Goal: Task Accomplishment & Management: Manage account settings

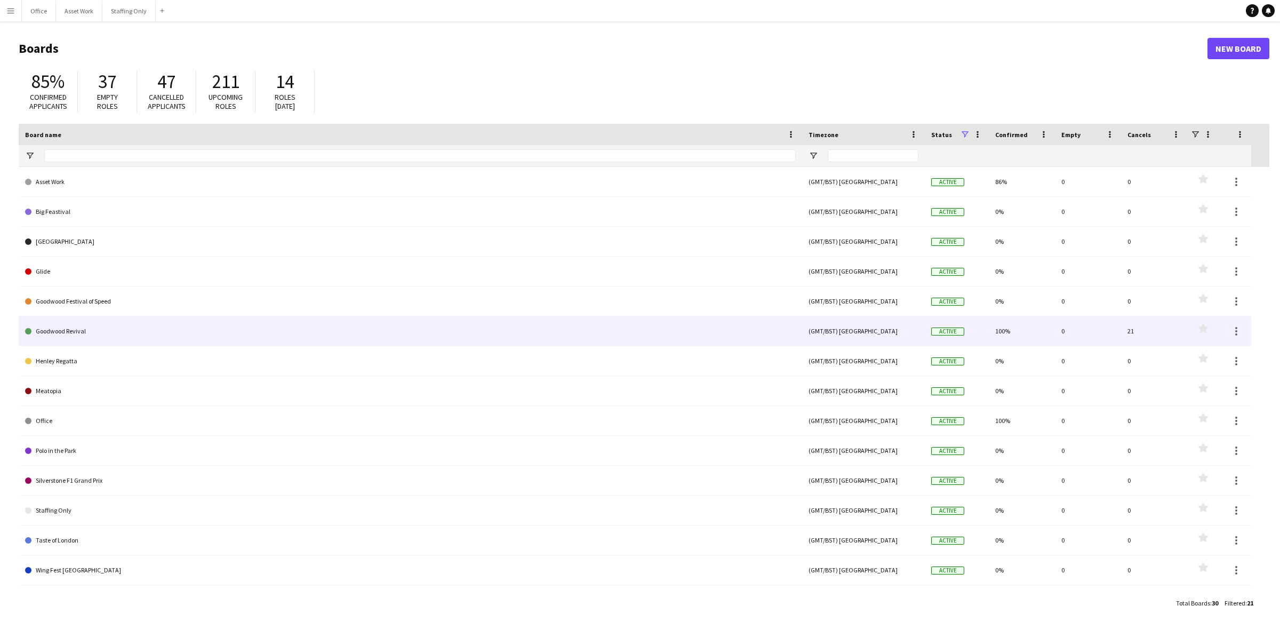
click at [140, 333] on link "Goodwood Revival" at bounding box center [410, 331] width 770 height 30
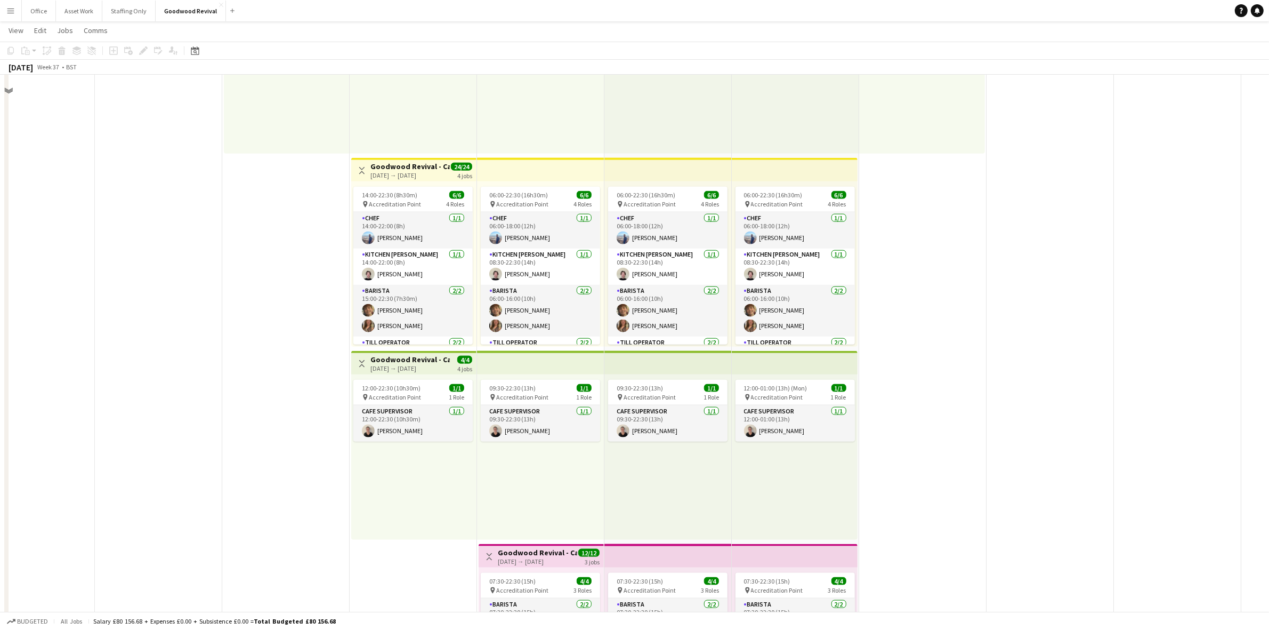
scroll to position [1740, 0]
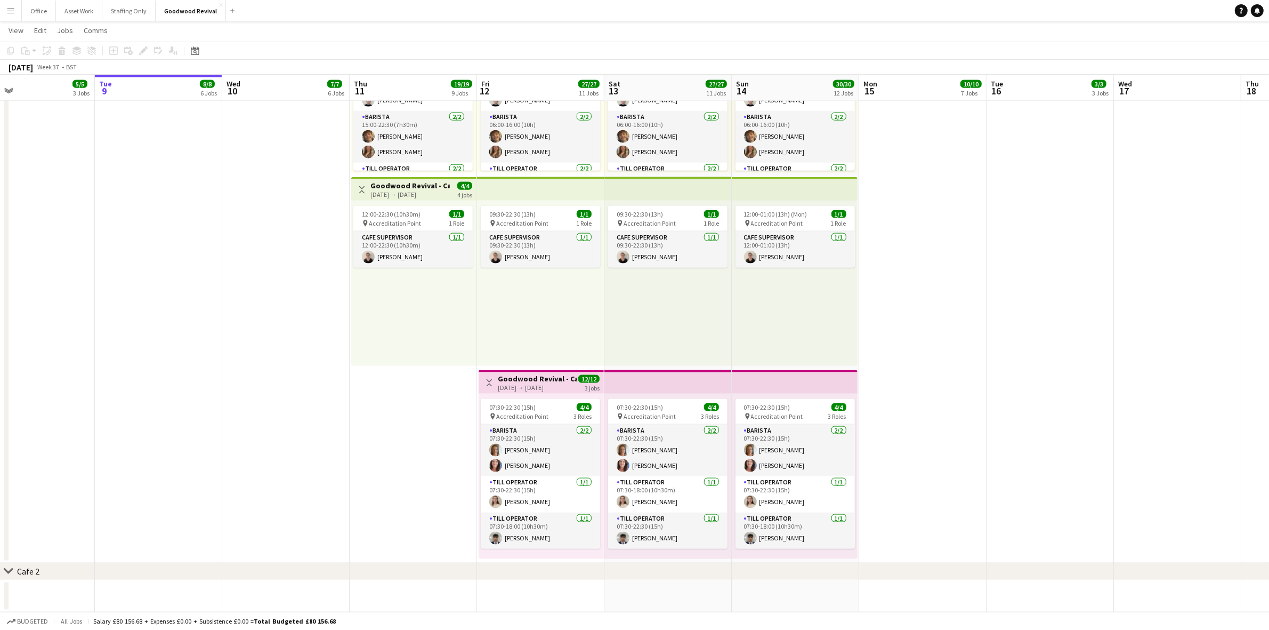
click at [9, 9] on app-icon "Menu" at bounding box center [10, 10] width 9 height 9
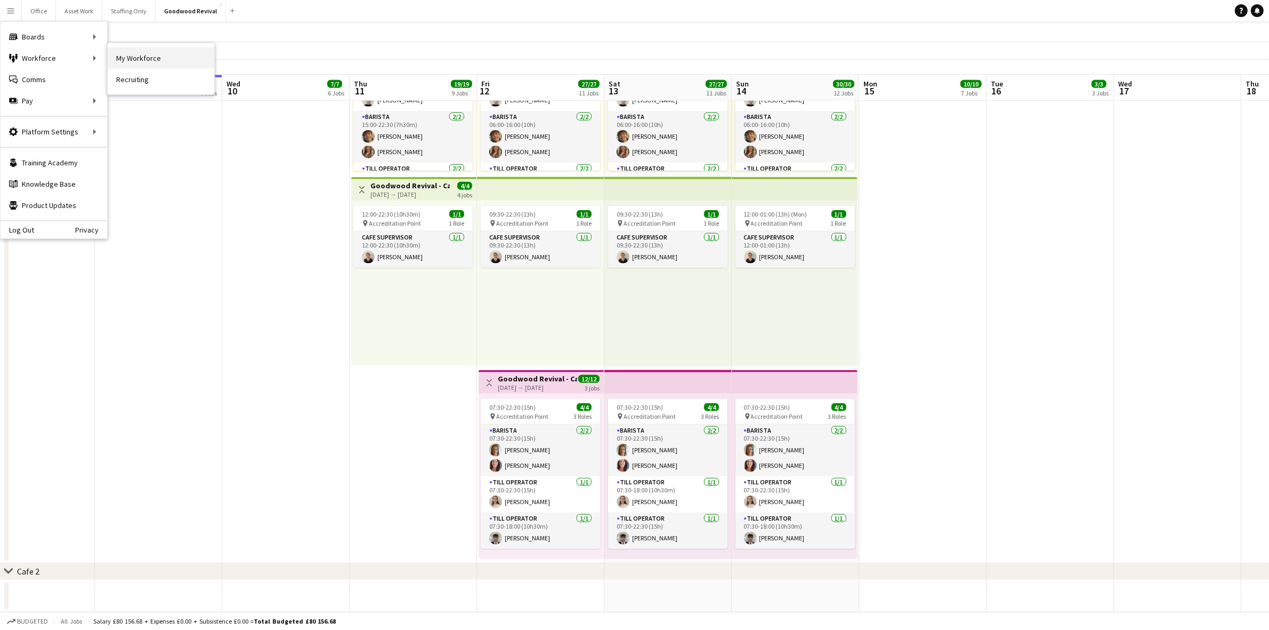
click at [145, 58] on link "My Workforce" at bounding box center [161, 57] width 107 height 21
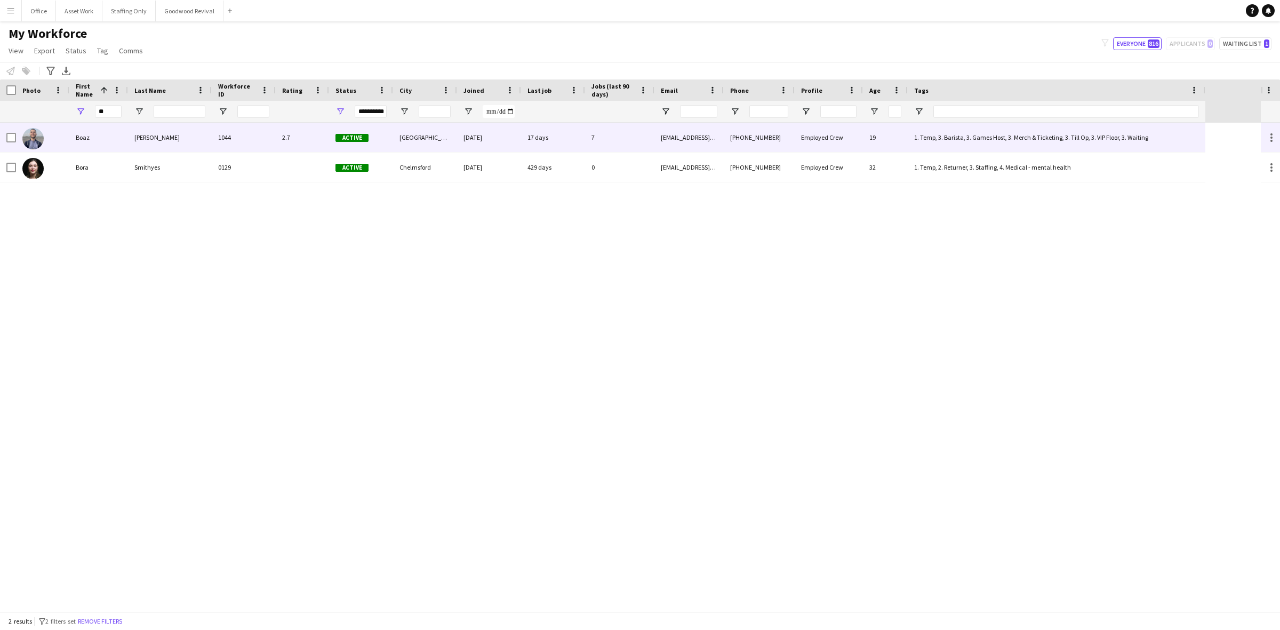
click at [139, 136] on div "[PERSON_NAME]" at bounding box center [170, 137] width 84 height 29
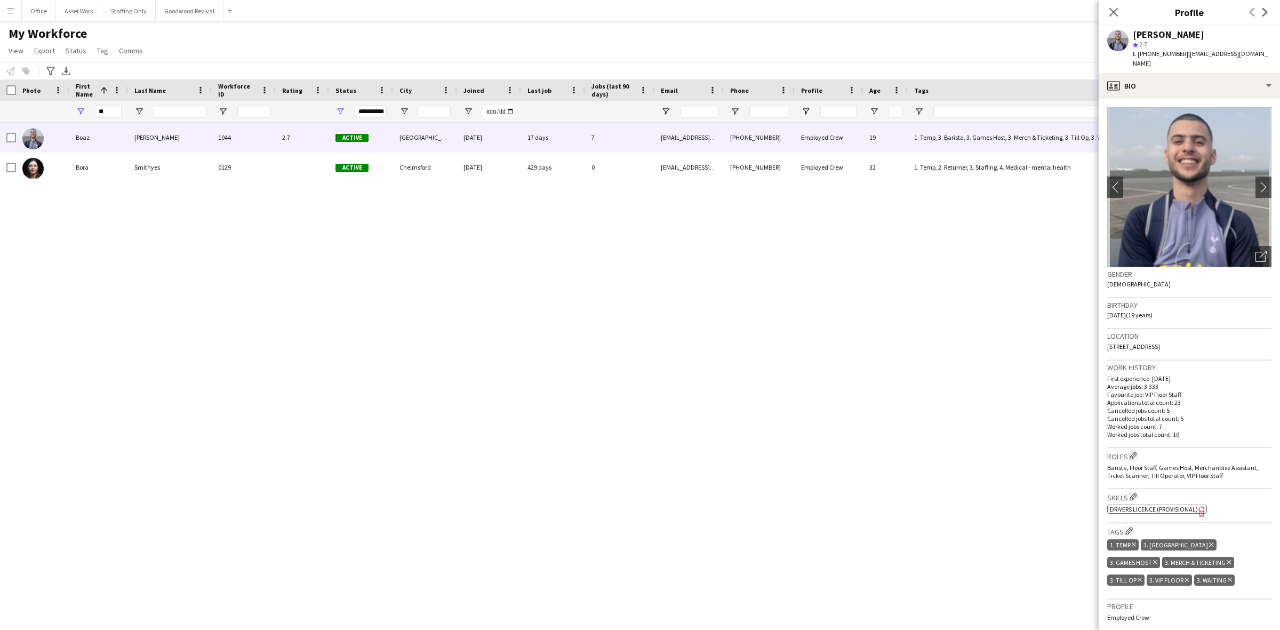
click at [1209, 541] on icon "Delete tag" at bounding box center [1211, 544] width 4 height 6
click at [1187, 541] on icon "Delete tag" at bounding box center [1188, 544] width 4 height 6
click at [1208, 541] on icon "Delete tag" at bounding box center [1207, 544] width 4 height 6
click at [1221, 542] on icon at bounding box center [1220, 544] width 4 height 4
click at [1216, 541] on icon "Delete tag" at bounding box center [1216, 544] width 4 height 6
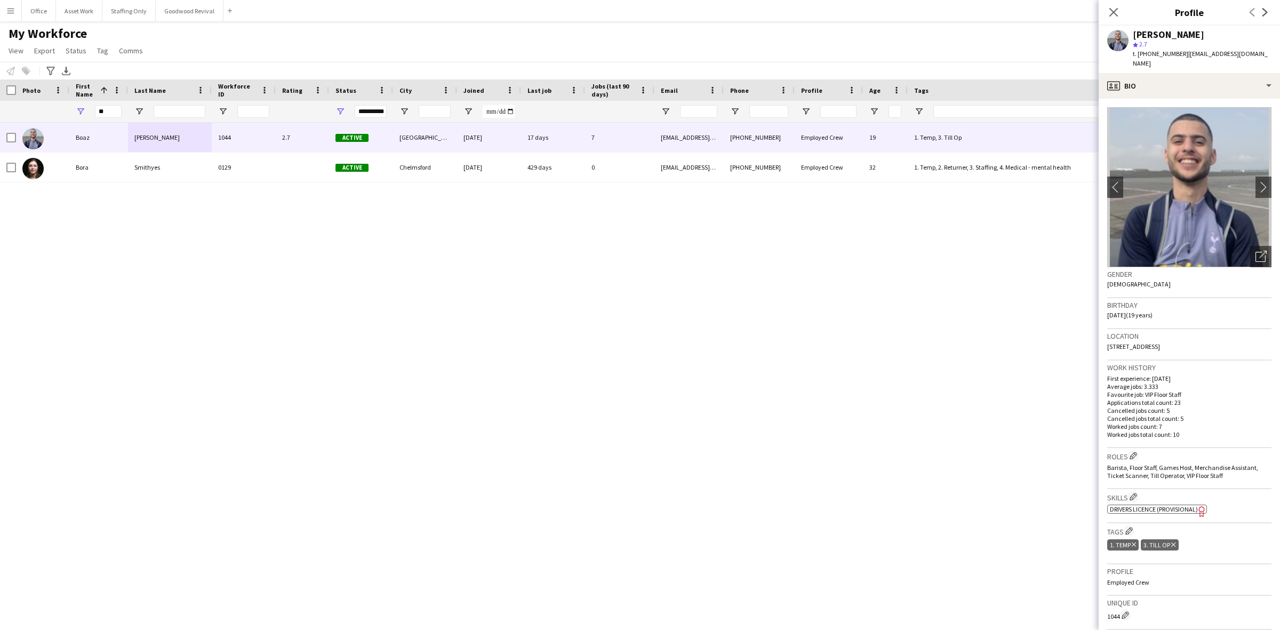
click at [1173, 542] on icon at bounding box center [1173, 544] width 4 height 4
click at [1137, 452] on app-icon "Edit crew company roles" at bounding box center [1132, 455] width 7 height 7
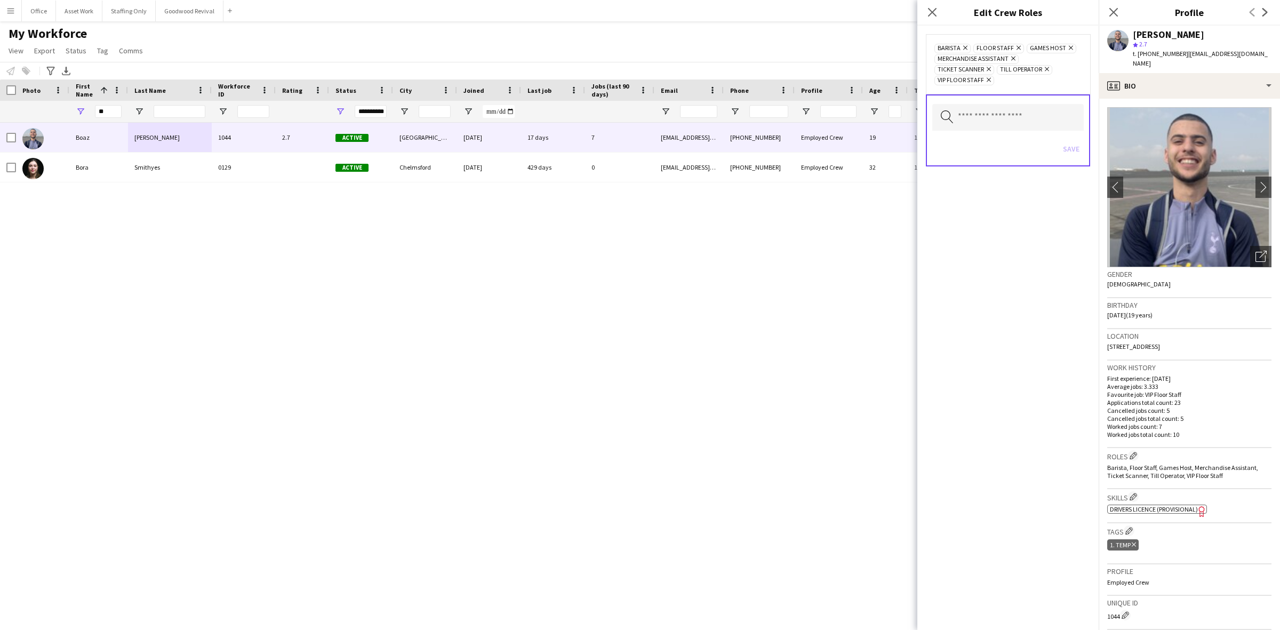
click at [988, 83] on icon "Remove" at bounding box center [987, 79] width 7 height 7
click at [987, 71] on icon "Remove" at bounding box center [987, 69] width 7 height 7
click at [1011, 59] on icon "Remove" at bounding box center [1011, 58] width 7 height 7
click at [984, 59] on icon at bounding box center [984, 59] width 4 height 4
click at [964, 46] on icon "Remove" at bounding box center [963, 47] width 7 height 7
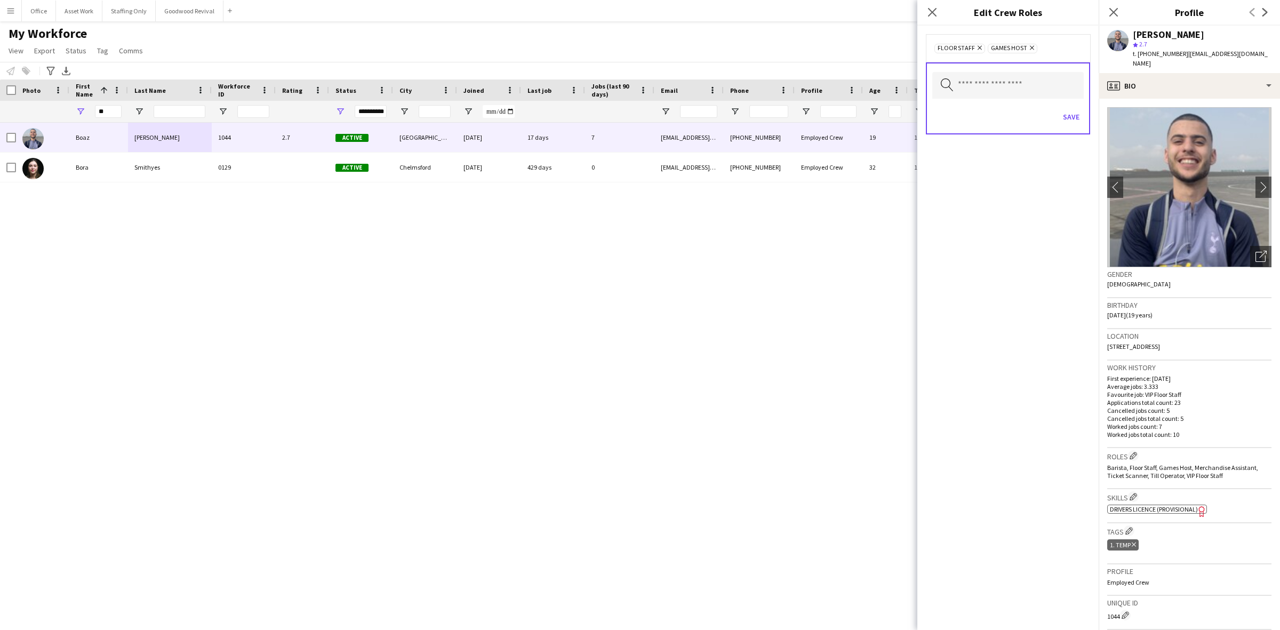
click at [977, 49] on icon "Remove" at bounding box center [978, 47] width 7 height 7
click at [979, 49] on icon "Remove" at bounding box center [977, 47] width 7 height 7
click at [931, 10] on icon "Close pop-in" at bounding box center [932, 12] width 10 height 10
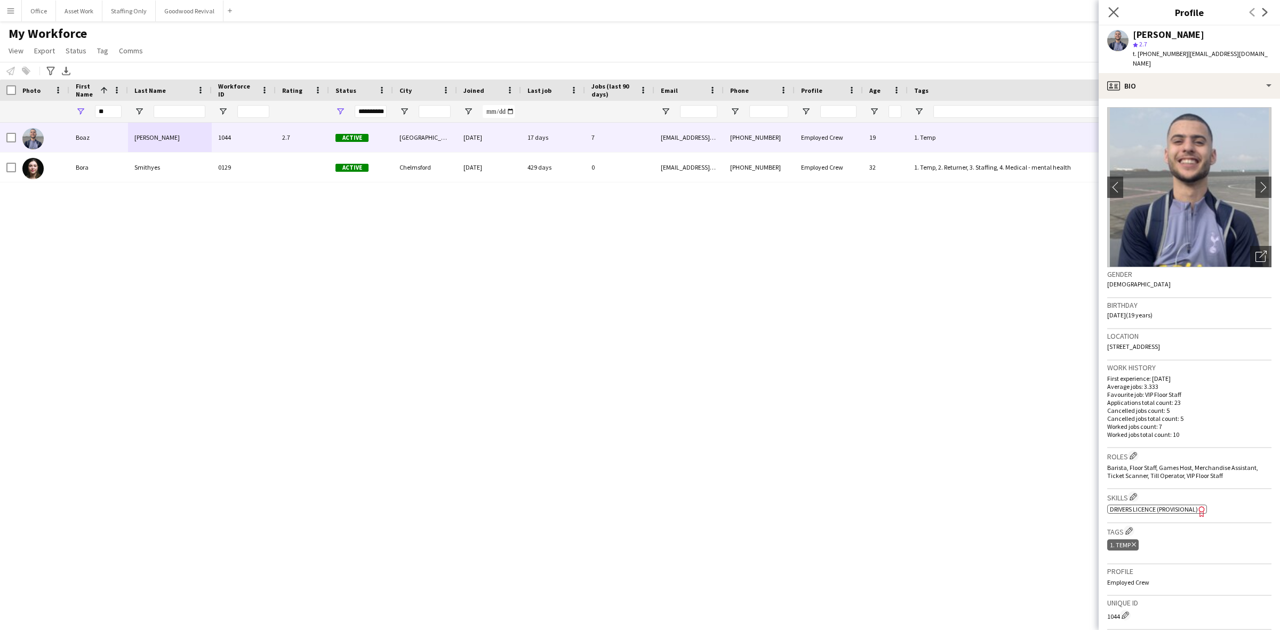
click at [1108, 13] on icon "Close pop-in" at bounding box center [1113, 12] width 10 height 10
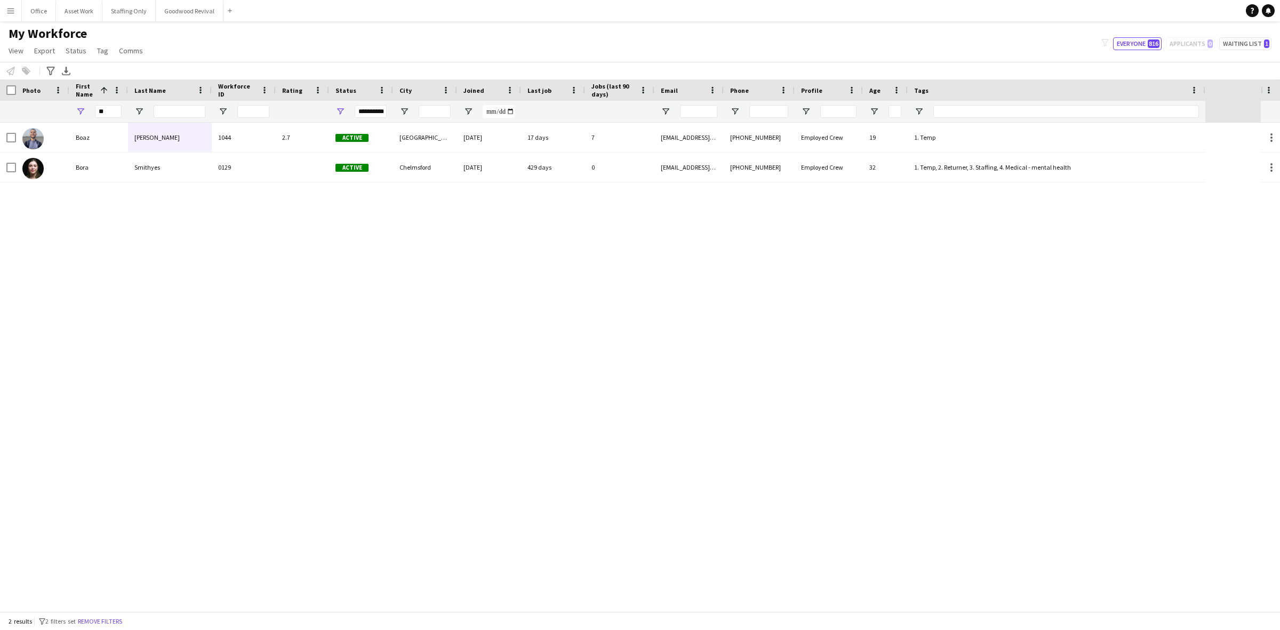
click at [411, 206] on div "[PERSON_NAME] 1044 2.7 Active [GEOGRAPHIC_DATA] [DATE] 17 days 7 [EMAIL_ADDRESS…" at bounding box center [630, 367] width 1260 height 488
drag, startPoint x: 116, startPoint y: 112, endPoint x: 70, endPoint y: 103, distance: 46.8
click at [70, 103] on div "**" at bounding box center [98, 111] width 59 height 21
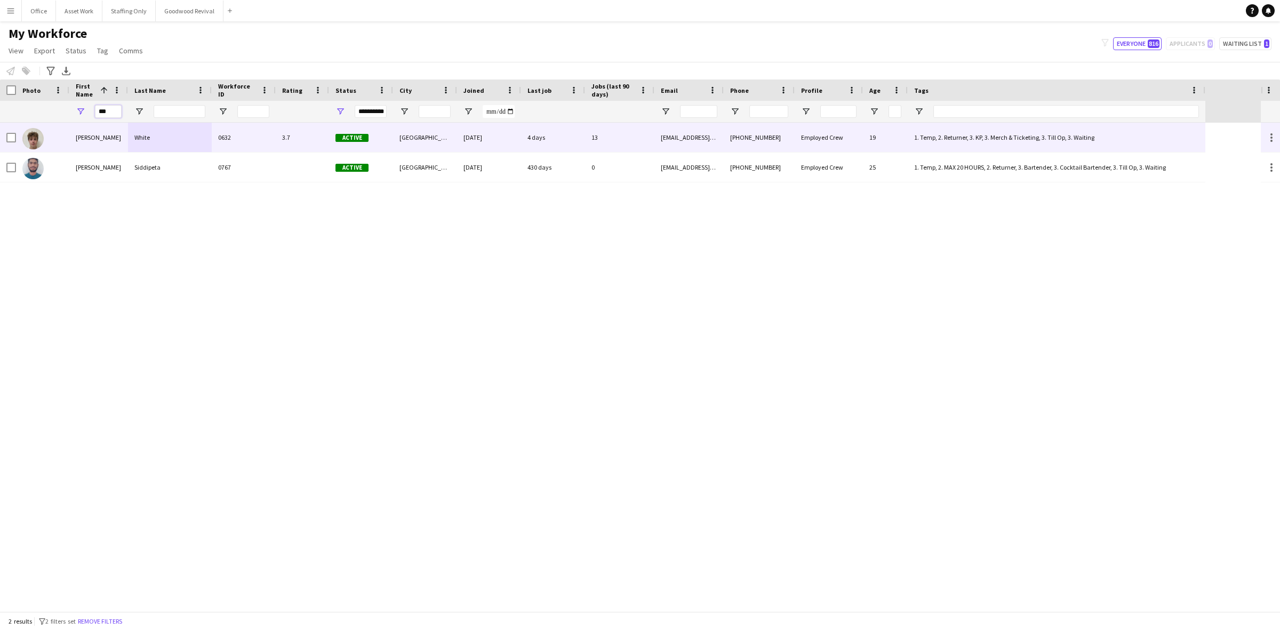
type input "***"
click at [94, 134] on div "[PERSON_NAME]" at bounding box center [98, 137] width 59 height 29
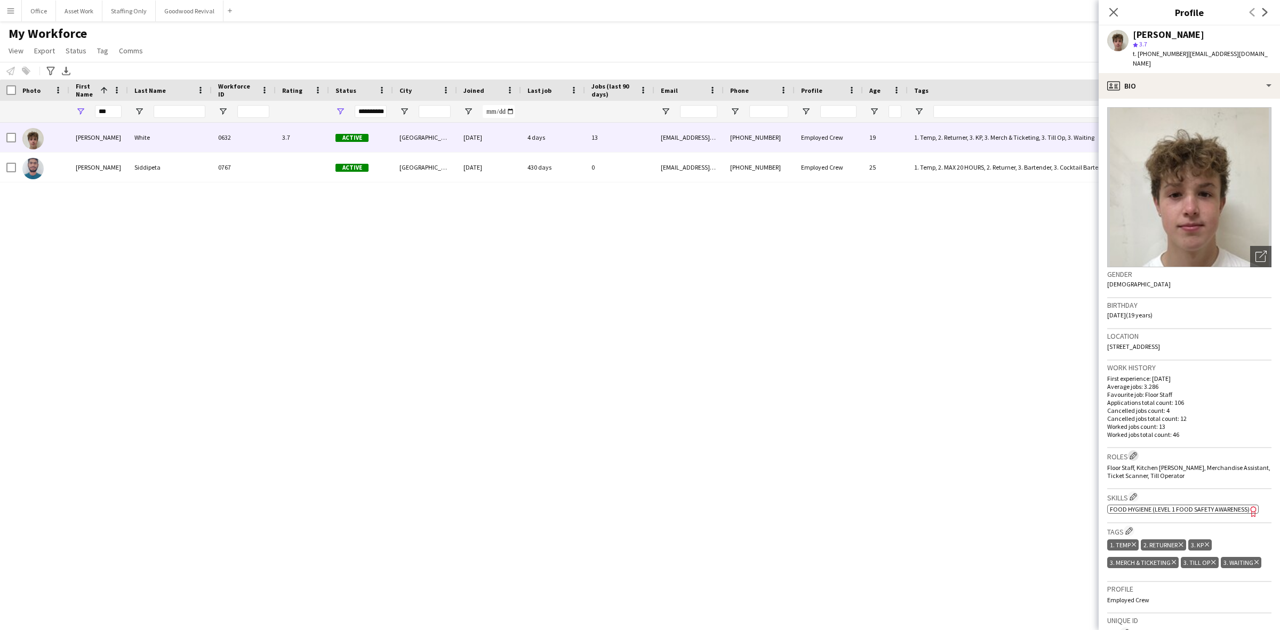
click at [1136, 452] on app-icon "Edit crew company roles" at bounding box center [1132, 455] width 7 height 7
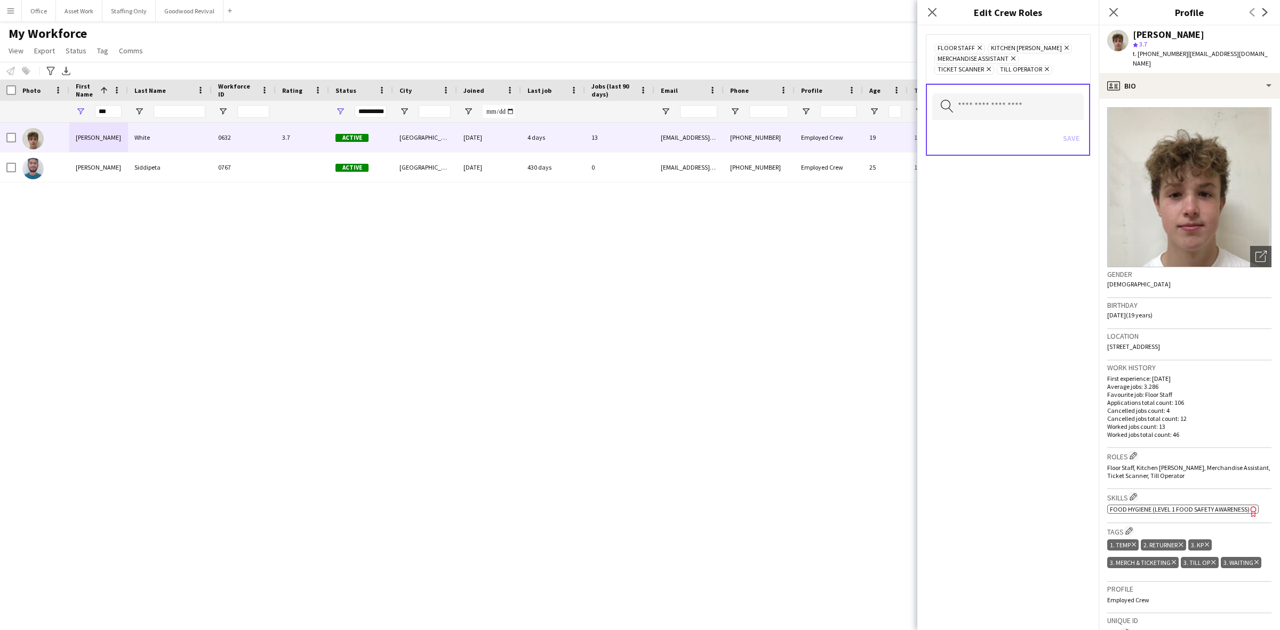
click at [978, 46] on icon "Remove" at bounding box center [978, 47] width 7 height 7
click at [1008, 49] on icon "Remove" at bounding box center [1011, 47] width 7 height 7
click at [1014, 47] on icon "Remove" at bounding box center [1011, 47] width 7 height 7
click at [989, 48] on icon at bounding box center [988, 48] width 4 height 4
click at [985, 49] on icon at bounding box center [984, 48] width 4 height 4
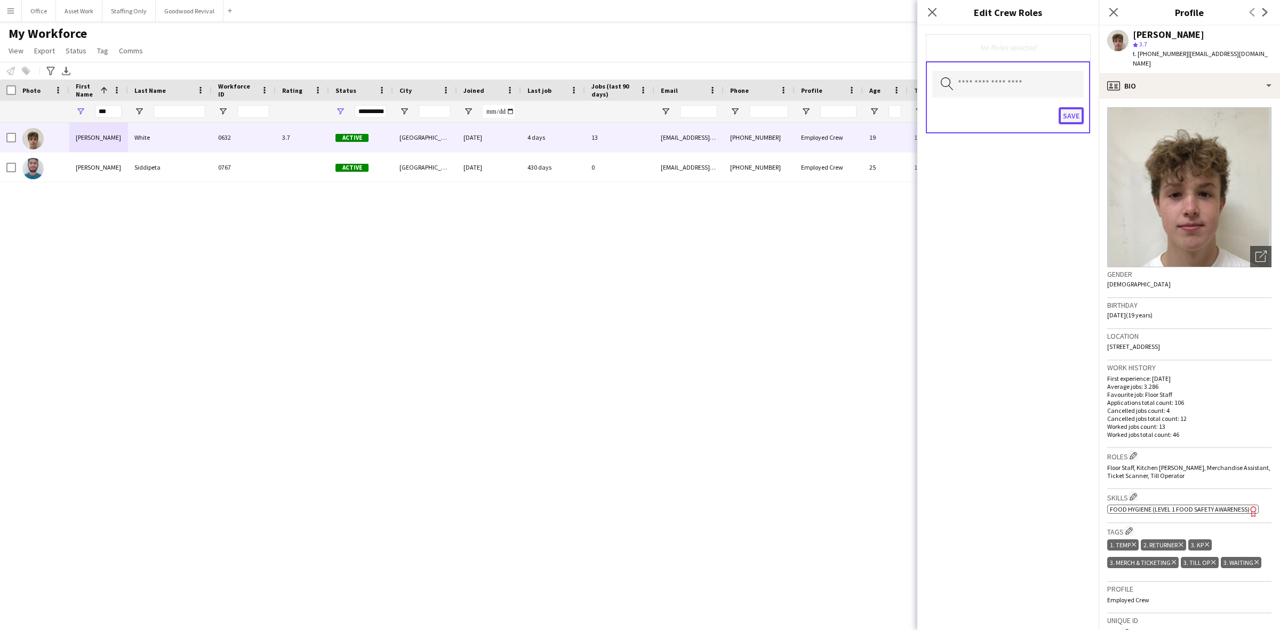
click at [1067, 111] on button "Save" at bounding box center [1070, 115] width 25 height 17
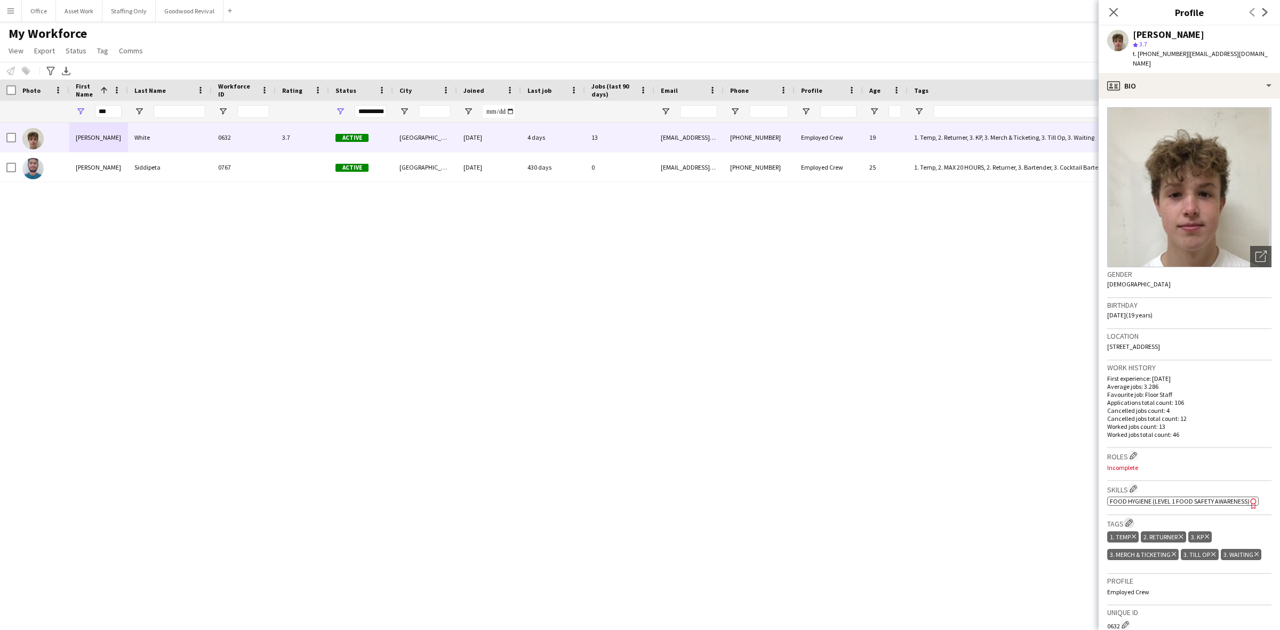
click at [1131, 519] on app-icon "Edit crew company tags" at bounding box center [1128, 522] width 7 height 7
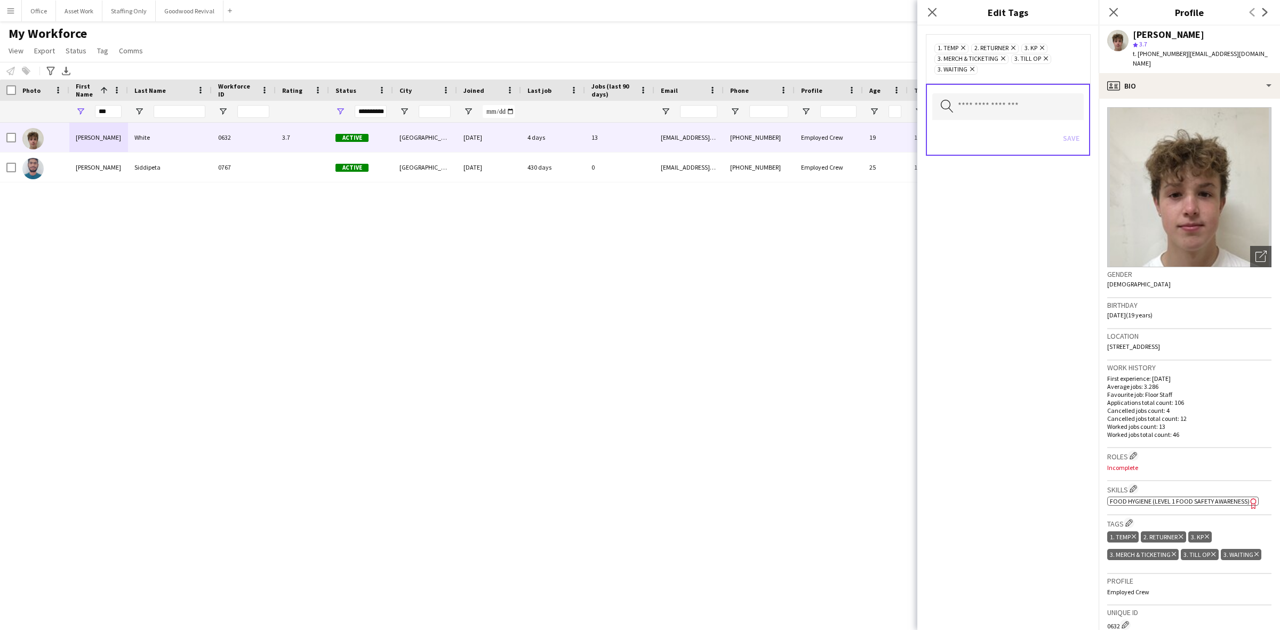
click at [1044, 47] on icon "Remove" at bounding box center [1040, 47] width 7 height 7
click at [1045, 58] on icon "Remove" at bounding box center [1044, 58] width 7 height 7
click at [1001, 59] on icon "Remove" at bounding box center [1001, 58] width 7 height 7
click at [1059, 48] on icon "Remove" at bounding box center [1057, 47] width 7 height 7
click at [1065, 118] on button "Save" at bounding box center [1070, 116] width 25 height 17
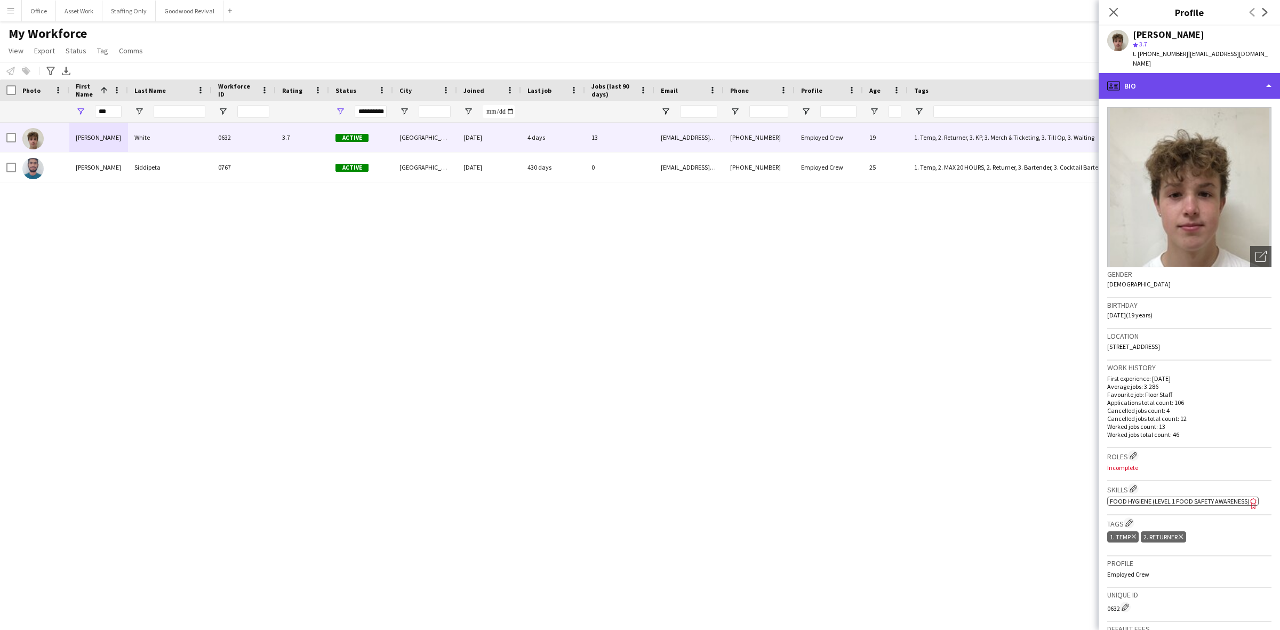
click at [1155, 73] on div "profile Bio" at bounding box center [1188, 86] width 181 height 26
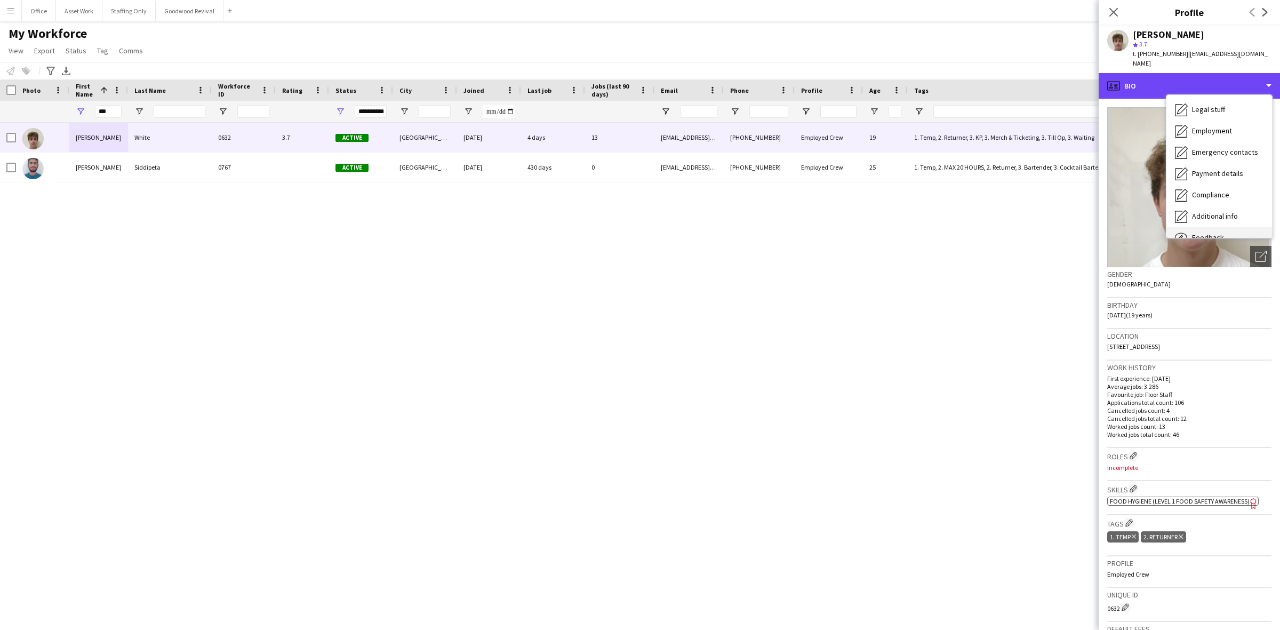
scroll to position [78, 0]
click at [1225, 195] on div "Feedback Feedback" at bounding box center [1219, 201] width 106 height 21
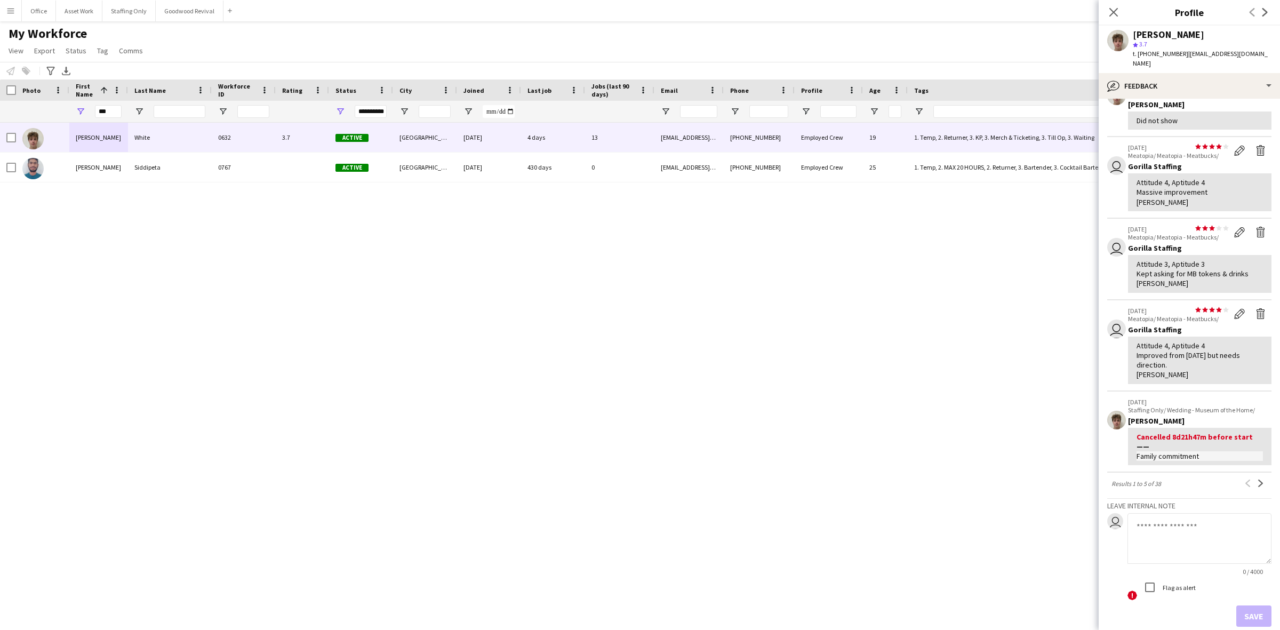
scroll to position [118, 0]
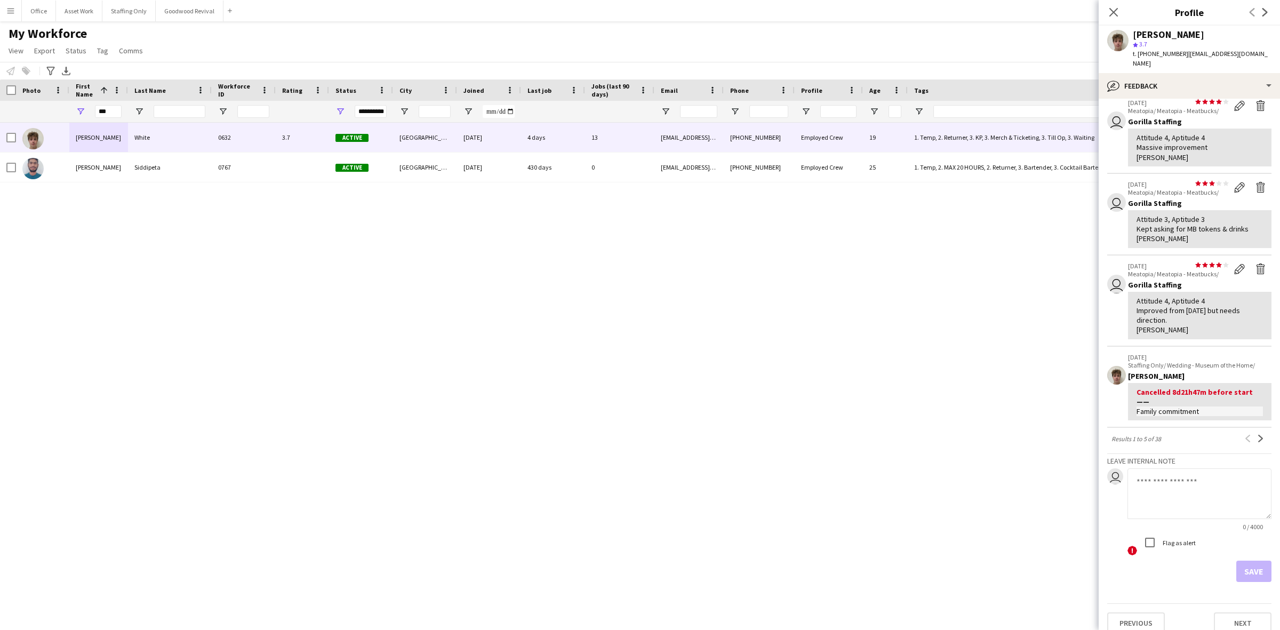
click at [1163, 478] on textarea at bounding box center [1199, 493] width 144 height 51
type textarea "**********"
click at [1244, 561] on button "Save" at bounding box center [1253, 570] width 35 height 21
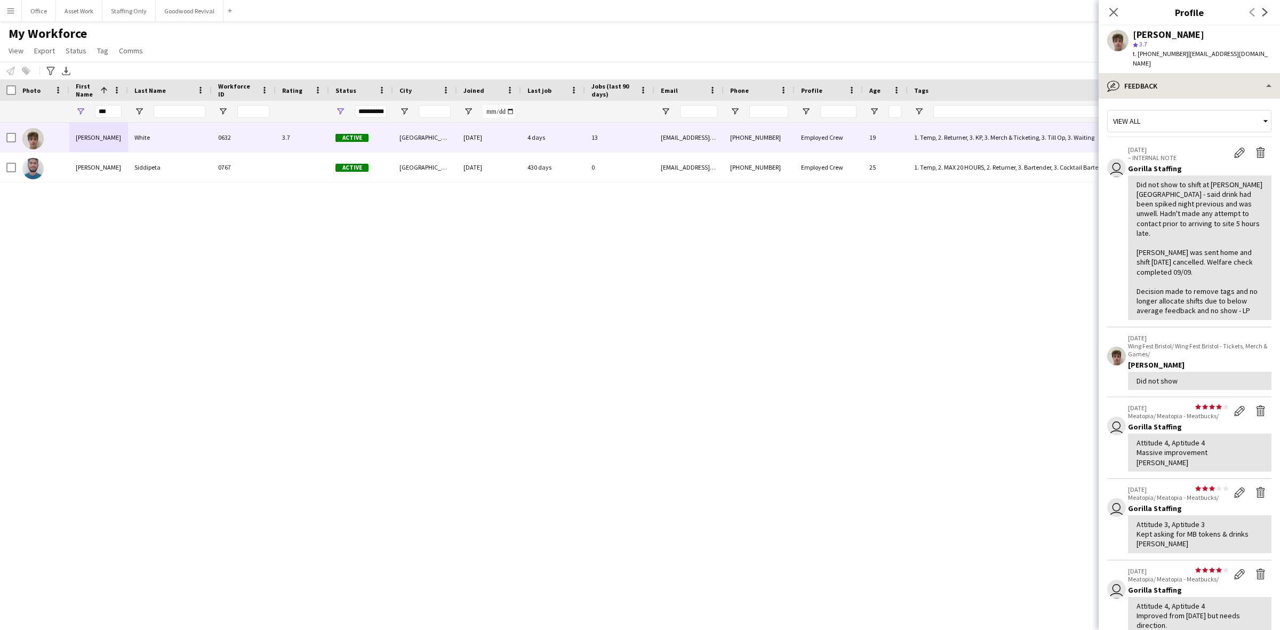
scroll to position [0, 0]
click at [1113, 13] on icon at bounding box center [1113, 12] width 10 height 10
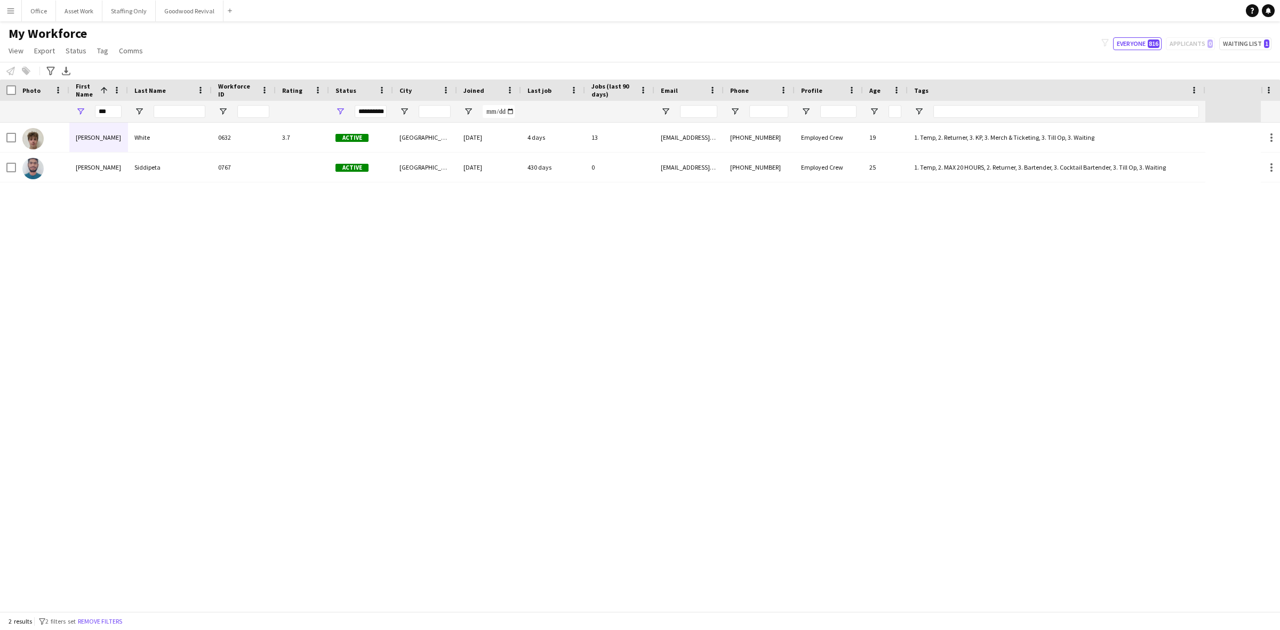
drag, startPoint x: 123, startPoint y: 108, endPoint x: 88, endPoint y: 102, distance: 35.7
click at [91, 103] on div "***" at bounding box center [98, 111] width 59 height 21
drag, startPoint x: 112, startPoint y: 108, endPoint x: 66, endPoint y: 103, distance: 46.7
click at [76, 105] on div "***" at bounding box center [98, 111] width 59 height 21
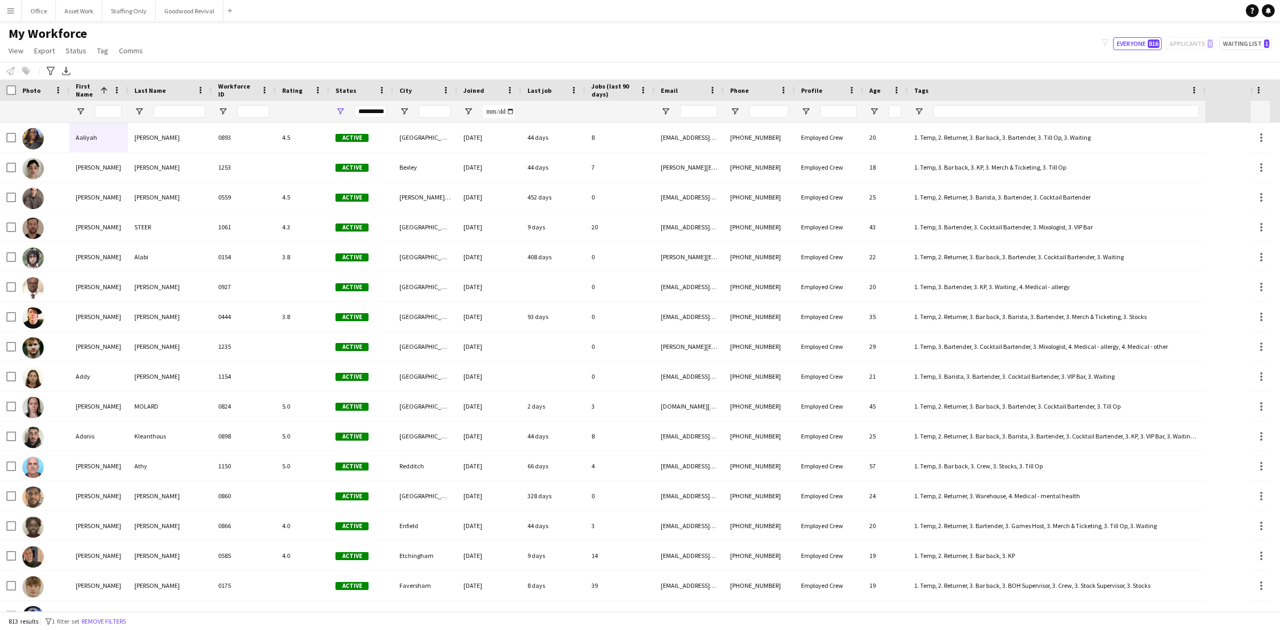
click at [8, 17] on button "Menu" at bounding box center [10, 10] width 21 height 21
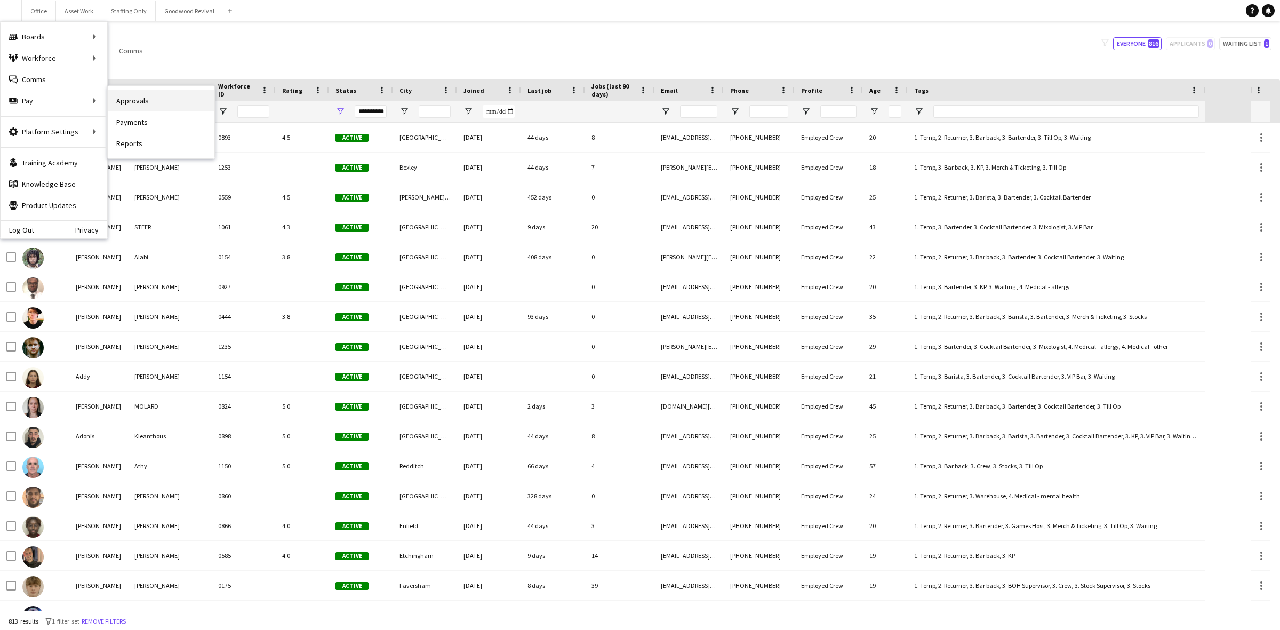
click at [129, 99] on link "Approvals" at bounding box center [161, 100] width 107 height 21
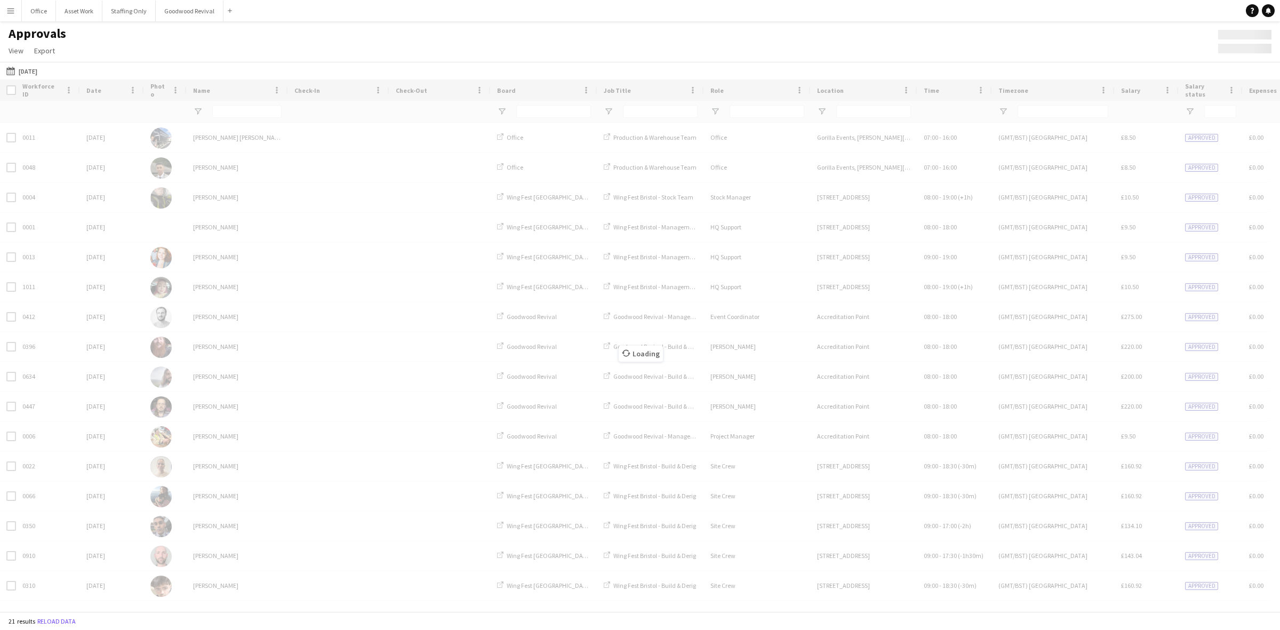
type input "**********"
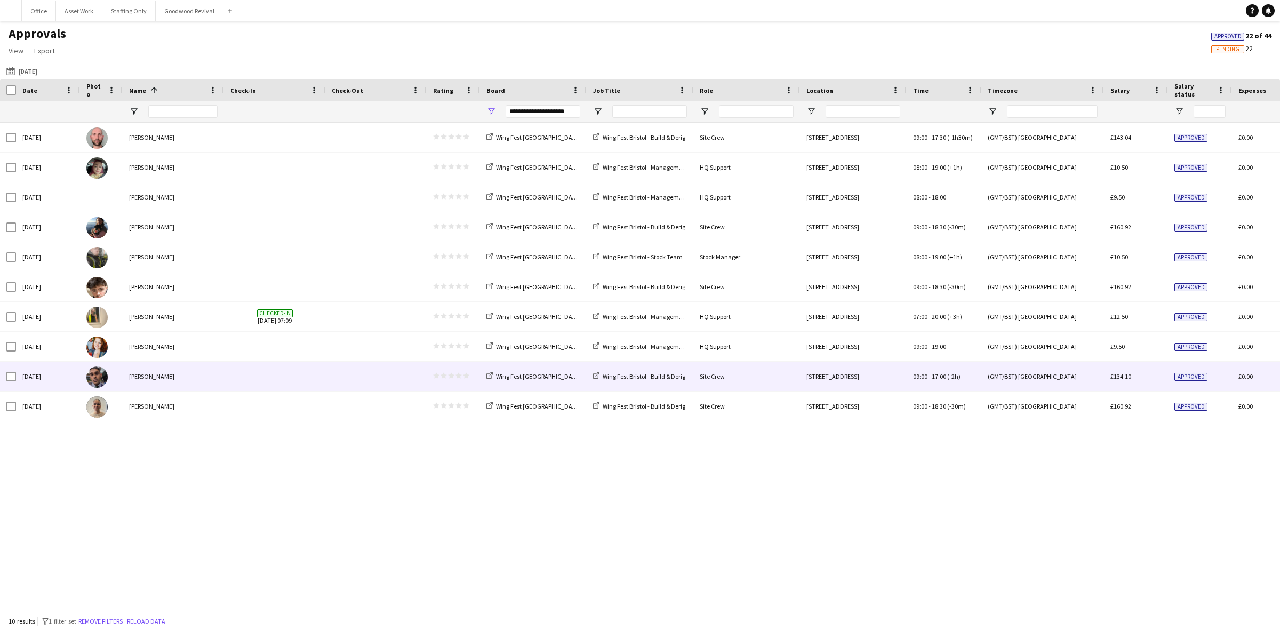
click at [325, 381] on div at bounding box center [375, 375] width 101 height 29
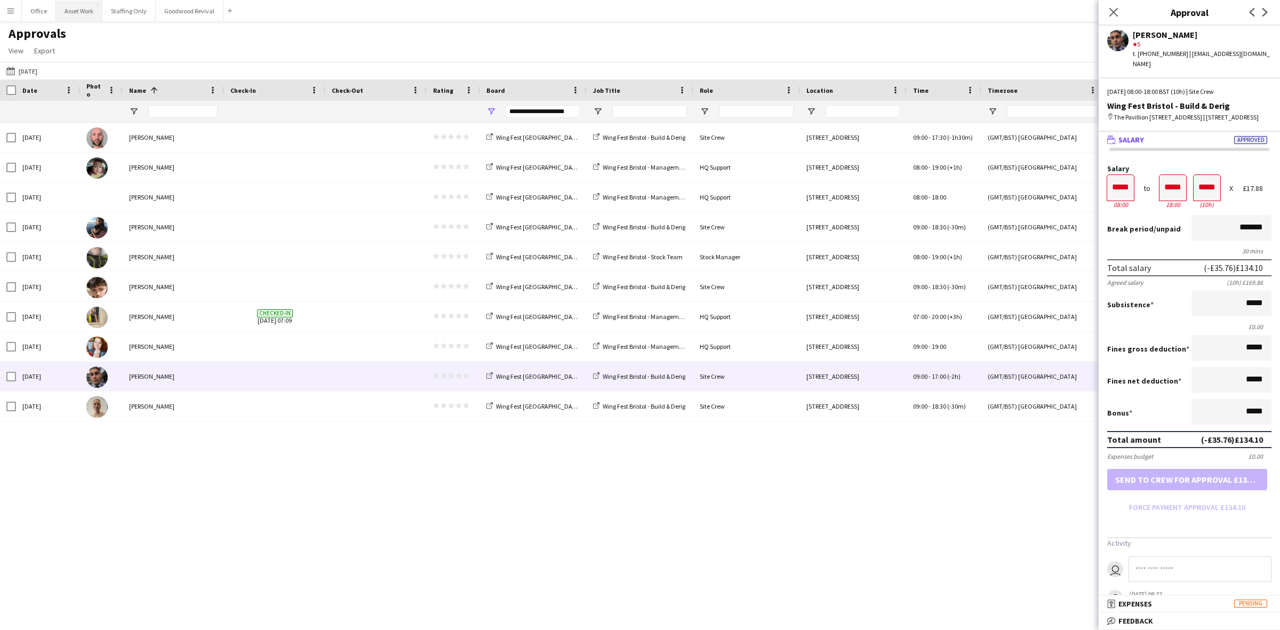
click at [72, 16] on button "Asset Work Close" at bounding box center [79, 11] width 46 height 21
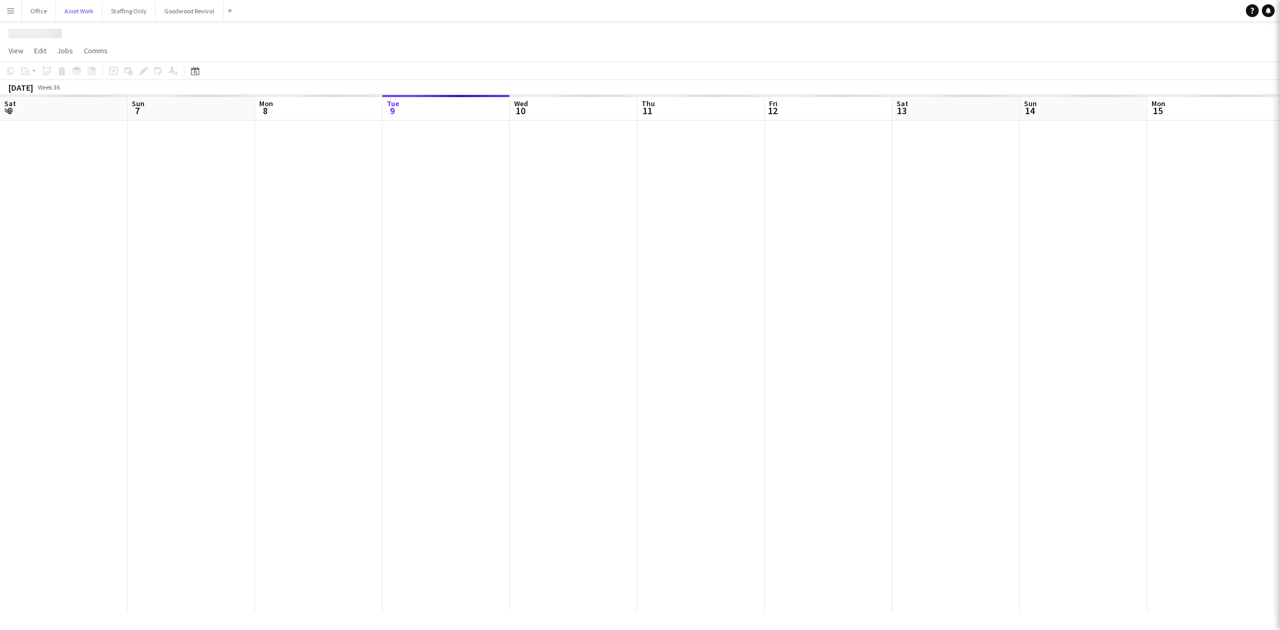
scroll to position [0, 254]
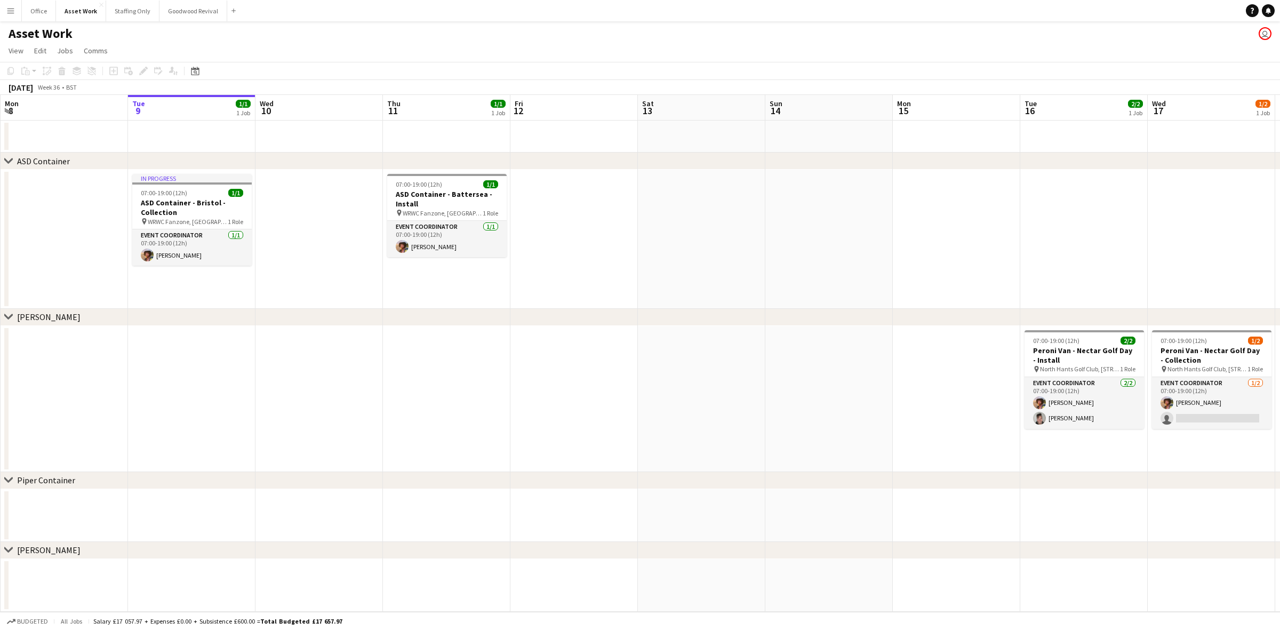
drag, startPoint x: 179, startPoint y: 323, endPoint x: 564, endPoint y: 323, distance: 384.9
click at [564, 323] on div "chevron-right [PERSON_NAME]" at bounding box center [640, 317] width 1280 height 17
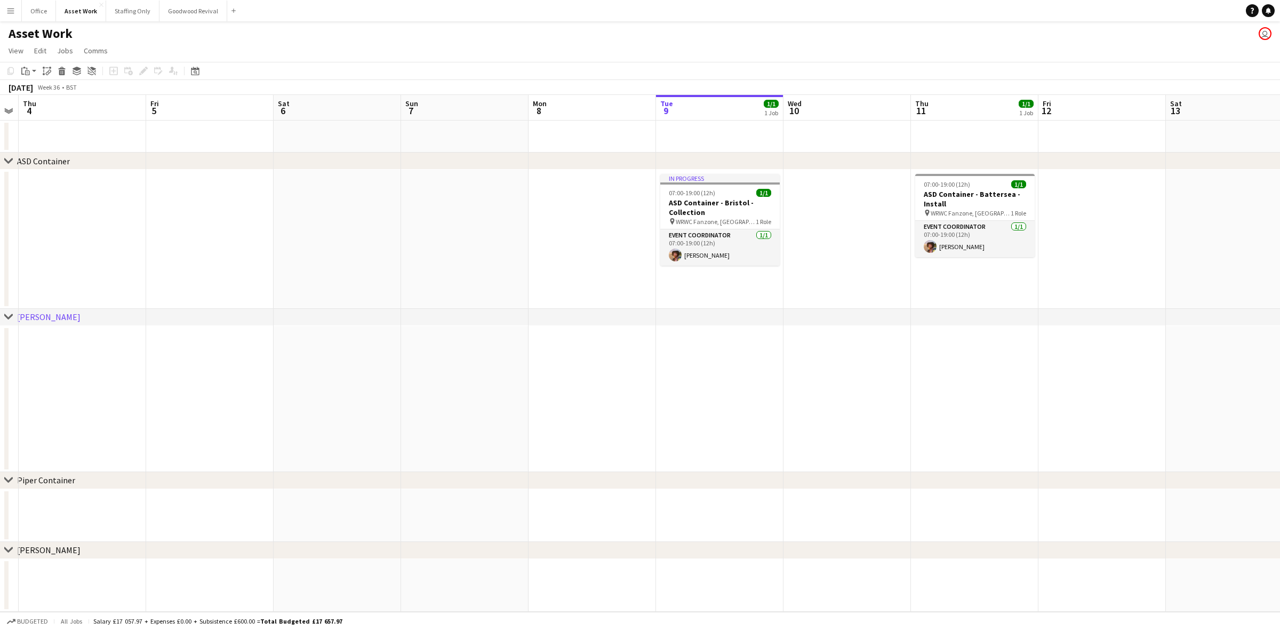
drag, startPoint x: 233, startPoint y: 406, endPoint x: 763, endPoint y: 400, distance: 530.0
click at [763, 400] on app-calendar-viewport "Tue 2 Wed 3 Thu 4 Fri 5 Sat 6 Sun 7 Mon 8 Tue 9 1/1 1 Job Wed 10 Thu 11 1/1 1 J…" at bounding box center [640, 353] width 1280 height 517
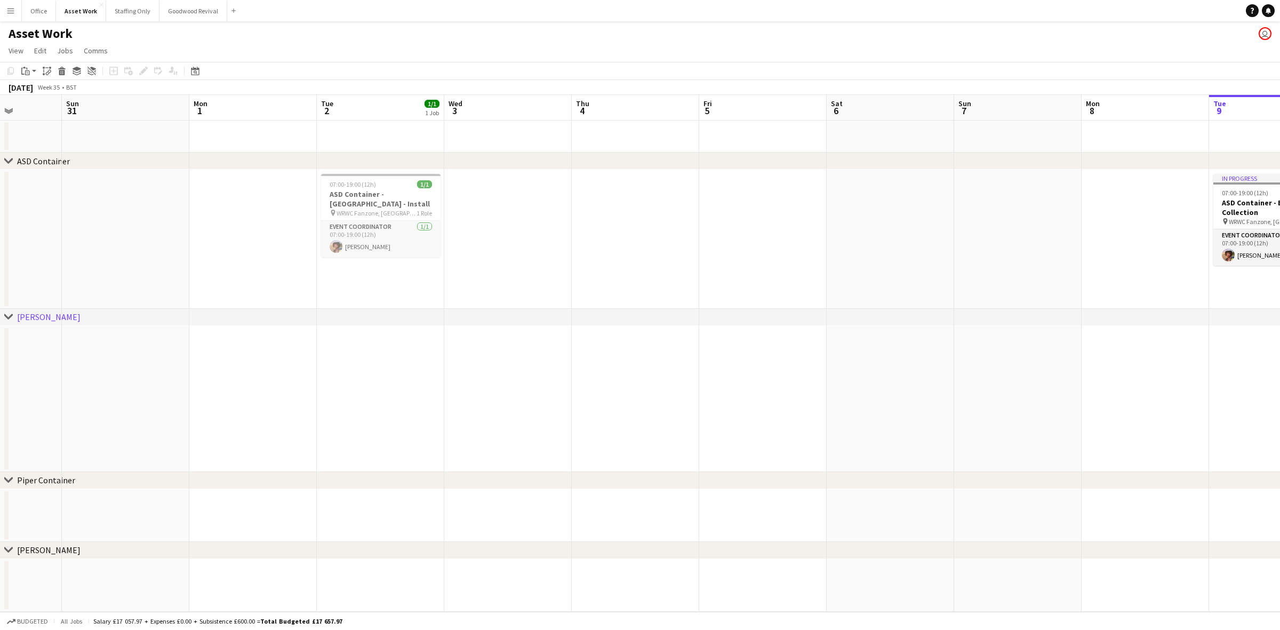
scroll to position [0, 321]
drag, startPoint x: 543, startPoint y: 398, endPoint x: 897, endPoint y: 395, distance: 354.6
click at [897, 395] on app-calendar-viewport "Thu 28 Fri 29 Sat 30 Sun 31 Mon 1 Tue 2 1/1 1 Job Wed 3 Thu 4 Fri 5 Sat 6 Sun 7…" at bounding box center [640, 353] width 1280 height 517
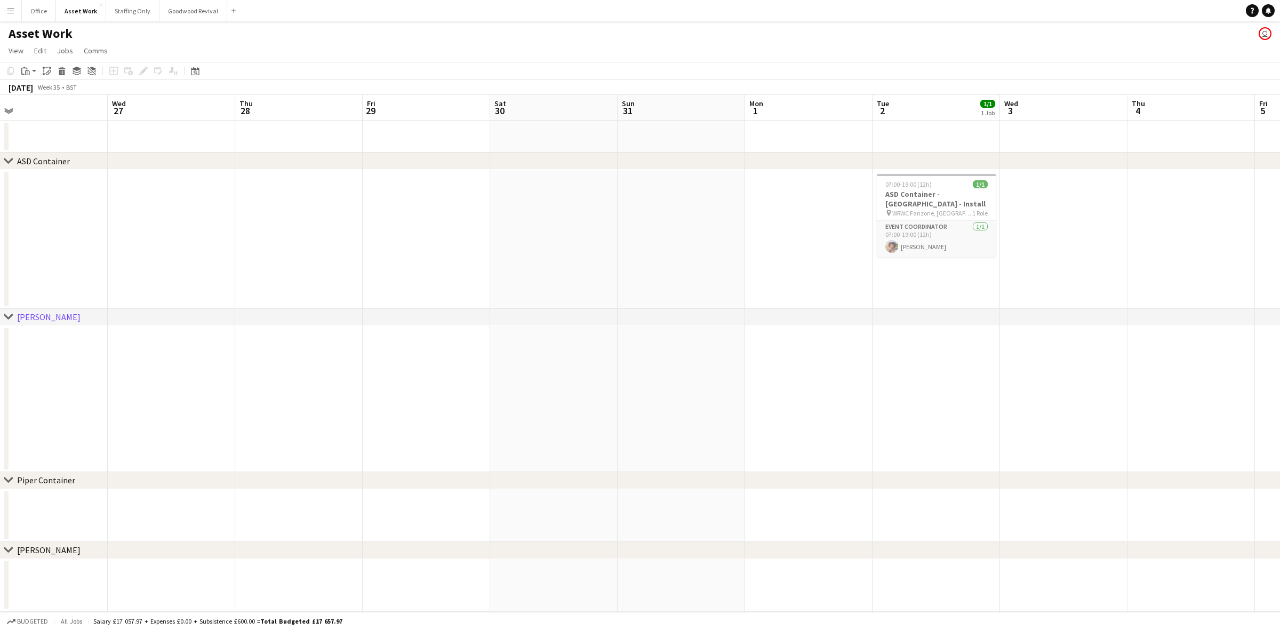
drag, startPoint x: 428, startPoint y: 390, endPoint x: 984, endPoint y: 380, distance: 556.7
click at [984, 380] on app-calendar-viewport "Sun 24 Mon 25 3/3 2 Jobs Tue 26 Wed 27 Thu 28 Fri 29 Sat 30 Sun 31 Mon 1 Tue 2 …" at bounding box center [640, 353] width 1280 height 517
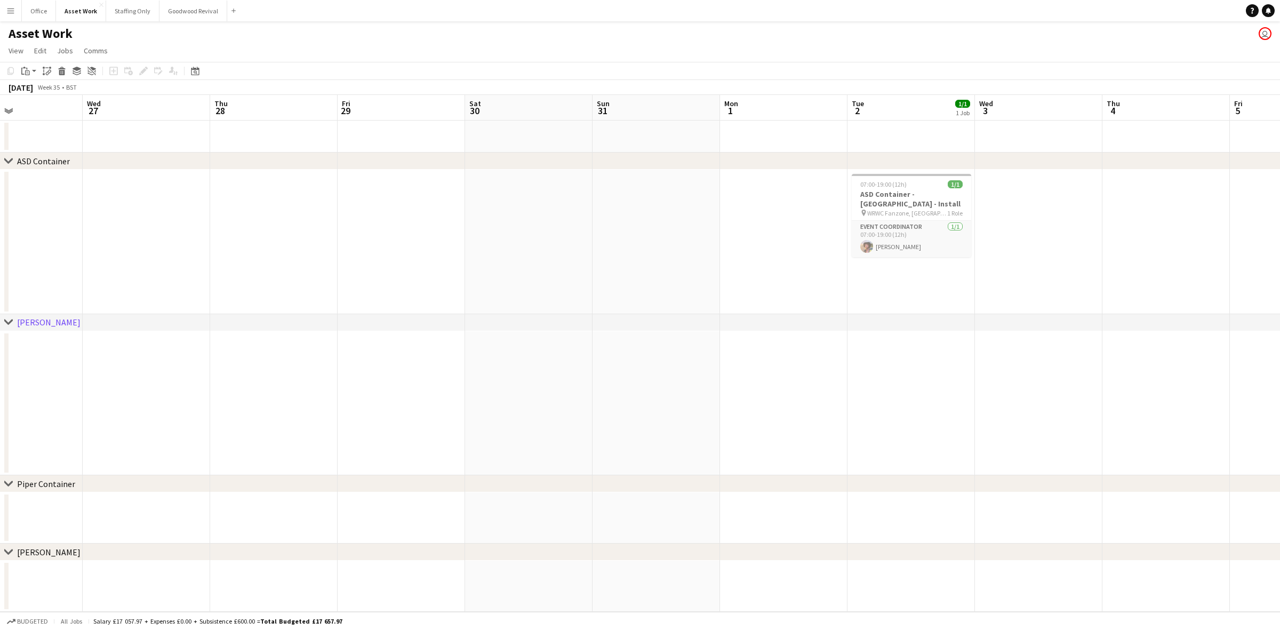
scroll to position [0, 339]
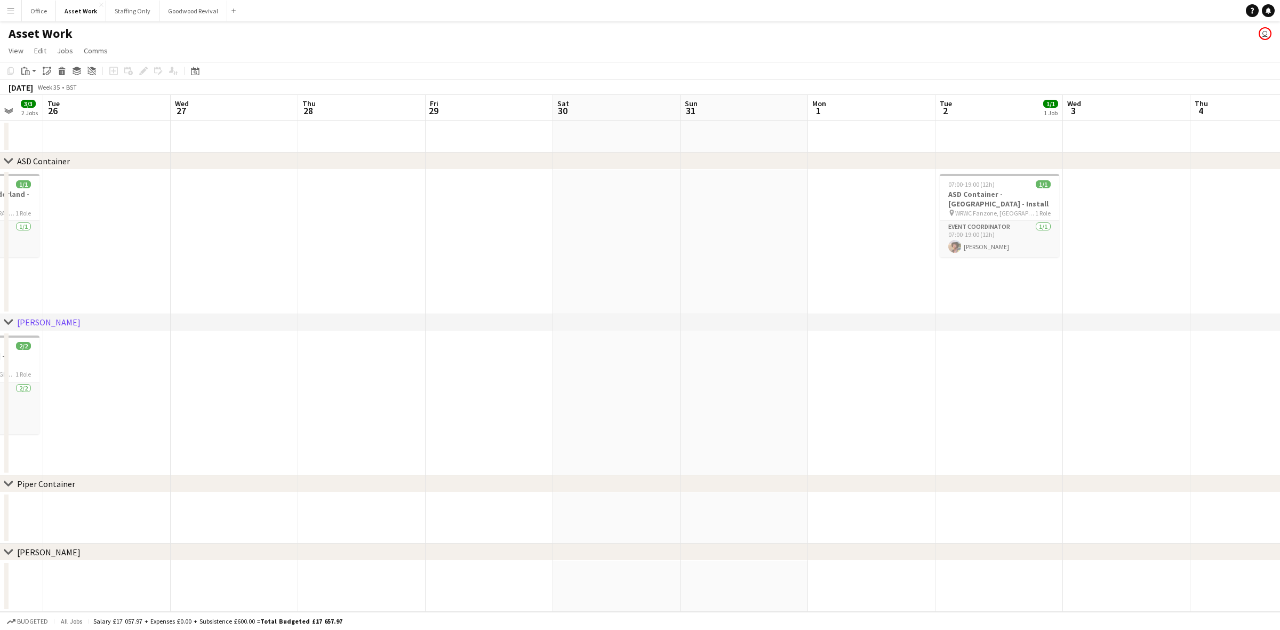
drag, startPoint x: 543, startPoint y: 363, endPoint x: 58, endPoint y: 332, distance: 486.1
click at [58, 332] on app-calendar-viewport "Sat 23 Sun 24 Mon 25 3/3 2 Jobs Tue 26 Wed 27 Thu 28 Fri 29 Sat 30 Sun 31 Mon 1…" at bounding box center [640, 353] width 1280 height 517
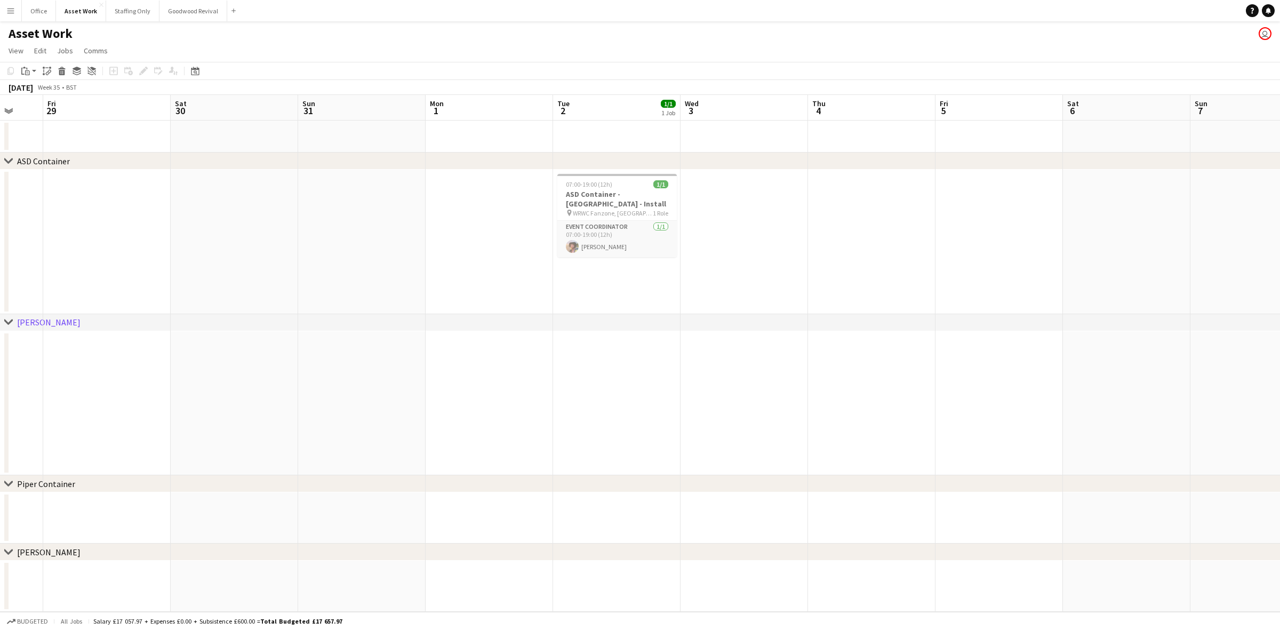
drag, startPoint x: 924, startPoint y: 327, endPoint x: 614, endPoint y: 332, distance: 309.8
click at [614, 332] on div "chevron-right ASD Container chevron-right [PERSON_NAME] chevron-right Piper Con…" at bounding box center [640, 353] width 1280 height 517
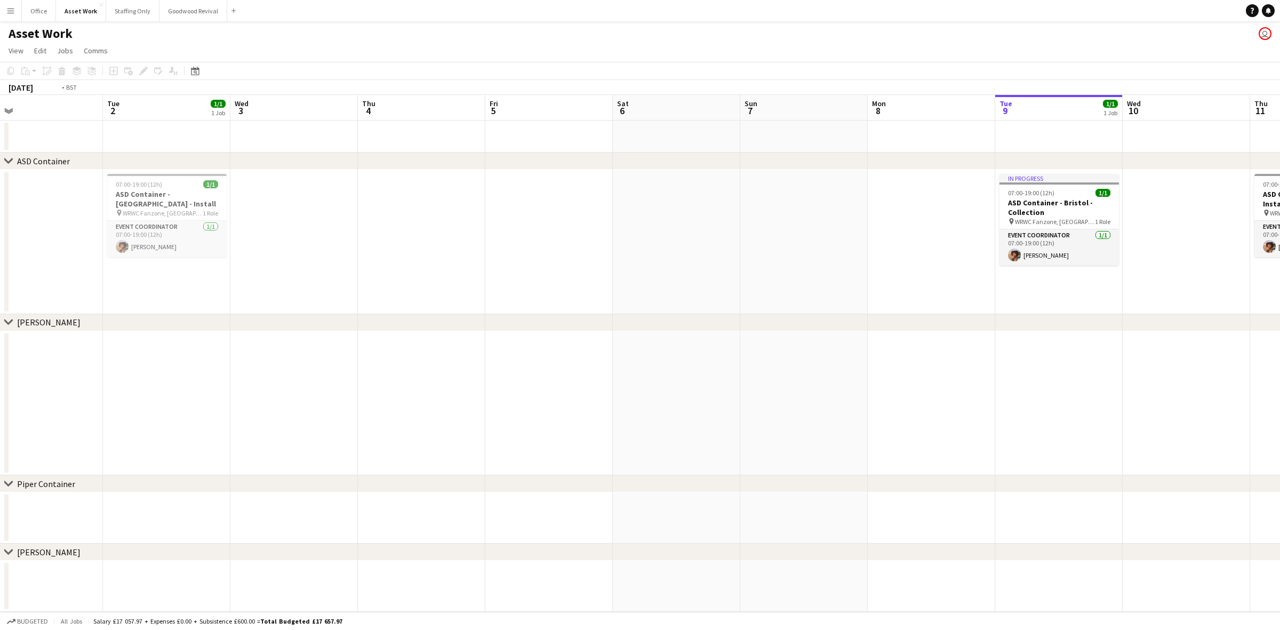
drag, startPoint x: 894, startPoint y: 364, endPoint x: 443, endPoint y: 358, distance: 451.1
click at [443, 358] on app-calendar-viewport "Fri 29 Sat 30 Sun 31 Mon 1 Tue 2 1/1 1 Job Wed 3 Thu 4 Fri 5 Sat 6 Sun 7 Mon 8 …" at bounding box center [640, 353] width 1280 height 517
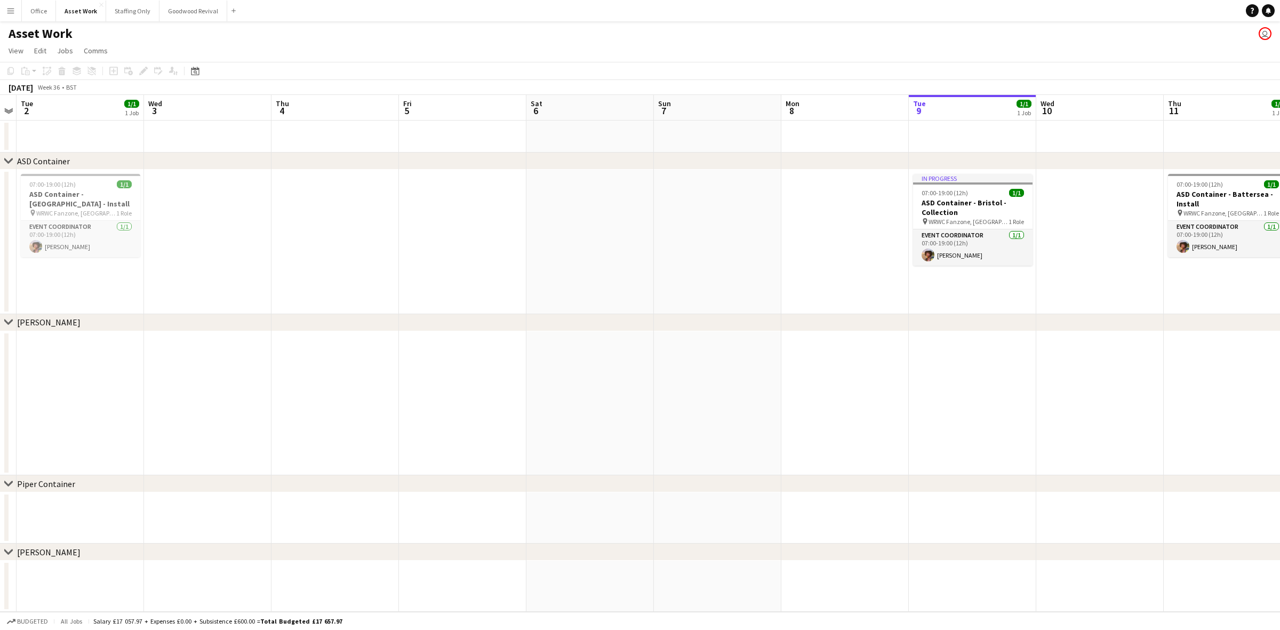
drag, startPoint x: 971, startPoint y: 384, endPoint x: 921, endPoint y: 380, distance: 49.8
click at [864, 382] on app-calendar-viewport "Sat 30 Sun 31 Mon 1 Tue 2 1/1 1 Job Wed 3 Thu 4 Fri 5 Sat 6 Sun 7 Mon 8 Tue 9 1…" at bounding box center [640, 353] width 1280 height 517
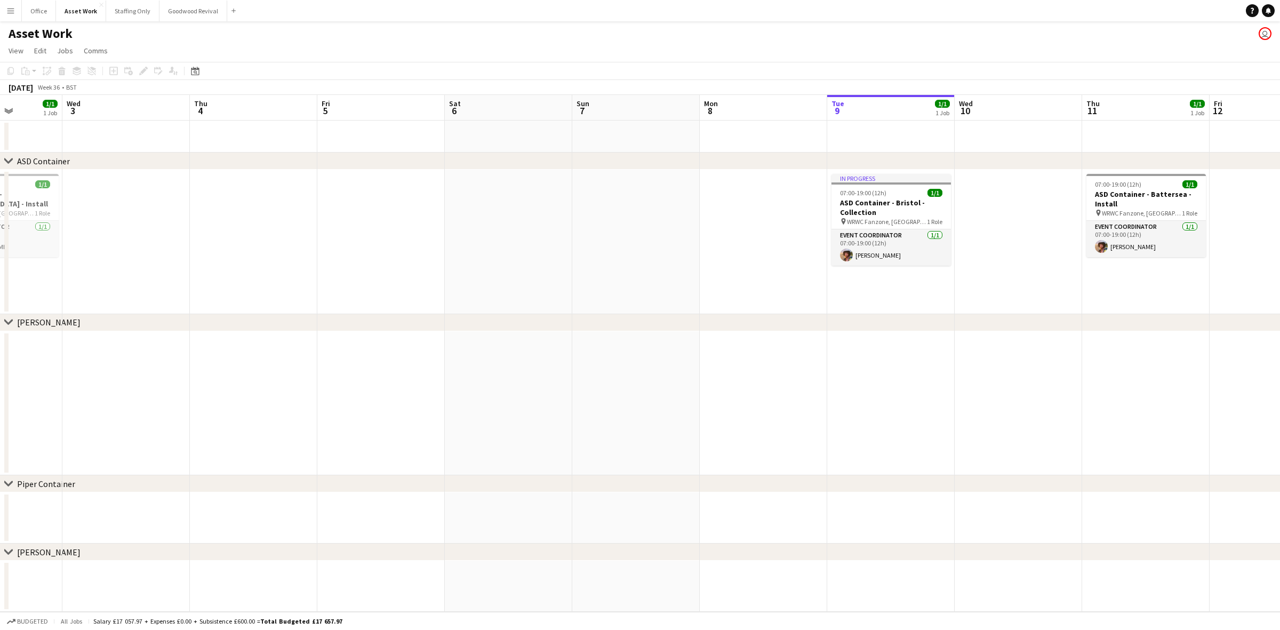
scroll to position [0, 334]
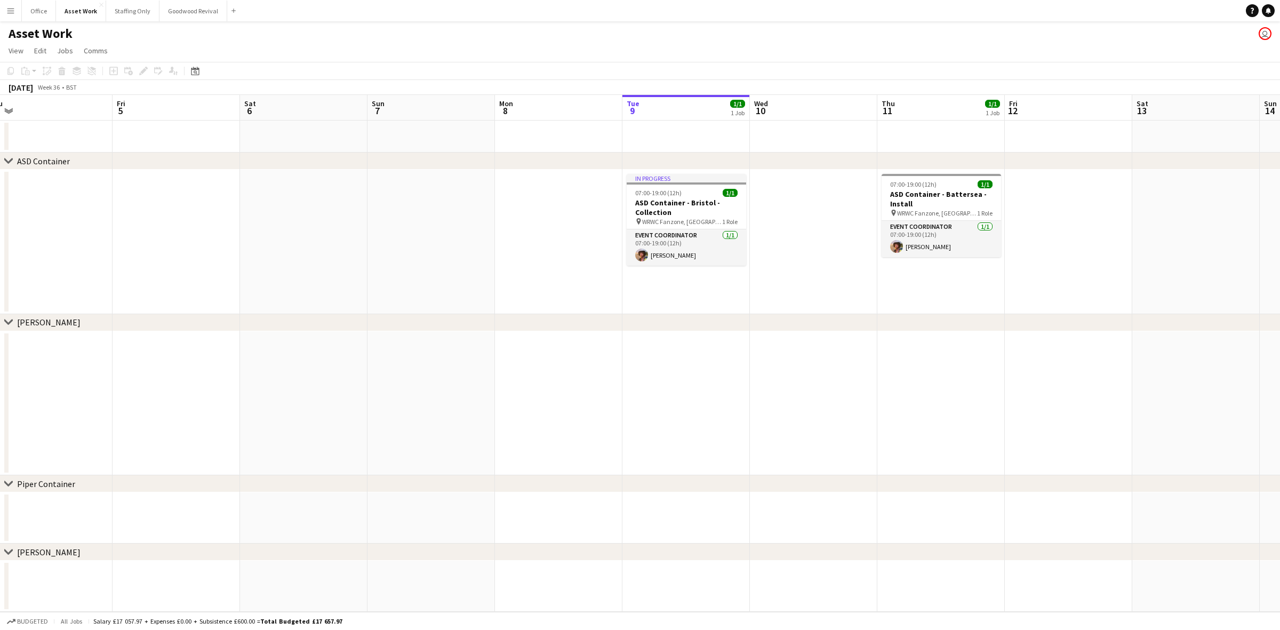
drag, startPoint x: 1118, startPoint y: 396, endPoint x: 801, endPoint y: 381, distance: 317.0
click at [801, 381] on app-calendar-viewport "Mon 1 Tue 2 1/1 1 Job Wed 3 Thu 4 Fri 5 Sat 6 Sun 7 Mon 8 Tue 9 1/1 1 Job Wed 1…" at bounding box center [640, 353] width 1280 height 517
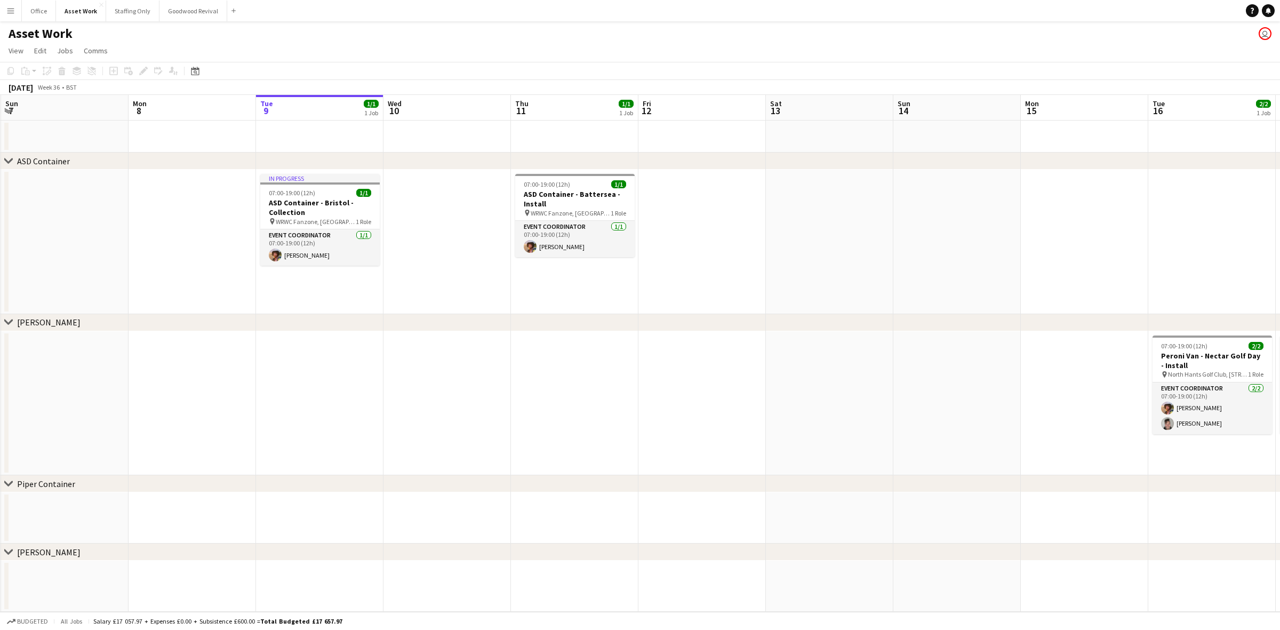
drag, startPoint x: 836, startPoint y: 379, endPoint x: 750, endPoint y: 371, distance: 86.2
click at [750, 371] on app-calendar-viewport "Thu 4 Fri 5 Sat 6 Sun 7 Mon 8 Tue 9 1/1 1 Job Wed 10 Thu 11 1/1 1 Job Fri 12 Sa…" at bounding box center [640, 353] width 1280 height 517
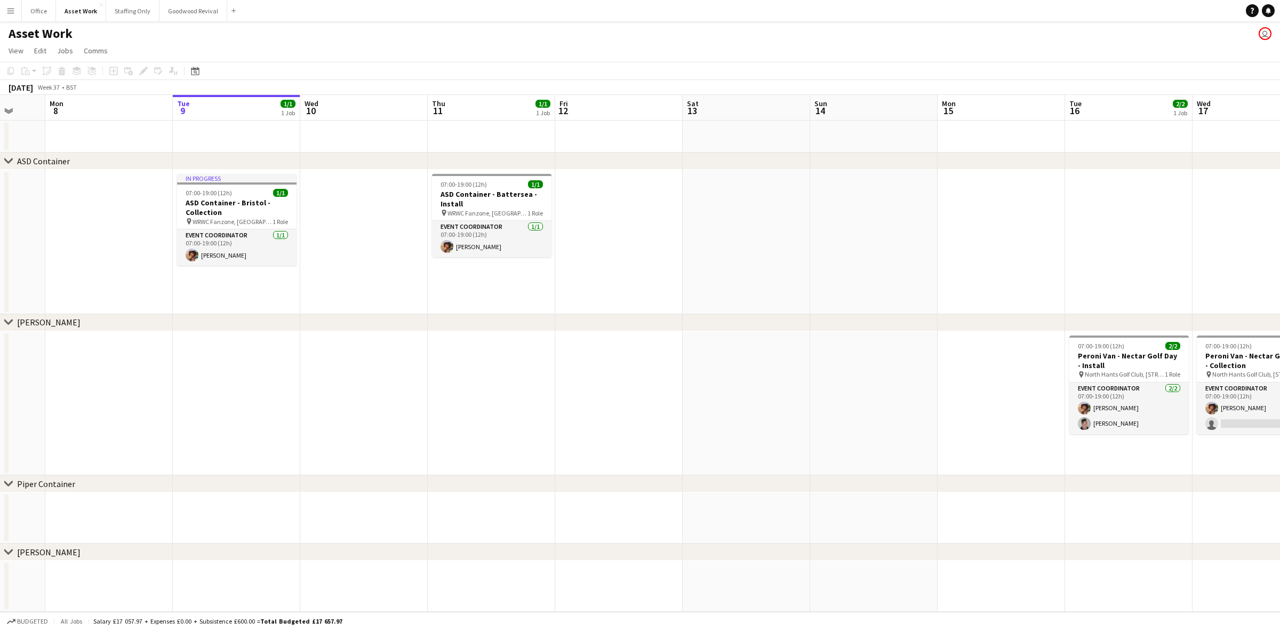
scroll to position [0, 348]
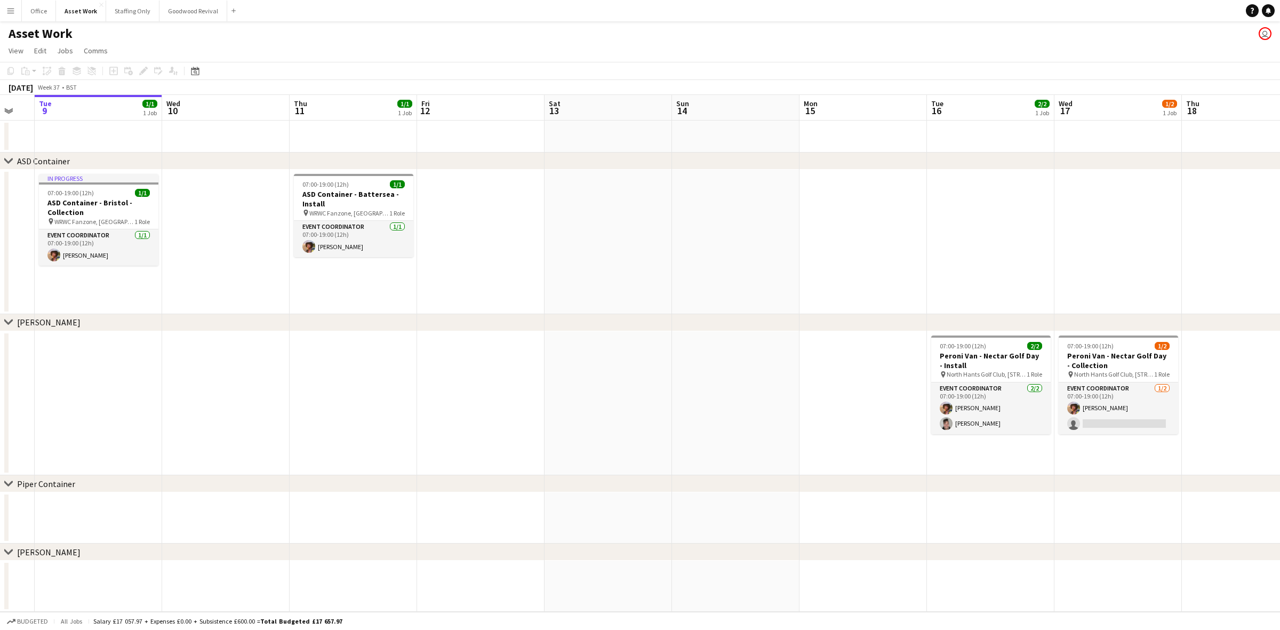
drag, startPoint x: 1035, startPoint y: 374, endPoint x: 814, endPoint y: 371, distance: 221.3
click at [814, 371] on app-calendar-viewport "Sat 6 Sun 7 Mon 8 Tue 9 1/1 1 Job Wed 10 Thu 11 1/1 1 Job Fri 12 Sat 13 Sun 14 …" at bounding box center [640, 353] width 1280 height 517
click at [9, 12] on app-icon "Menu" at bounding box center [10, 10] width 9 height 9
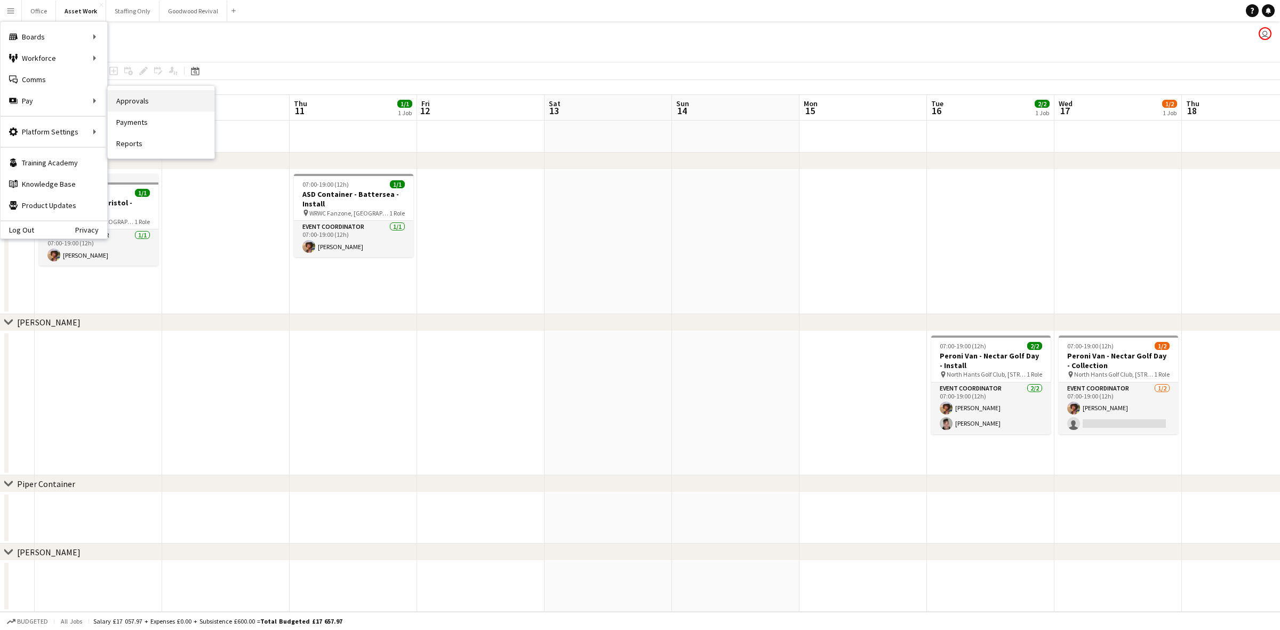
click at [142, 102] on link "Approvals" at bounding box center [161, 100] width 107 height 21
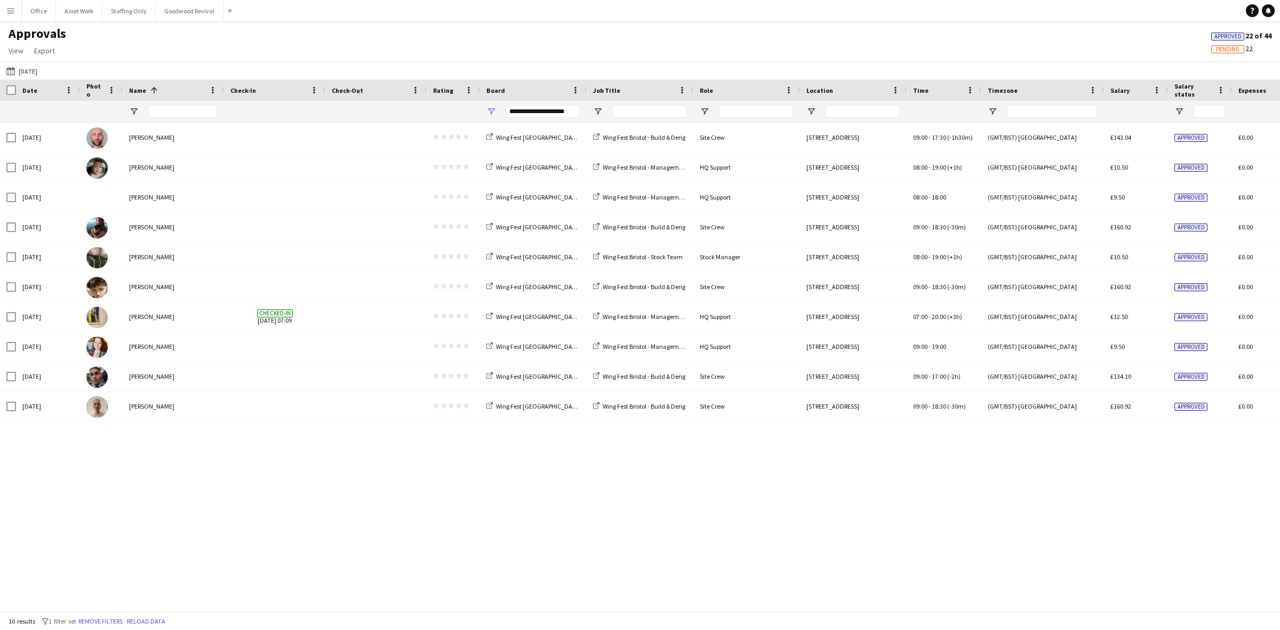
click at [33, 78] on div "[DATE] [DATE] [DATE] This Week This Month [DATE] Last Week Last Month [DATE] [D…" at bounding box center [640, 71] width 1280 height 18
click at [33, 70] on button "[DATE] [DATE]" at bounding box center [21, 71] width 35 height 13
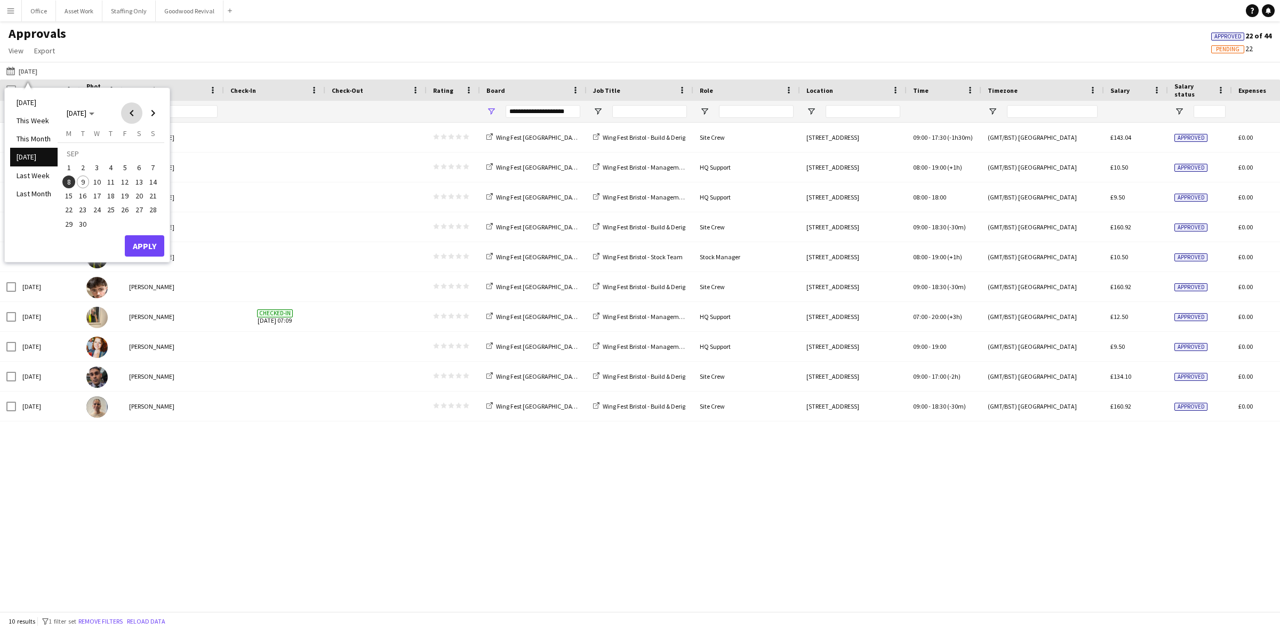
click at [132, 117] on span "Previous month" at bounding box center [131, 112] width 21 height 21
click at [112, 208] on span "28" at bounding box center [110, 212] width 13 height 13
click at [152, 210] on span "31" at bounding box center [153, 212] width 13 height 13
click at [148, 235] on button "Apply" at bounding box center [144, 233] width 39 height 21
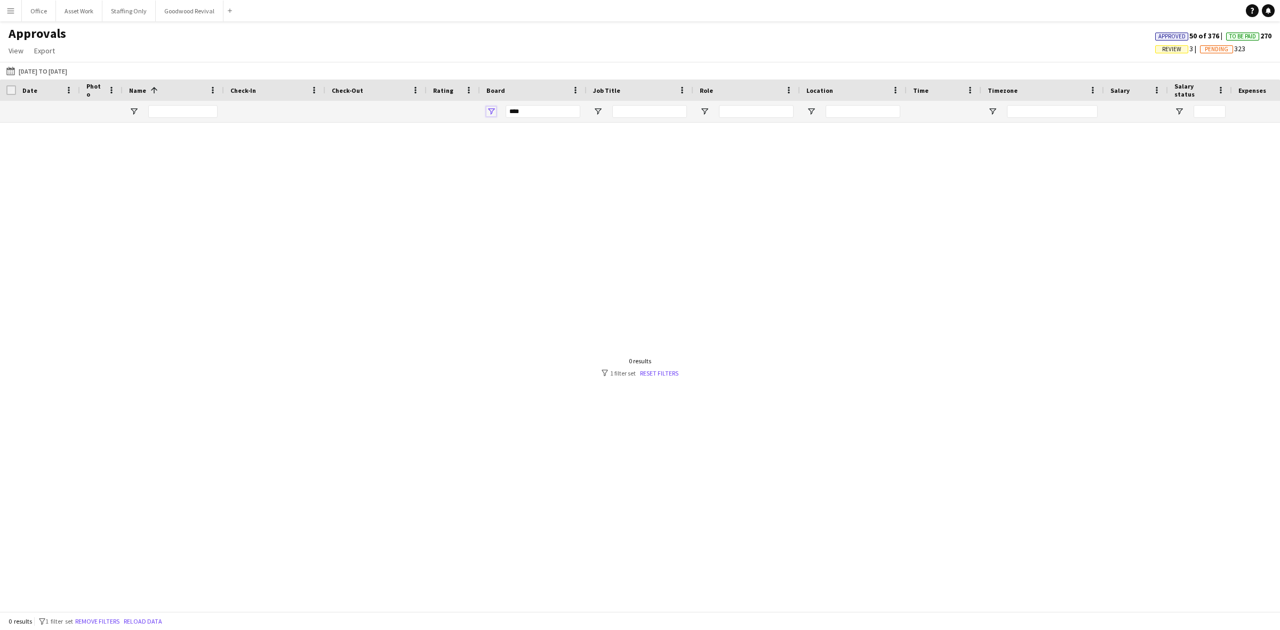
click at [487, 111] on span "Open Filter Menu" at bounding box center [491, 112] width 10 height 10
type input "**********"
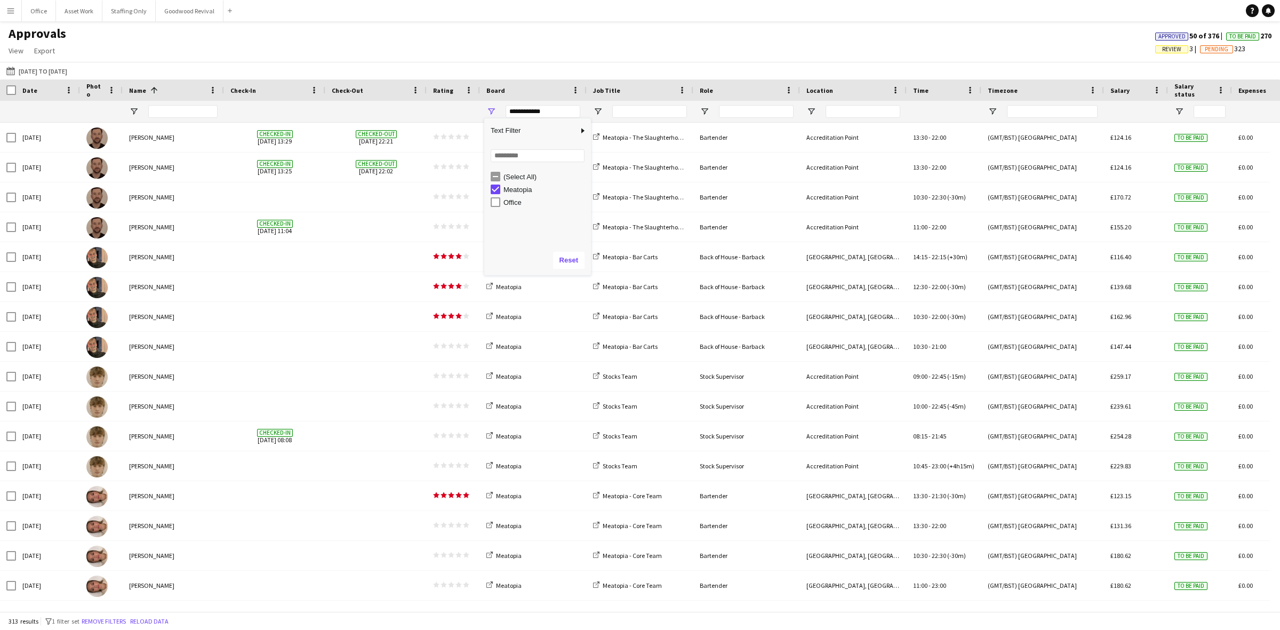
click at [457, 36] on div "Approvals View Customise view Customise filters Reset Filters Reset View Reset …" at bounding box center [640, 44] width 1280 height 36
click at [596, 109] on span "Open Filter Menu" at bounding box center [598, 112] width 10 height 10
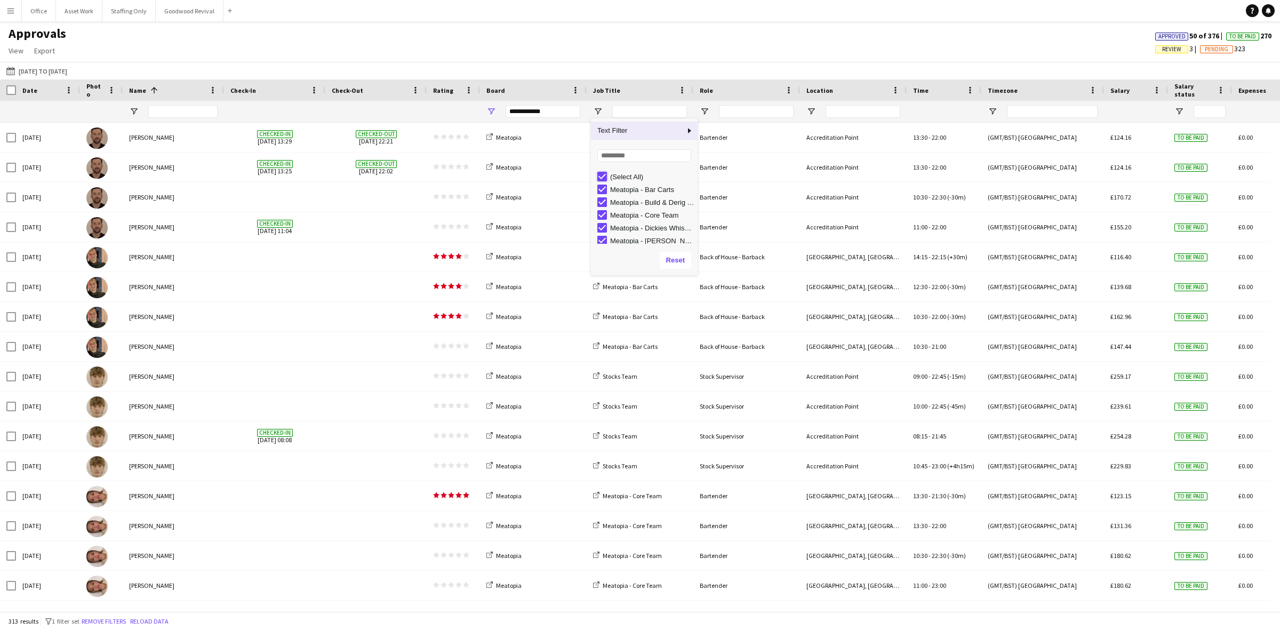
type input "***"
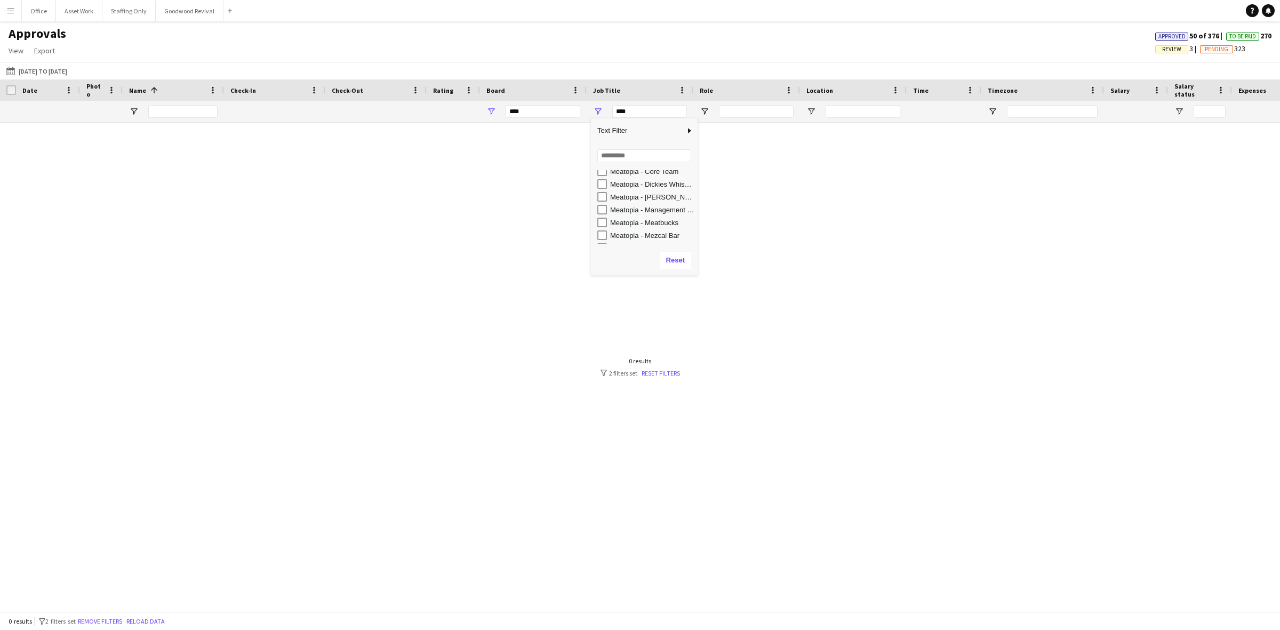
scroll to position [59, 0]
type input "**********"
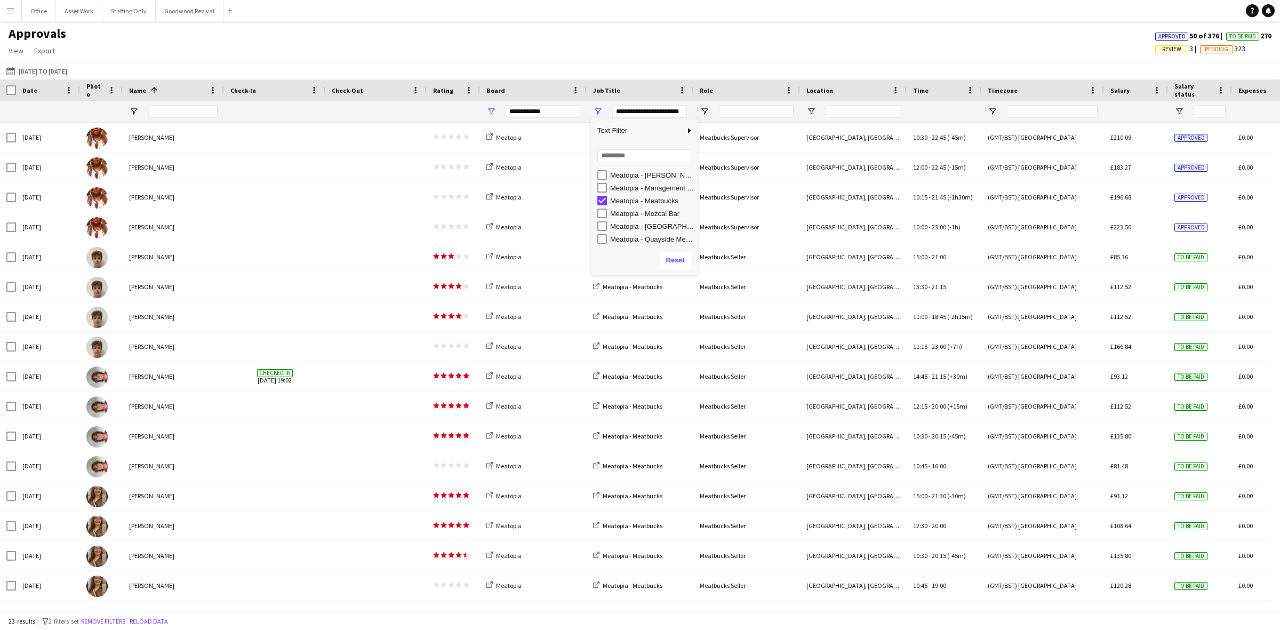
scroll to position [53, 0]
click at [492, 15] on app-navbar "Menu Boards Boards Boards All jobs Status Workforce Workforce My Workforce Recr…" at bounding box center [640, 10] width 1280 height 21
click at [33, 91] on span "Date" at bounding box center [29, 90] width 15 height 8
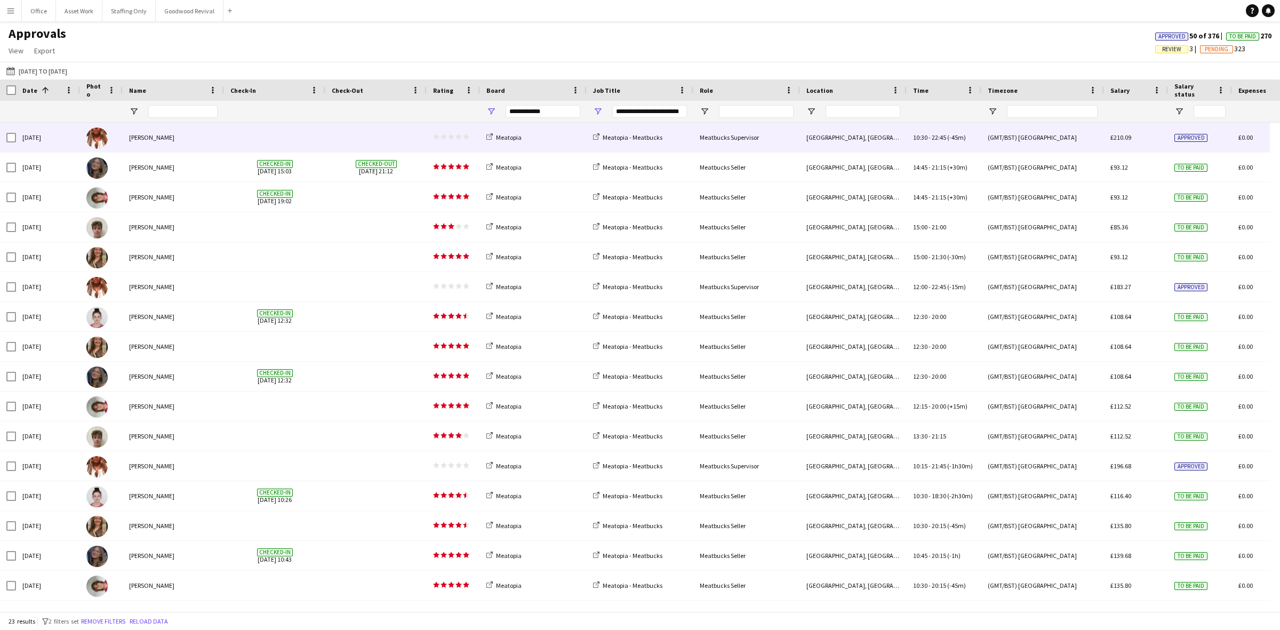
click at [310, 139] on span at bounding box center [274, 137] width 89 height 29
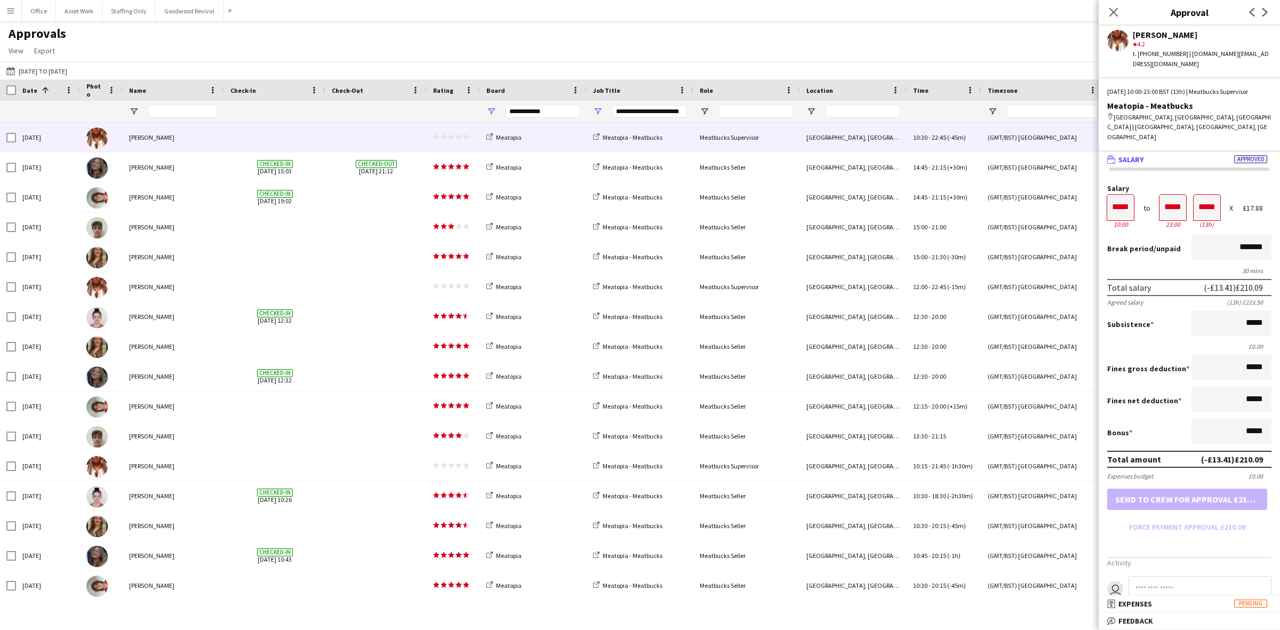
click at [133, 92] on span "Name" at bounding box center [137, 90] width 17 height 8
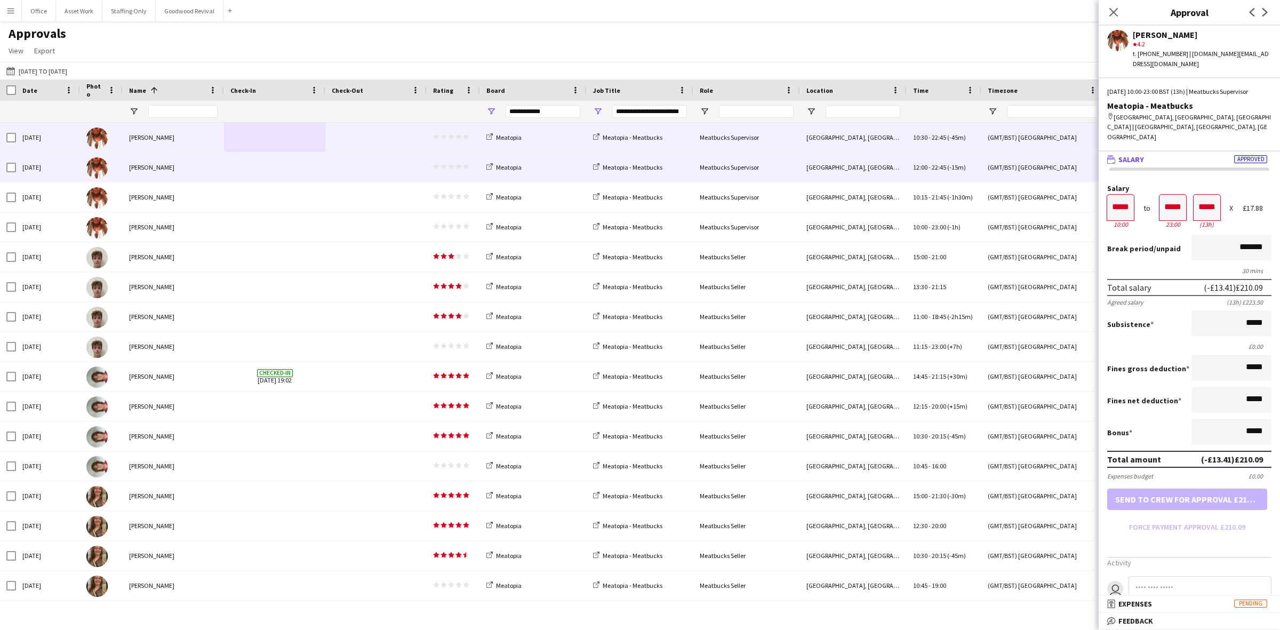
click at [186, 169] on div "[PERSON_NAME]" at bounding box center [173, 166] width 101 height 29
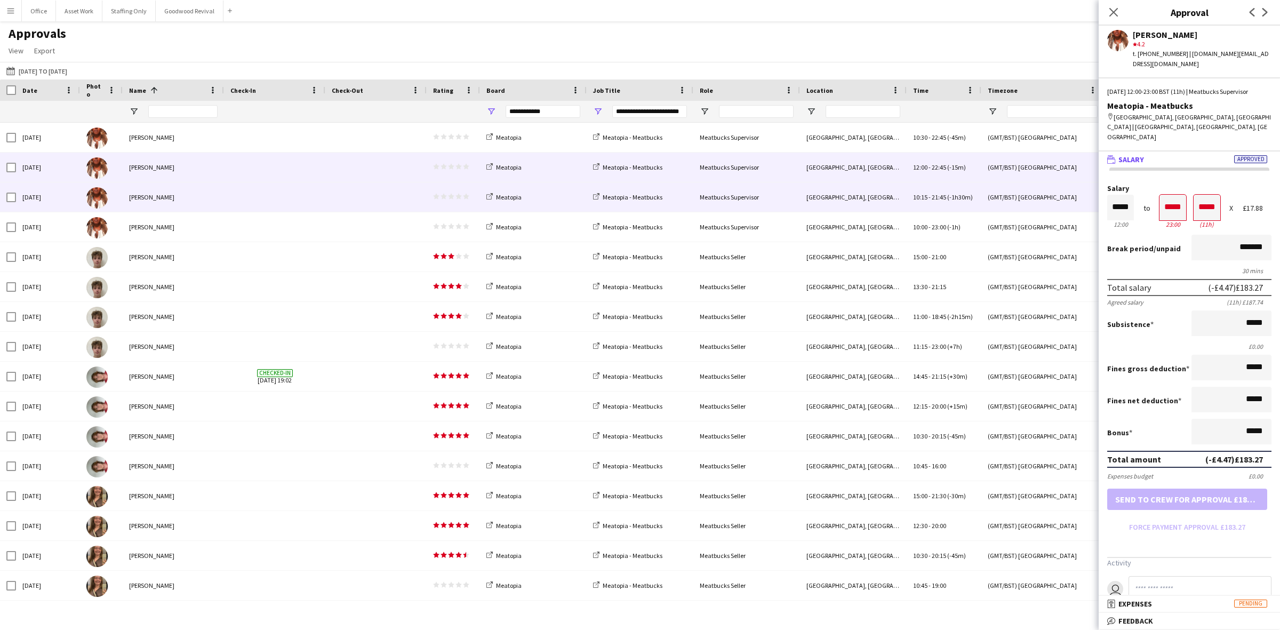
click at [205, 210] on div "[PERSON_NAME]" at bounding box center [173, 196] width 101 height 29
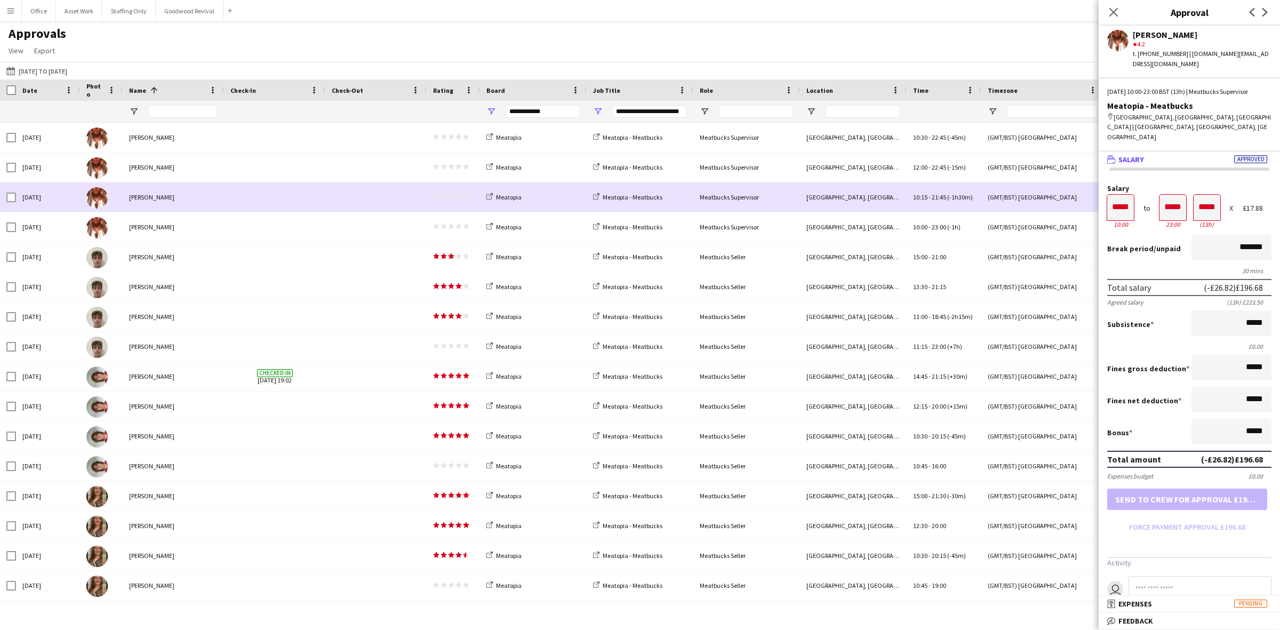
click at [205, 223] on div "[PERSON_NAME]" at bounding box center [173, 226] width 101 height 29
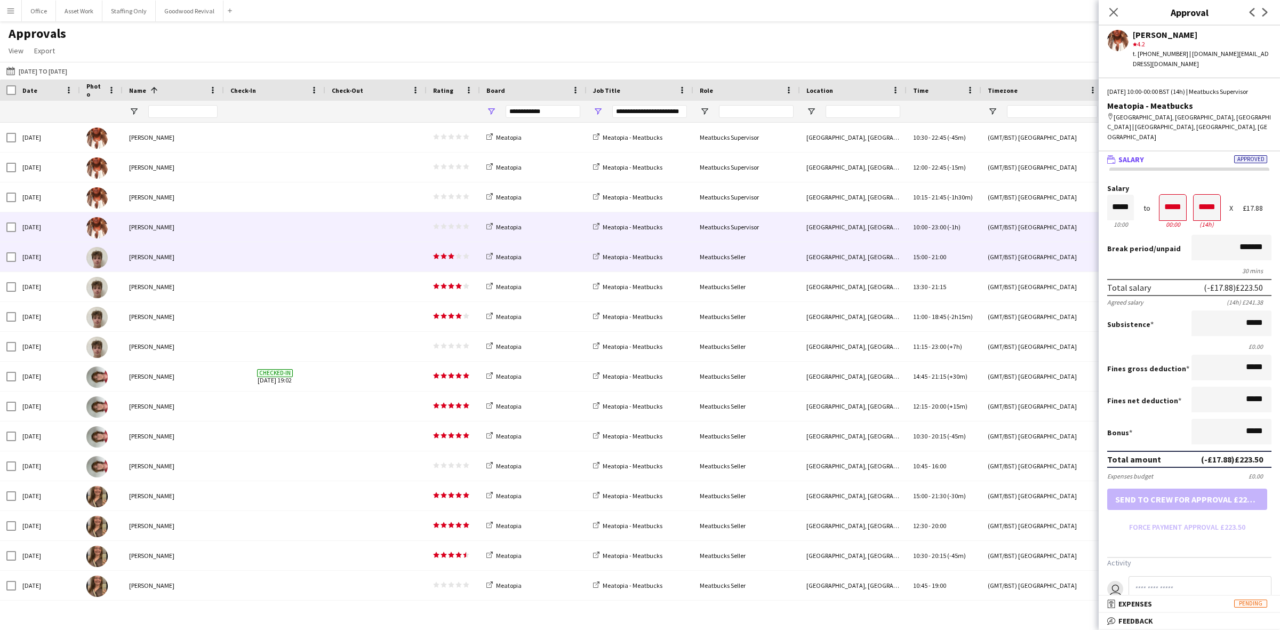
click at [224, 264] on div at bounding box center [274, 256] width 101 height 29
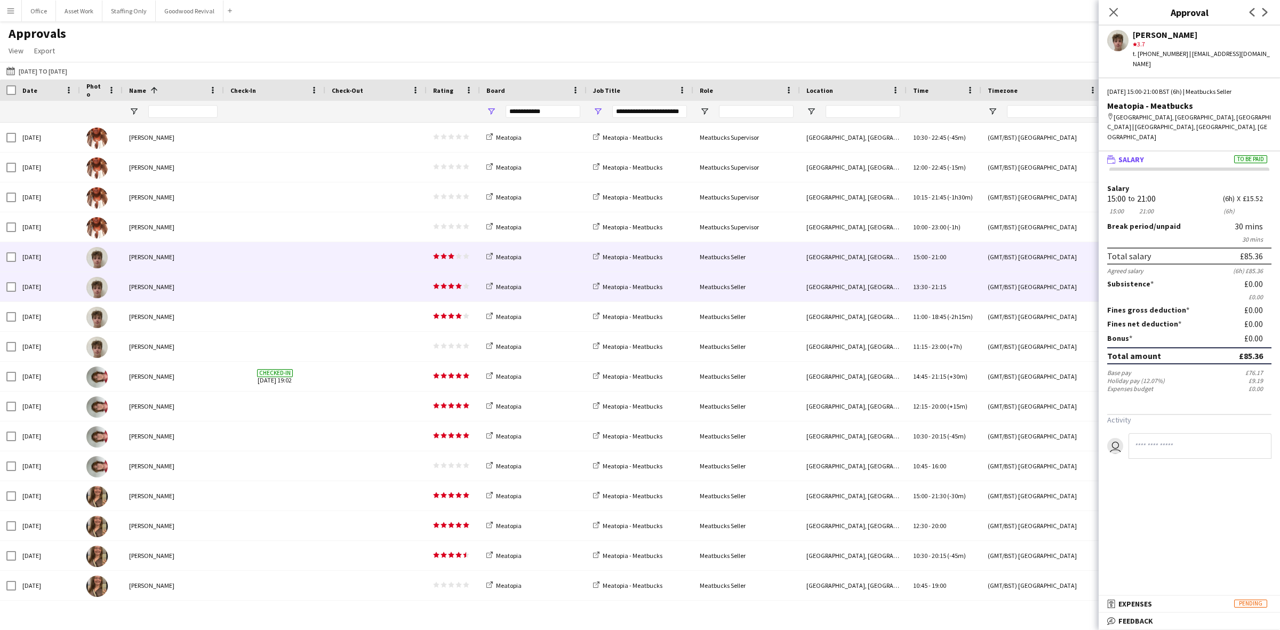
click at [344, 292] on span at bounding box center [376, 286] width 89 height 29
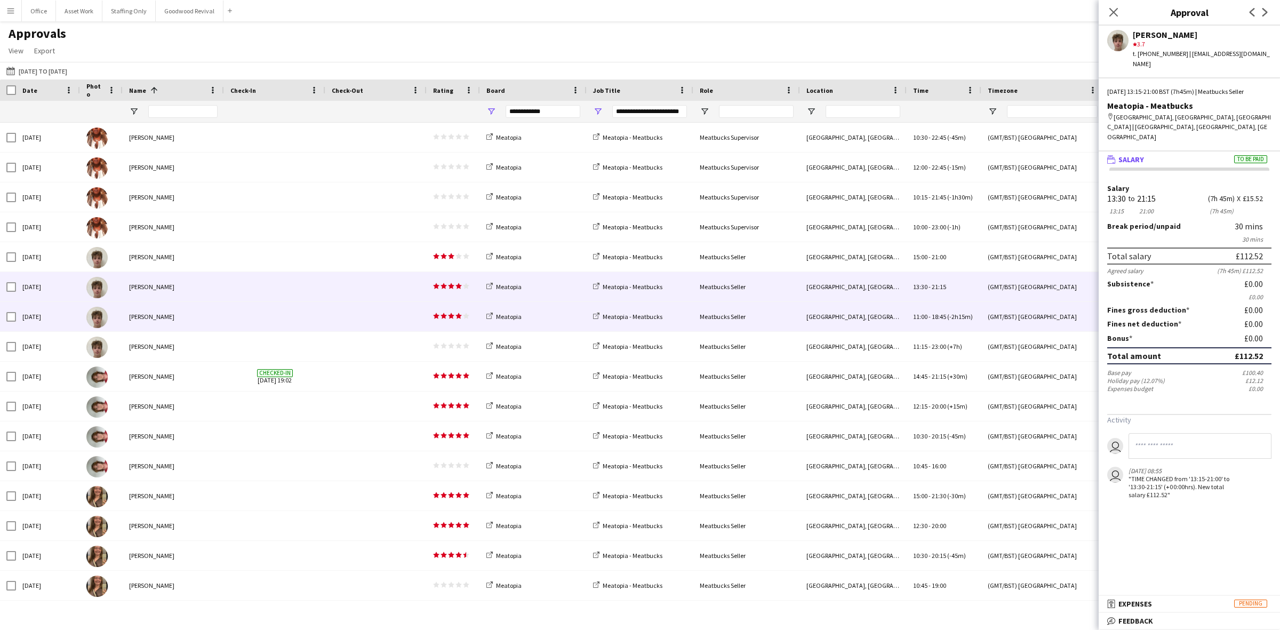
click at [278, 328] on span at bounding box center [274, 316] width 89 height 29
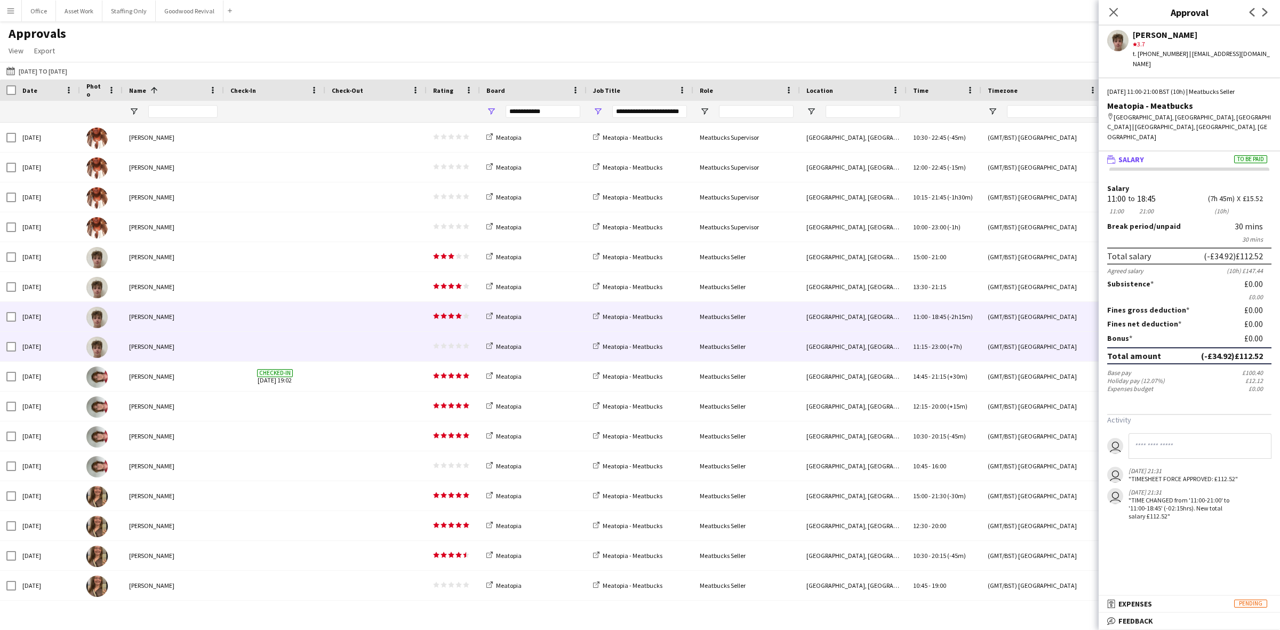
click at [278, 341] on span at bounding box center [274, 346] width 89 height 29
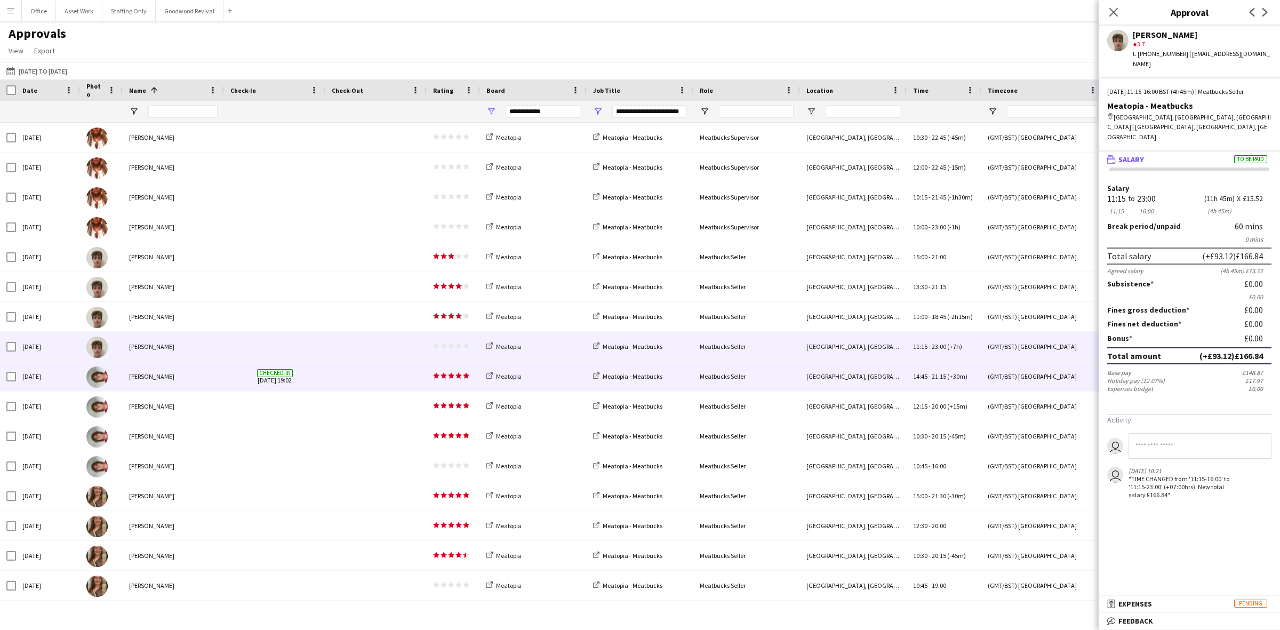
click at [319, 371] on div "Checked-in [DATE] 19:02" at bounding box center [274, 375] width 101 height 29
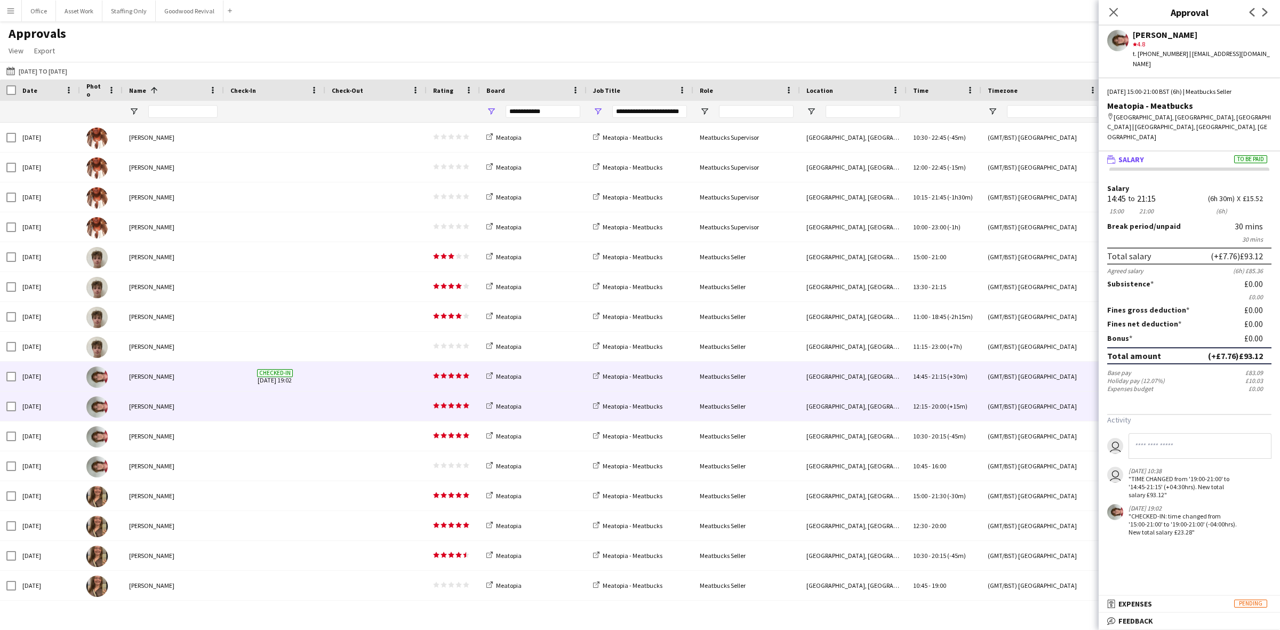
click at [327, 404] on div at bounding box center [375, 405] width 101 height 29
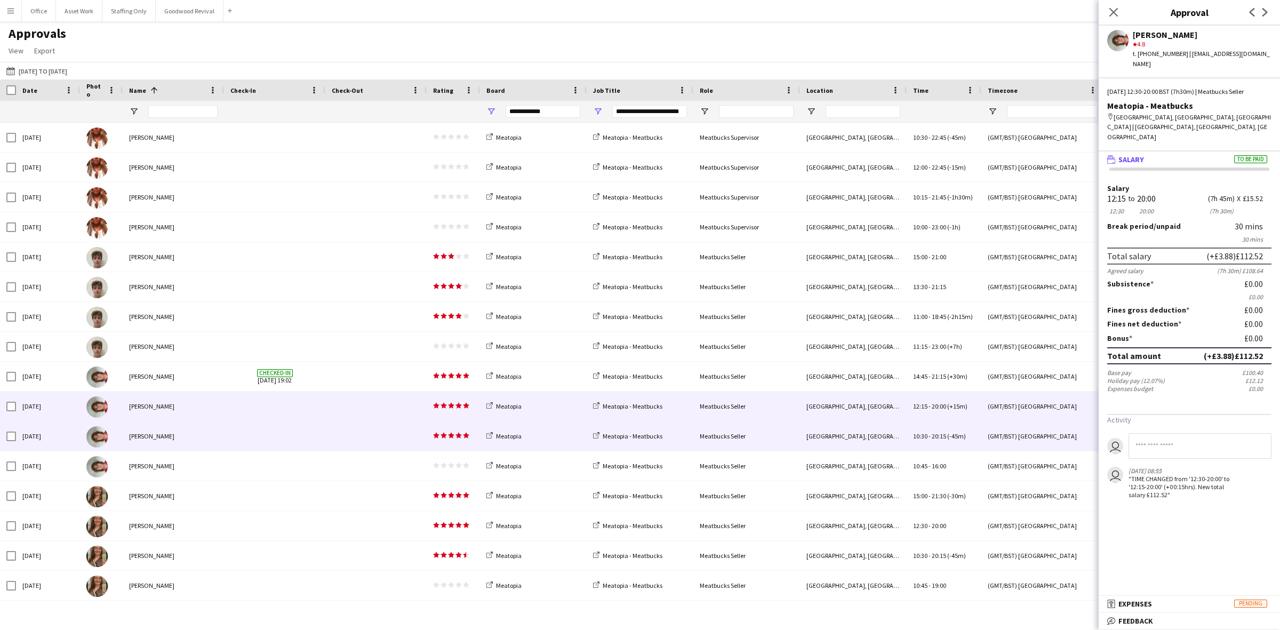
click at [327, 435] on div at bounding box center [375, 435] width 101 height 29
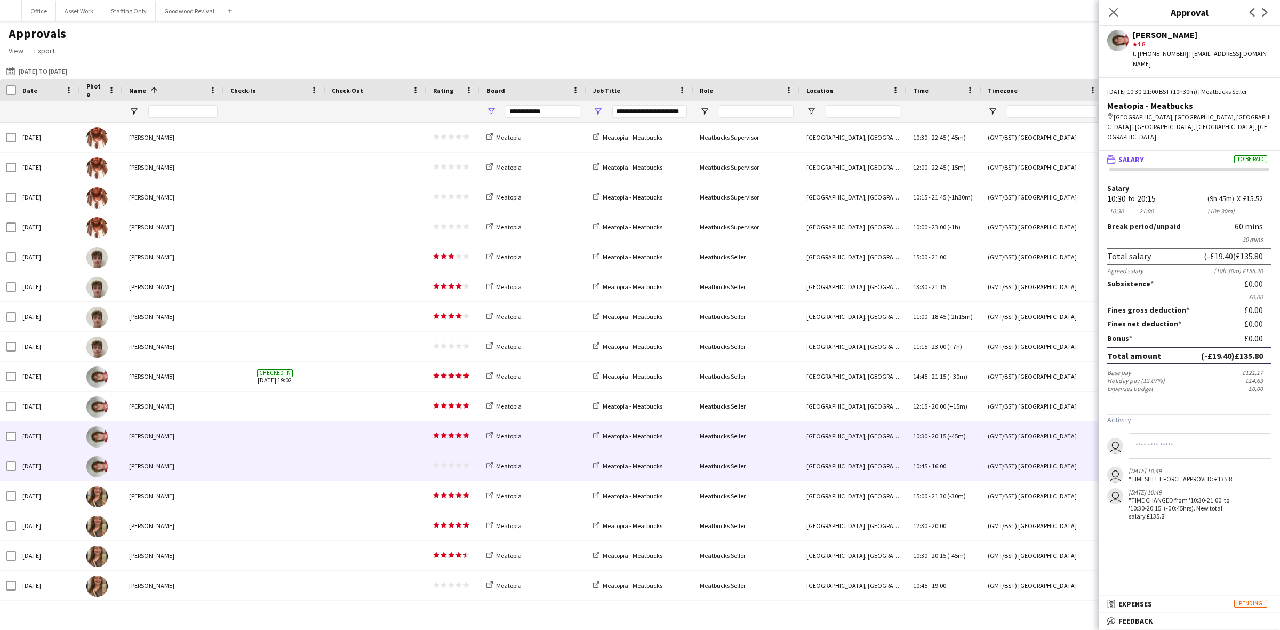
click at [263, 456] on span at bounding box center [274, 465] width 89 height 29
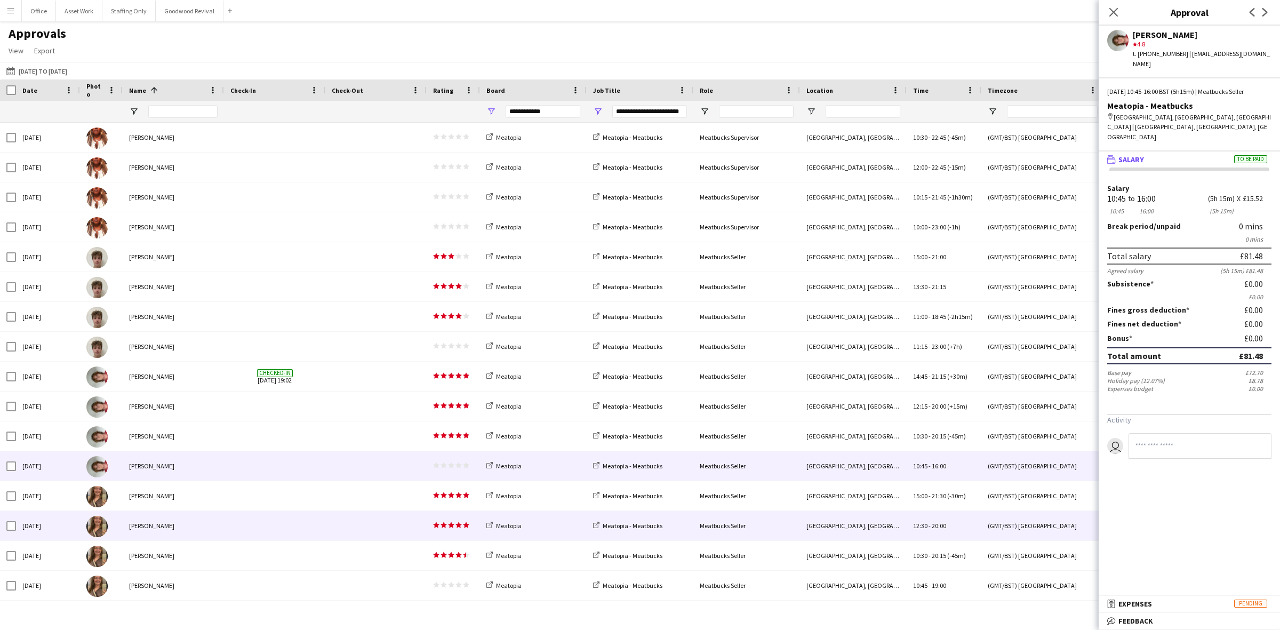
scroll to position [208, 0]
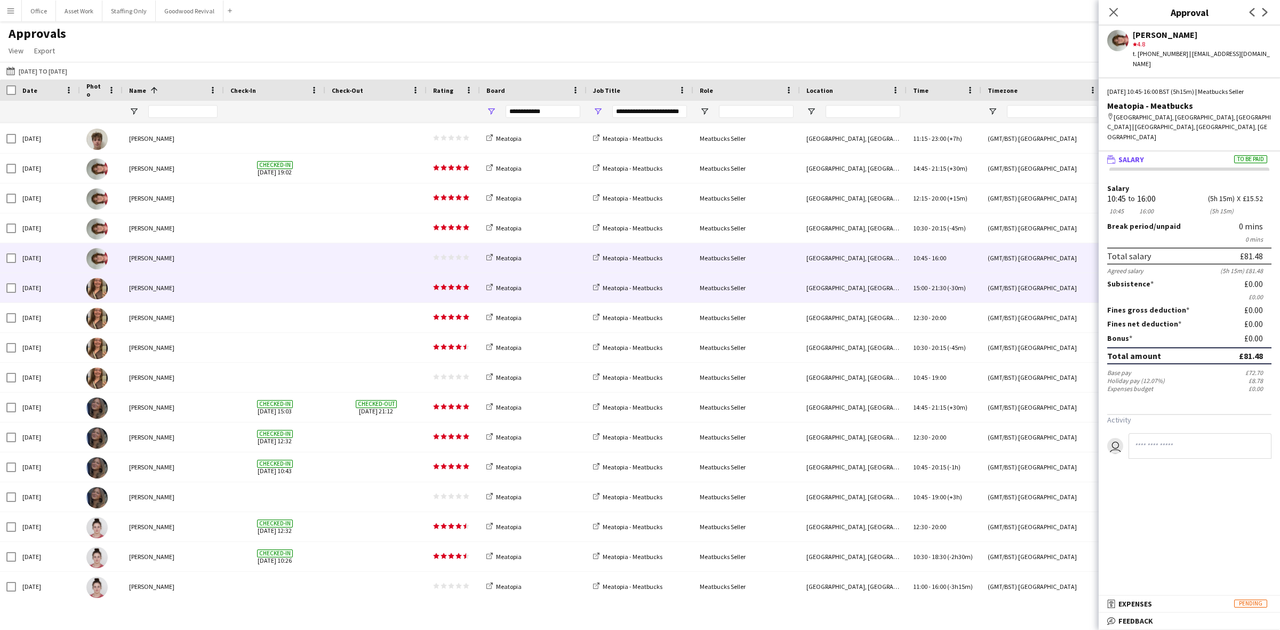
click at [276, 288] on span at bounding box center [274, 287] width 89 height 29
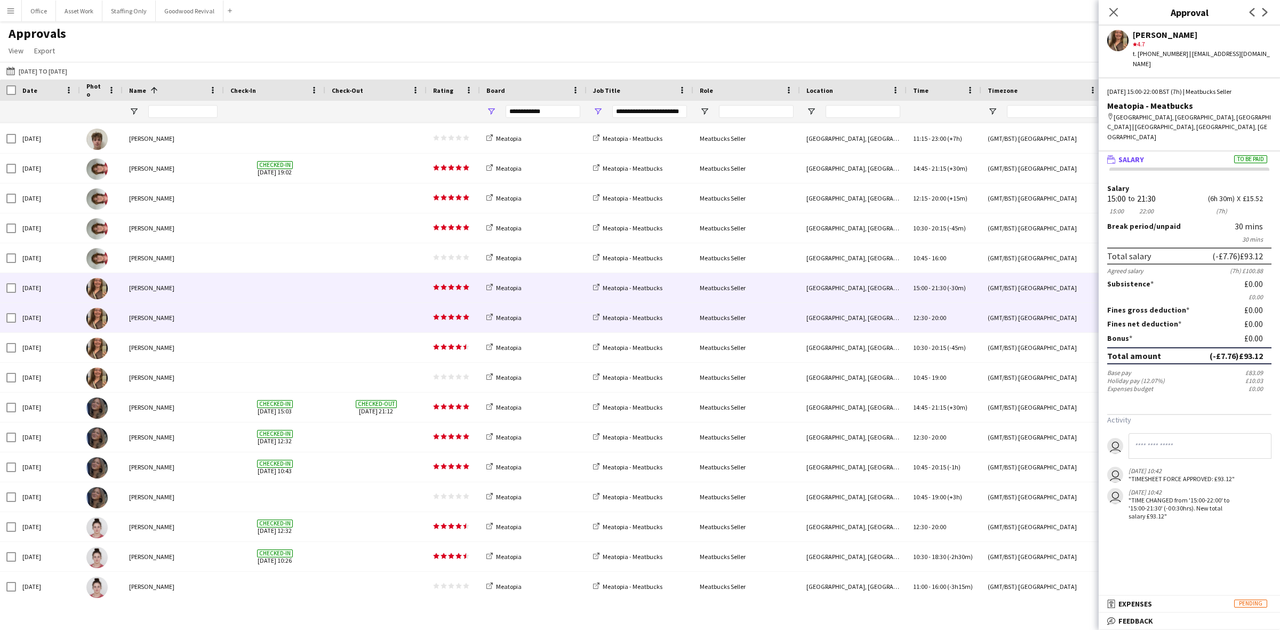
click at [273, 311] on span at bounding box center [274, 317] width 89 height 29
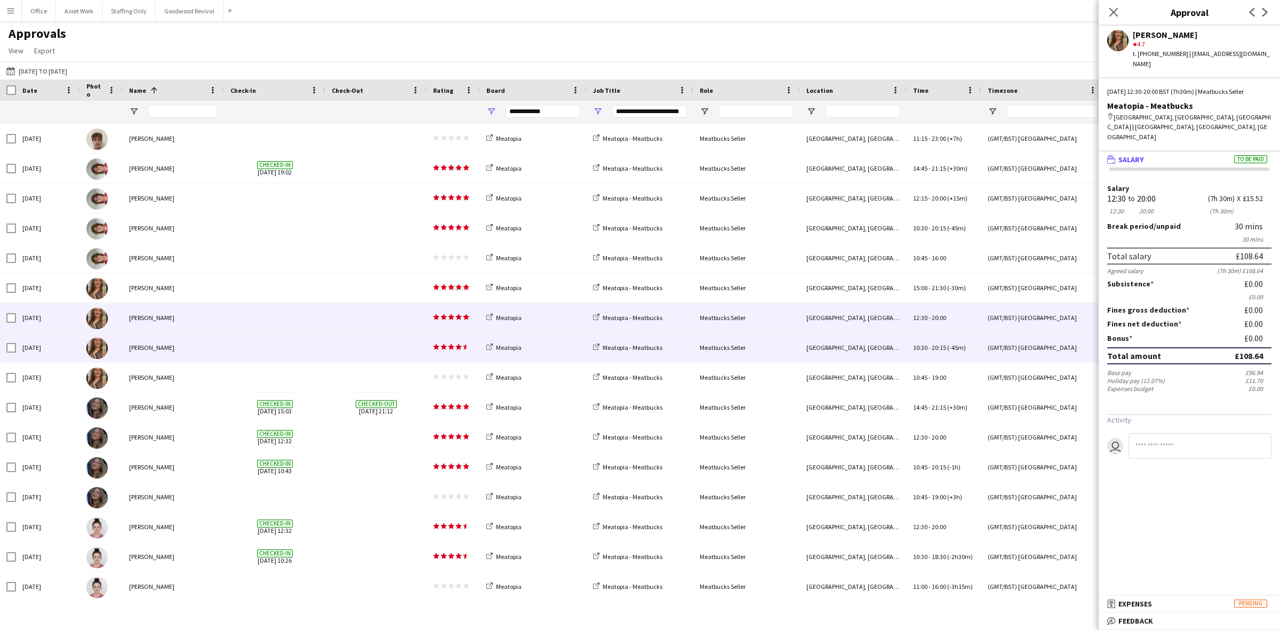
click at [275, 345] on span at bounding box center [274, 347] width 89 height 29
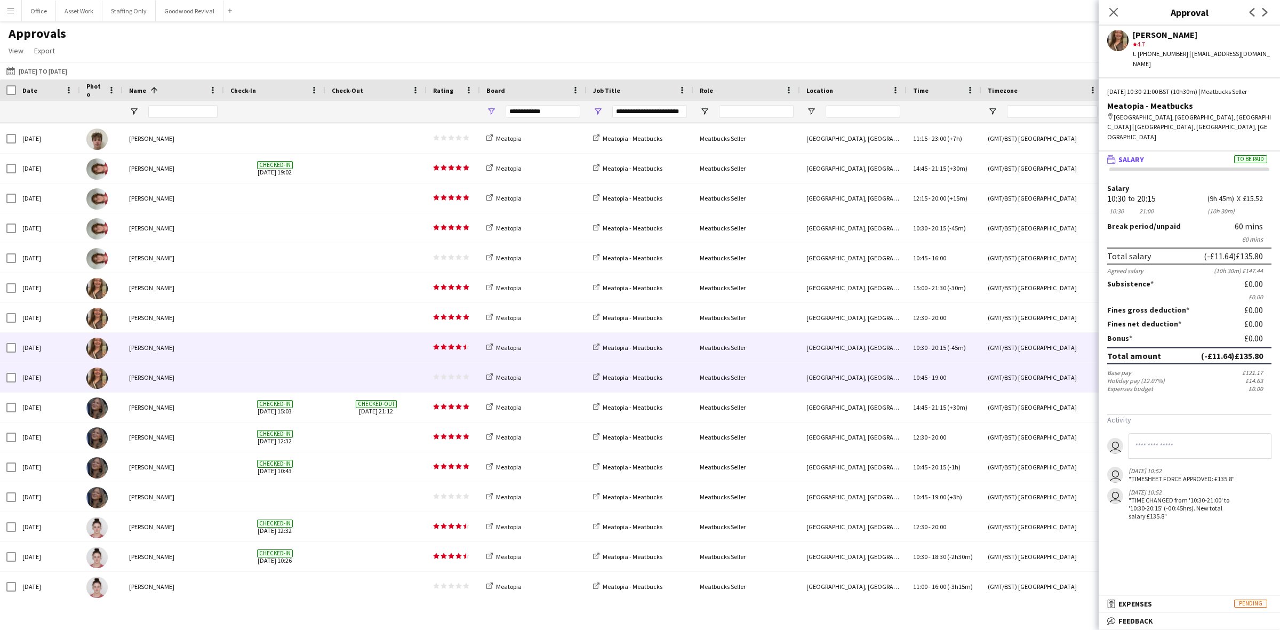
click at [276, 377] on span at bounding box center [274, 377] width 89 height 29
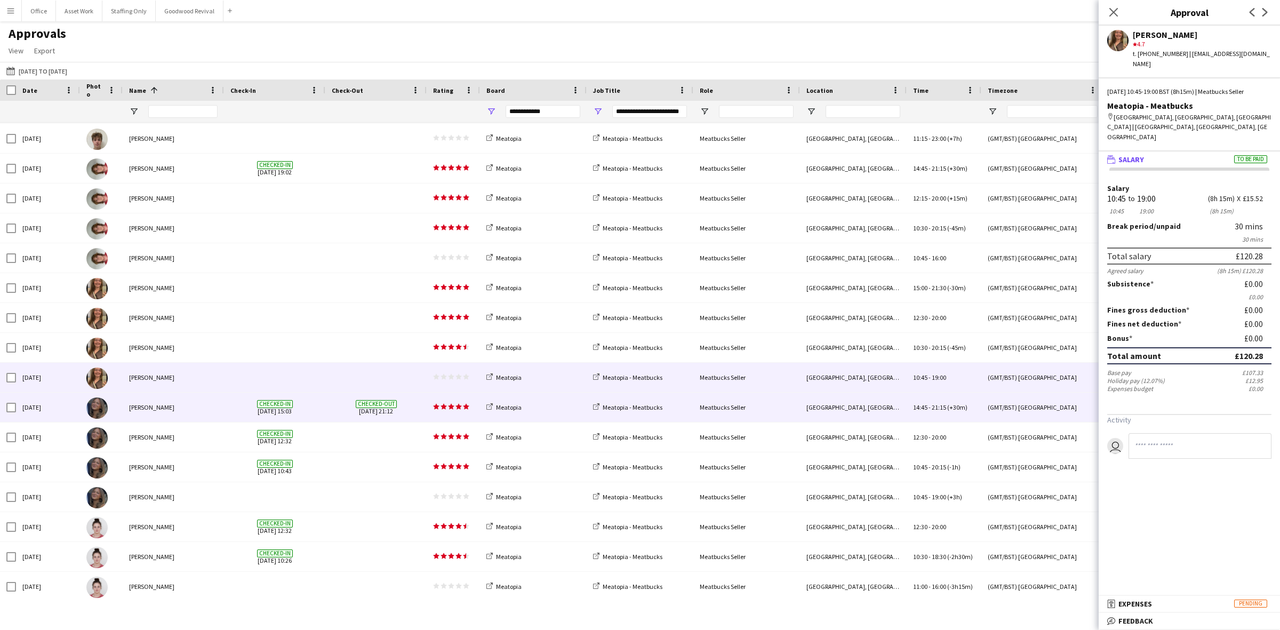
click at [323, 413] on div "Checked-in [DATE] 15:03" at bounding box center [274, 406] width 101 height 29
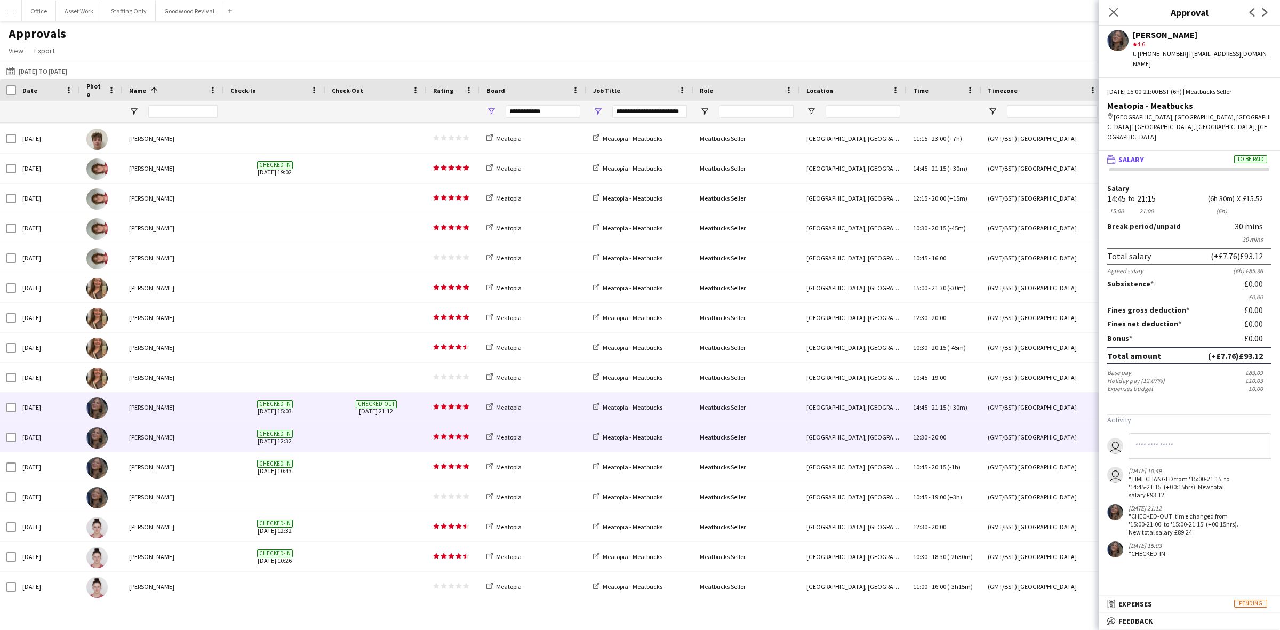
click at [332, 433] on span at bounding box center [376, 436] width 89 height 29
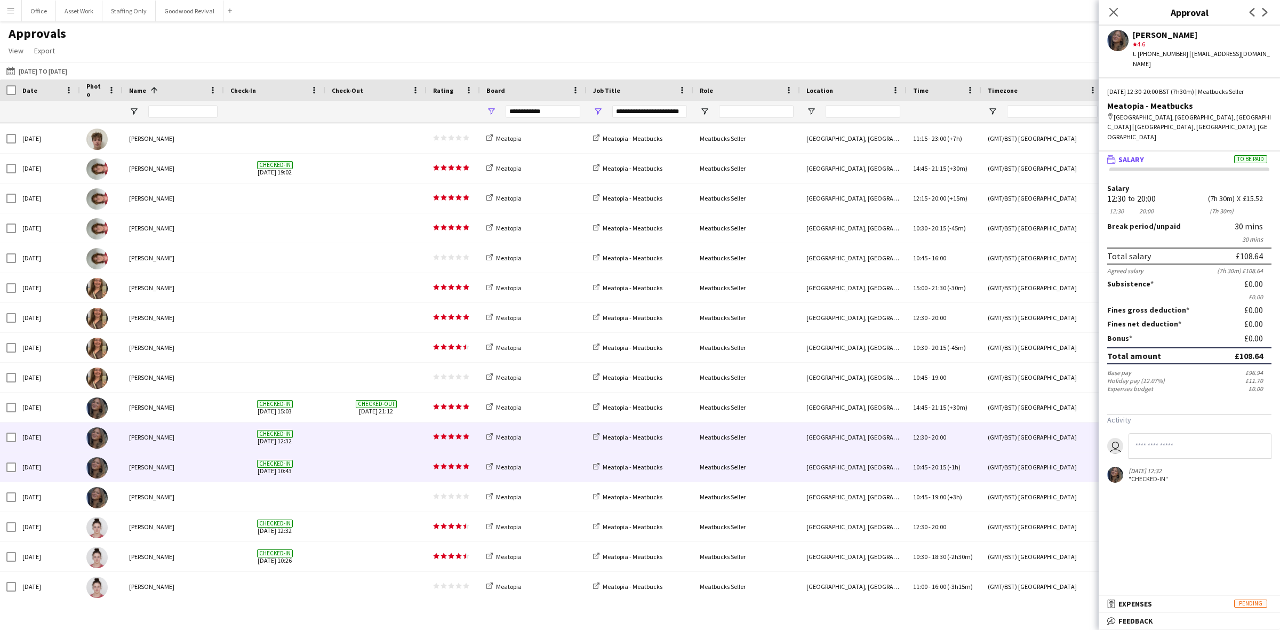
click at [337, 477] on span at bounding box center [376, 466] width 89 height 29
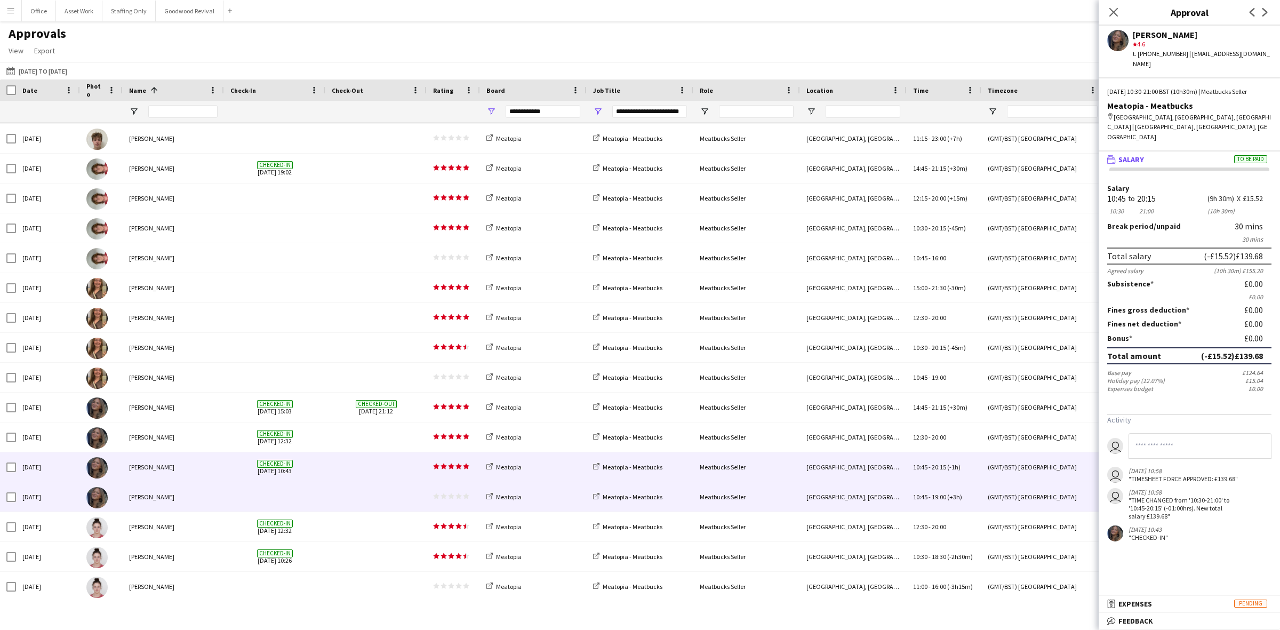
click at [339, 497] on span at bounding box center [376, 496] width 89 height 29
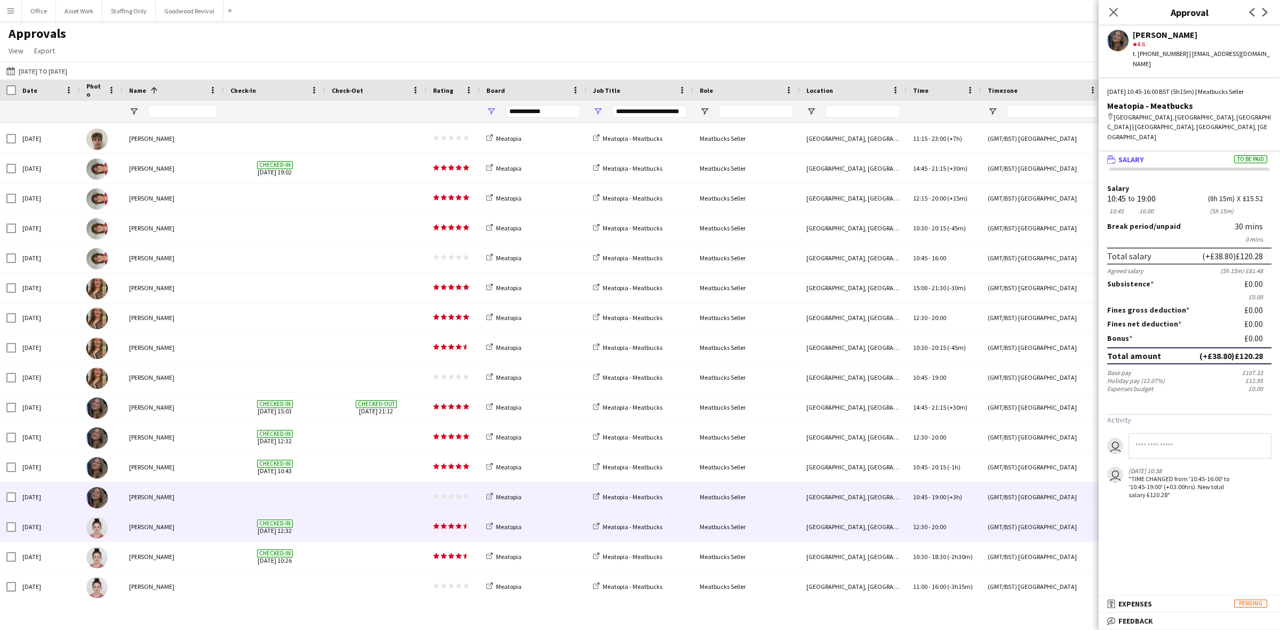
click at [343, 534] on span at bounding box center [376, 526] width 89 height 29
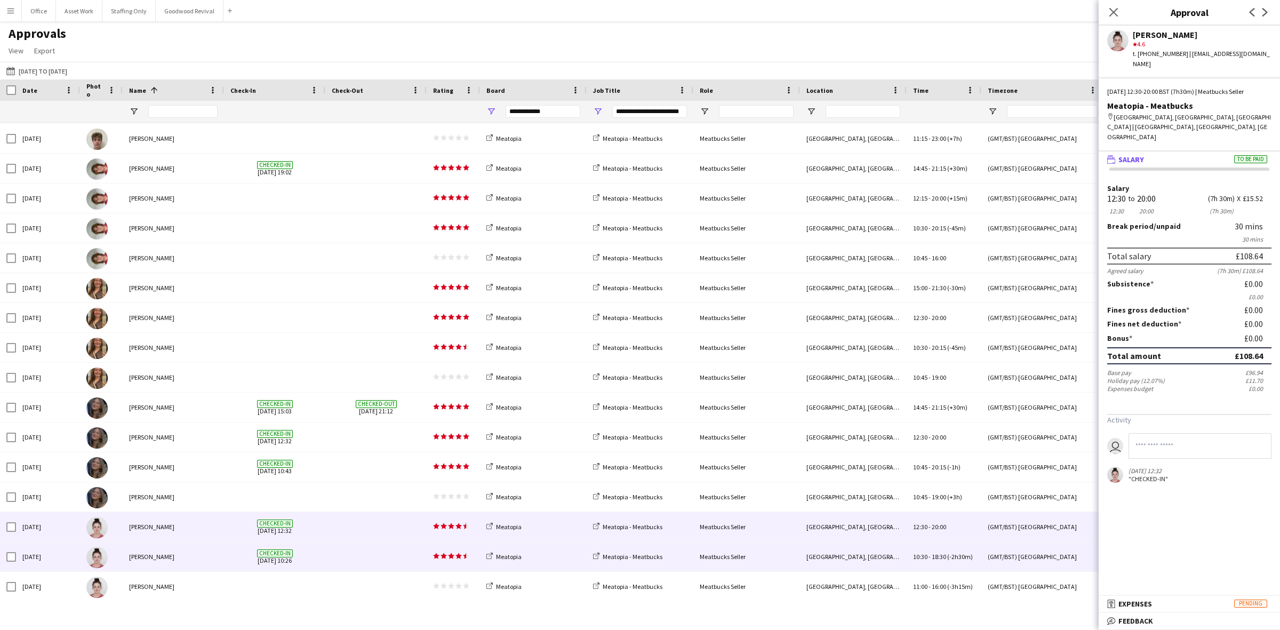
click at [344, 550] on span at bounding box center [376, 556] width 89 height 29
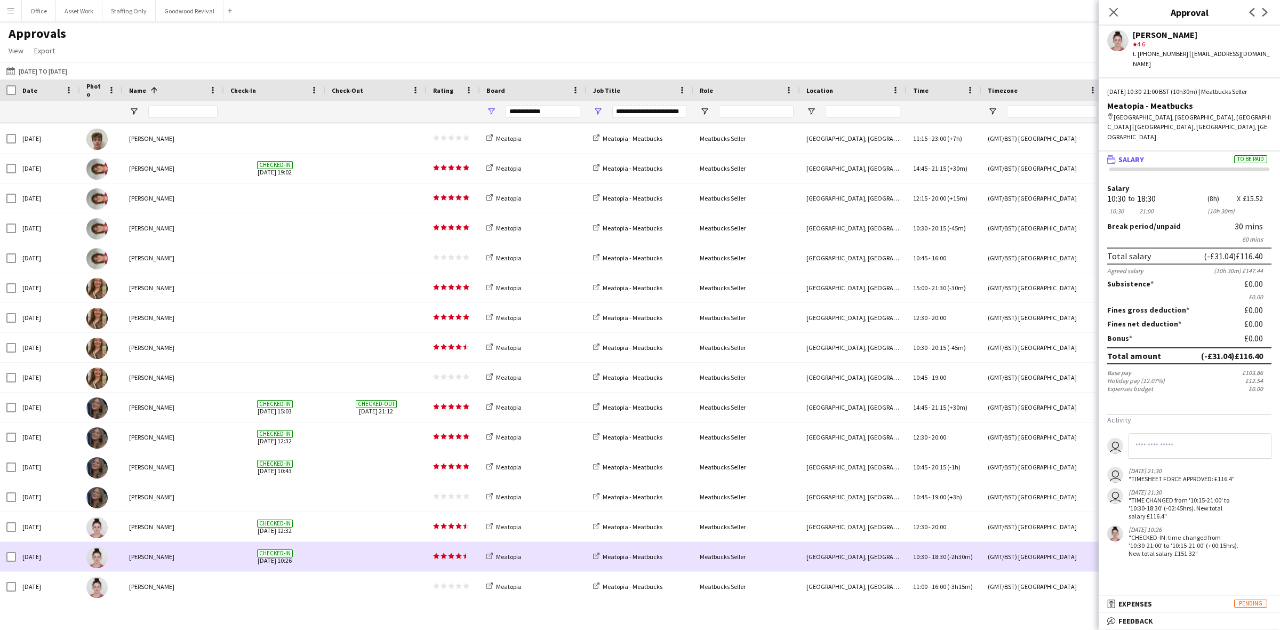
click at [350, 556] on span at bounding box center [376, 556] width 89 height 29
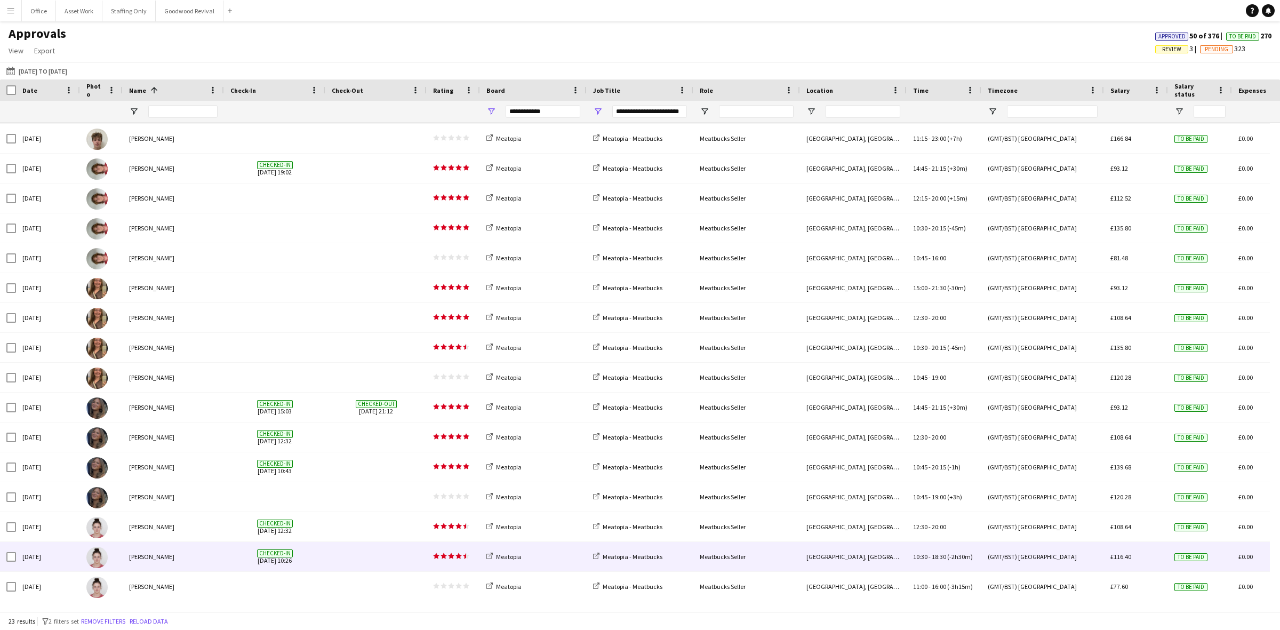
click at [348, 537] on span at bounding box center [376, 526] width 89 height 29
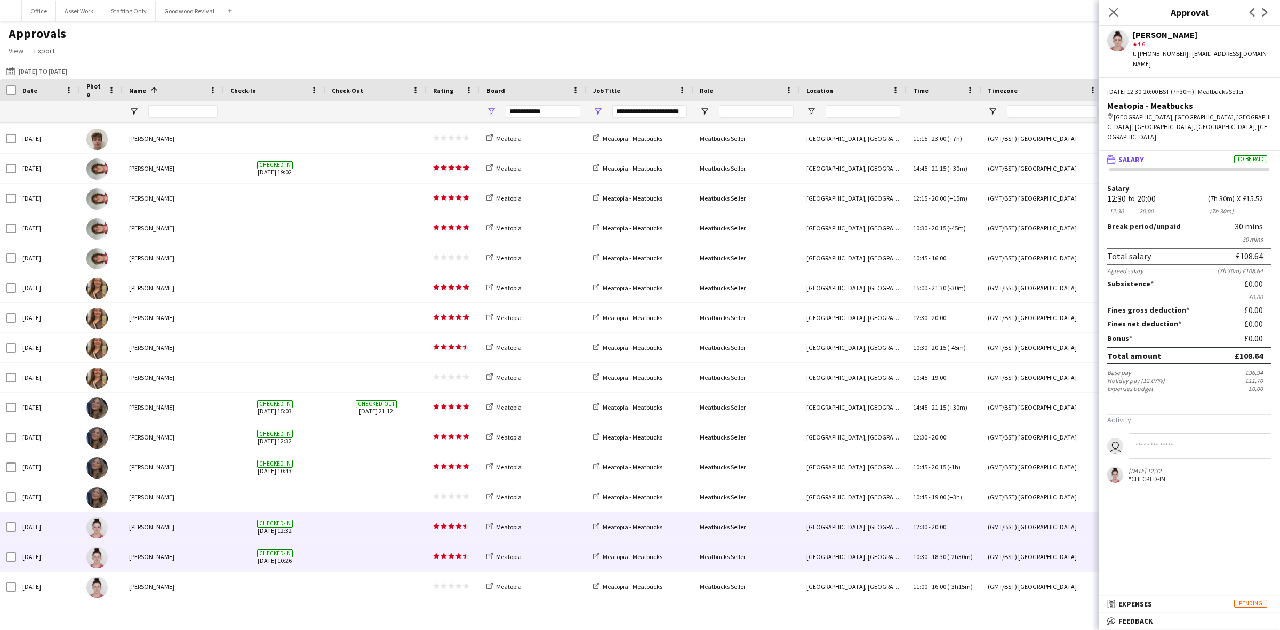
click at [344, 553] on span at bounding box center [376, 556] width 89 height 29
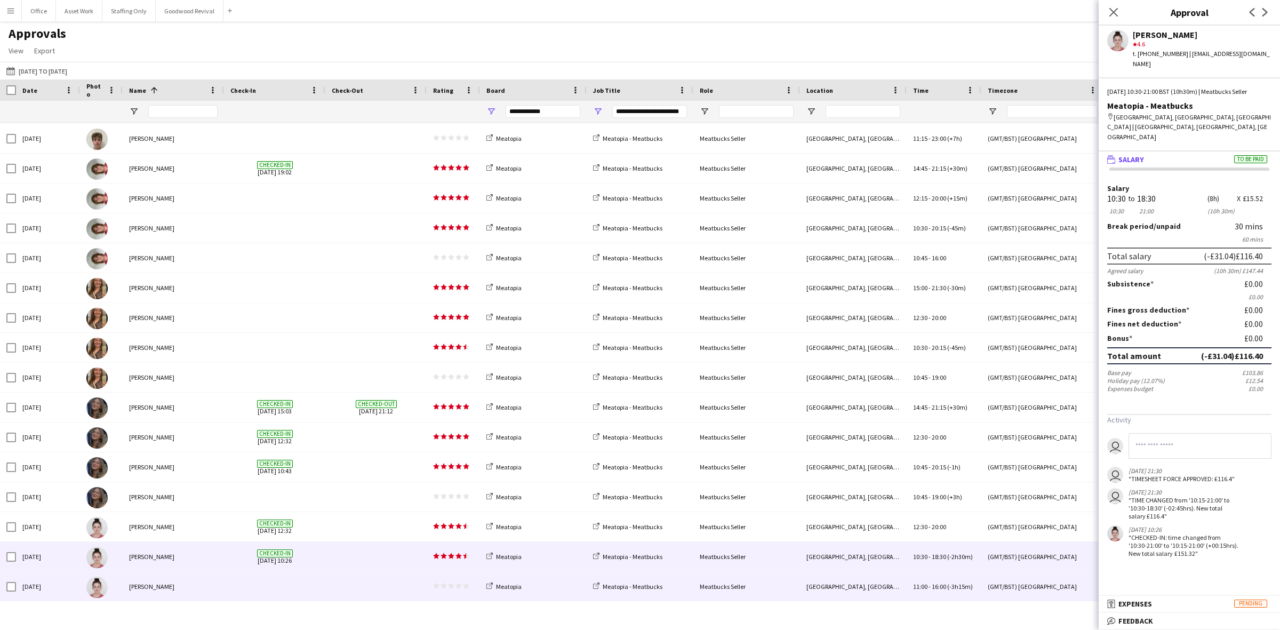
click at [344, 578] on span at bounding box center [376, 586] width 89 height 29
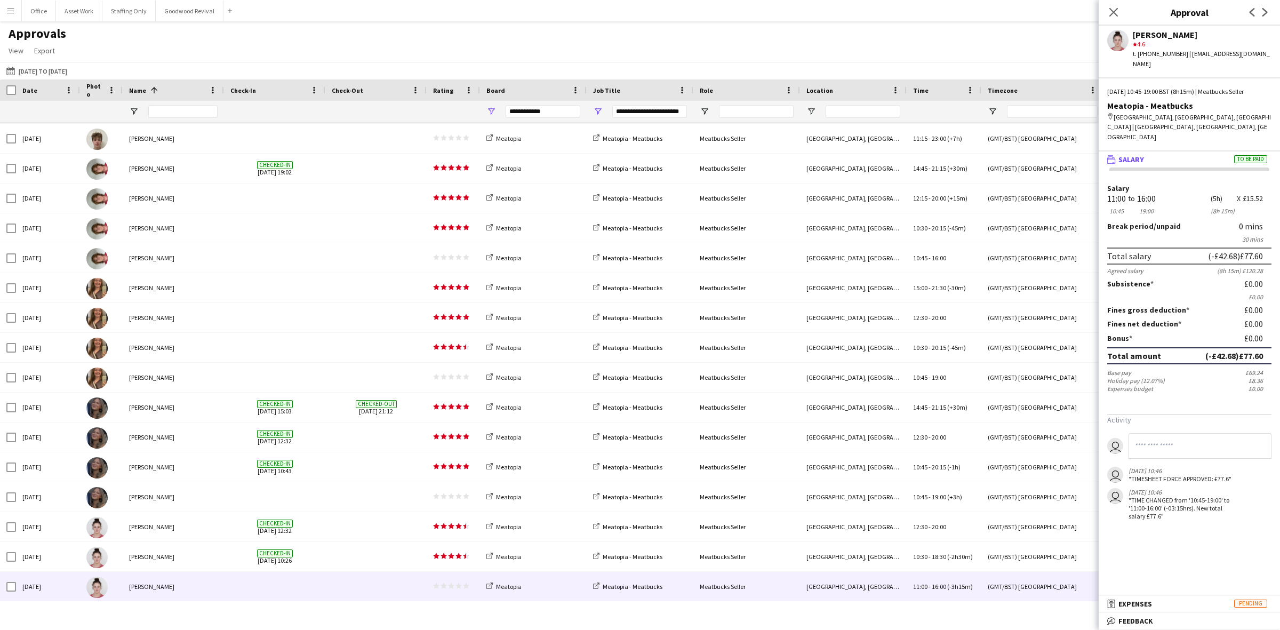
click at [5, 11] on button "Menu" at bounding box center [10, 10] width 21 height 21
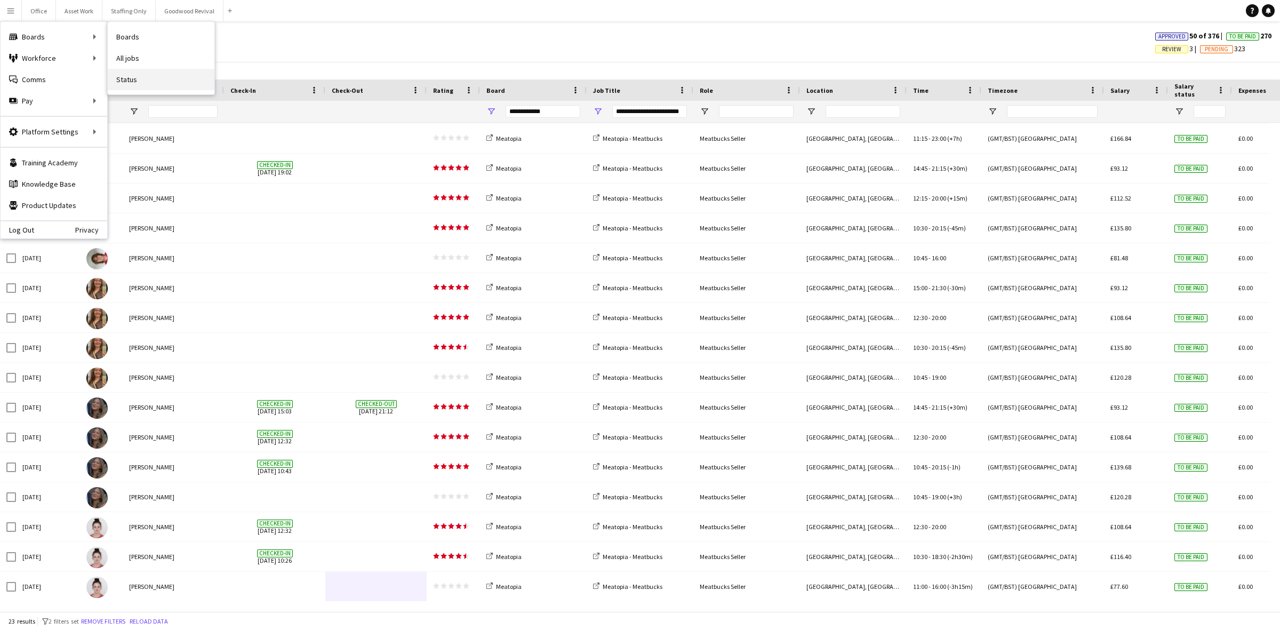
click at [137, 82] on link "Status" at bounding box center [161, 79] width 107 height 21
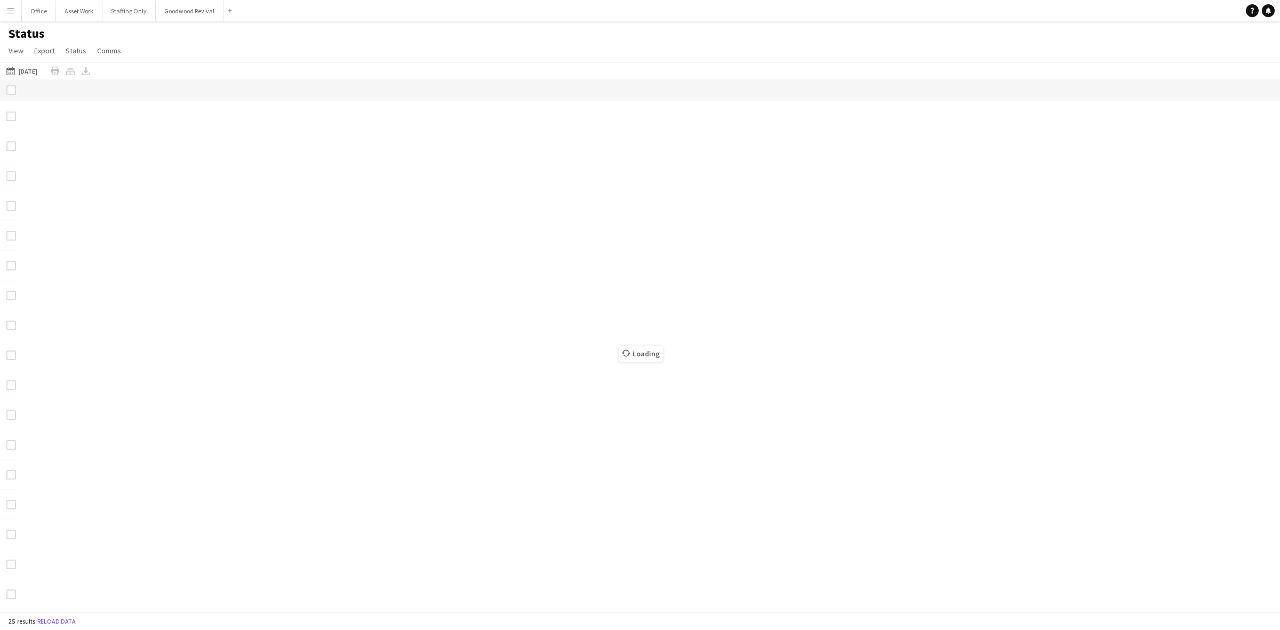
click at [14, 14] on app-icon "Menu" at bounding box center [10, 10] width 9 height 9
click at [341, 54] on div "Status View Views Default view New view Update view Delete view Edit name Custo…" at bounding box center [640, 44] width 1280 height 36
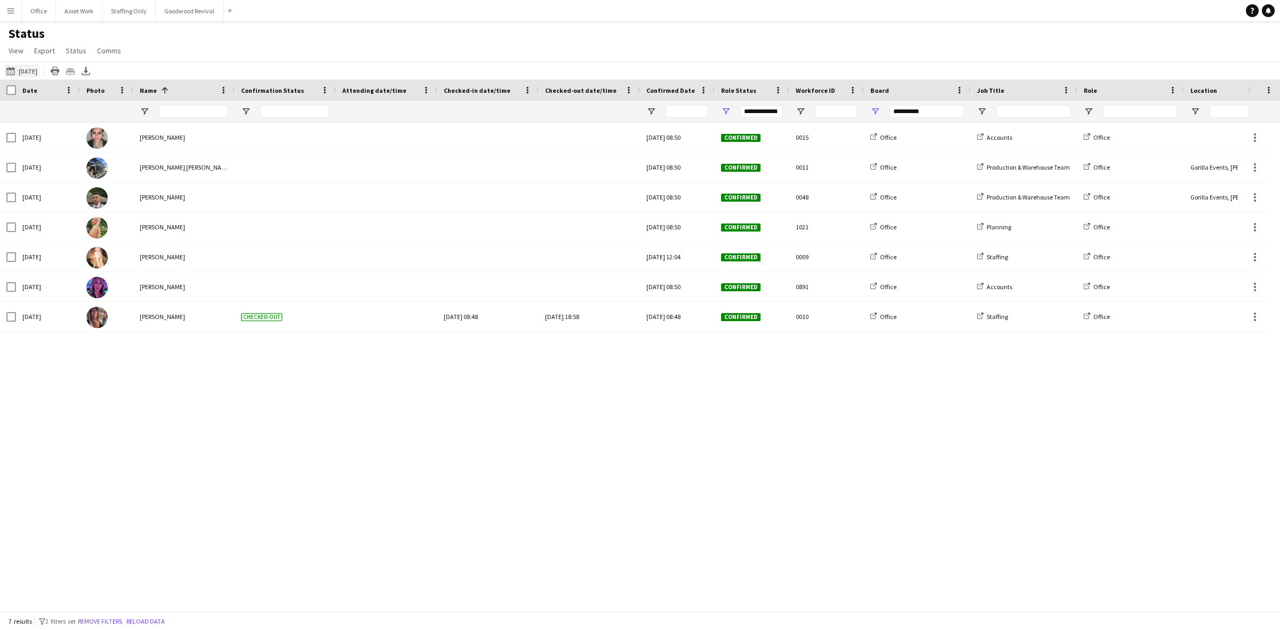
click at [36, 74] on button "[DATE] [DATE]" at bounding box center [21, 71] width 35 height 13
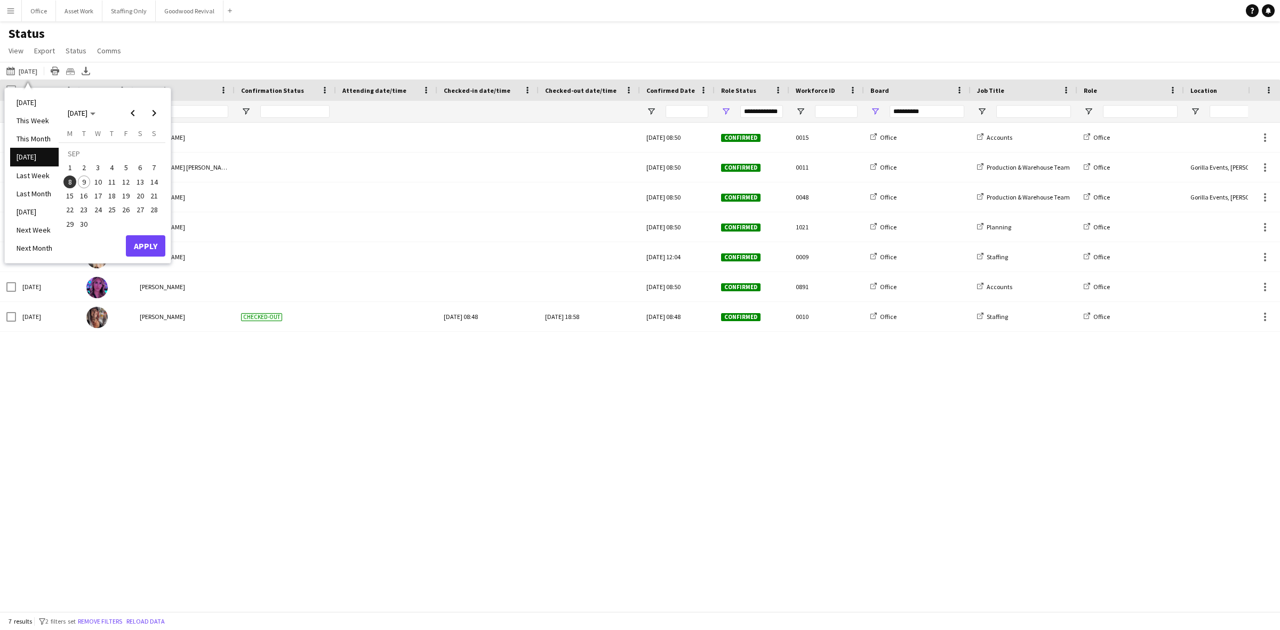
click at [87, 176] on span "9" at bounding box center [84, 181] width 13 height 13
click at [147, 247] on button "Apply" at bounding box center [145, 245] width 39 height 21
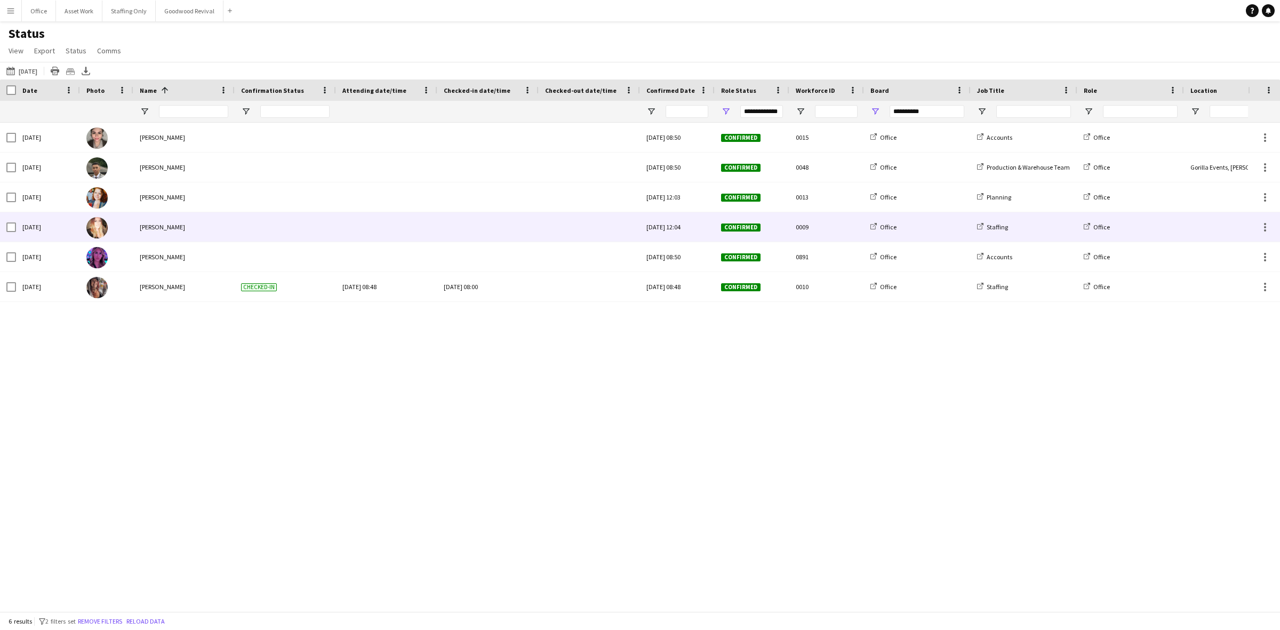
click at [464, 228] on div at bounding box center [488, 226] width 89 height 29
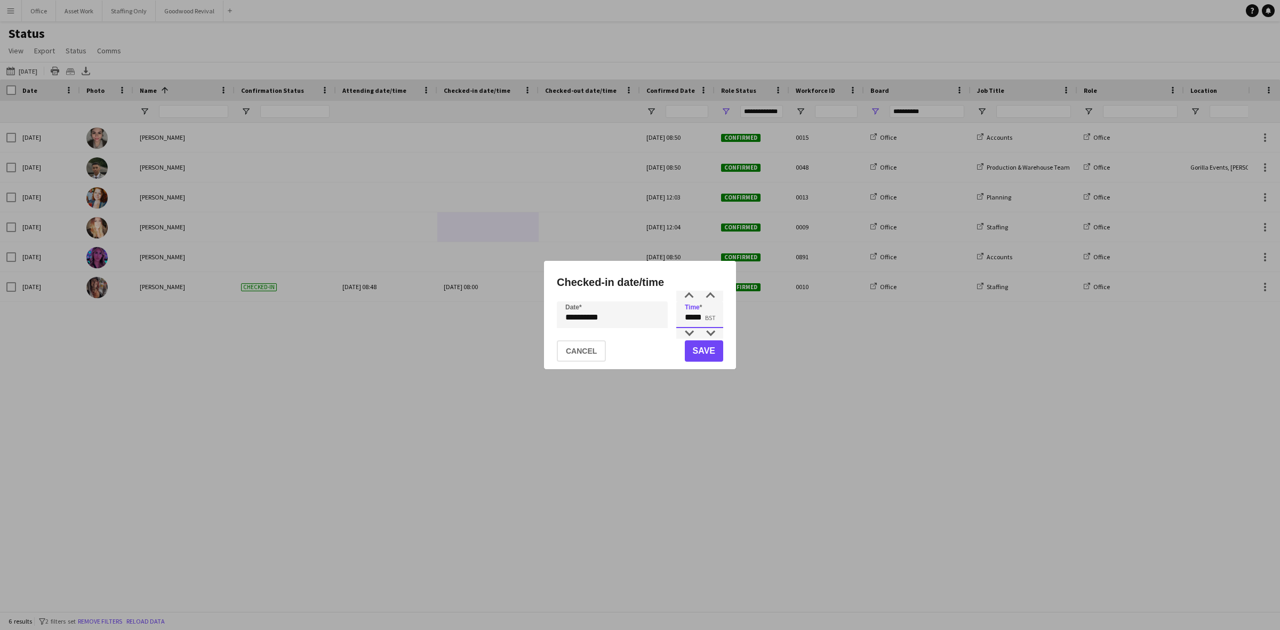
drag, startPoint x: 702, startPoint y: 316, endPoint x: 664, endPoint y: 308, distance: 38.3
click at [665, 308] on div "**********" at bounding box center [640, 314] width 166 height 27
type input "*****"
click at [705, 351] on button "Save" at bounding box center [704, 350] width 38 height 21
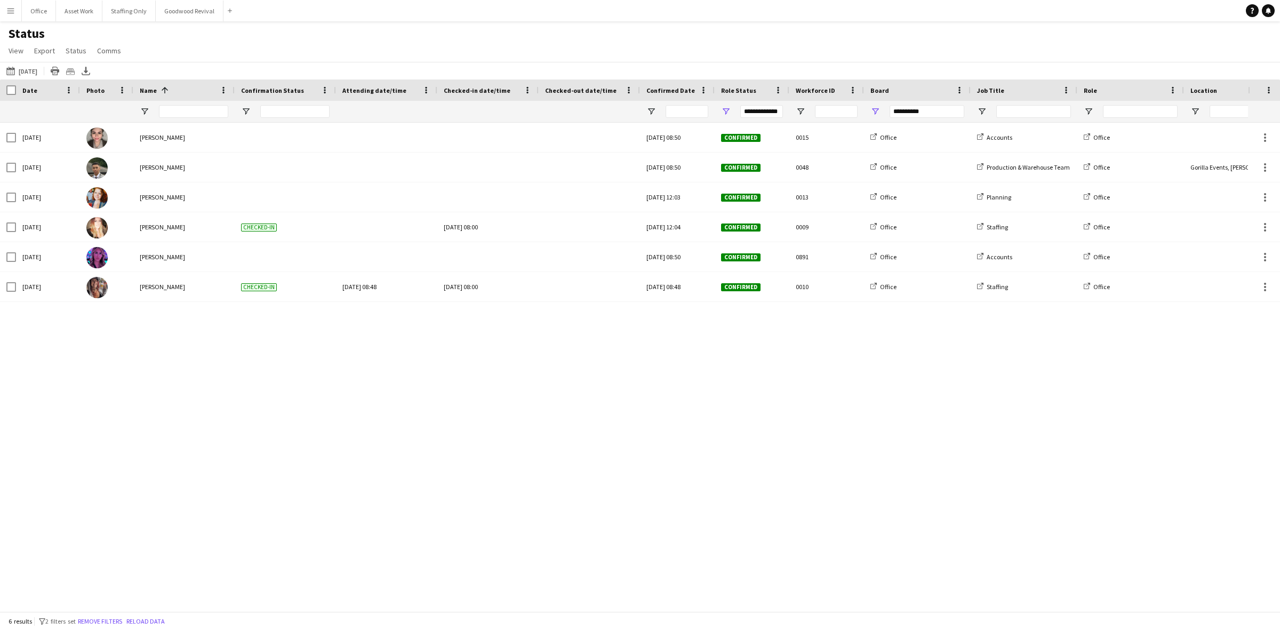
click at [10, 16] on button "Menu" at bounding box center [10, 10] width 21 height 21
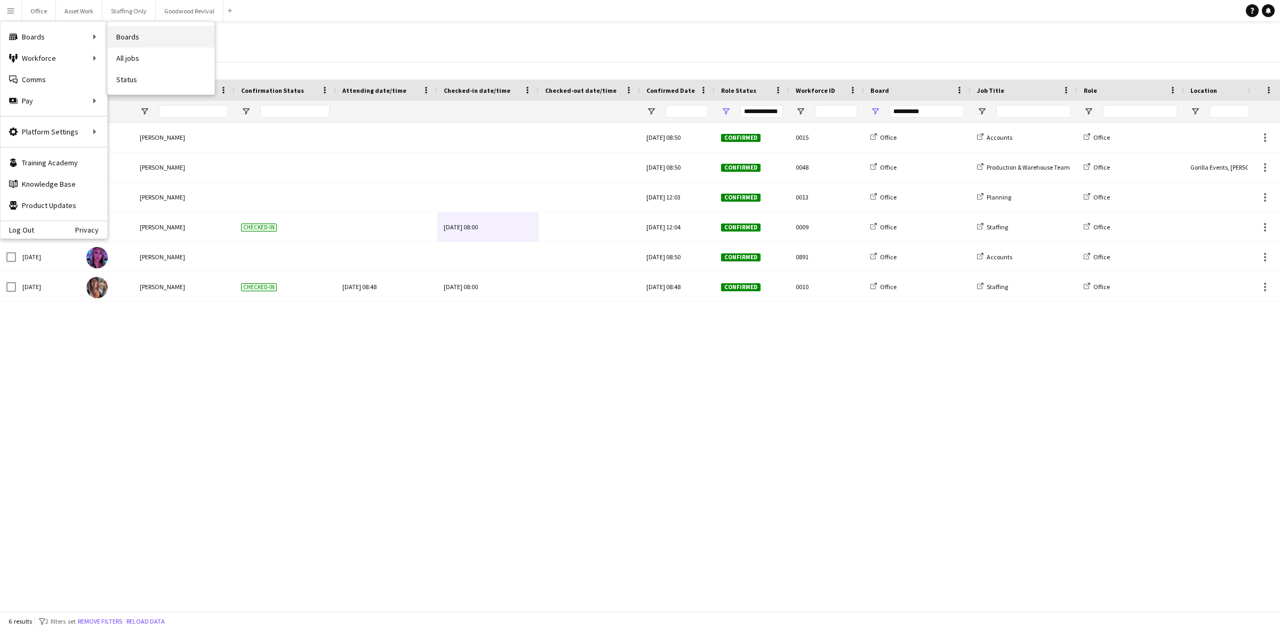
click at [171, 39] on link "Boards" at bounding box center [161, 36] width 107 height 21
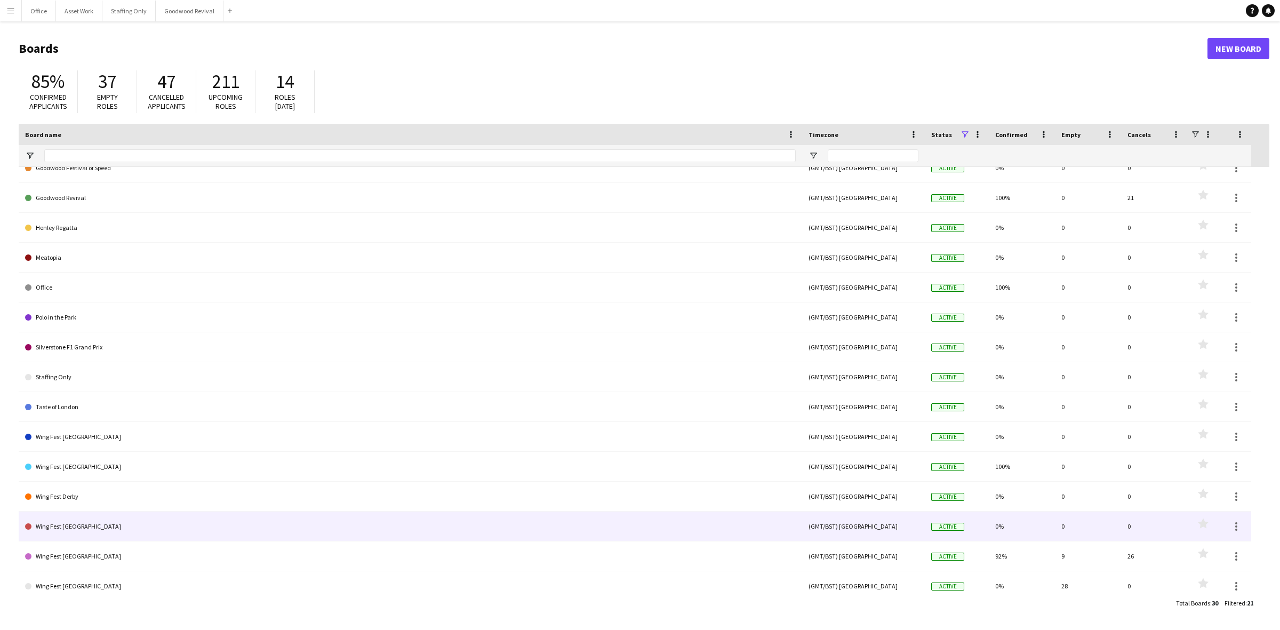
scroll to position [200, 0]
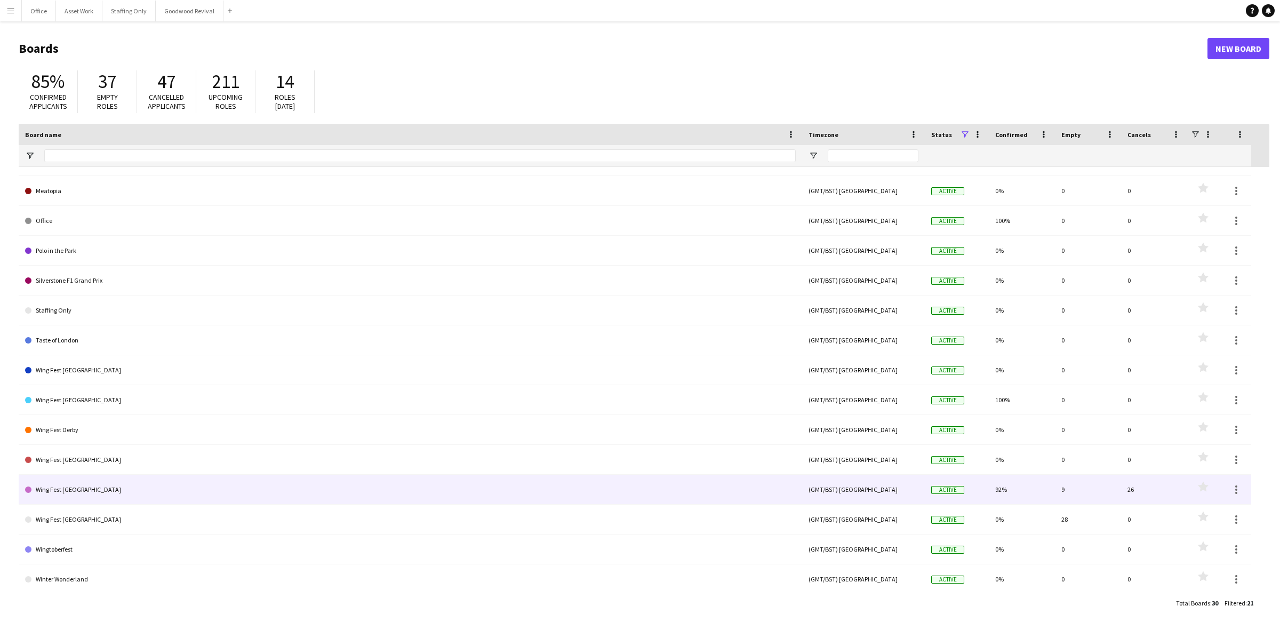
click at [136, 496] on link "Wing Fest [GEOGRAPHIC_DATA]" at bounding box center [410, 490] width 770 height 30
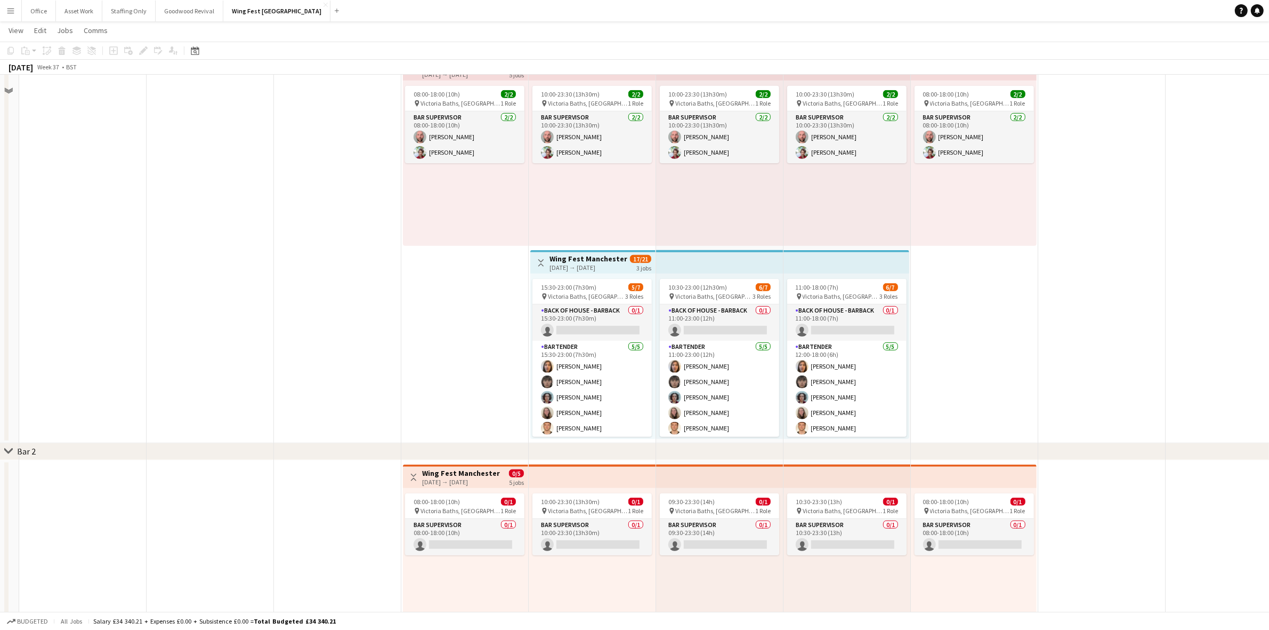
scroll to position [866, 0]
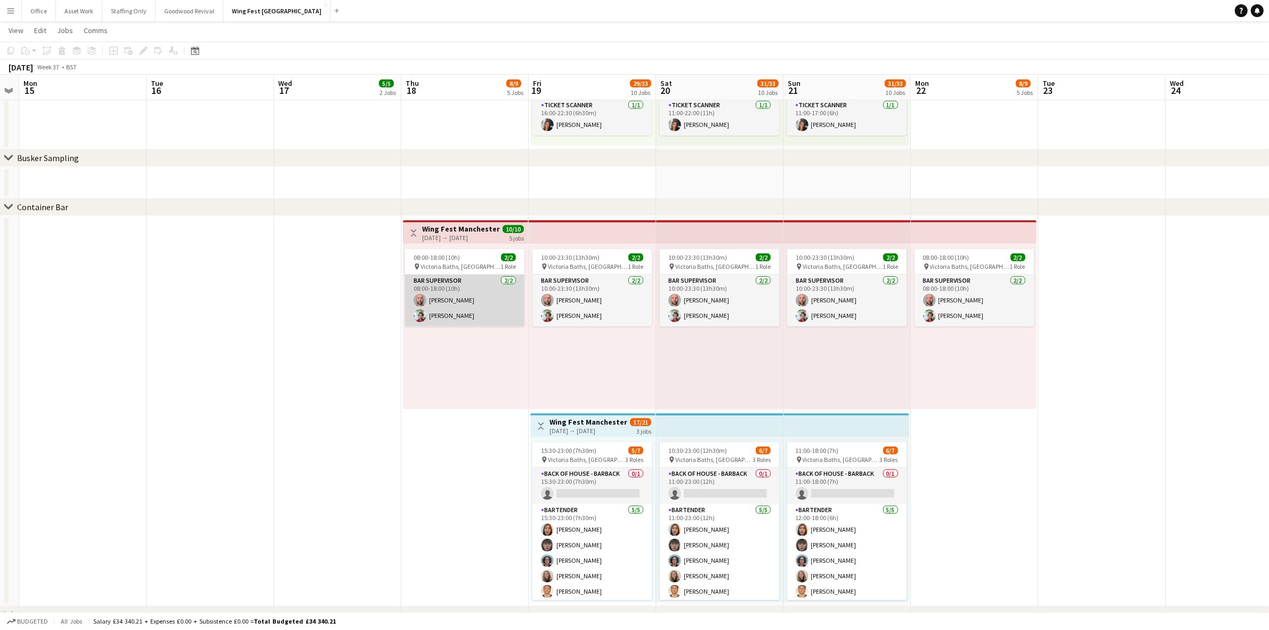
click at [454, 304] on app-card-role "Bar Supervisor [DATE] 08:00-18:00 (10h) [PERSON_NAME] [PERSON_NAME]" at bounding box center [464, 301] width 119 height 52
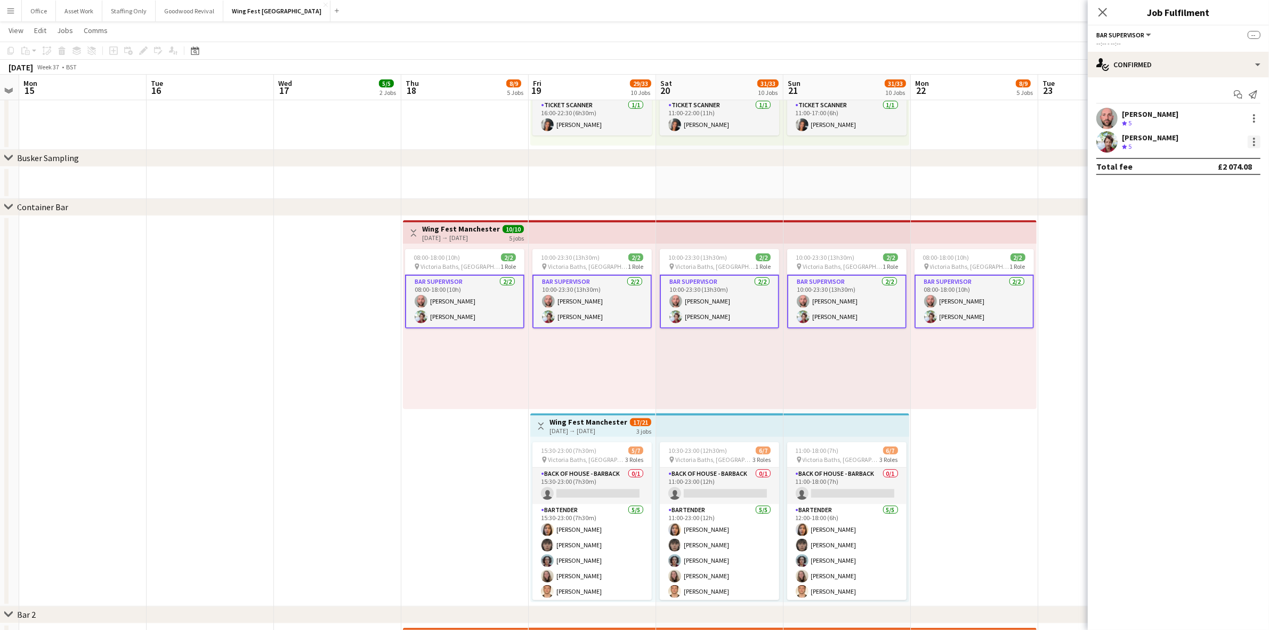
click at [1254, 139] on div at bounding box center [1254, 139] width 2 height 2
click at [1196, 236] on span "Remove" at bounding box center [1203, 238] width 32 height 9
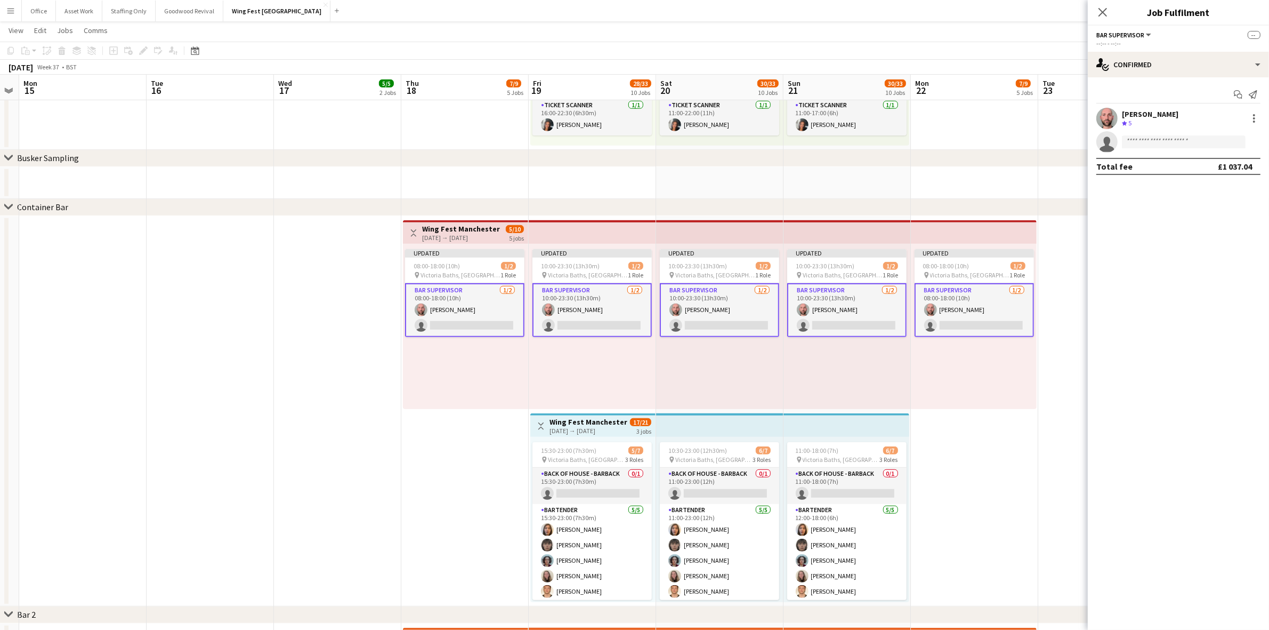
click at [1009, 401] on div "Updated 08:00-18:00 (10h) 1/2 pin Victoria Baths, [GEOGRAPHIC_DATA], [GEOGRAPHI…" at bounding box center [974, 326] width 126 height 165
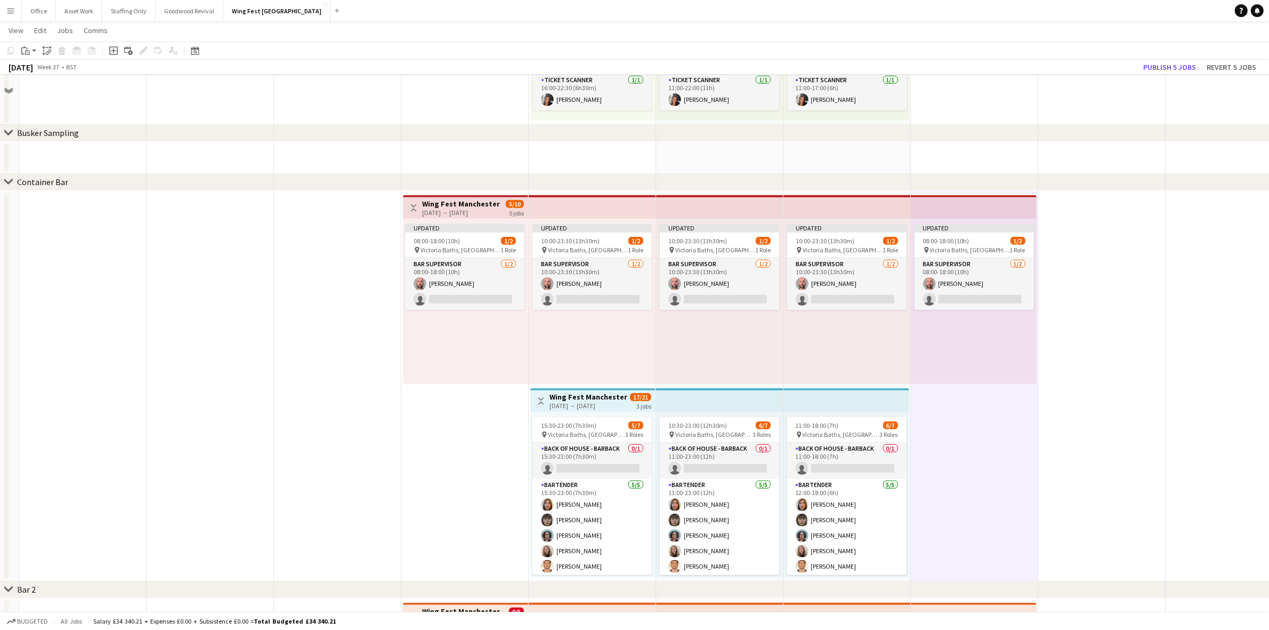
scroll to position [1133, 0]
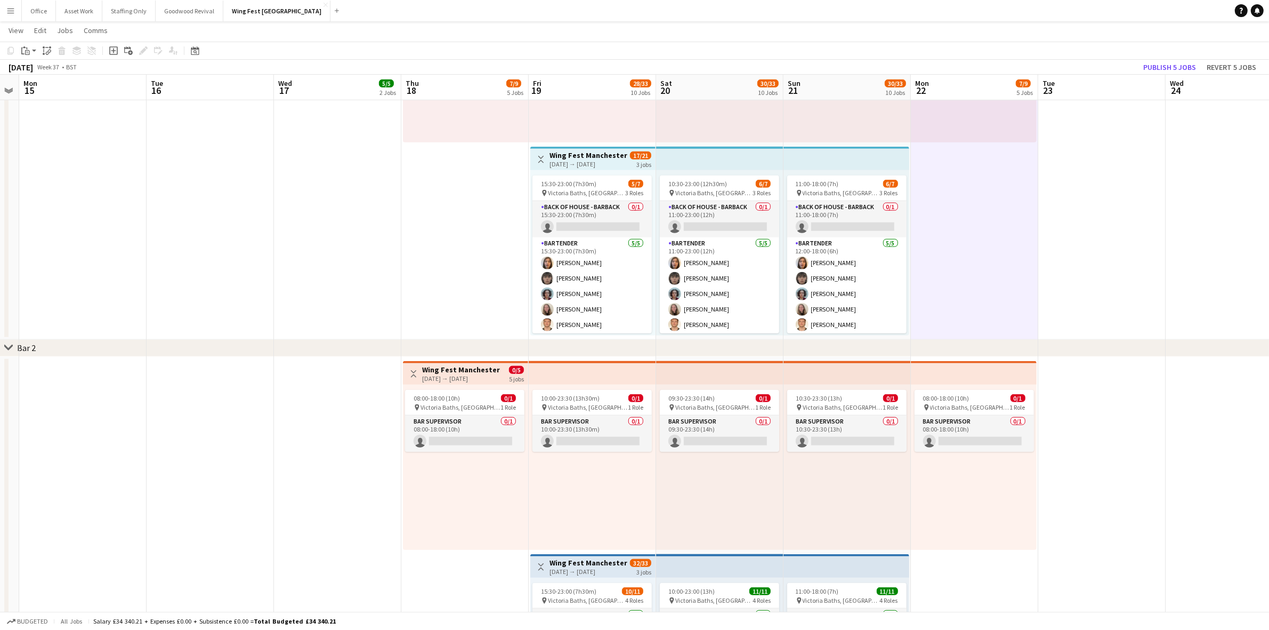
click at [475, 376] on div "[DATE] → [DATE]" at bounding box center [461, 378] width 79 height 8
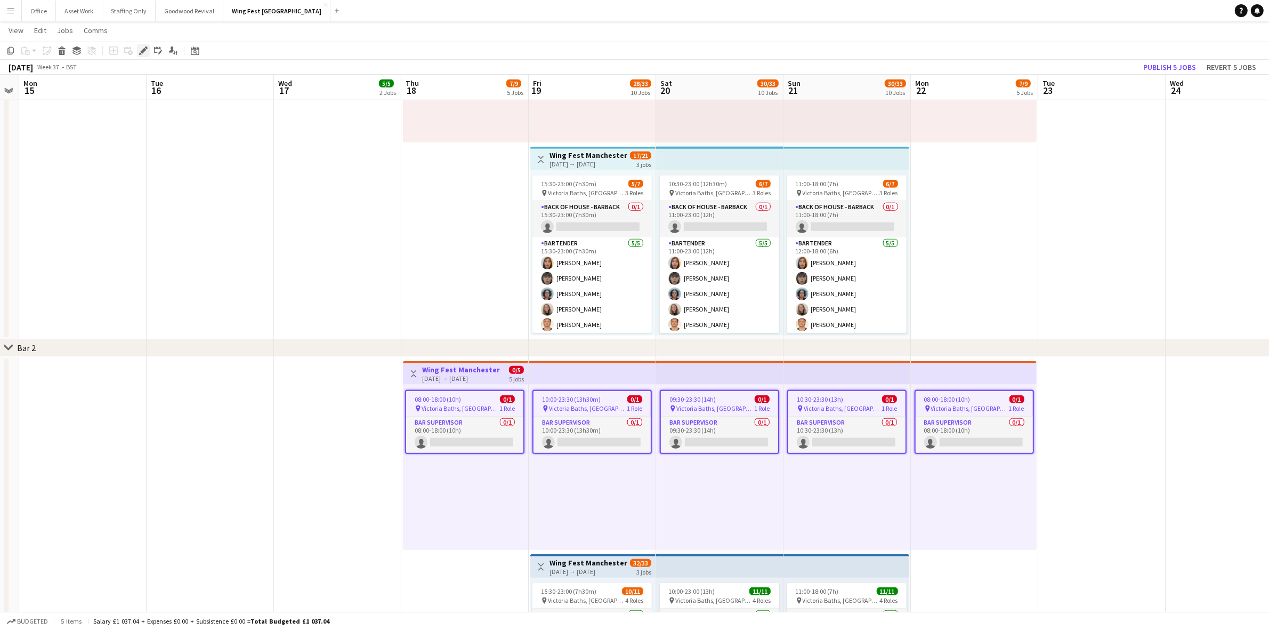
click at [145, 50] on icon at bounding box center [143, 51] width 6 height 6
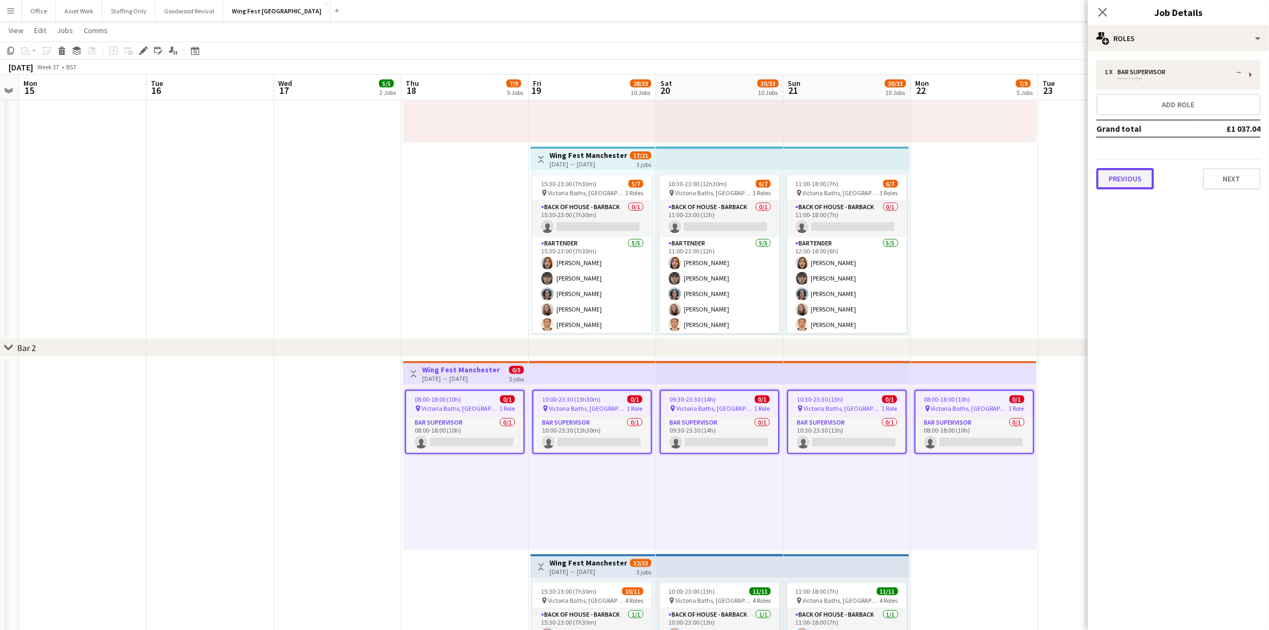
click at [1128, 172] on button "Previous" at bounding box center [1126, 178] width 58 height 21
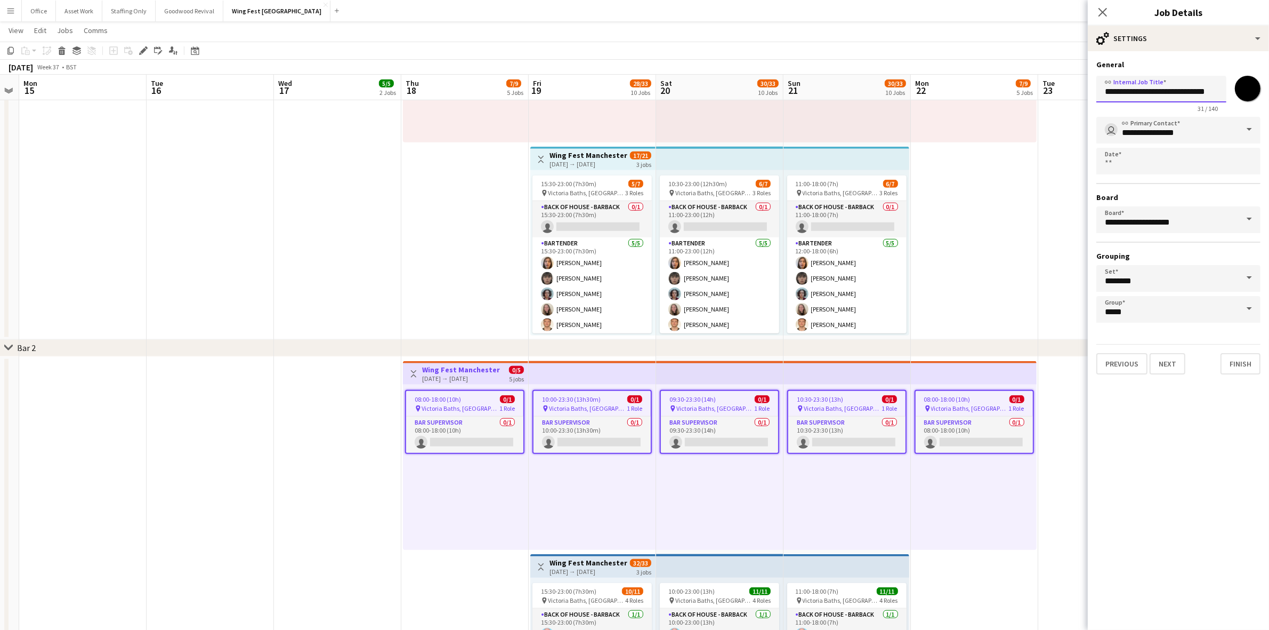
scroll to position [0, 1]
drag, startPoint x: 1189, startPoint y: 89, endPoint x: 1238, endPoint y: 94, distance: 49.3
click at [1238, 94] on div "**********" at bounding box center [1179, 91] width 164 height 41
click at [1027, 305] on app-date-cell "Updated 08:00-18:00 (10h) 1/2 pin Victoria Baths, [GEOGRAPHIC_DATA], [GEOGRAPHI…" at bounding box center [974, 144] width 127 height 390
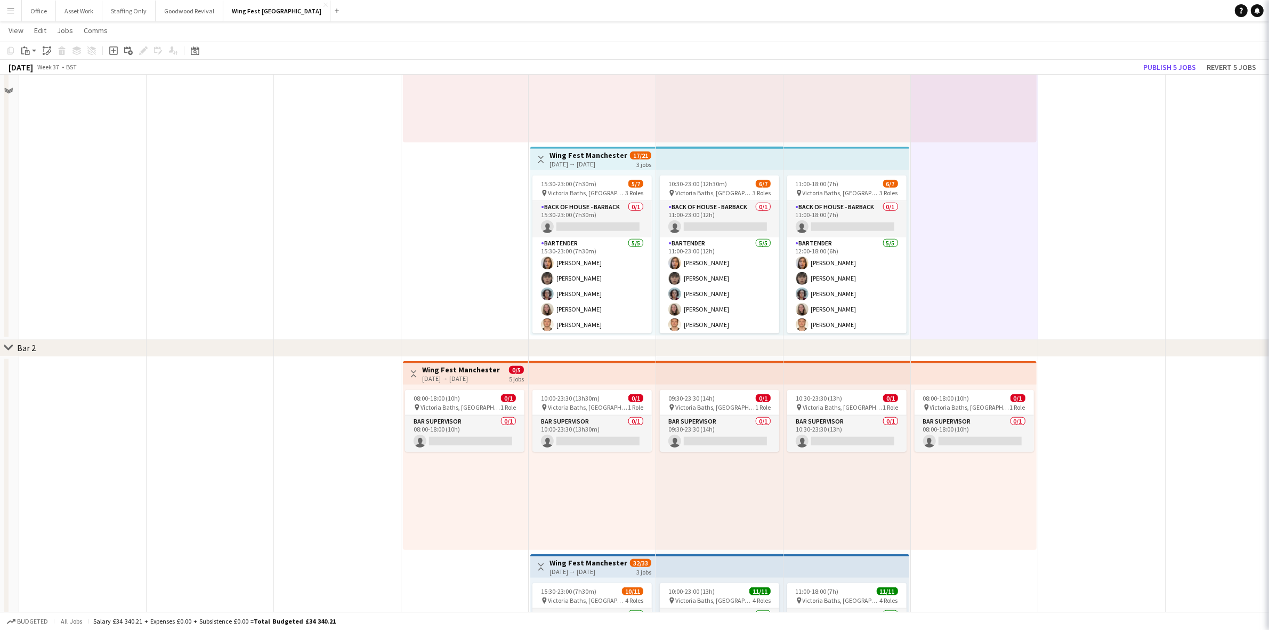
scroll to position [800, 0]
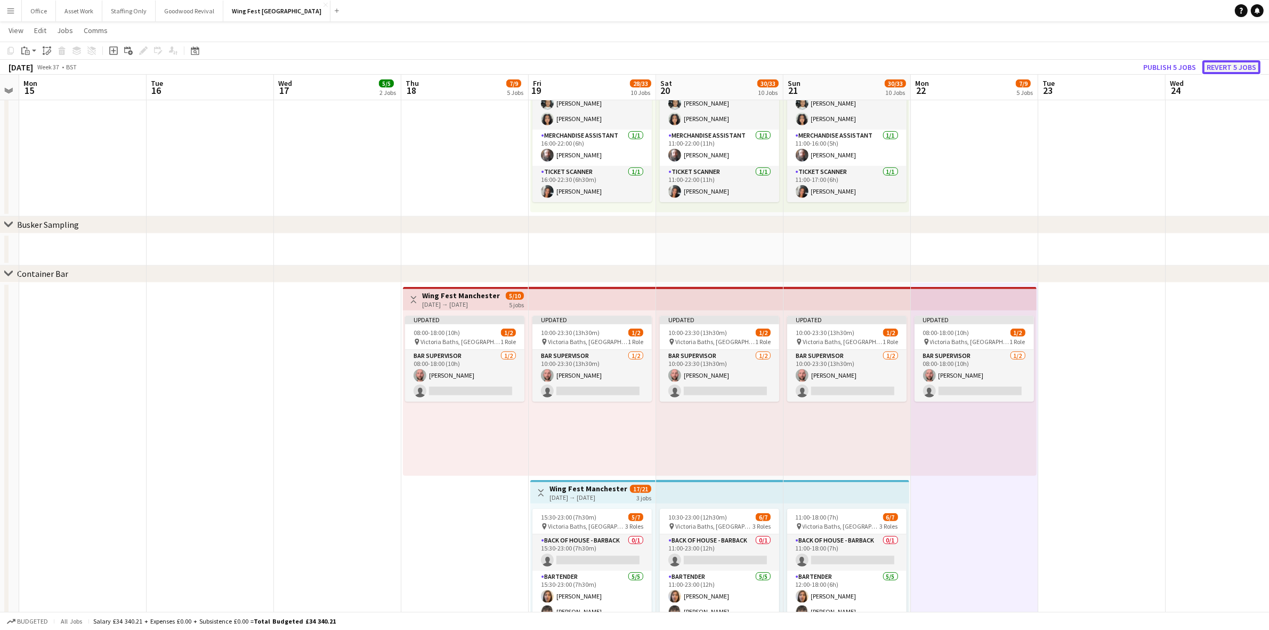
click at [1227, 63] on button "Revert 5 jobs" at bounding box center [1232, 67] width 58 height 14
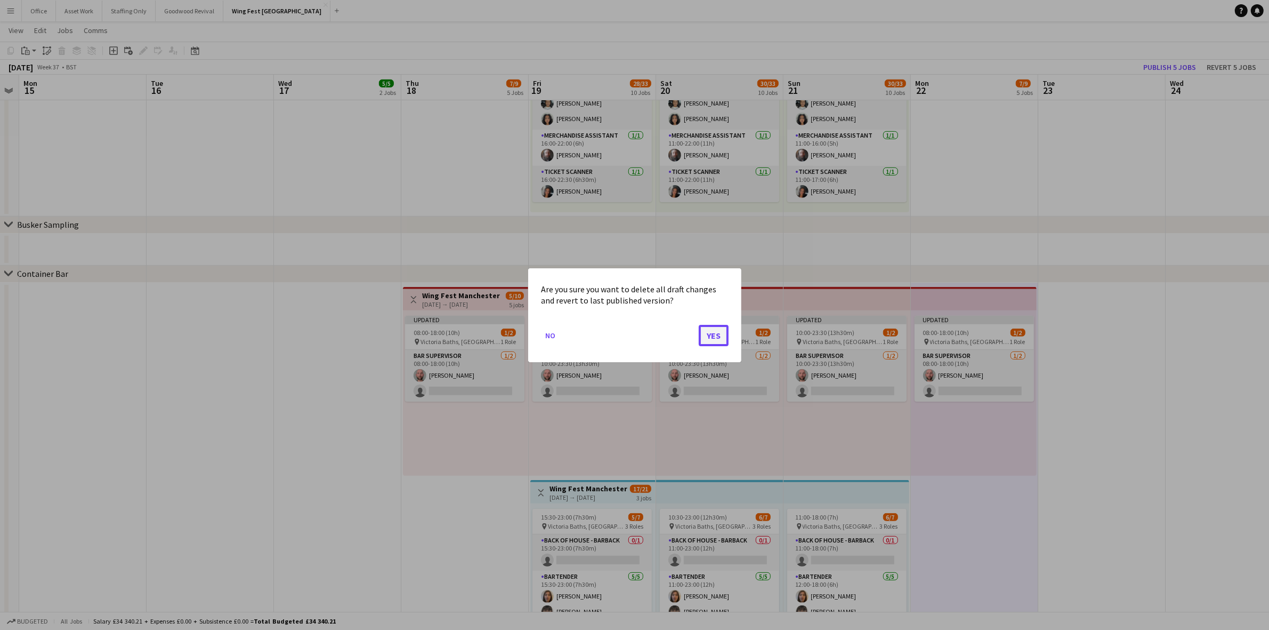
click at [701, 334] on button "Yes" at bounding box center [714, 334] width 30 height 21
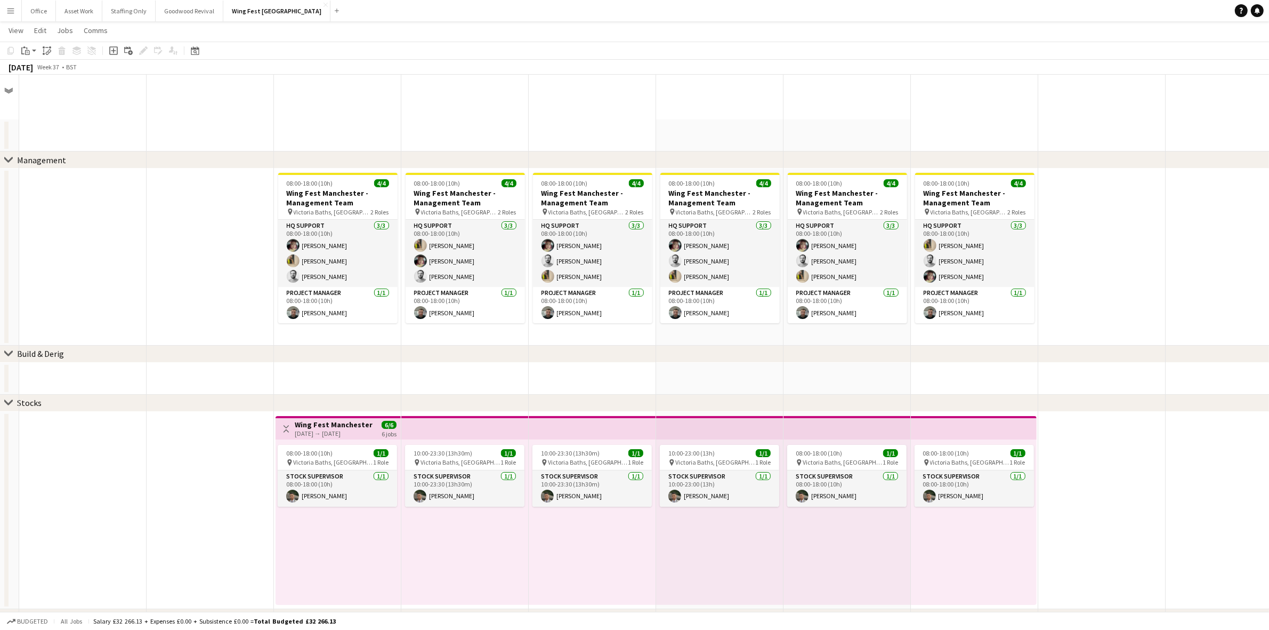
scroll to position [800, 0]
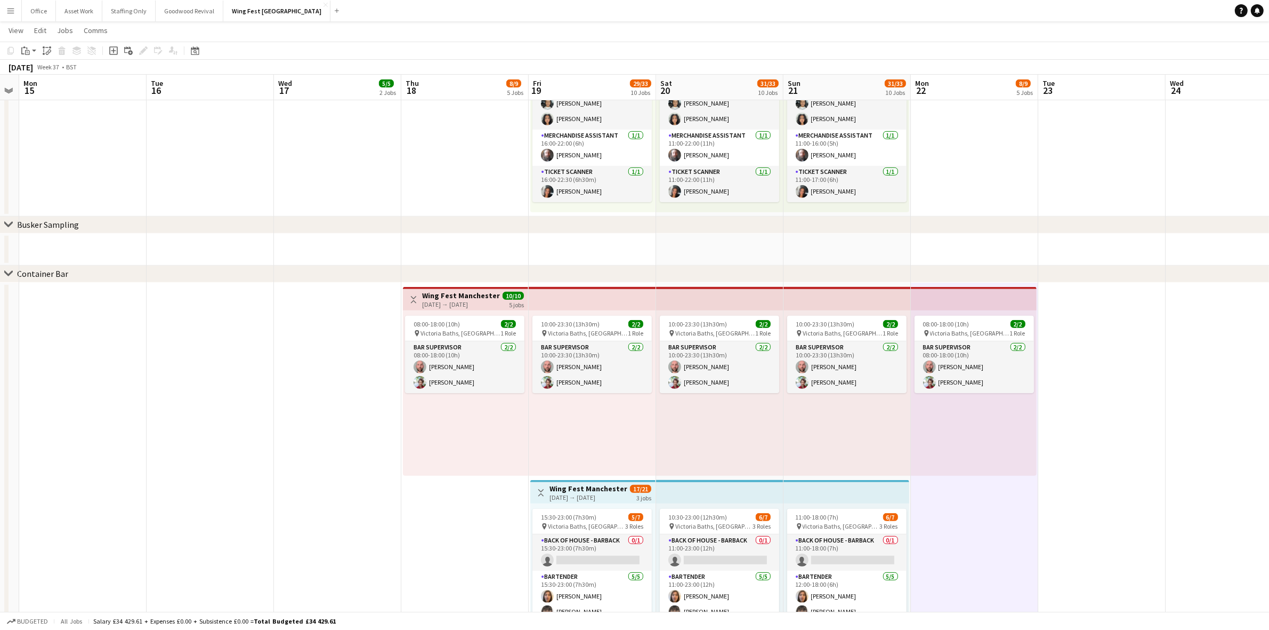
click at [465, 297] on h3 "Wing Fest Manchester - Container Bar" at bounding box center [461, 296] width 79 height 10
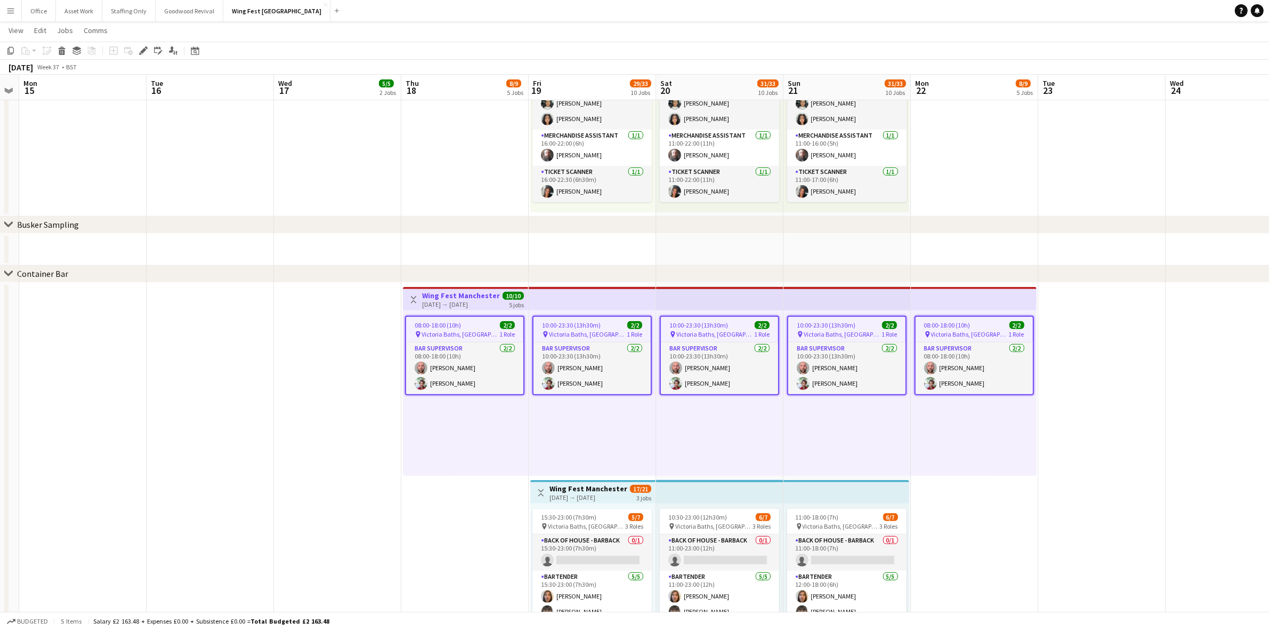
click at [36, 274] on div "Container Bar" at bounding box center [42, 273] width 51 height 11
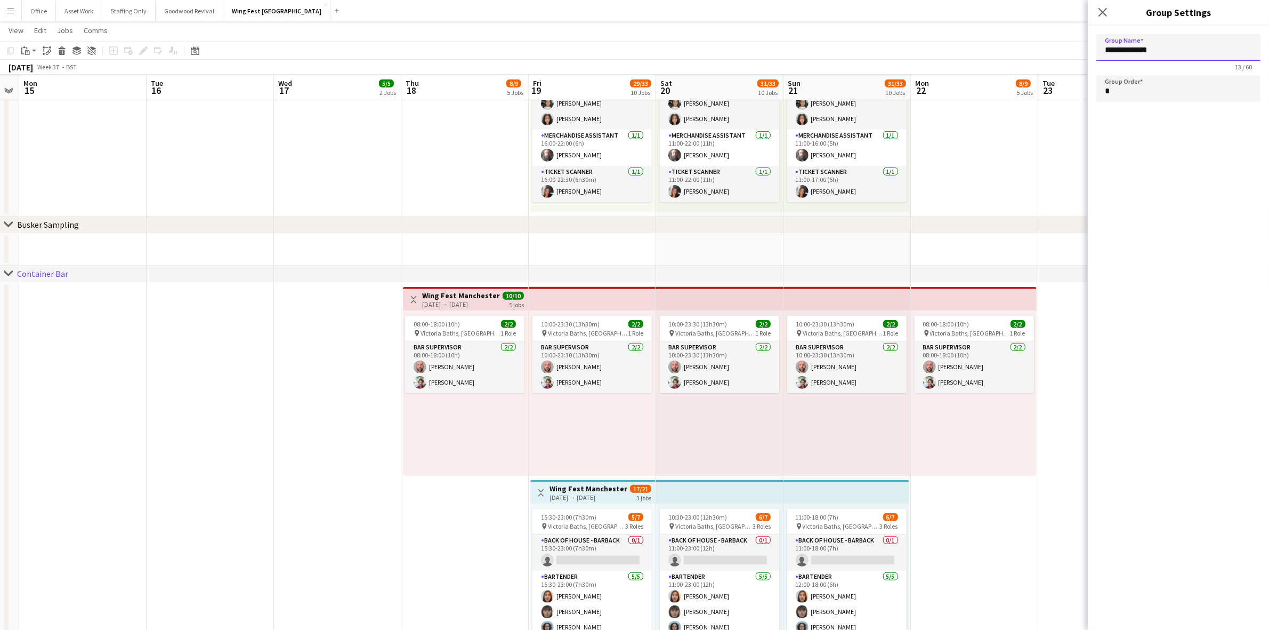
drag, startPoint x: 1137, startPoint y: 49, endPoint x: 1058, endPoint y: 47, distance: 78.9
click at [1058, 47] on body "Menu Boards Boards Boards All jobs Status Workforce Workforce My Workforce Recr…" at bounding box center [634, 308] width 1269 height 2217
type input "**********"
click at [1104, 12] on icon at bounding box center [1103, 12] width 10 height 10
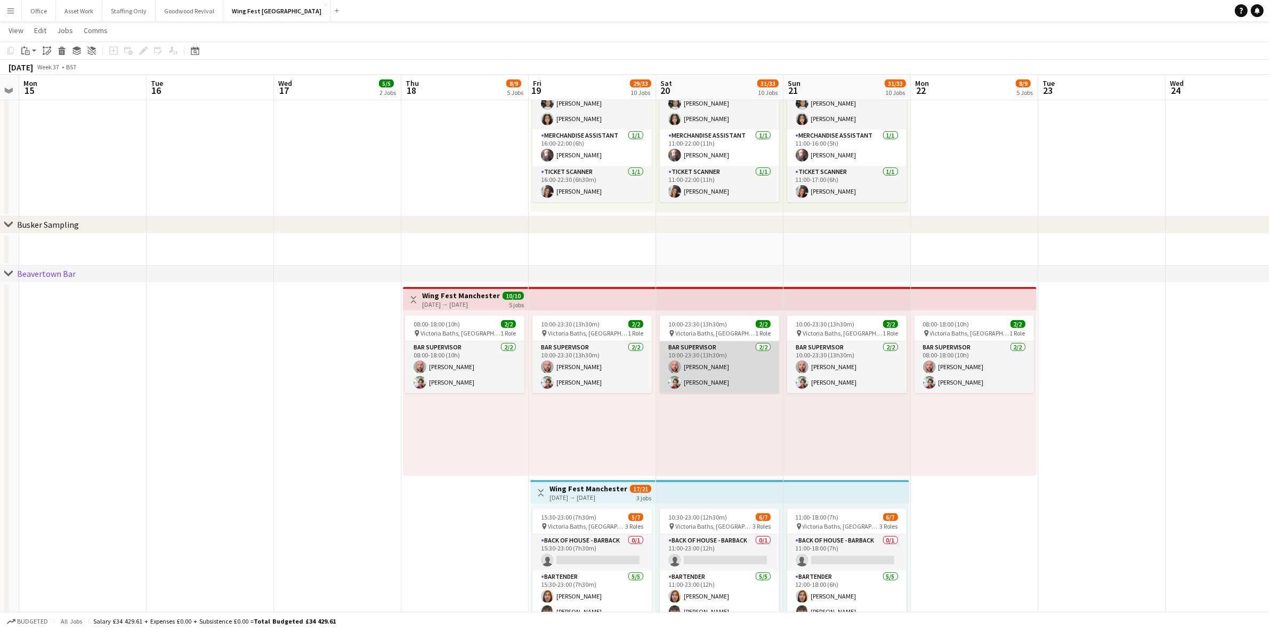
click at [665, 364] on app-card-role "Bar Supervisor [DATE] 10:00-23:30 (13h30m) [PERSON_NAME] [PERSON_NAME]" at bounding box center [719, 367] width 119 height 52
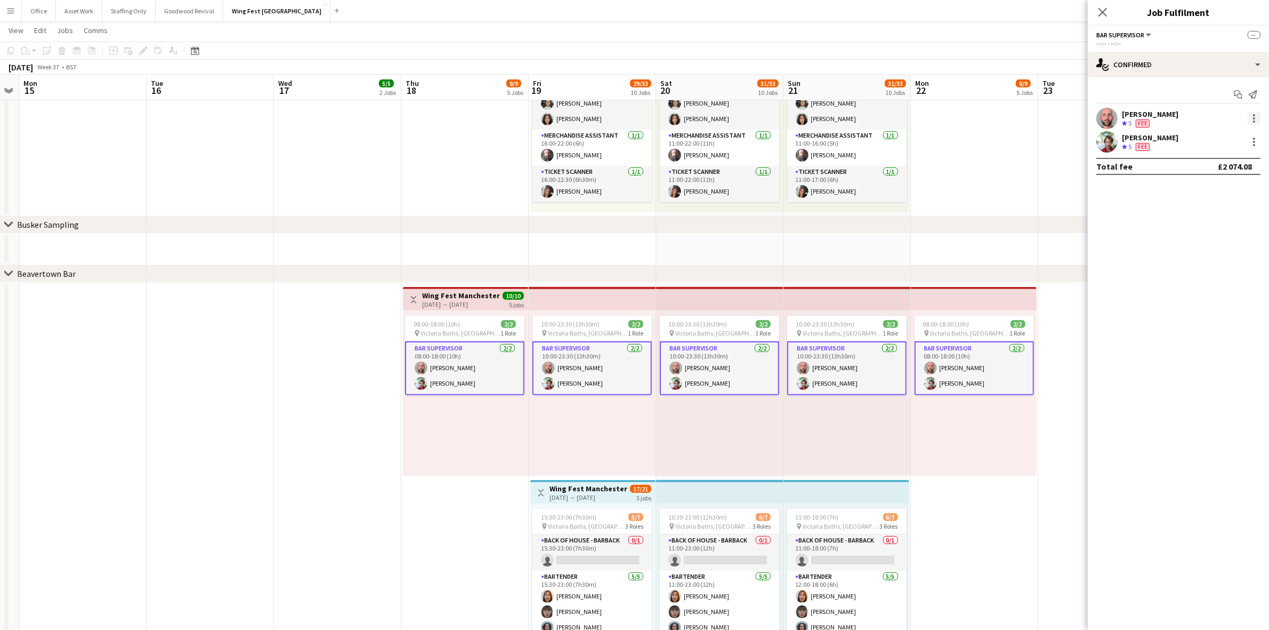
click at [1257, 121] on div at bounding box center [1254, 118] width 13 height 13
click at [1229, 219] on span "Remove" at bounding box center [1220, 215] width 66 height 10
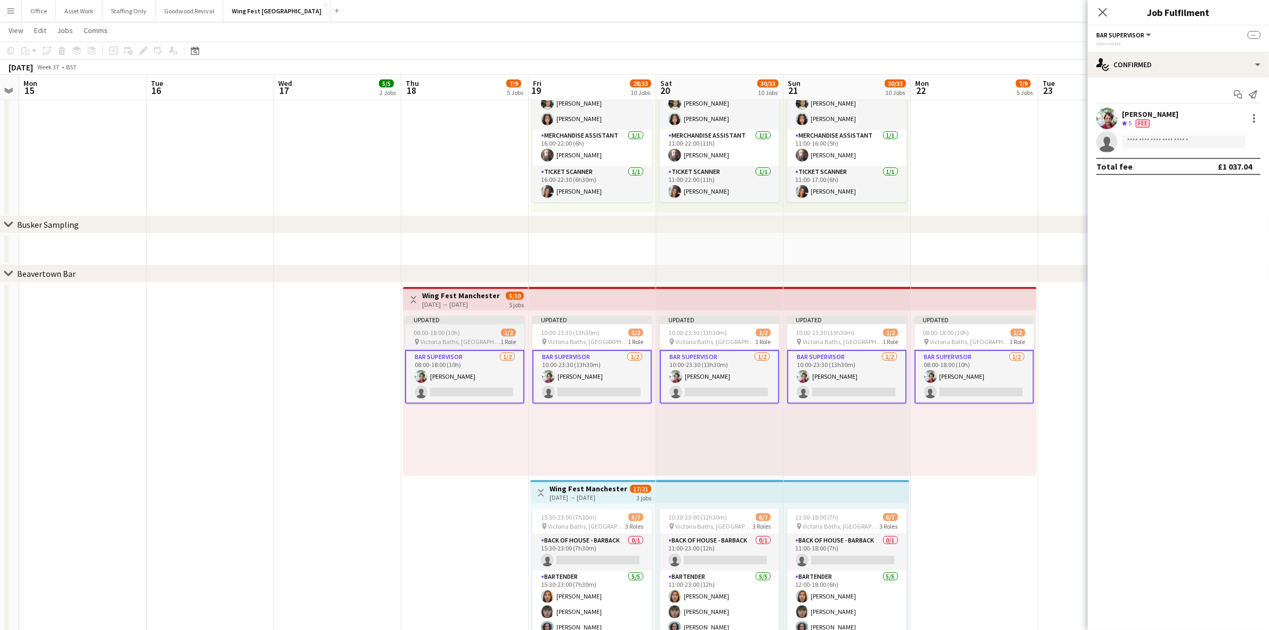
click at [470, 323] on div "Updated" at bounding box center [464, 320] width 119 height 9
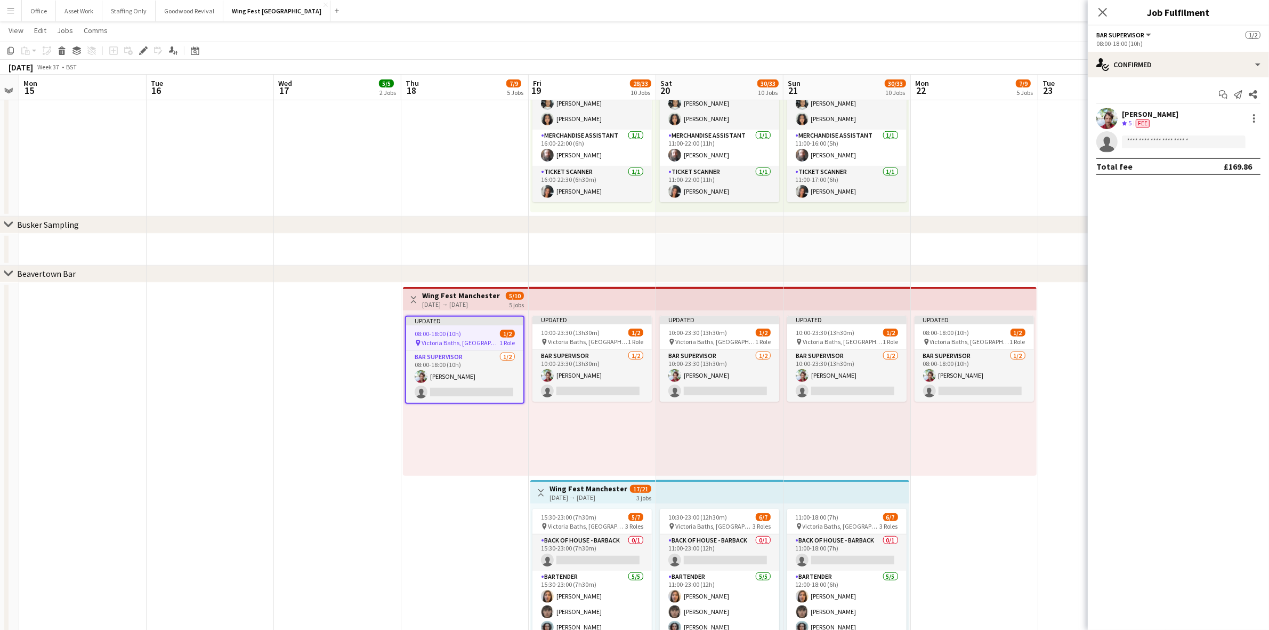
click at [449, 300] on div "[DATE] → [DATE]" at bounding box center [461, 304] width 79 height 8
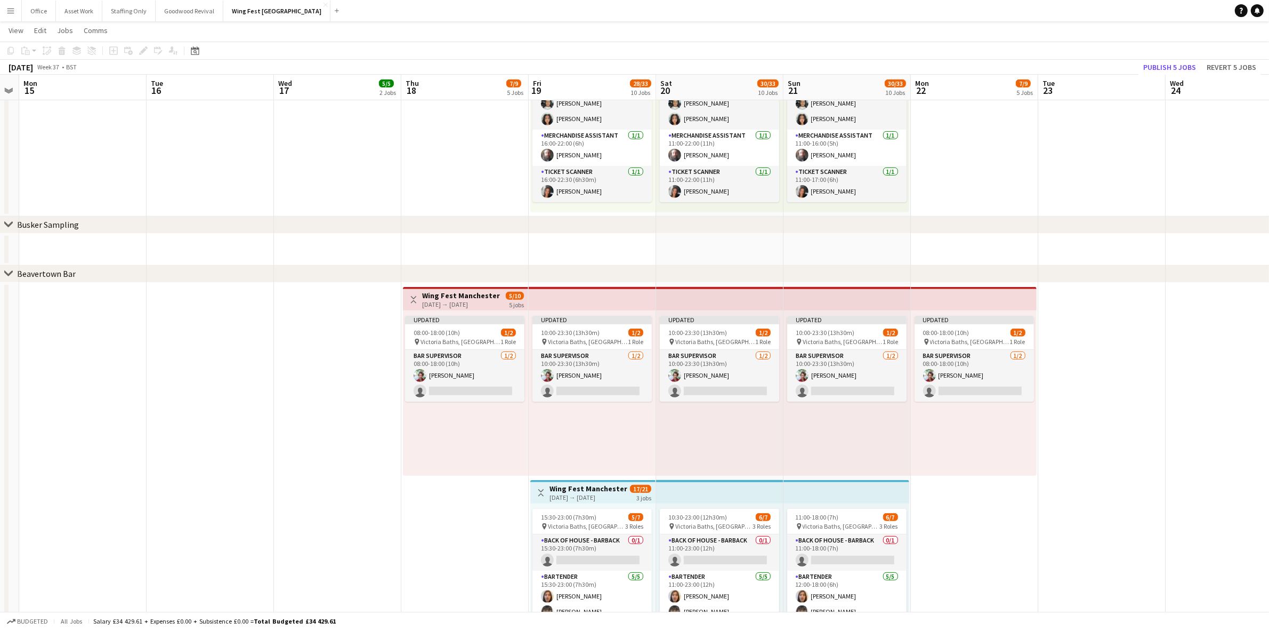
click at [449, 297] on h3 "Wing Fest Manchester - Container Bar" at bounding box center [461, 296] width 79 height 10
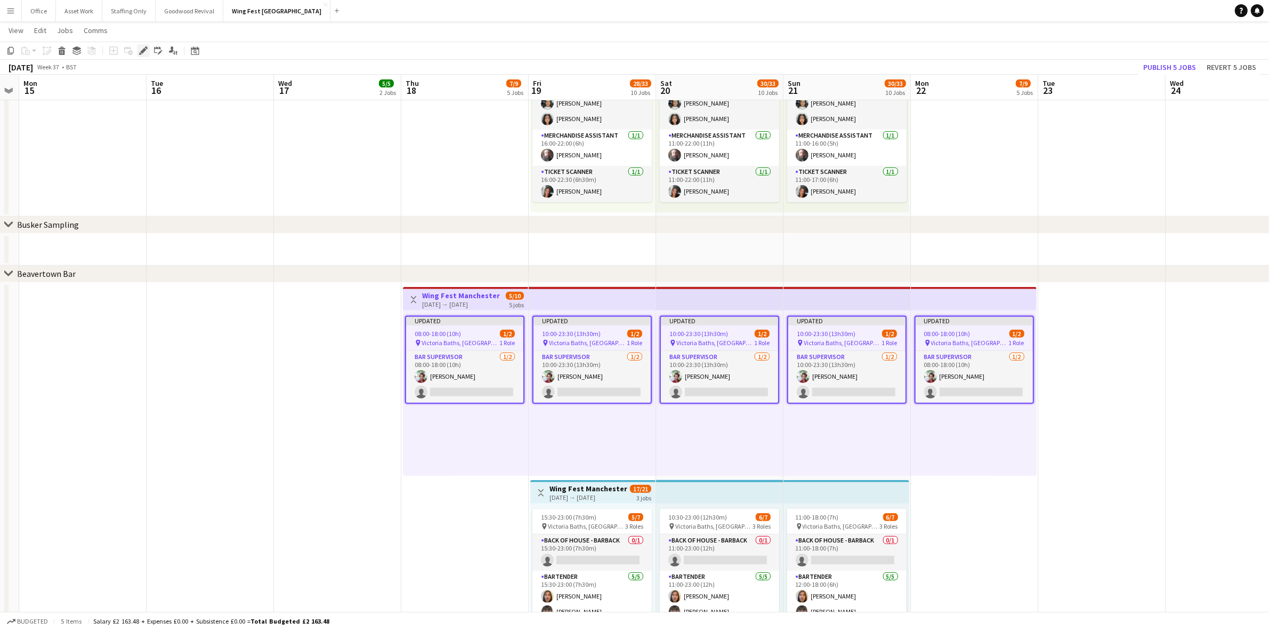
click at [144, 51] on icon at bounding box center [143, 51] width 6 height 6
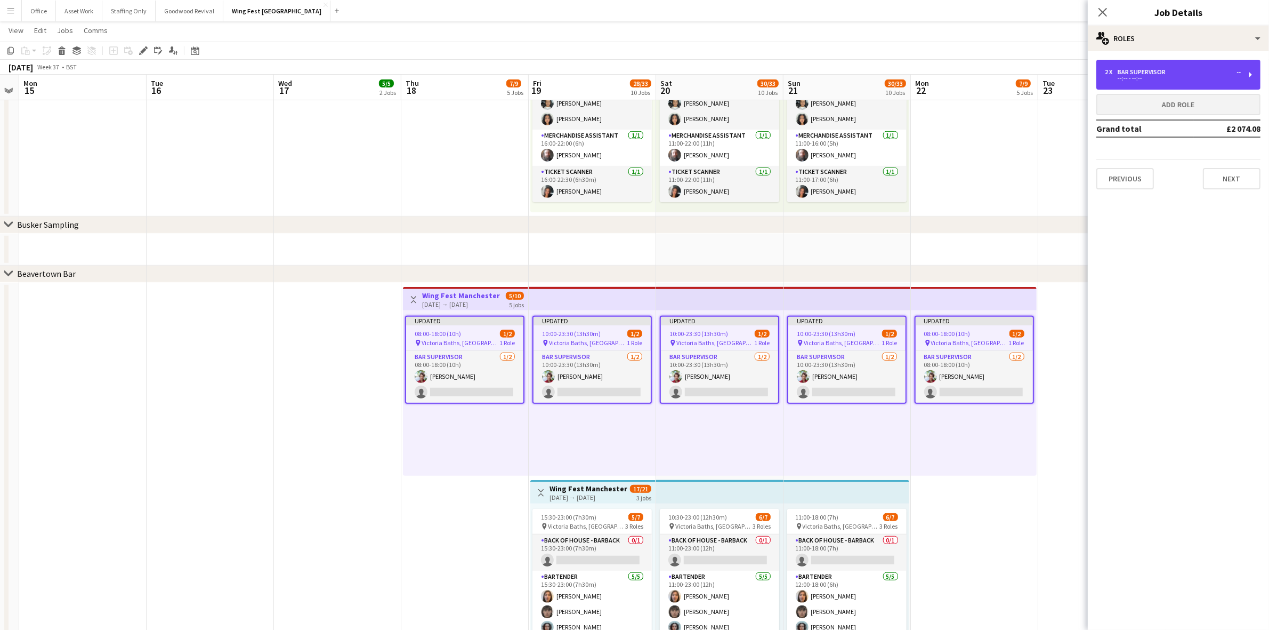
click at [1139, 76] on div "--:-- - --:--" at bounding box center [1173, 78] width 136 height 5
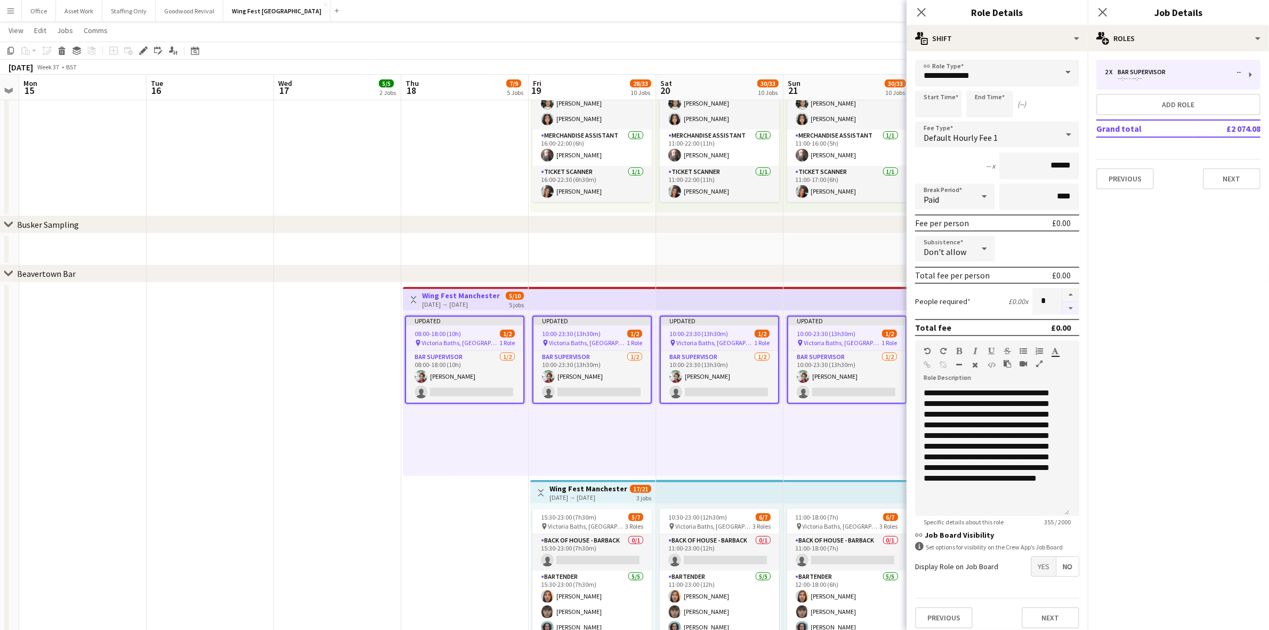
click at [1064, 303] on button "button" at bounding box center [1071, 308] width 17 height 13
type input "*"
click at [1106, 8] on icon "Close pop-in" at bounding box center [1103, 12] width 10 height 10
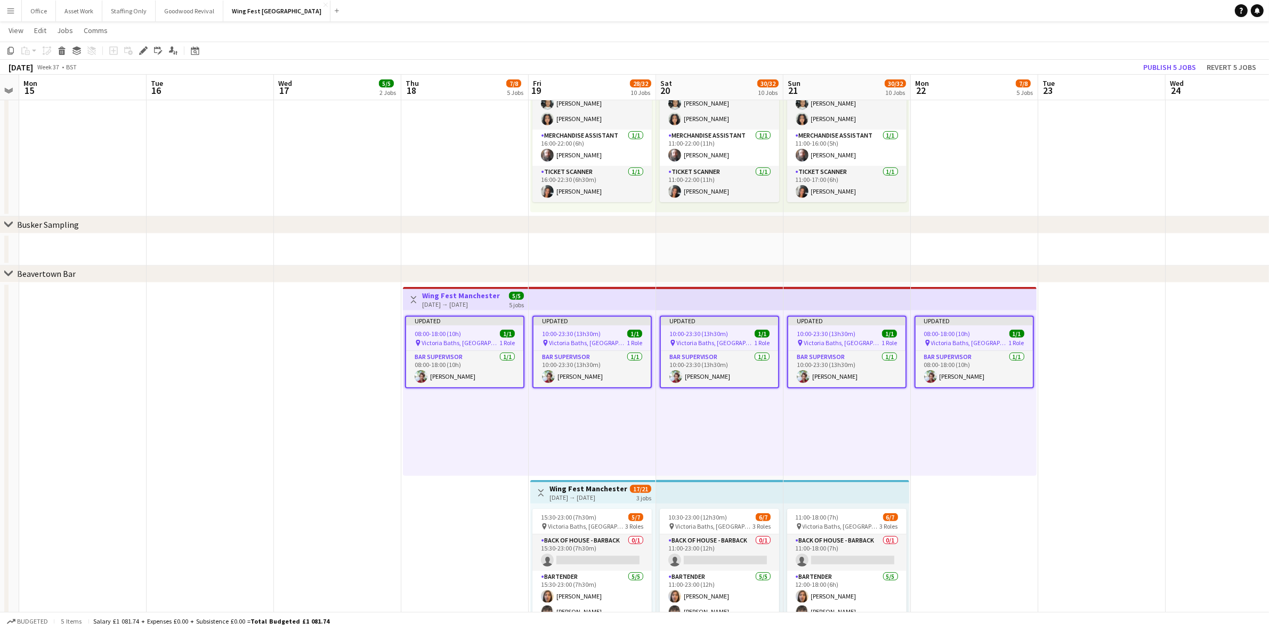
click at [1154, 295] on app-date-cell at bounding box center [1102, 478] width 127 height 390
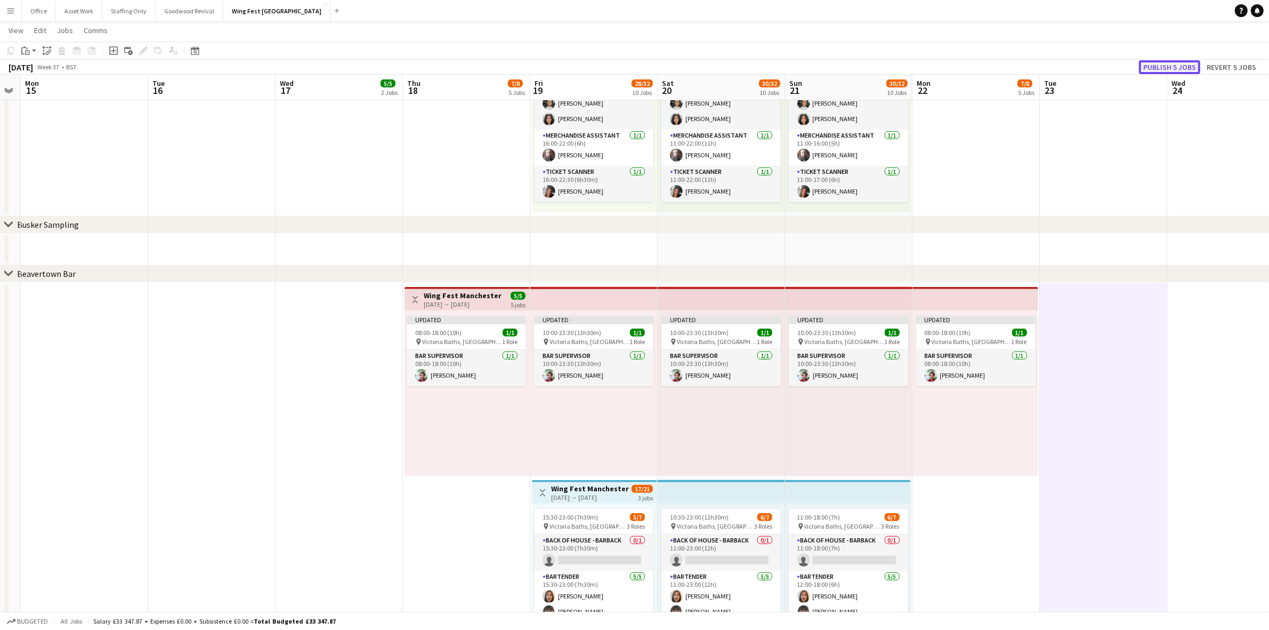
click at [1169, 65] on button "Publish 5 jobs" at bounding box center [1169, 67] width 61 height 14
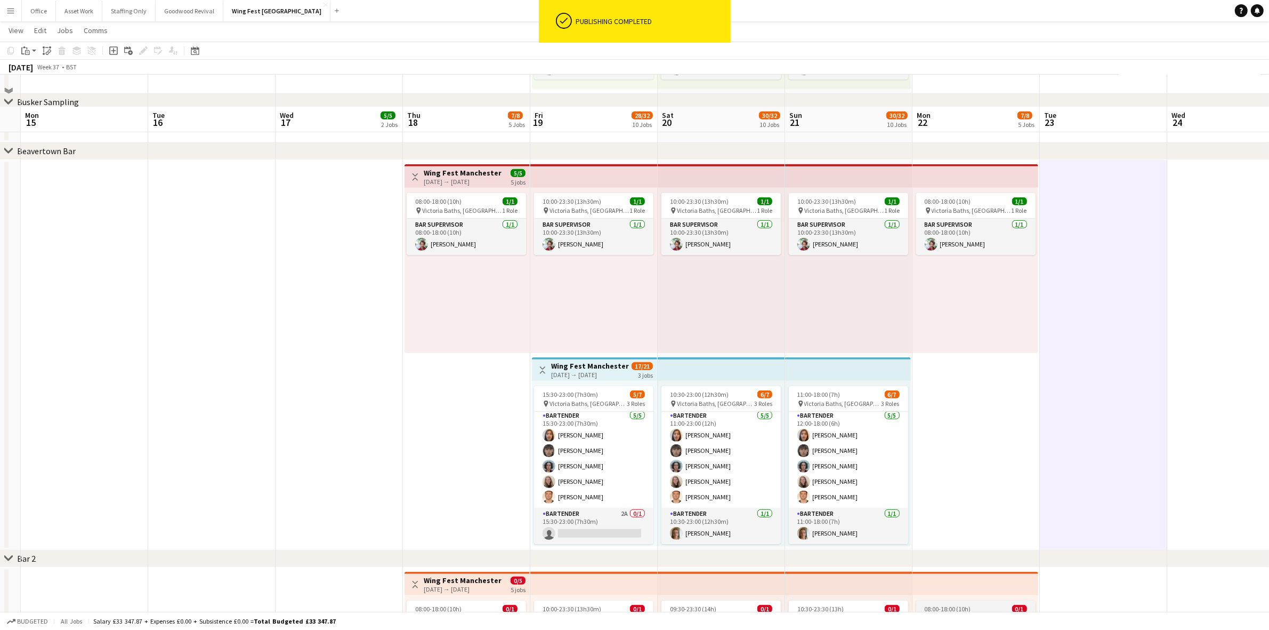
scroll to position [1000, 0]
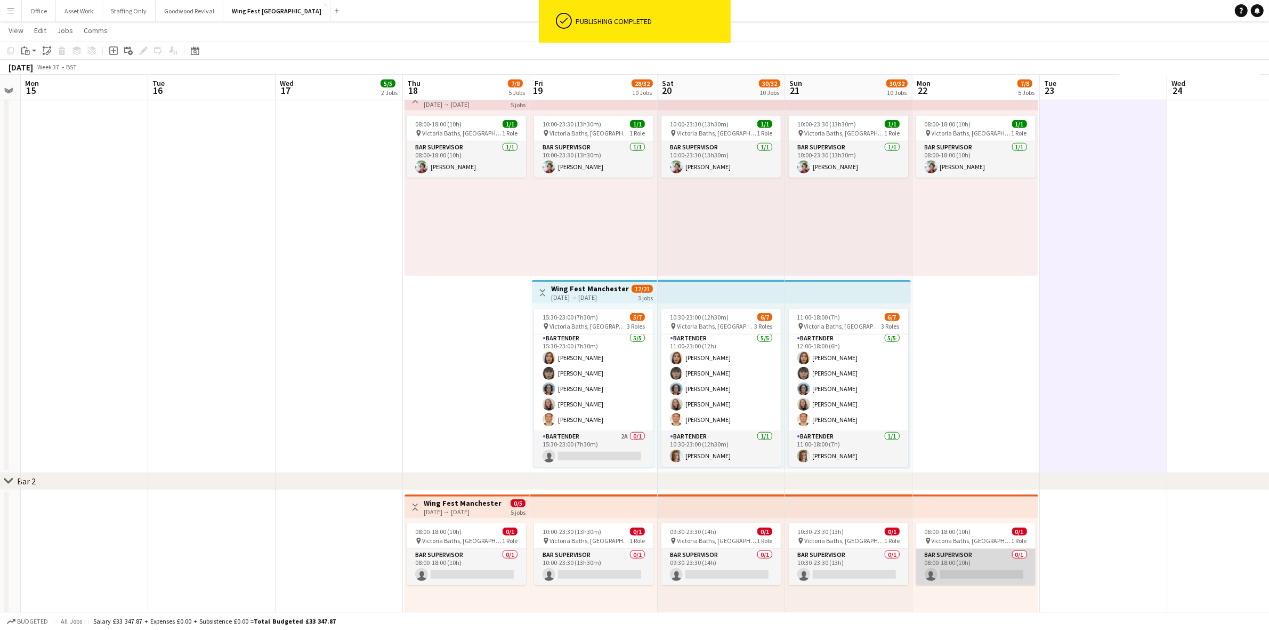
click at [961, 581] on app-card-role "Bar Supervisor 0/1 08:00-18:00 (10h) single-neutral-actions" at bounding box center [975, 567] width 119 height 36
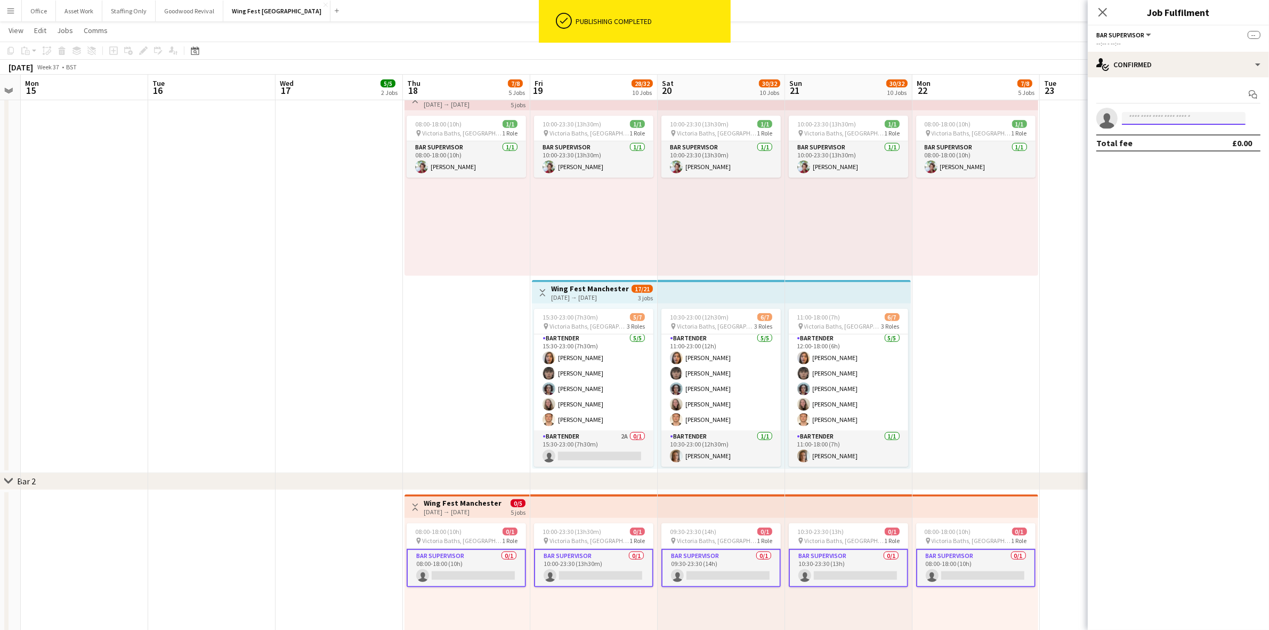
click at [1146, 117] on input at bounding box center [1184, 118] width 124 height 13
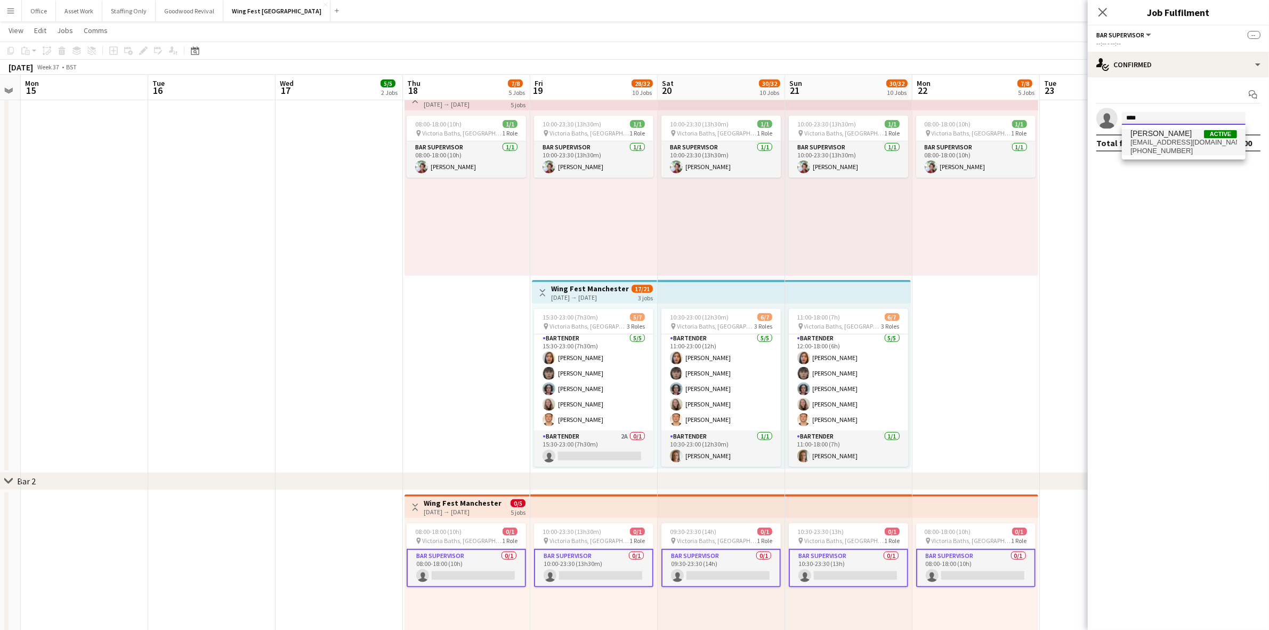
type input "****"
click at [1165, 141] on span "[EMAIL_ADDRESS][DOMAIN_NAME]" at bounding box center [1184, 142] width 107 height 9
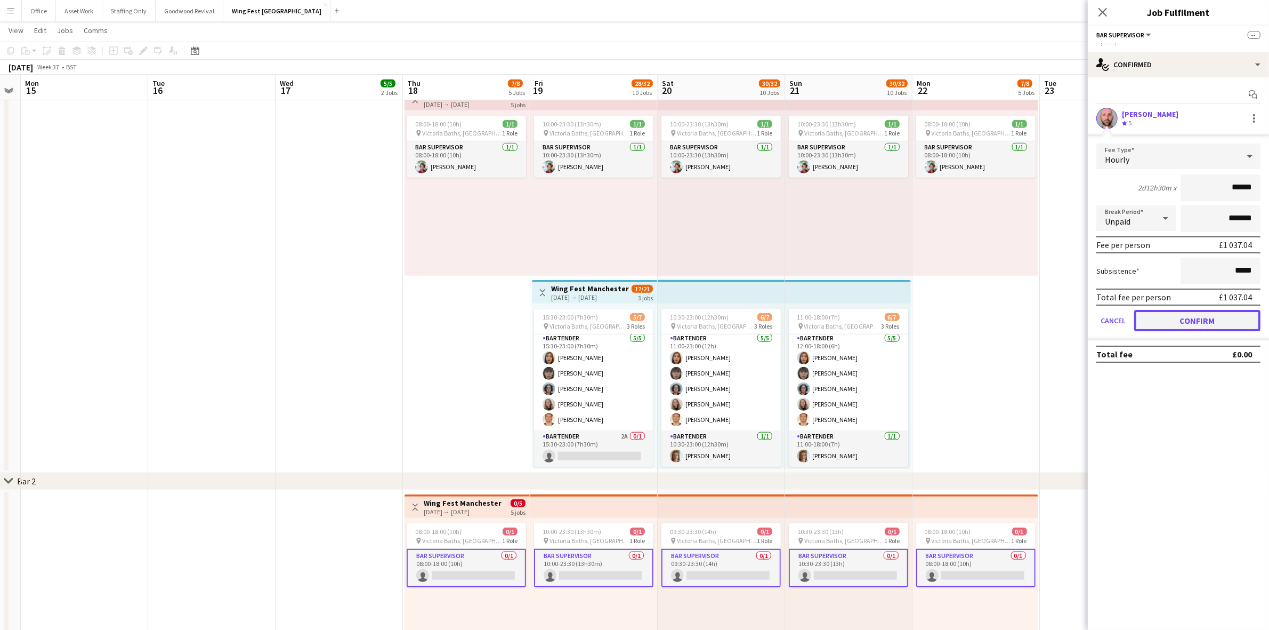
click at [1193, 317] on button "Confirm" at bounding box center [1198, 320] width 126 height 21
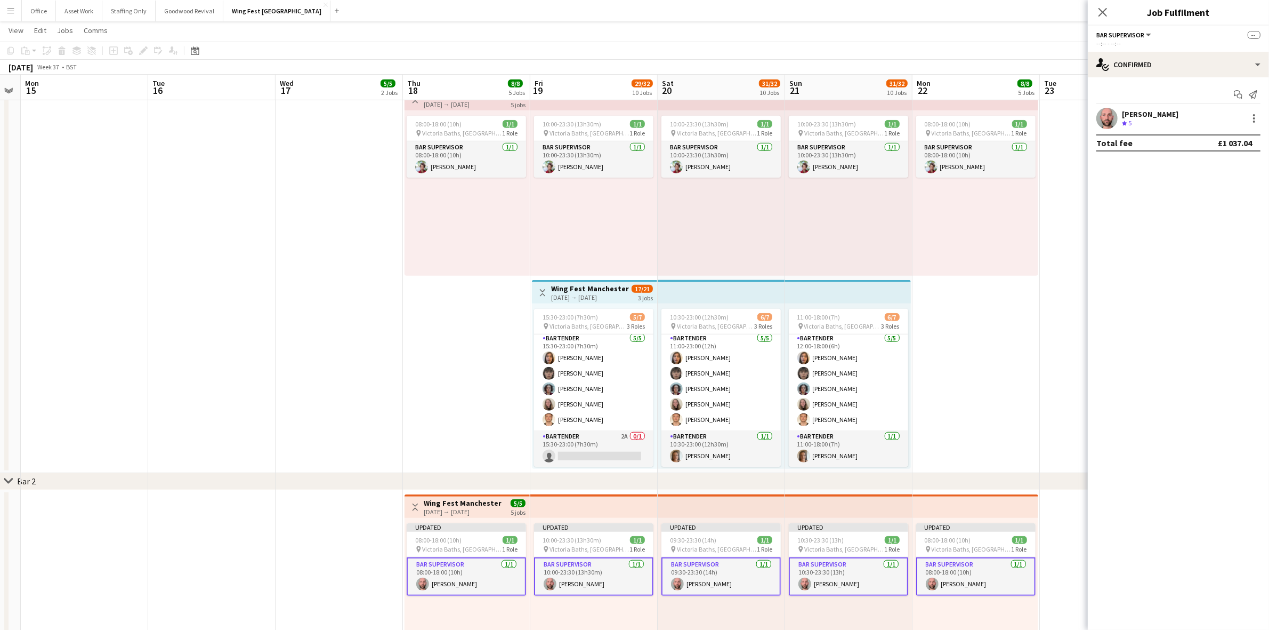
click at [1020, 405] on app-date-cell "08:00-18:00 (10h) 1/1 pin Victoria Baths, [GEOGRAPHIC_DATA], [GEOGRAPHIC_DATA] …" at bounding box center [976, 278] width 127 height 390
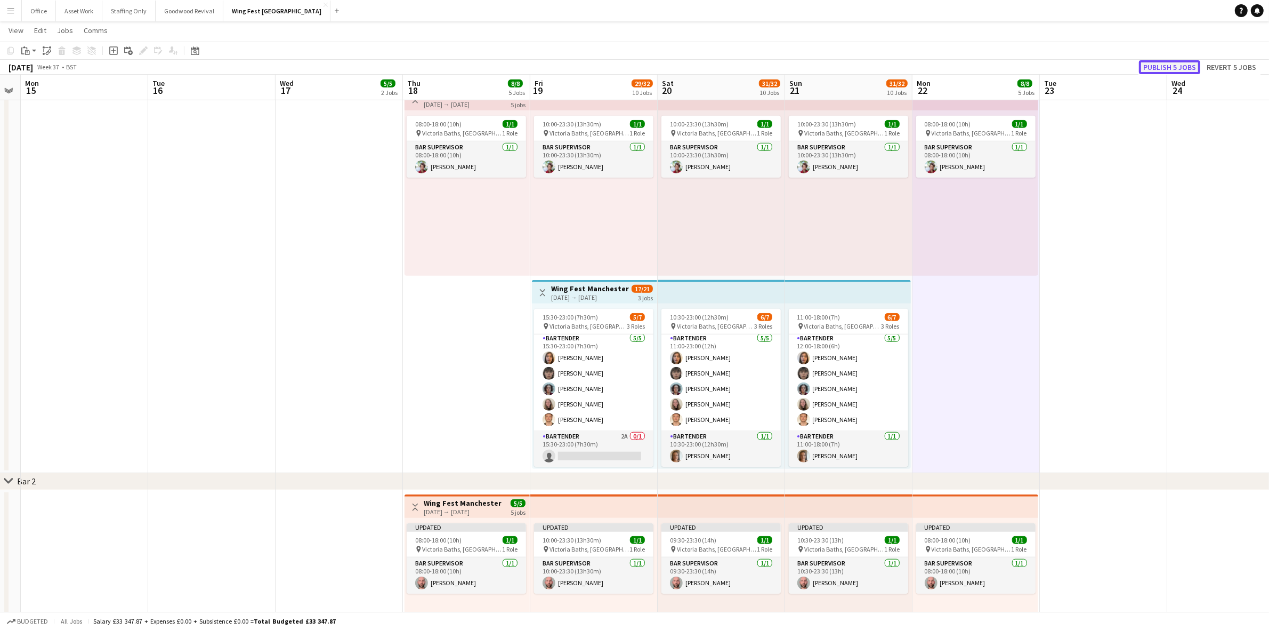
click at [1162, 71] on button "Publish 5 jobs" at bounding box center [1169, 67] width 61 height 14
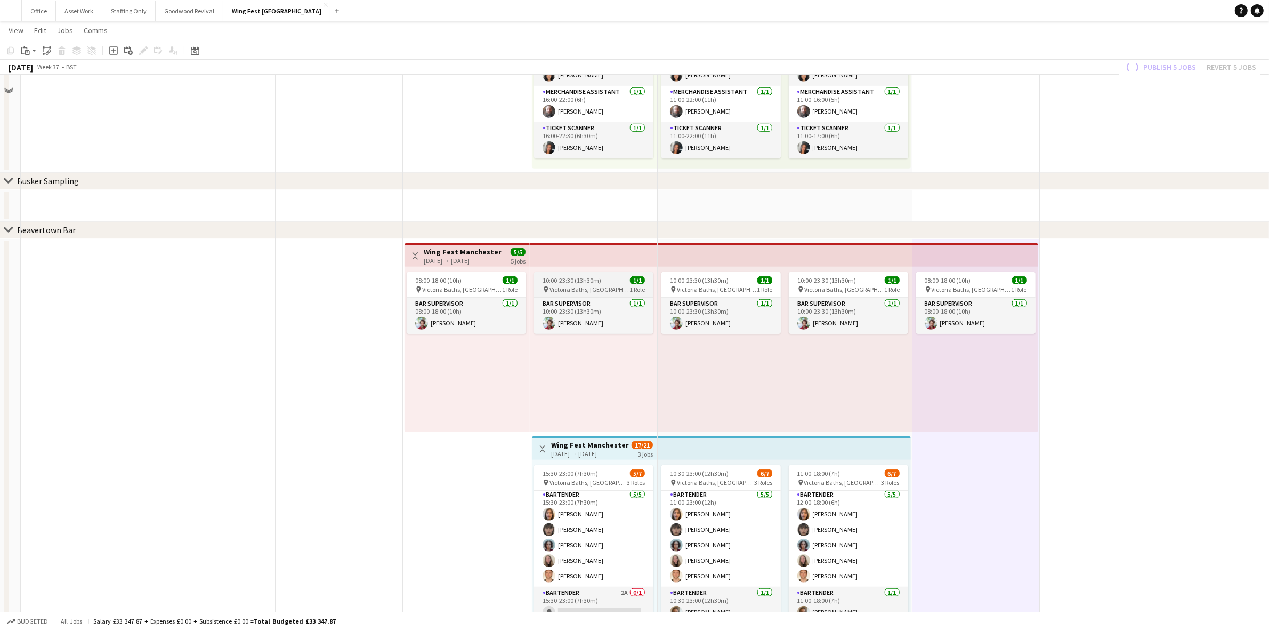
scroll to position [800, 0]
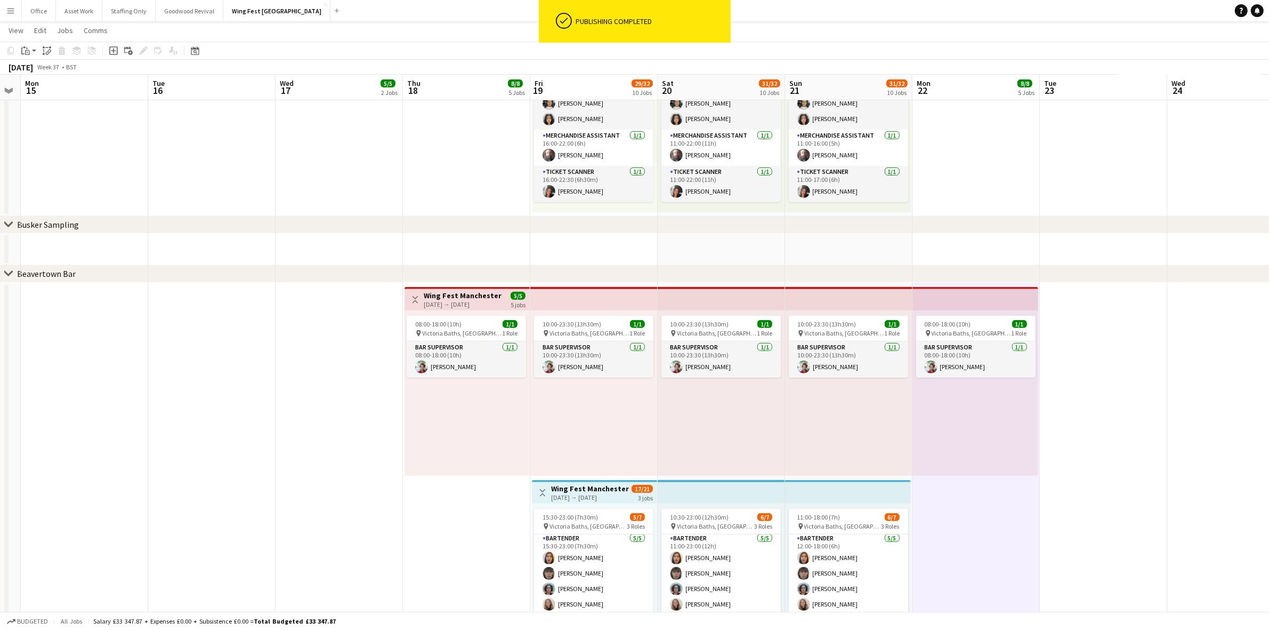
click at [422, 302] on div "Toggle View Wing Fest Manchester - Container Bar [DATE] → [DATE] 5/5 5 jobs" at bounding box center [467, 300] width 117 height 18
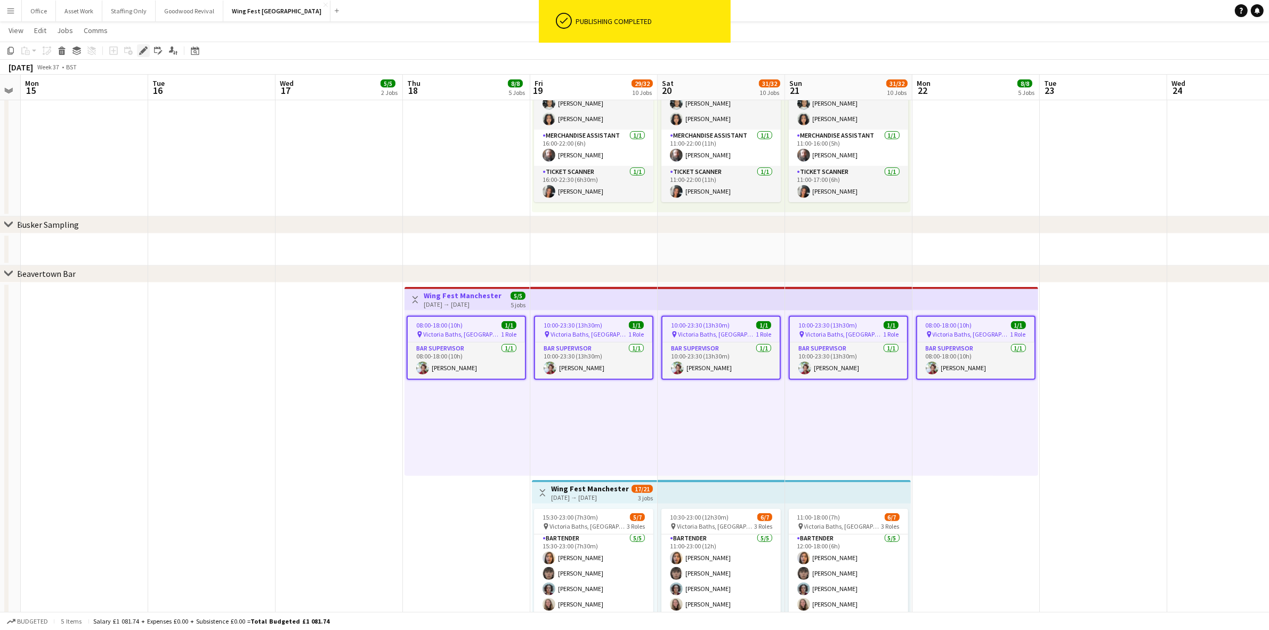
click at [147, 47] on icon at bounding box center [146, 47] width 3 height 3
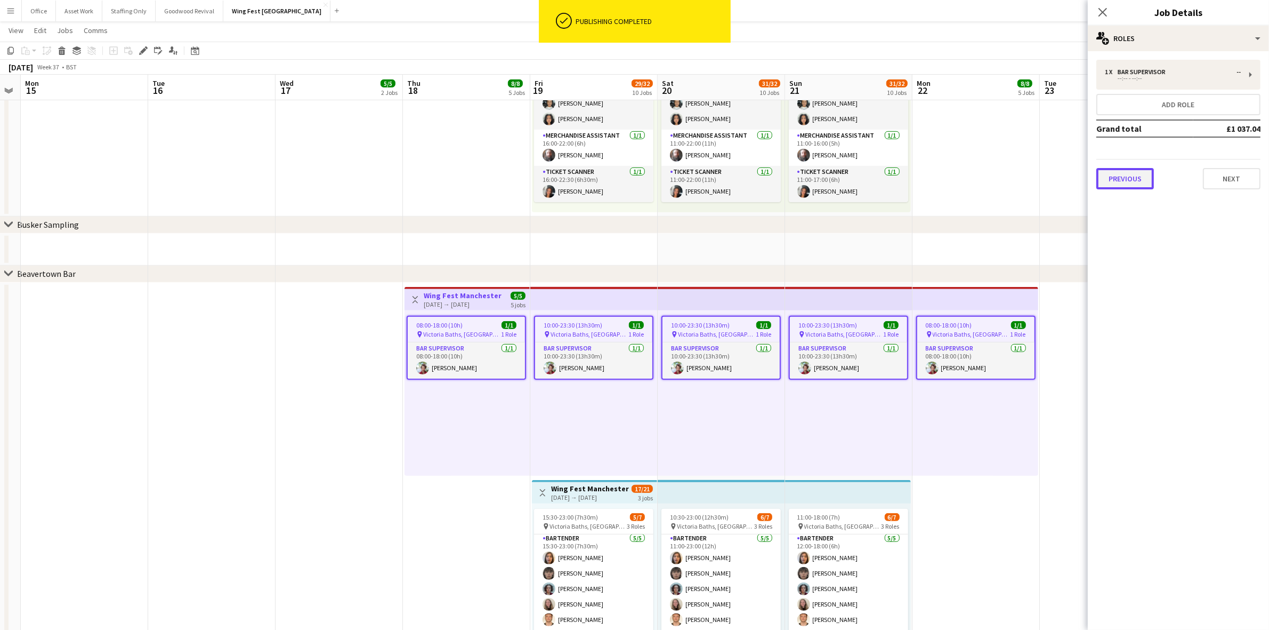
click at [1127, 173] on button "Previous" at bounding box center [1126, 178] width 58 height 21
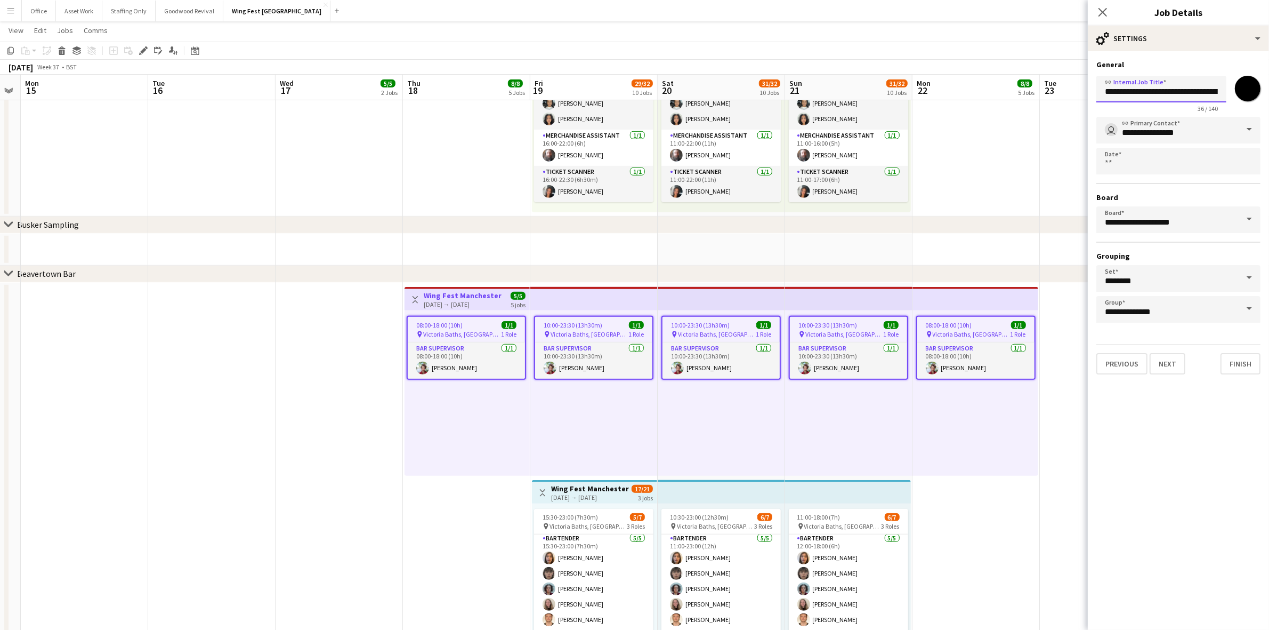
scroll to position [0, 19]
drag, startPoint x: 1190, startPoint y: 92, endPoint x: 1246, endPoint y: 104, distance: 57.8
click at [1246, 104] on div "**********" at bounding box center [1179, 91] width 164 height 41
click at [569, 484] on h3 "Wing Fest Manchester - Container Bar" at bounding box center [590, 489] width 79 height 10
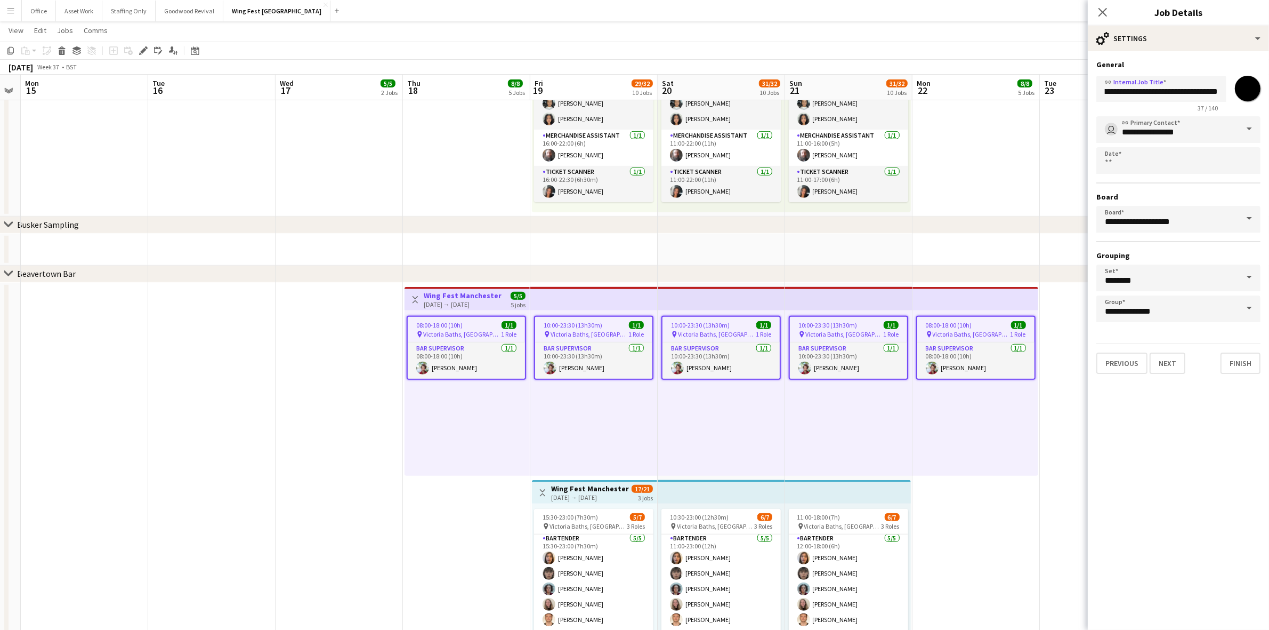
type input "**********"
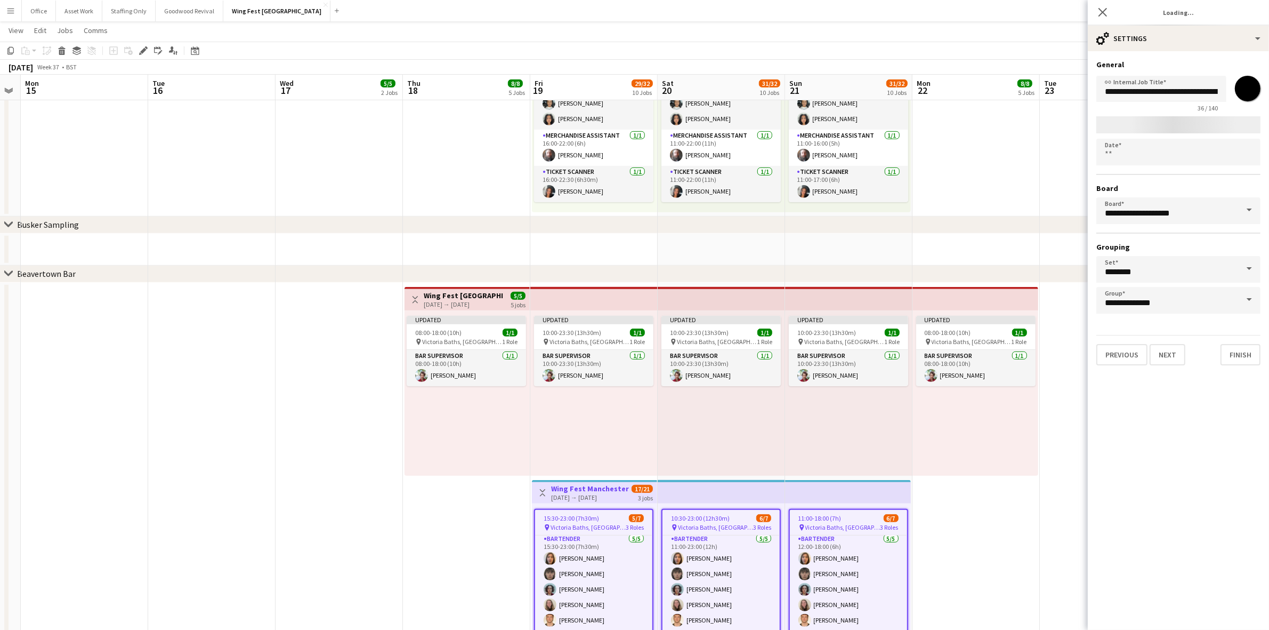
type input "*******"
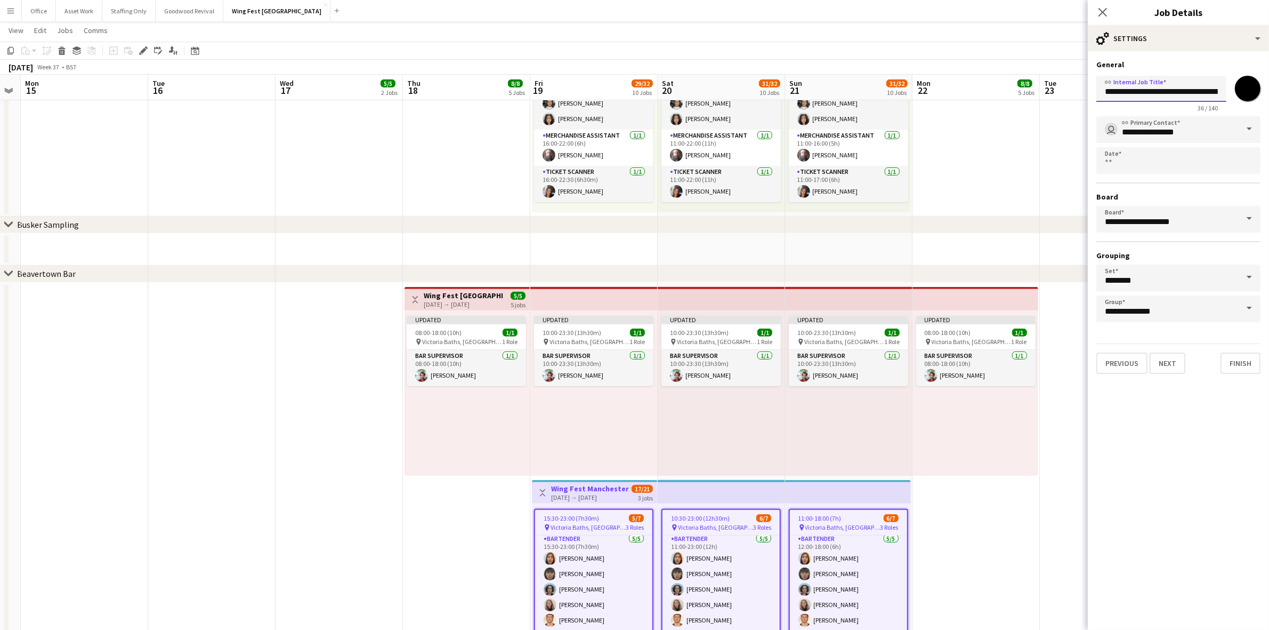
scroll to position [0, 19]
drag, startPoint x: 1189, startPoint y: 92, endPoint x: 1232, endPoint y: 91, distance: 42.1
click at [1232, 91] on div "**********" at bounding box center [1179, 91] width 164 height 41
type input "**********"
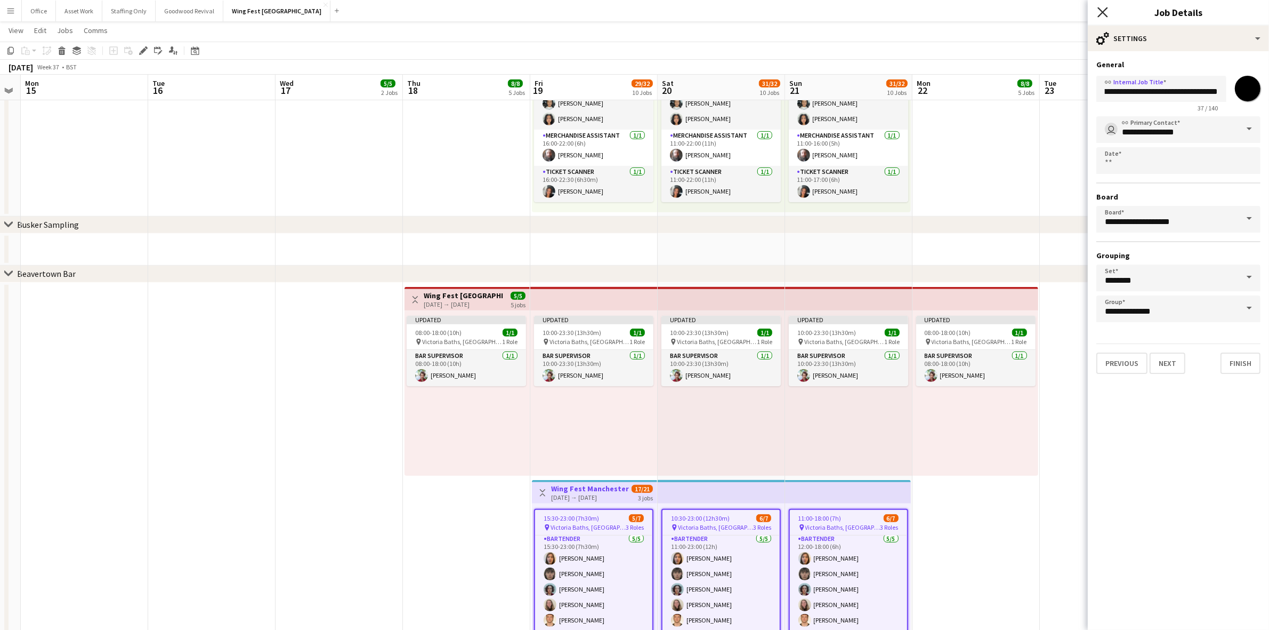
click at [1100, 12] on icon "Close pop-in" at bounding box center [1103, 12] width 10 height 10
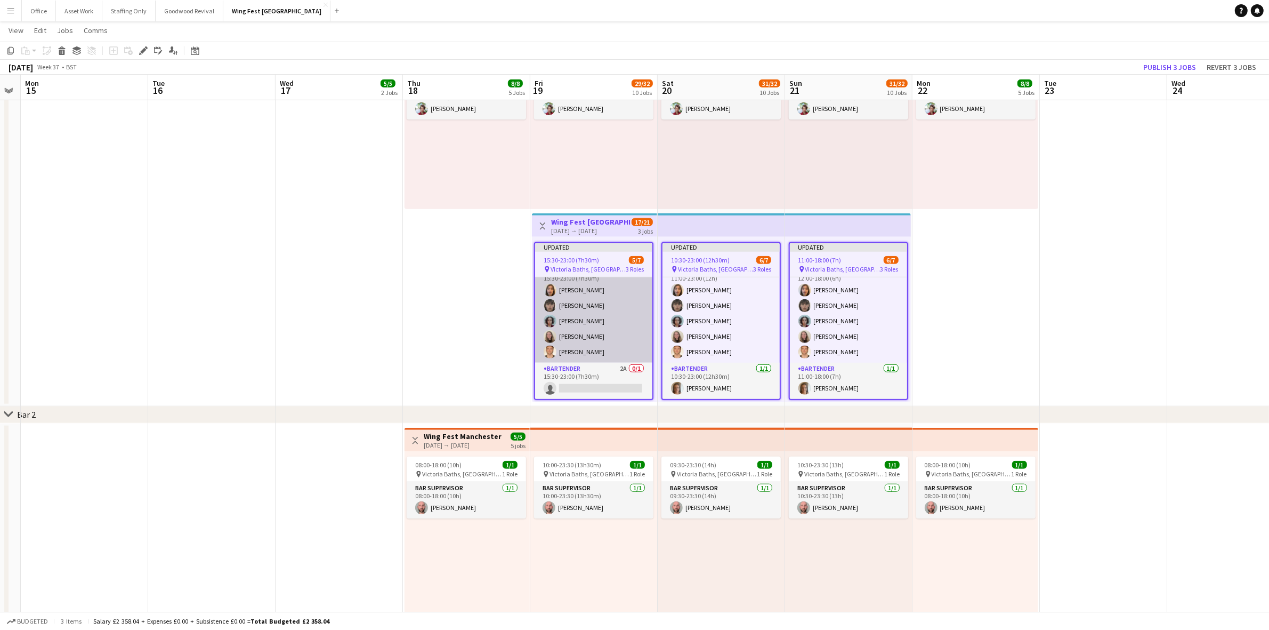
scroll to position [14, 0]
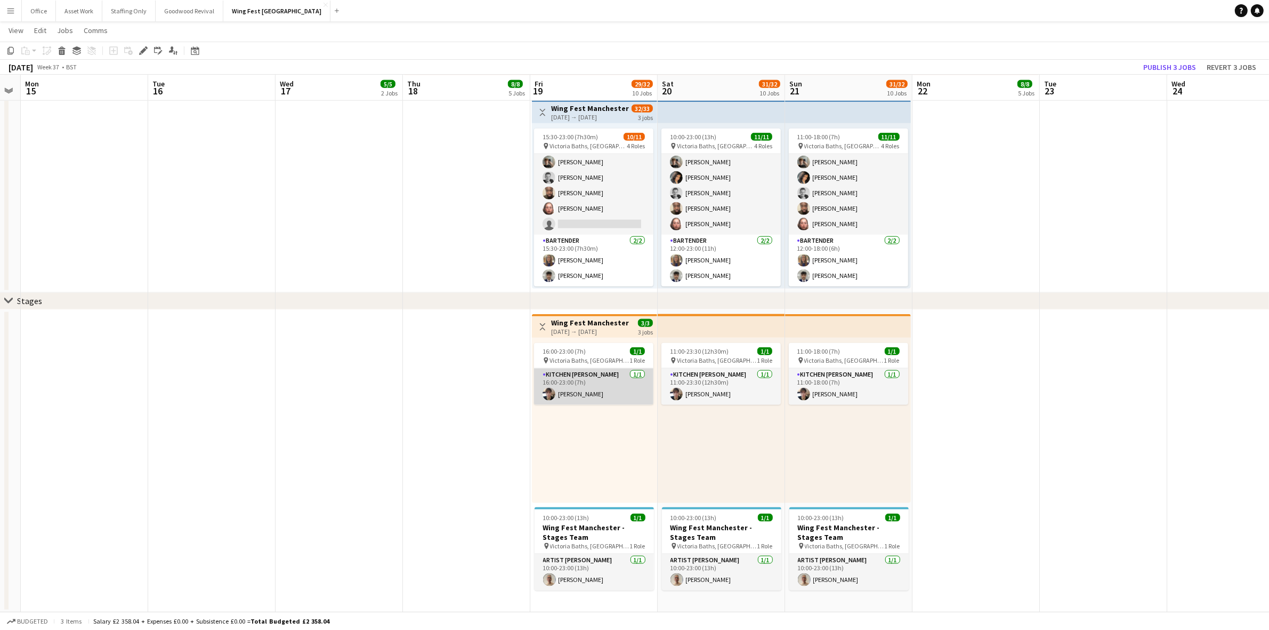
click at [566, 393] on app-card-role "Kitchen [PERSON_NAME] [DATE] 16:00-23:00 (7h) [PERSON_NAME]" at bounding box center [593, 386] width 119 height 36
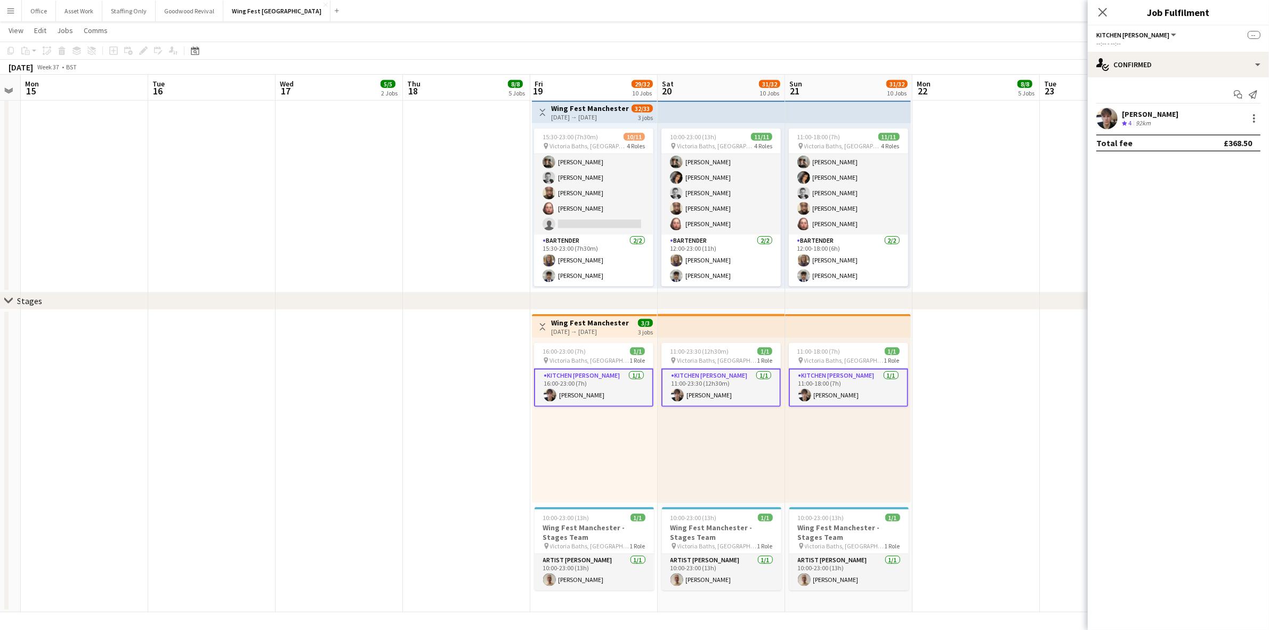
click at [1112, 118] on app-user-avatar at bounding box center [1107, 118] width 21 height 21
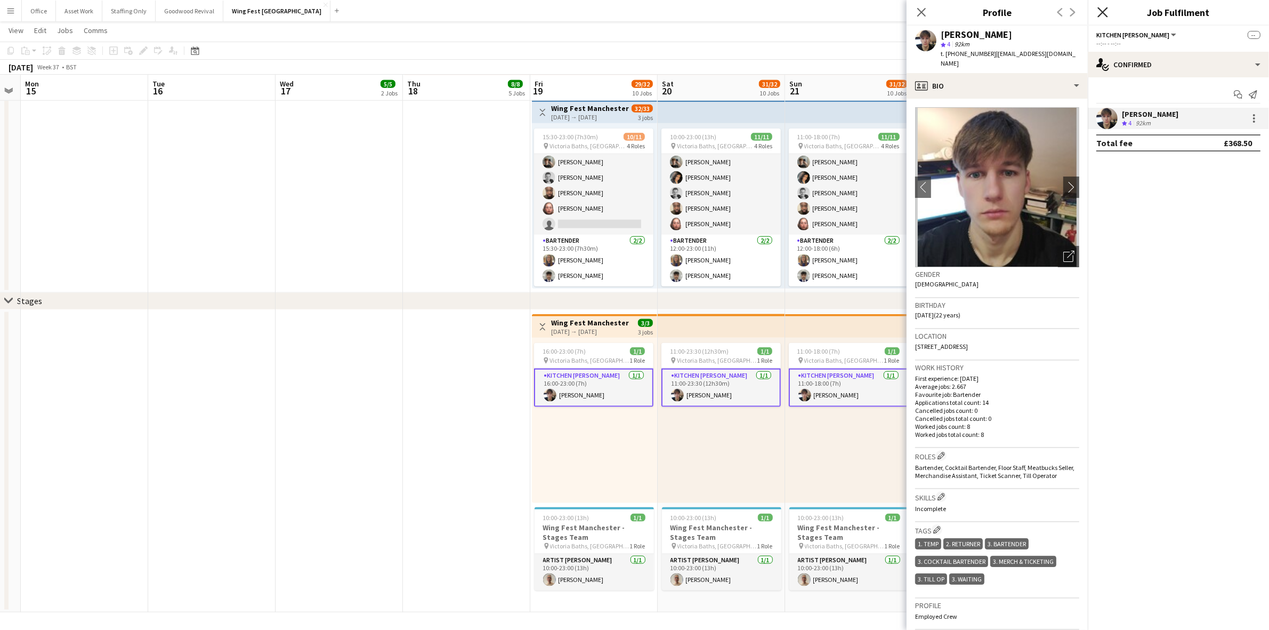
click at [1105, 9] on icon at bounding box center [1103, 12] width 10 height 10
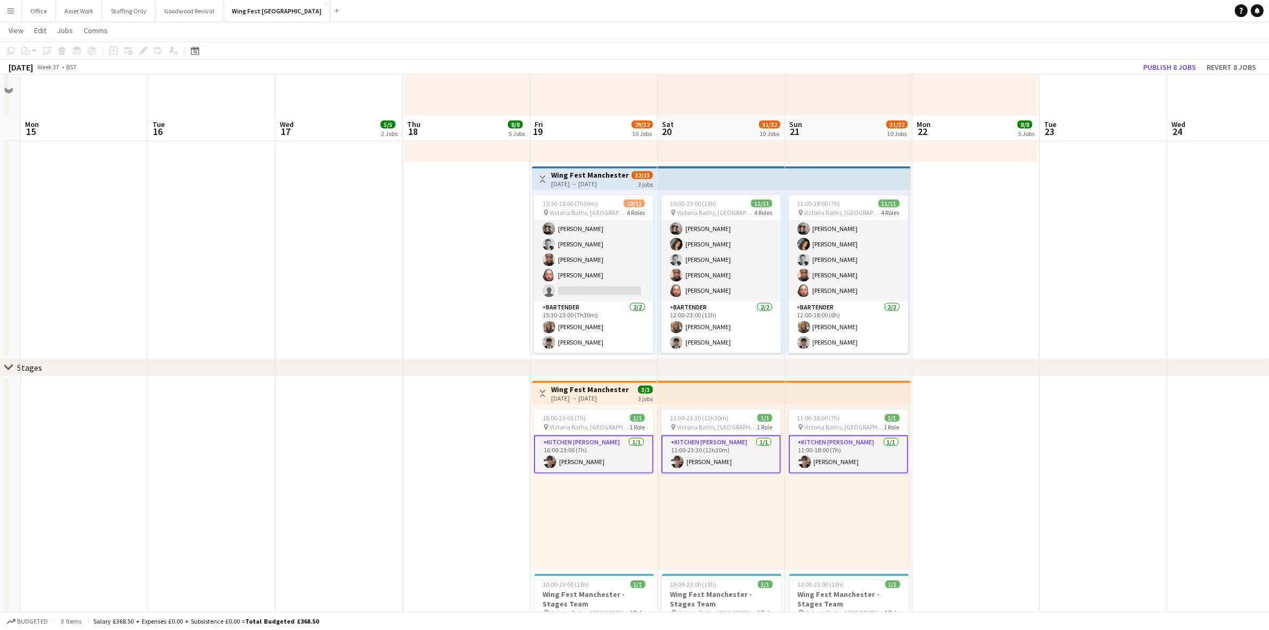
click at [1104, 415] on app-date-cell at bounding box center [1103, 527] width 127 height 303
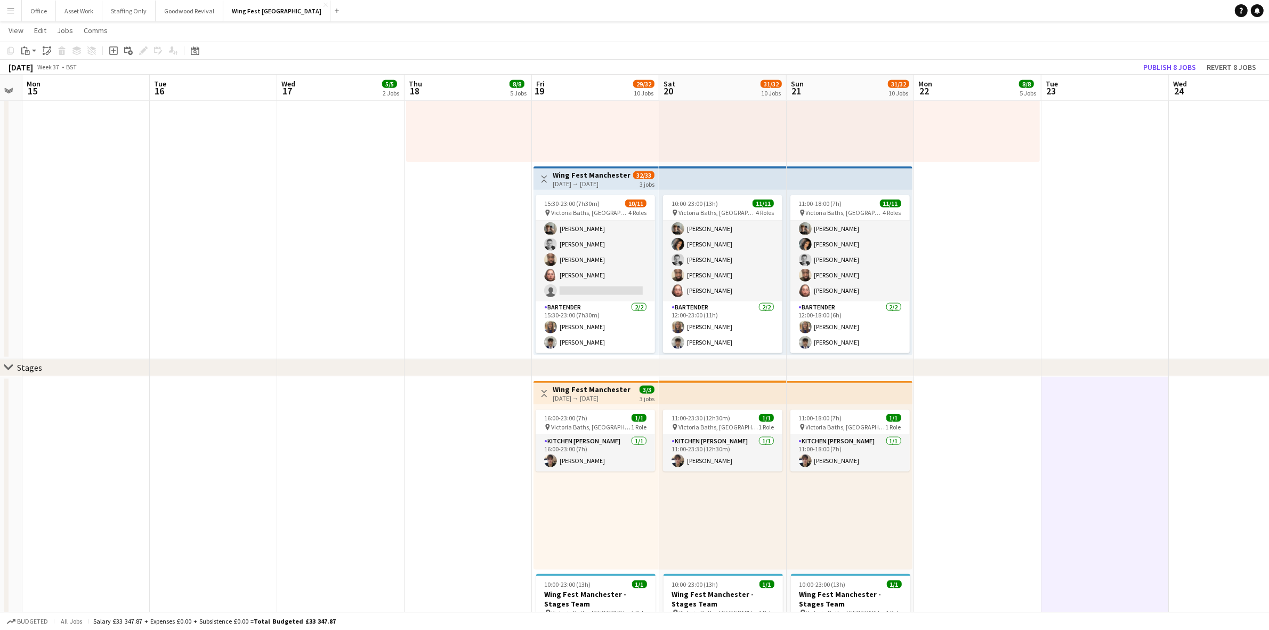
click at [1154, 60] on div "[DATE] Week 37 • BST Publish 8 jobs Revert 8 jobs" at bounding box center [634, 67] width 1269 height 15
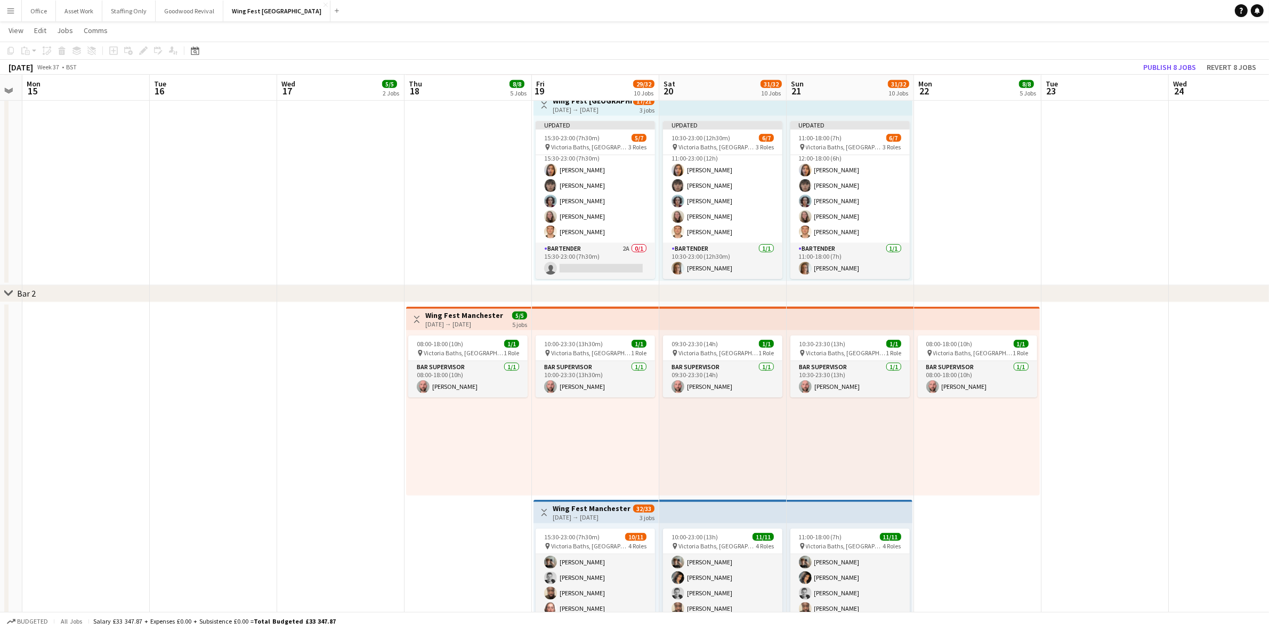
click at [453, 318] on h3 "Wing Fest Manchester - Main Bar" at bounding box center [464, 315] width 79 height 10
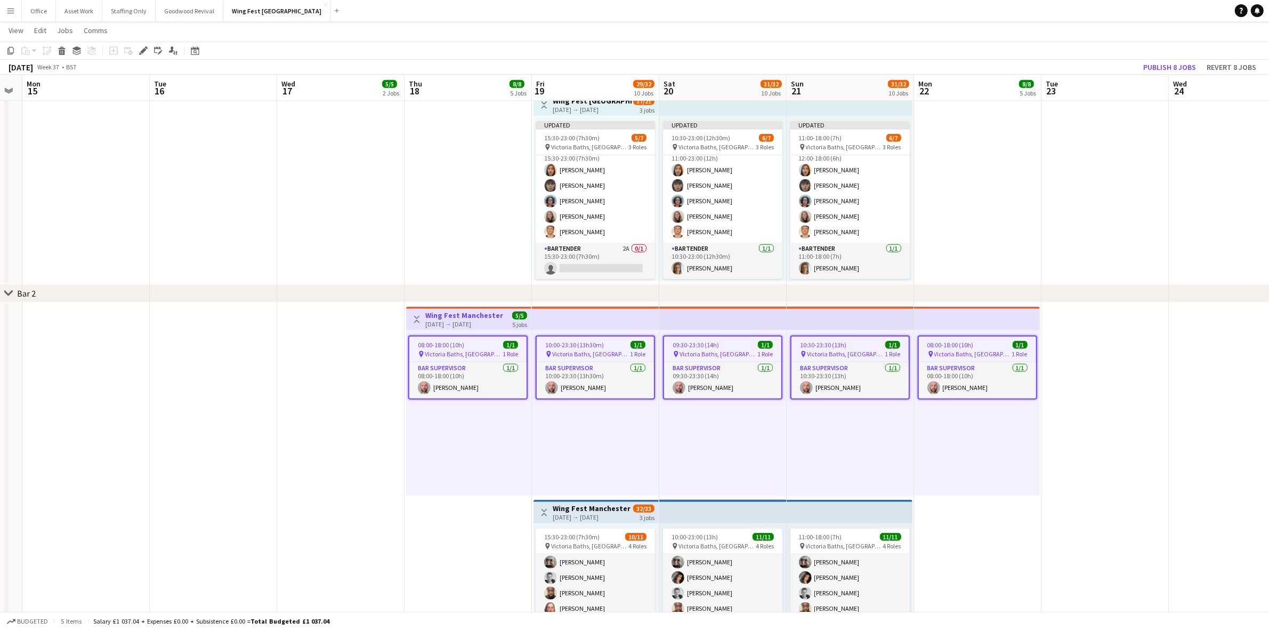
click at [144, 52] on icon "Edit" at bounding box center [143, 50] width 9 height 9
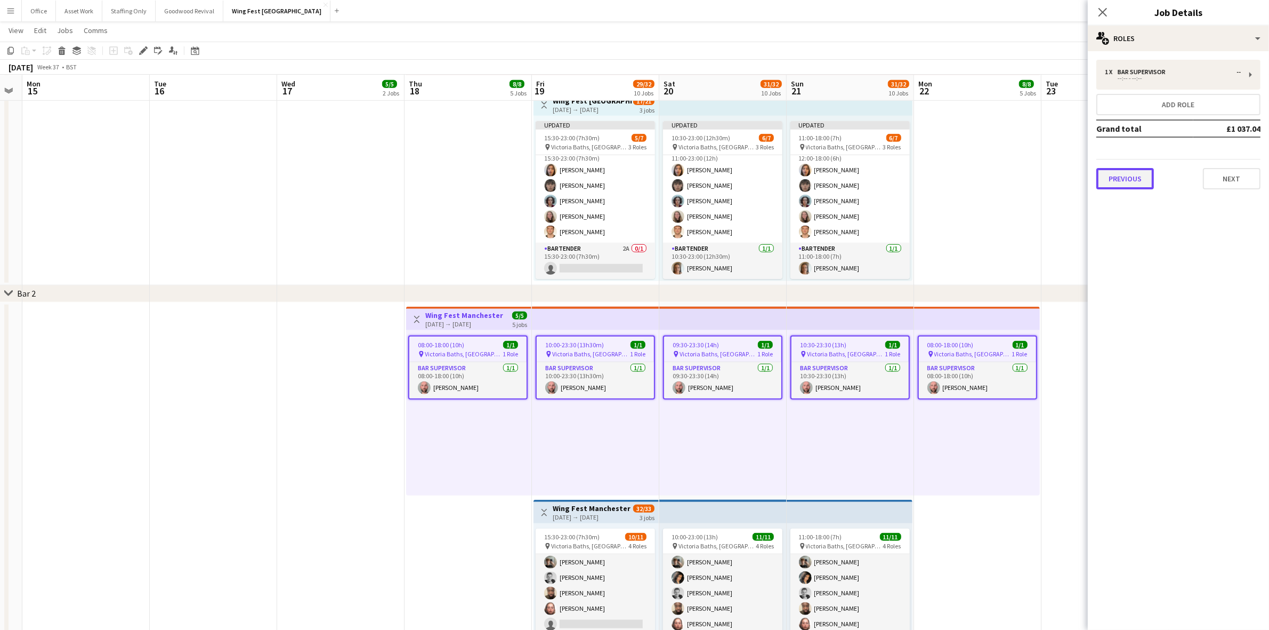
click at [1131, 184] on button "Previous" at bounding box center [1126, 178] width 58 height 21
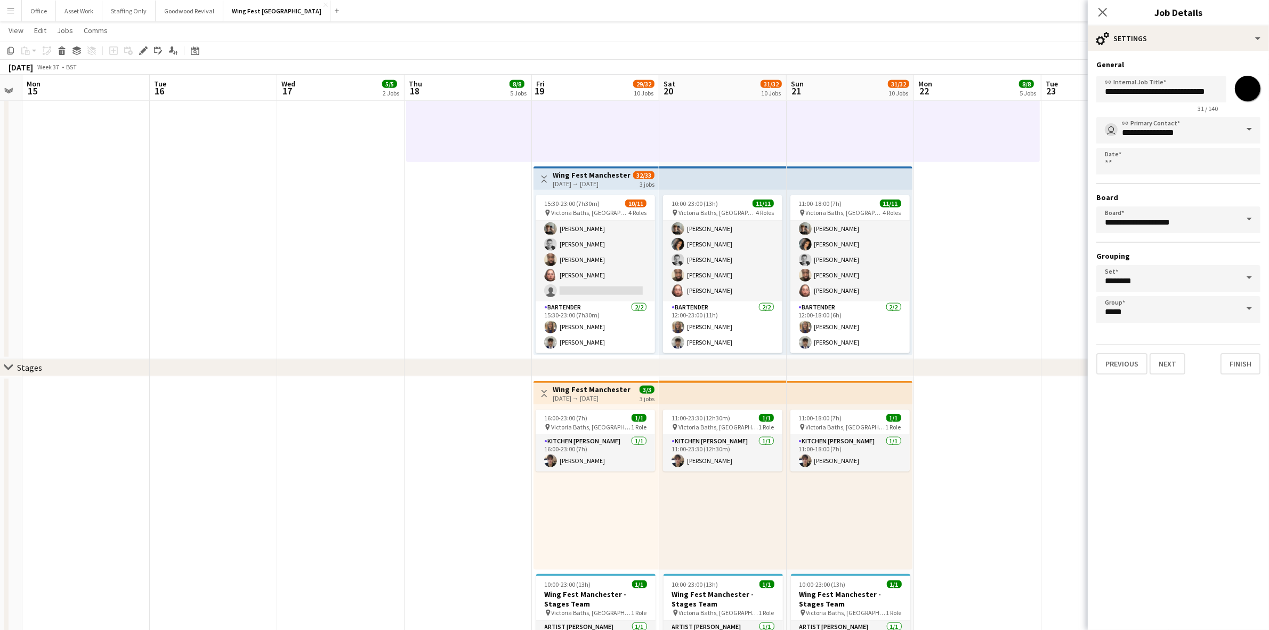
click at [573, 175] on h3 "Wing Fest Manchester - Main Bar" at bounding box center [592, 175] width 79 height 10
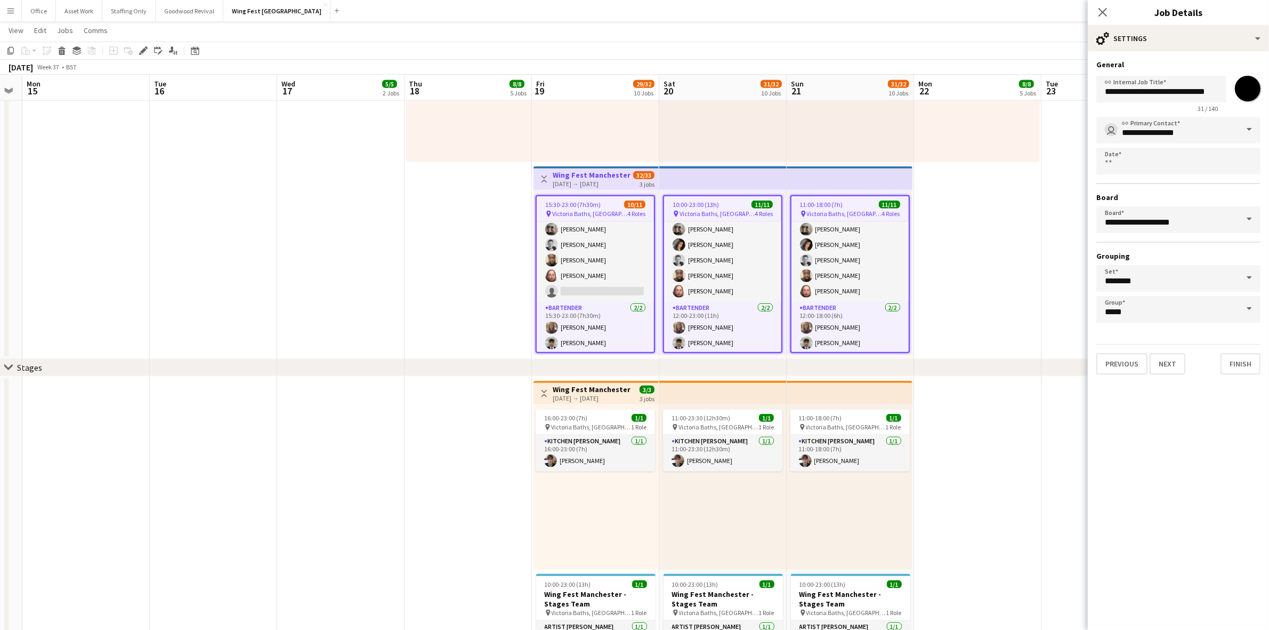
type input "*******"
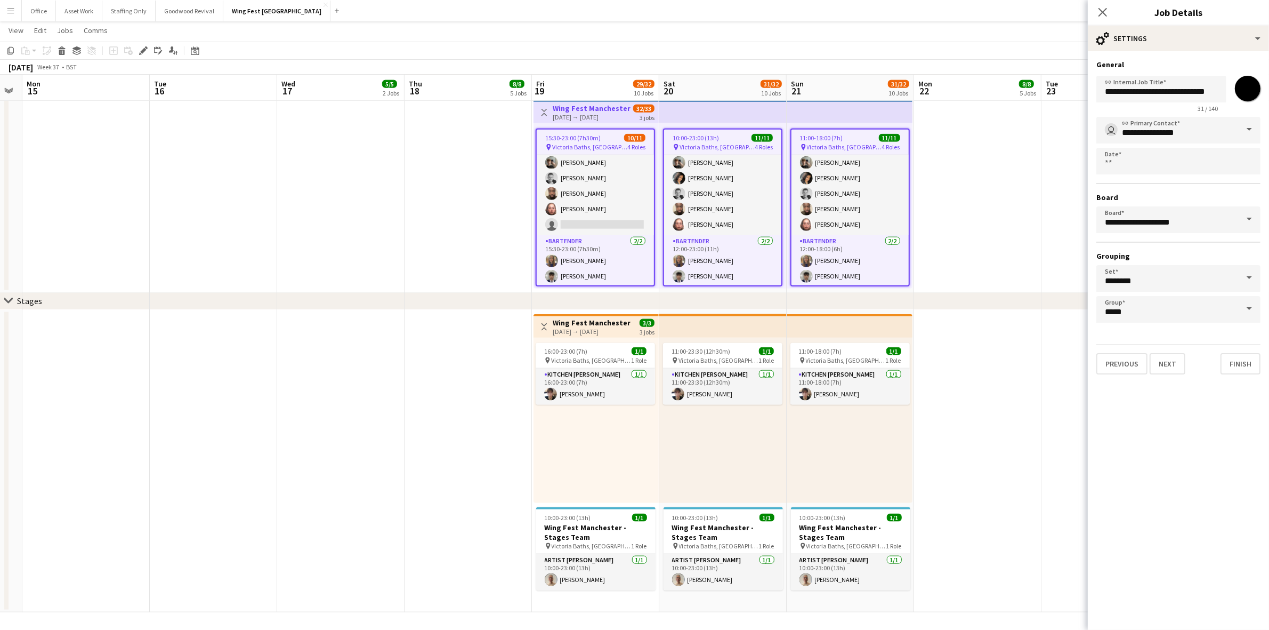
click at [575, 321] on h3 "Wing Fest Manchester - Stages" at bounding box center [592, 323] width 79 height 10
type input "**********"
type input "*******"
type input "******"
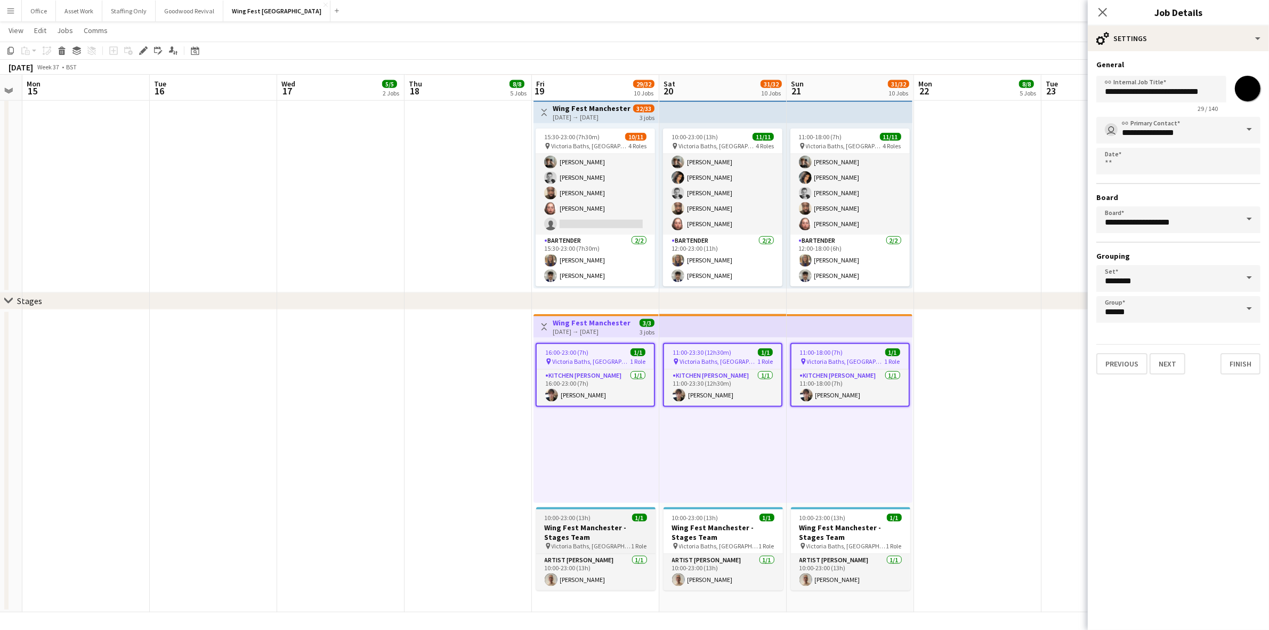
click at [604, 526] on h3 "Wing Fest Manchester - Stages Team" at bounding box center [595, 531] width 119 height 19
type input "**********"
type input "*******"
type input "**********"
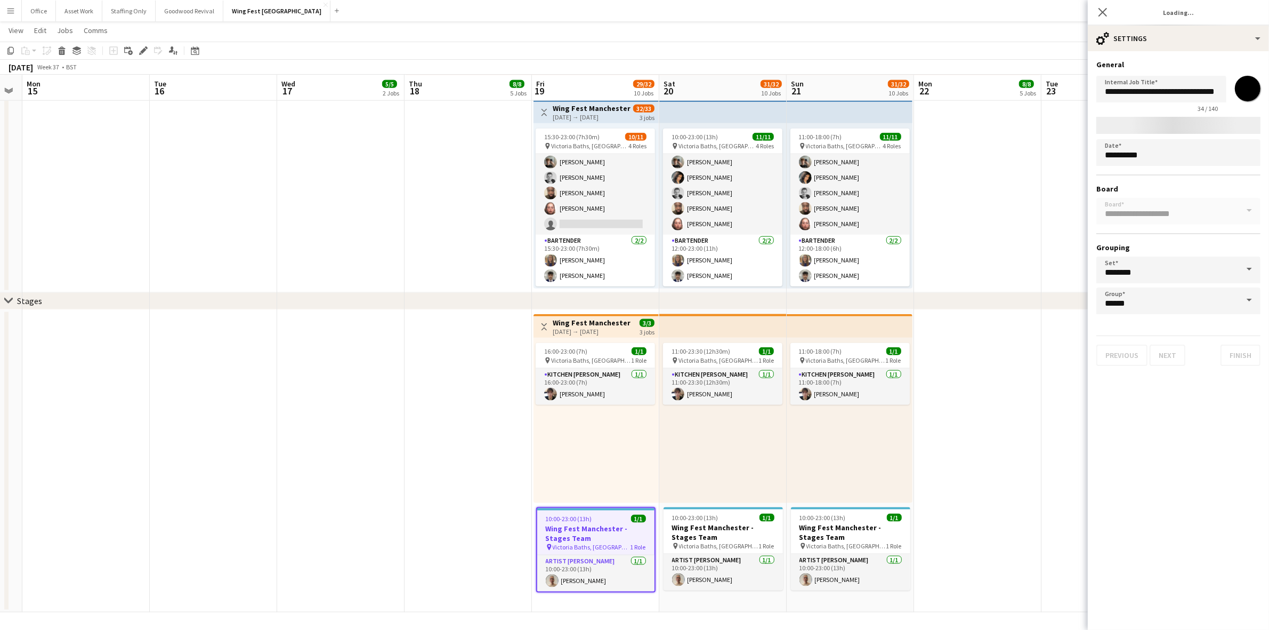
type input "*******"
click at [412, 380] on app-date-cell at bounding box center [468, 461] width 127 height 303
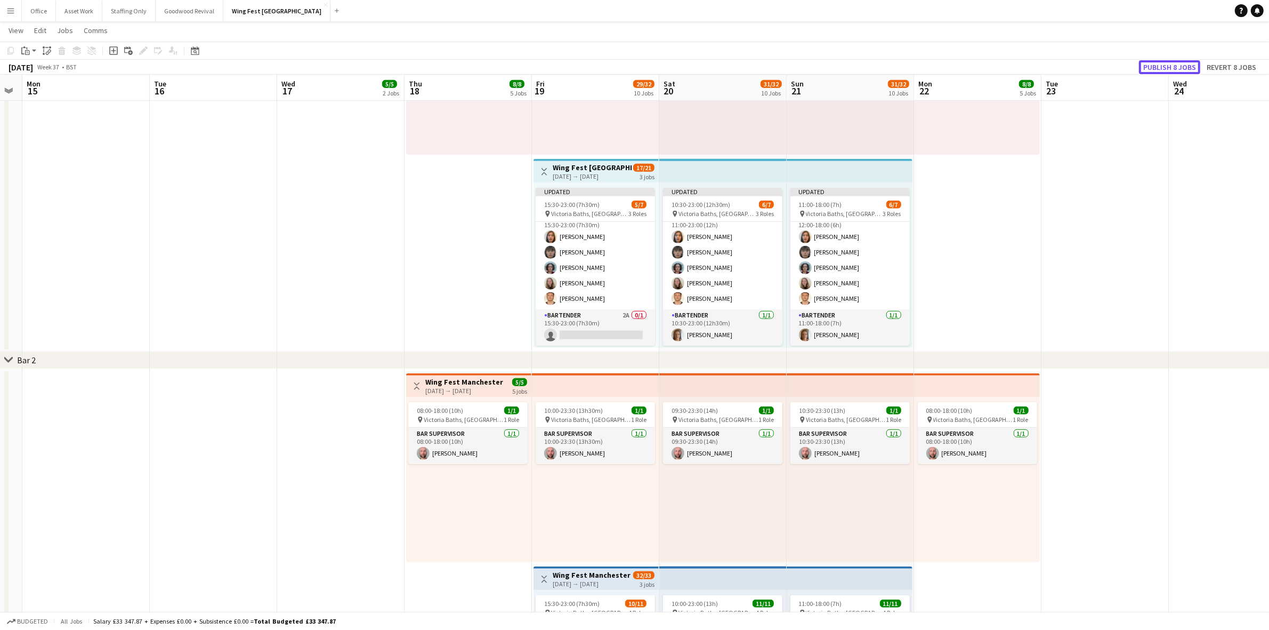
click at [1172, 67] on button "Publish 8 jobs" at bounding box center [1169, 67] width 61 height 14
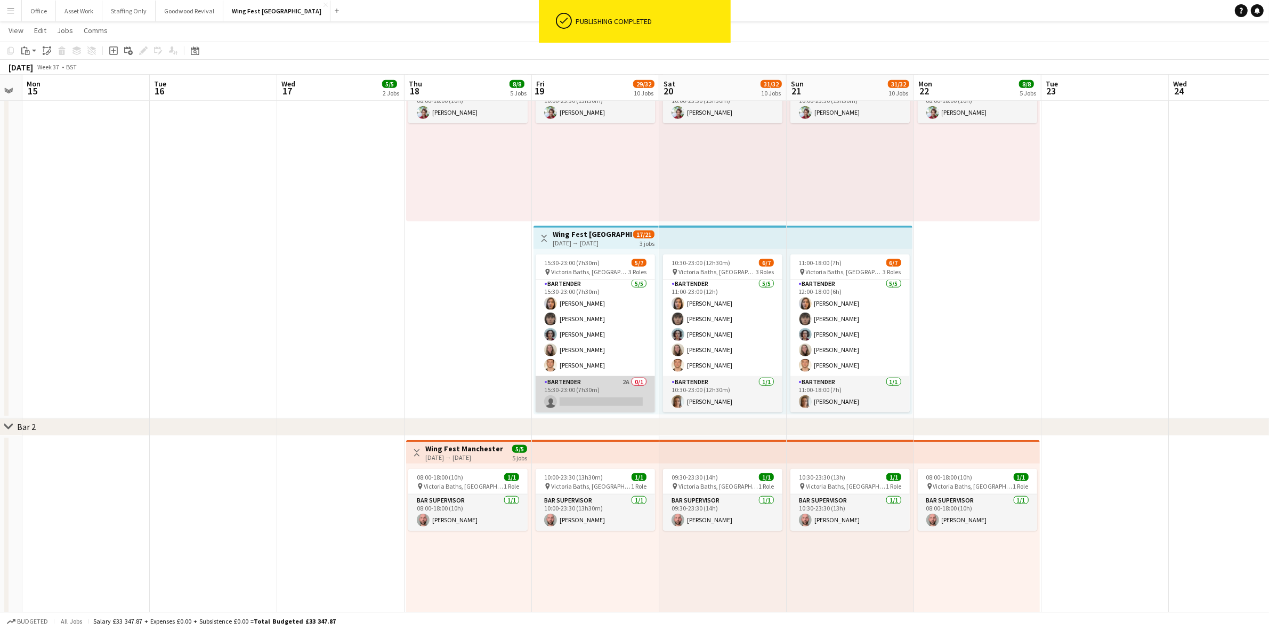
click at [593, 385] on app-card-role "Bartender 2A 0/1 15:30-23:00 (7h30m) single-neutral-actions" at bounding box center [595, 394] width 119 height 36
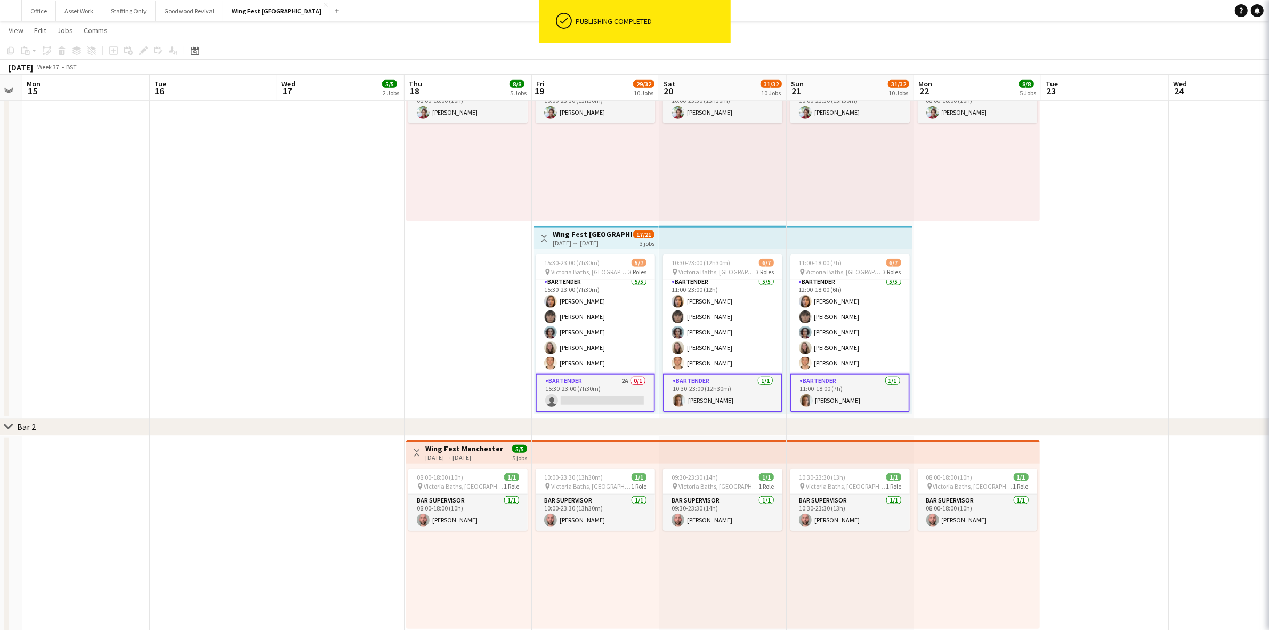
click at [588, 383] on app-card-role "Bartender 2A 0/1 15:30-23:00 (7h30m) single-neutral-actions" at bounding box center [595, 393] width 119 height 38
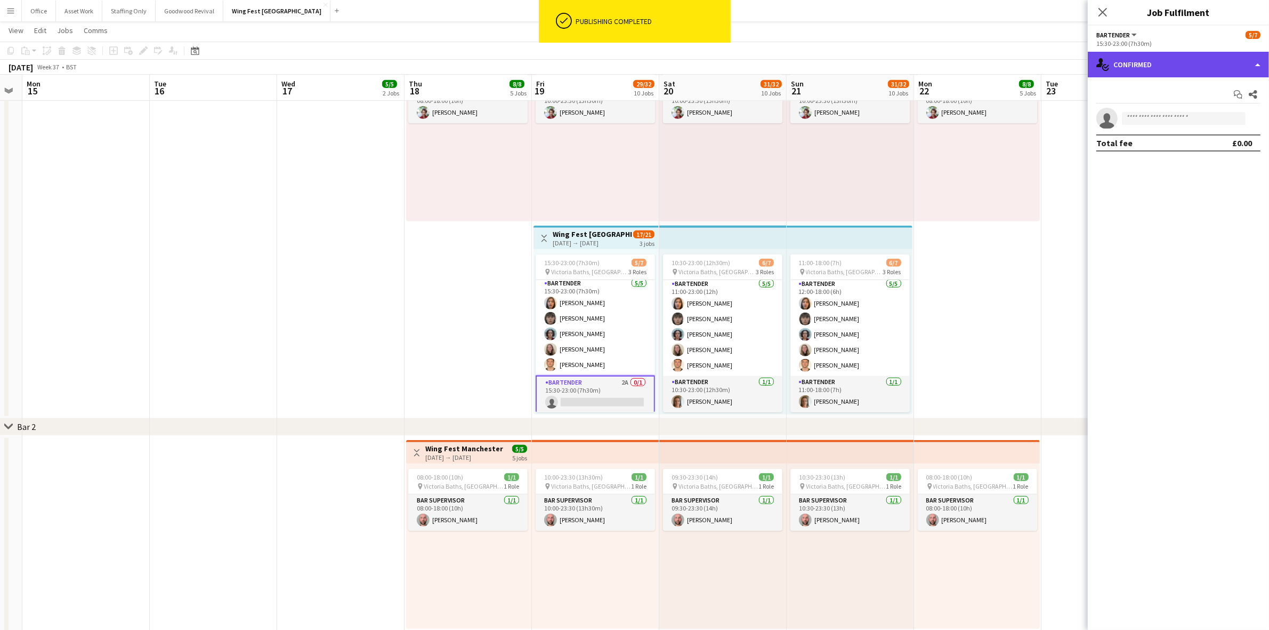
click at [1179, 65] on div "single-neutral-actions-check-2 Confirmed" at bounding box center [1178, 65] width 181 height 26
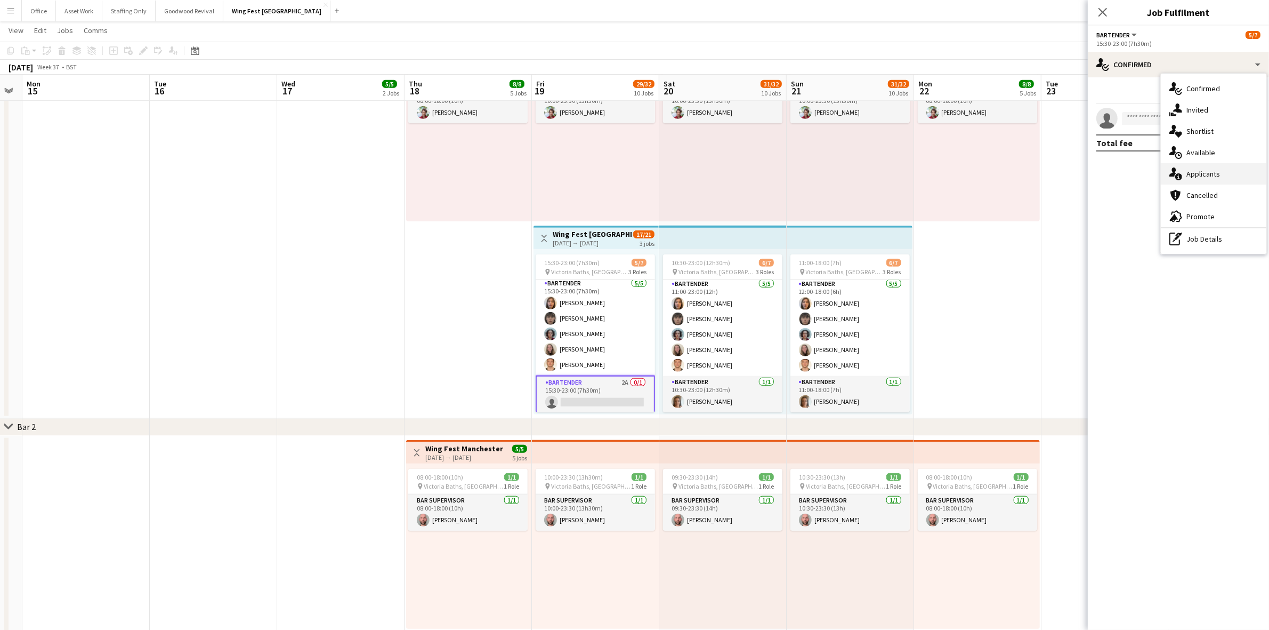
click at [1201, 174] on span "Applicants" at bounding box center [1204, 174] width 34 height 10
click at [1230, 140] on app-icon "Decline" at bounding box center [1227, 141] width 9 height 9
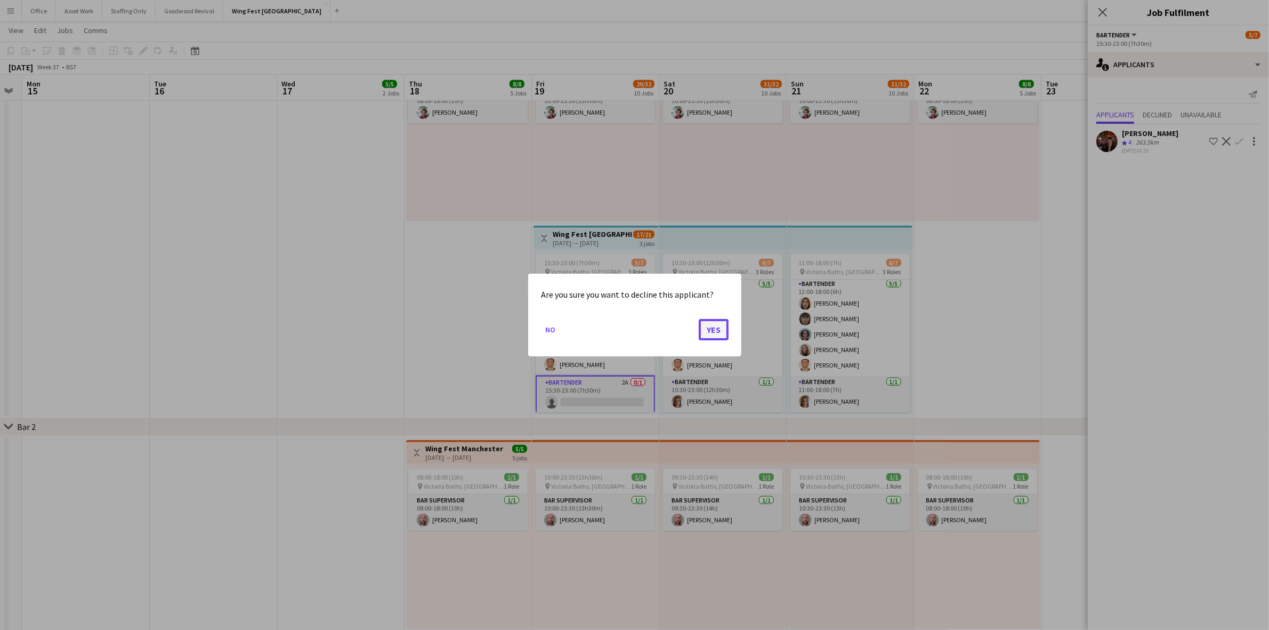
click at [711, 329] on button "Yes" at bounding box center [714, 329] width 30 height 21
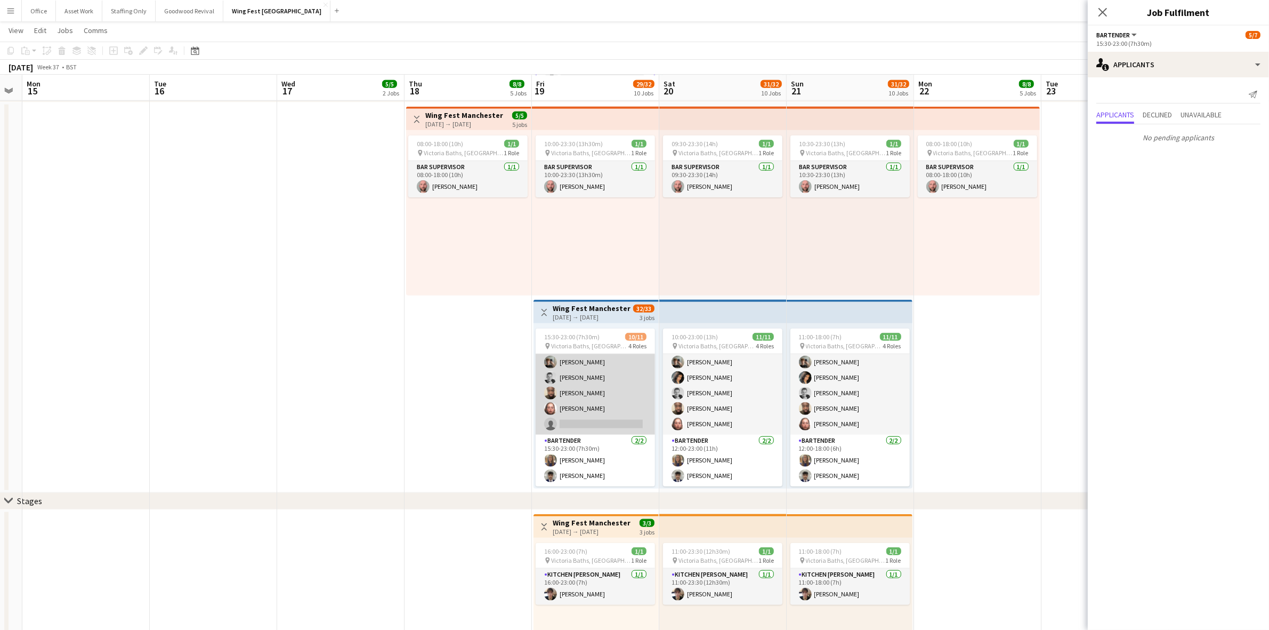
click at [608, 414] on app-card-role "Bartender 2A [DATE] 15:30-23:00 (7h30m) Pilote [PERSON_NAME] [PERSON_NAME] [PER…" at bounding box center [595, 378] width 119 height 114
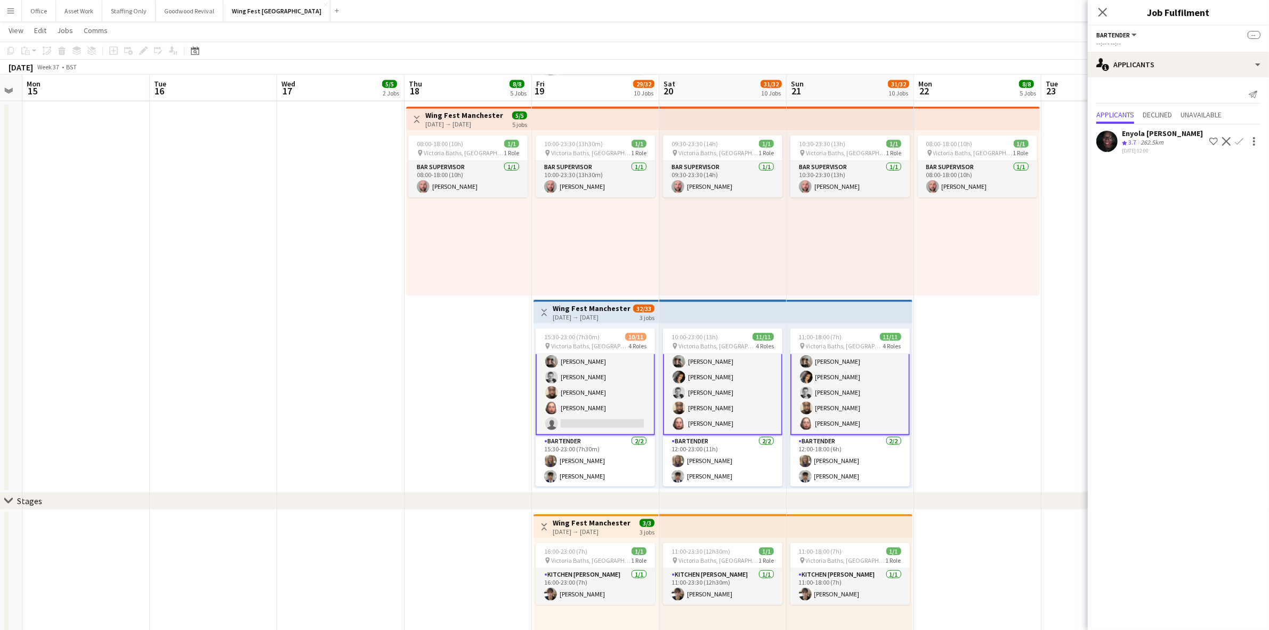
click at [586, 409] on app-card-role "Bartender 2A [DATE] 15:30-23:00 (7h30m) Pilote [PERSON_NAME] [PERSON_NAME] [PER…" at bounding box center [595, 377] width 119 height 116
click at [1108, 140] on app-user-avatar at bounding box center [1107, 141] width 21 height 21
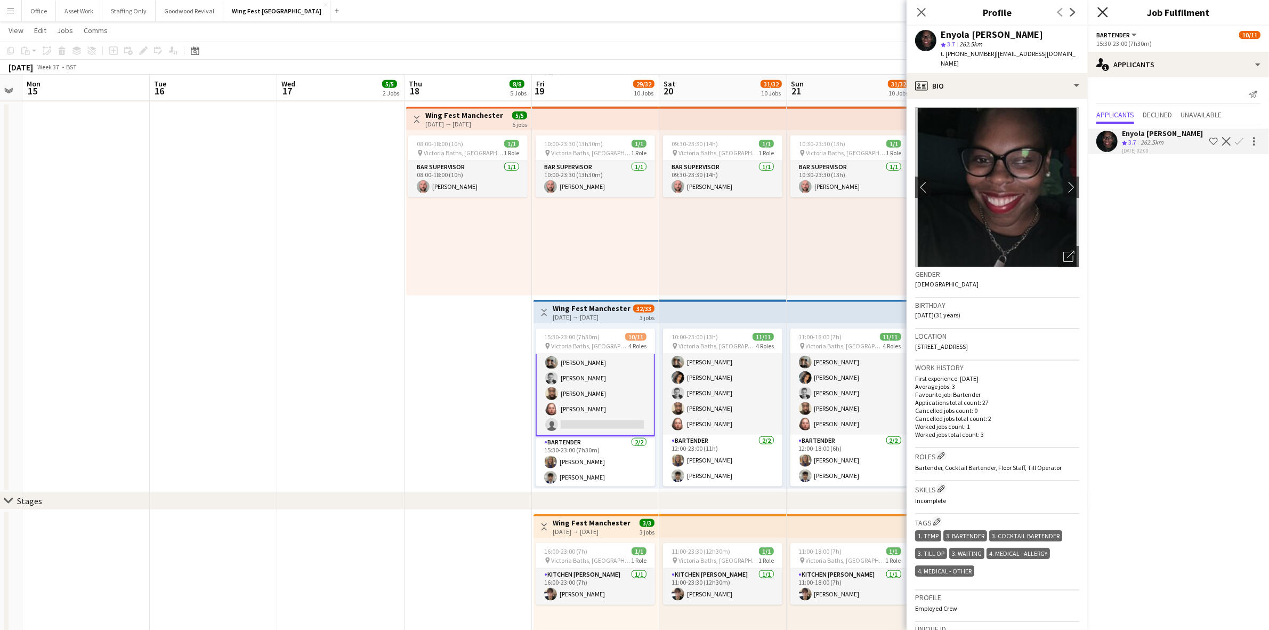
click at [1101, 10] on icon at bounding box center [1103, 12] width 10 height 10
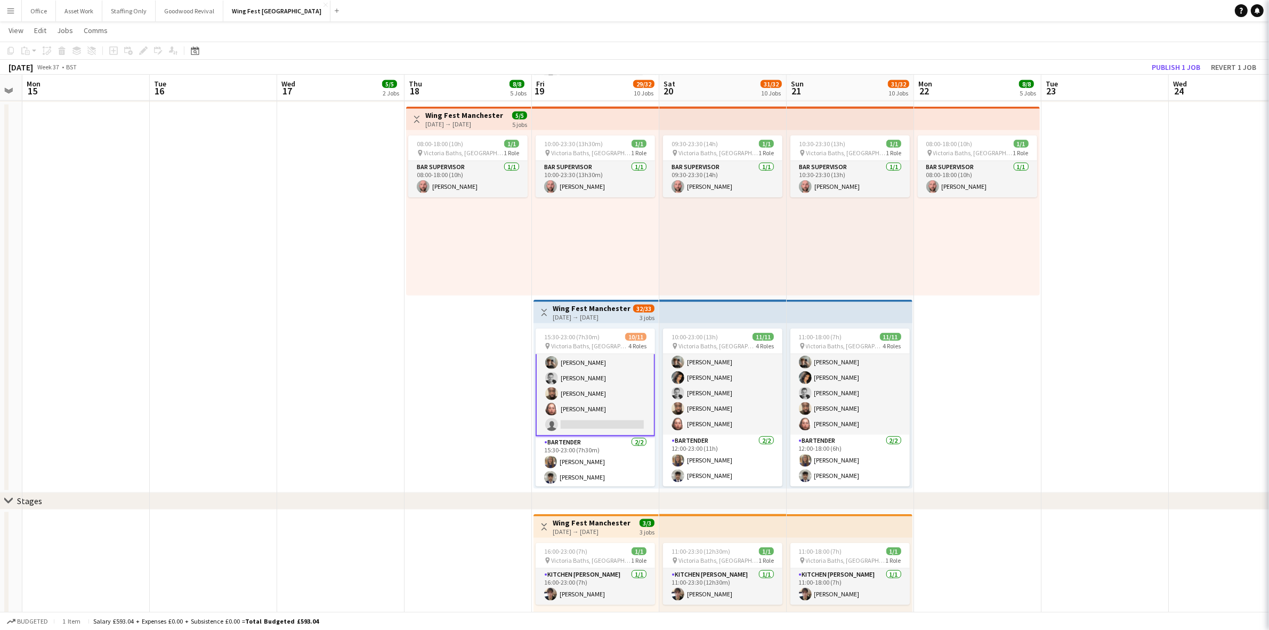
click at [1099, 315] on app-date-cell at bounding box center [1105, 297] width 127 height 390
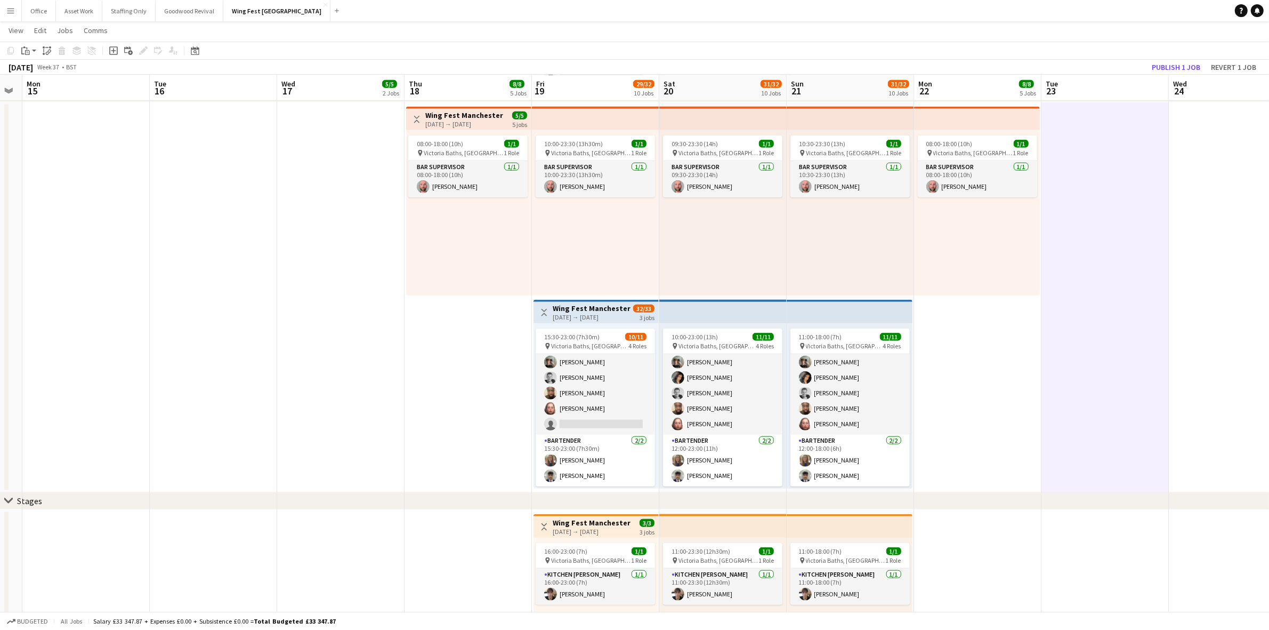
click at [1149, 267] on app-date-cell at bounding box center [1105, 297] width 127 height 390
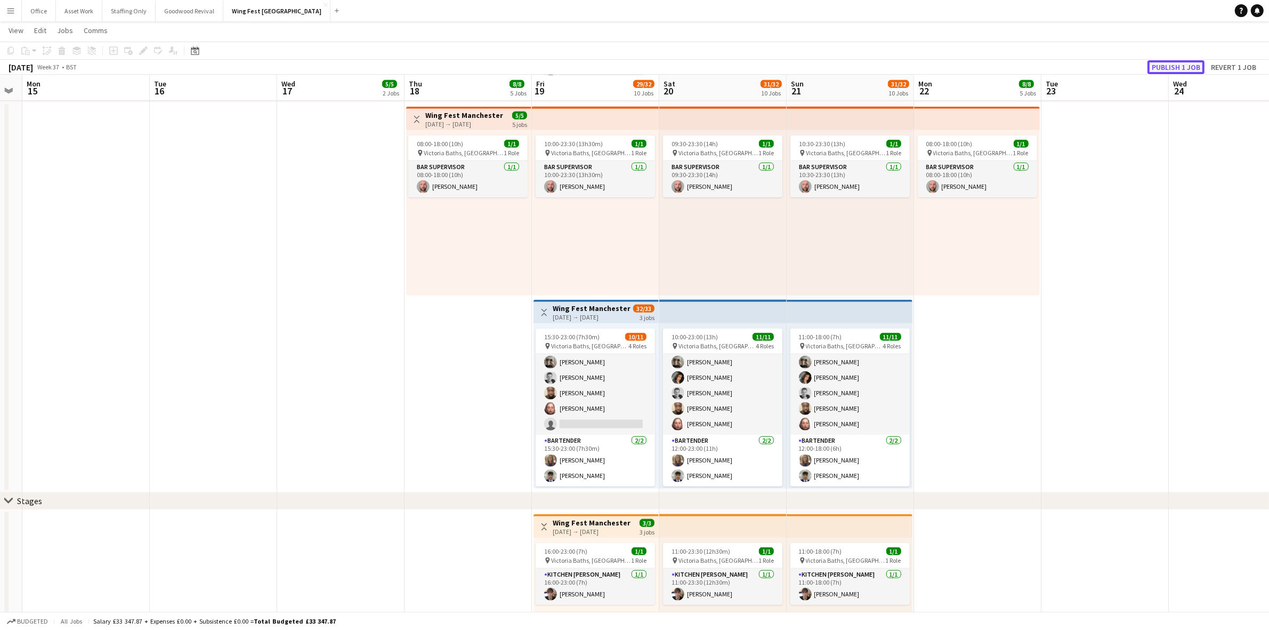
click at [1181, 67] on button "Publish 1 job" at bounding box center [1176, 67] width 57 height 14
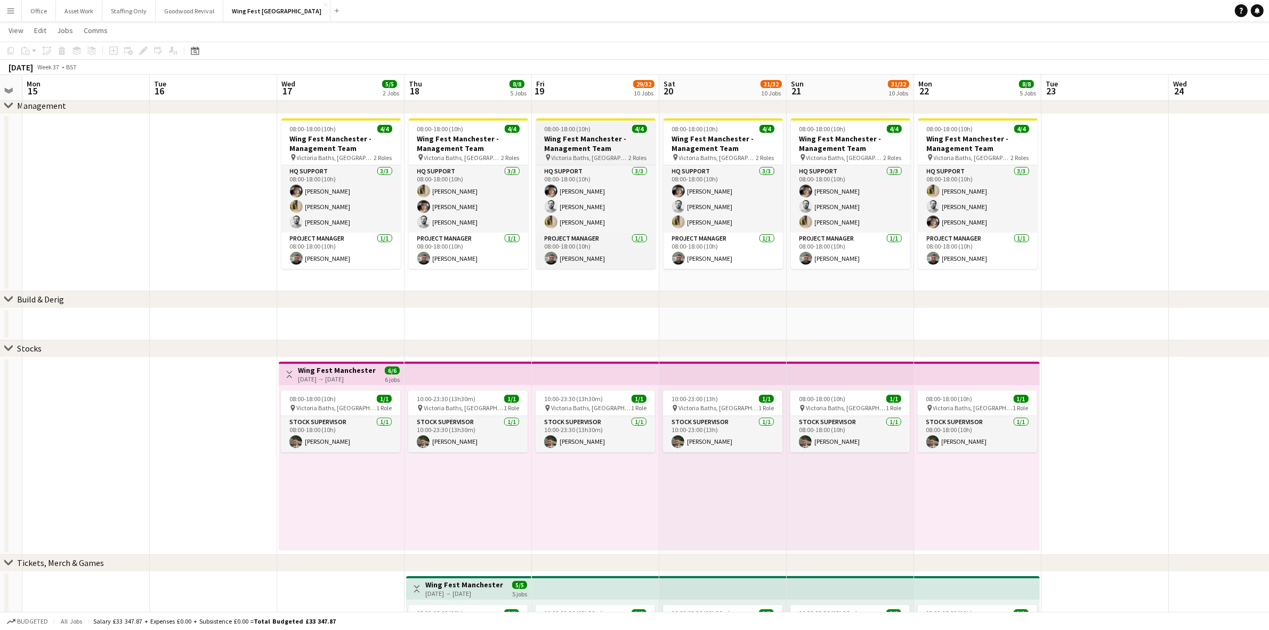
click at [597, 128] on div "08:00-18:00 (10h) 4/4" at bounding box center [595, 129] width 119 height 8
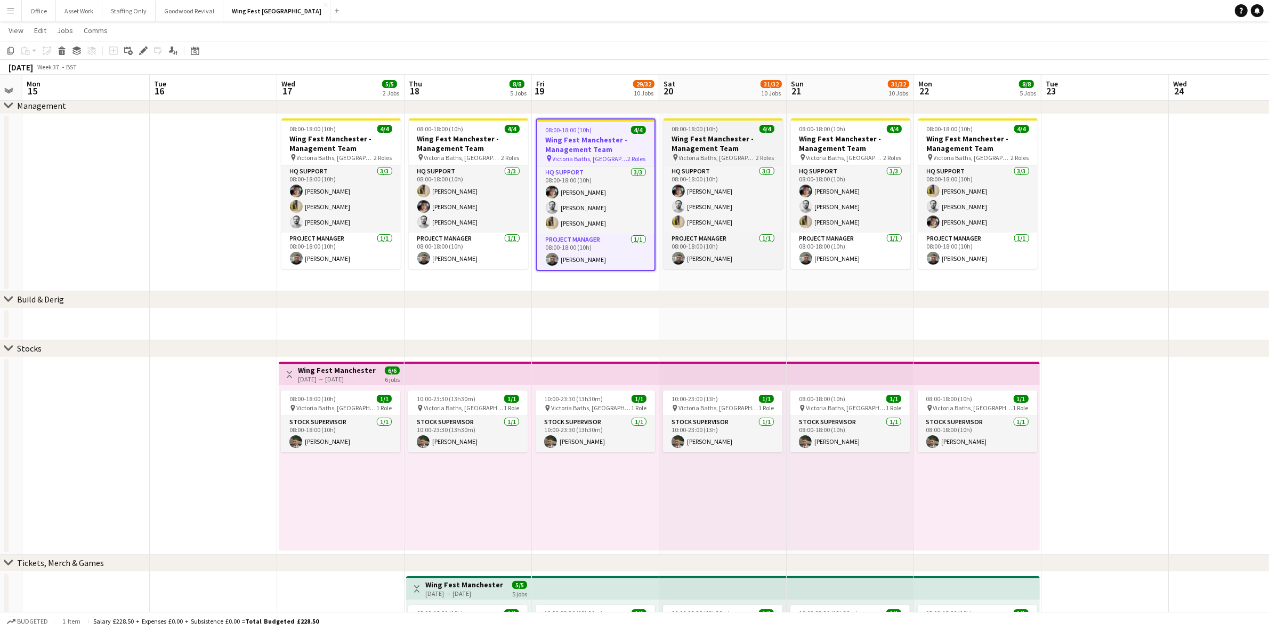
click at [702, 128] on span "08:00-18:00 (10h)" at bounding box center [695, 129] width 46 height 8
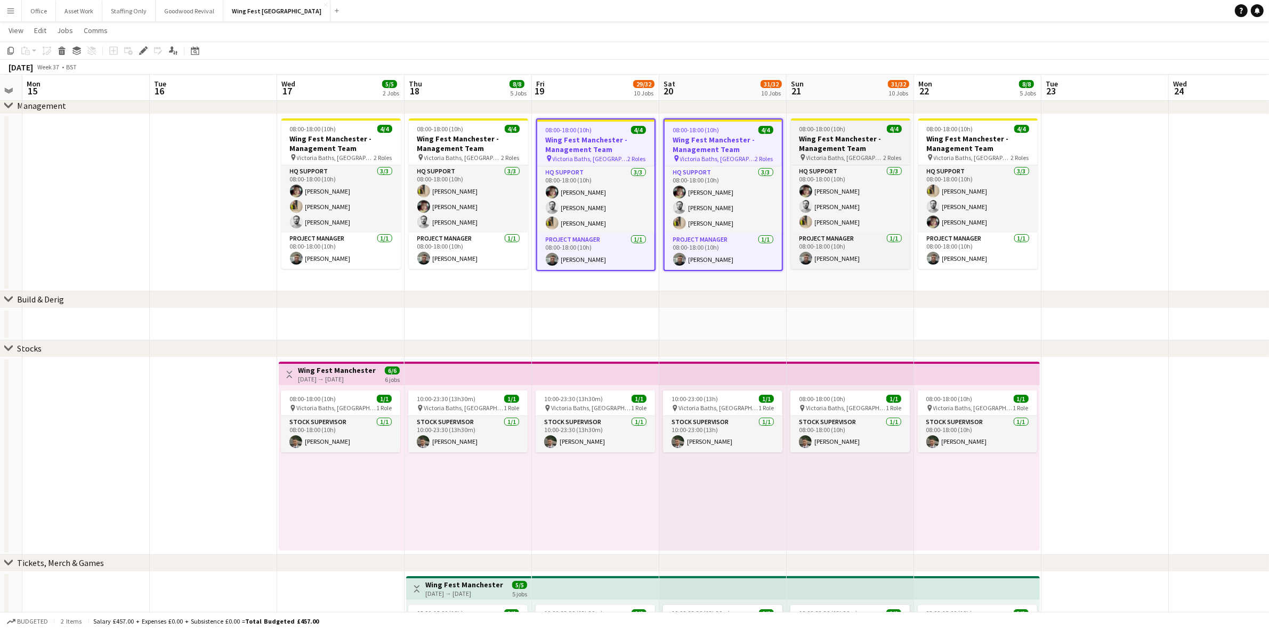
click at [856, 135] on h3 "Wing Fest Manchester - Management Team" at bounding box center [850, 143] width 119 height 19
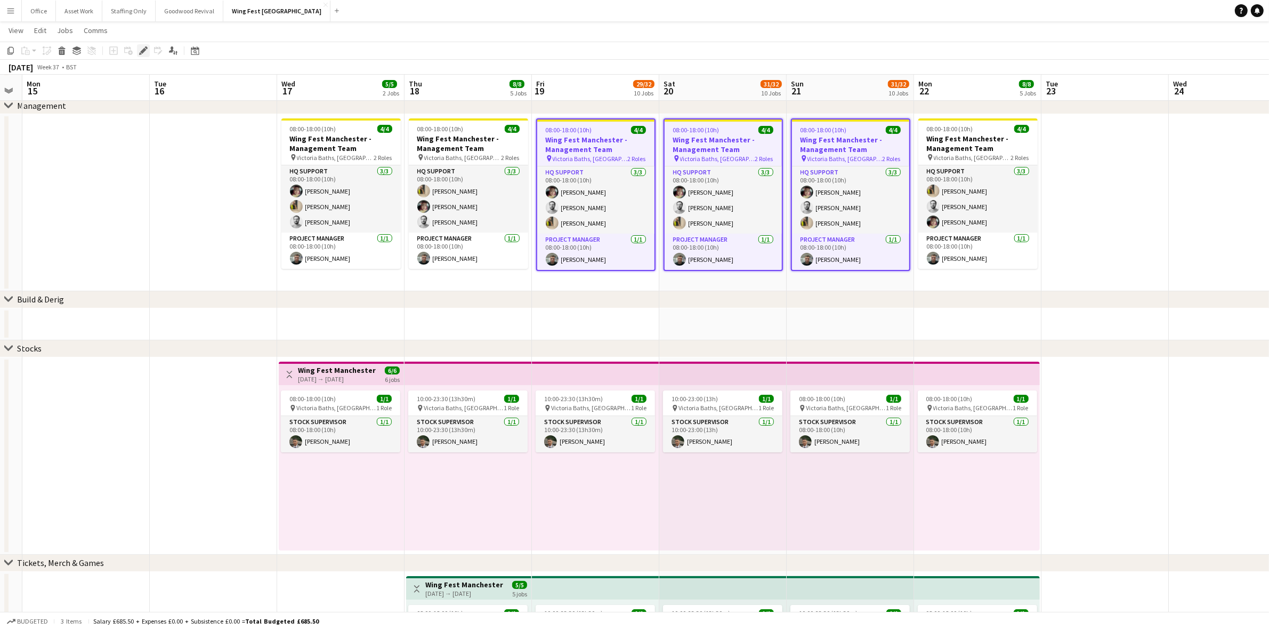
click at [141, 45] on div "Edit" at bounding box center [143, 50] width 13 height 13
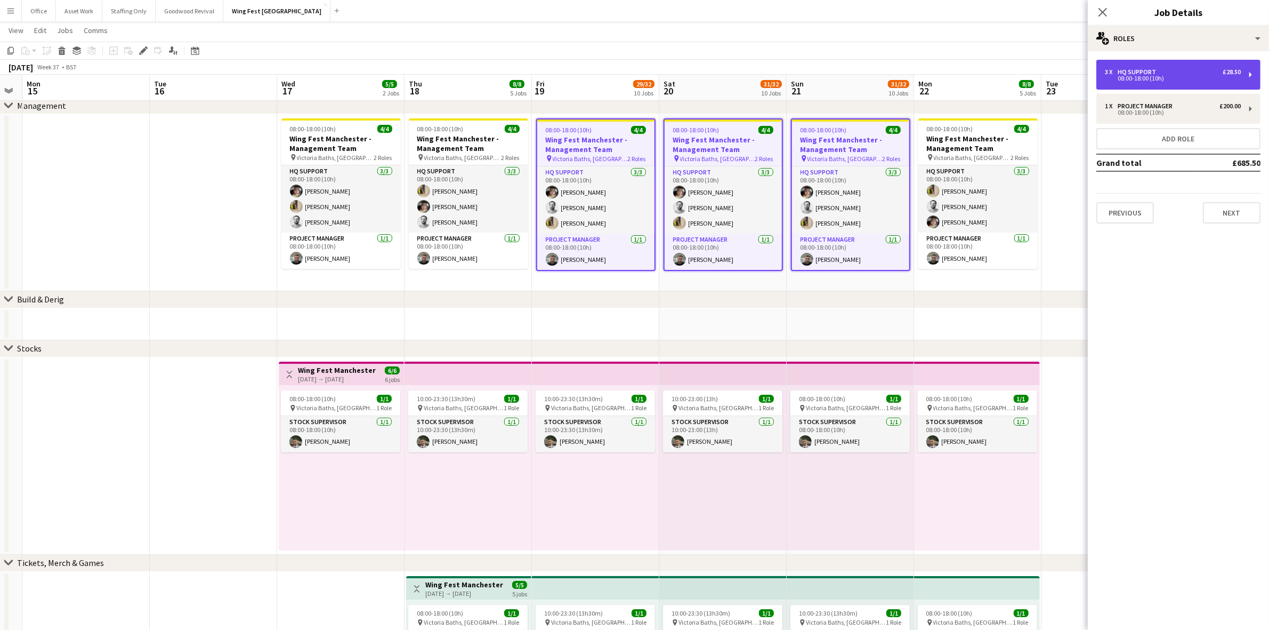
click at [1149, 85] on div "3 x HQ Support £28.50 08:00-18:00 (10h)" at bounding box center [1179, 75] width 164 height 30
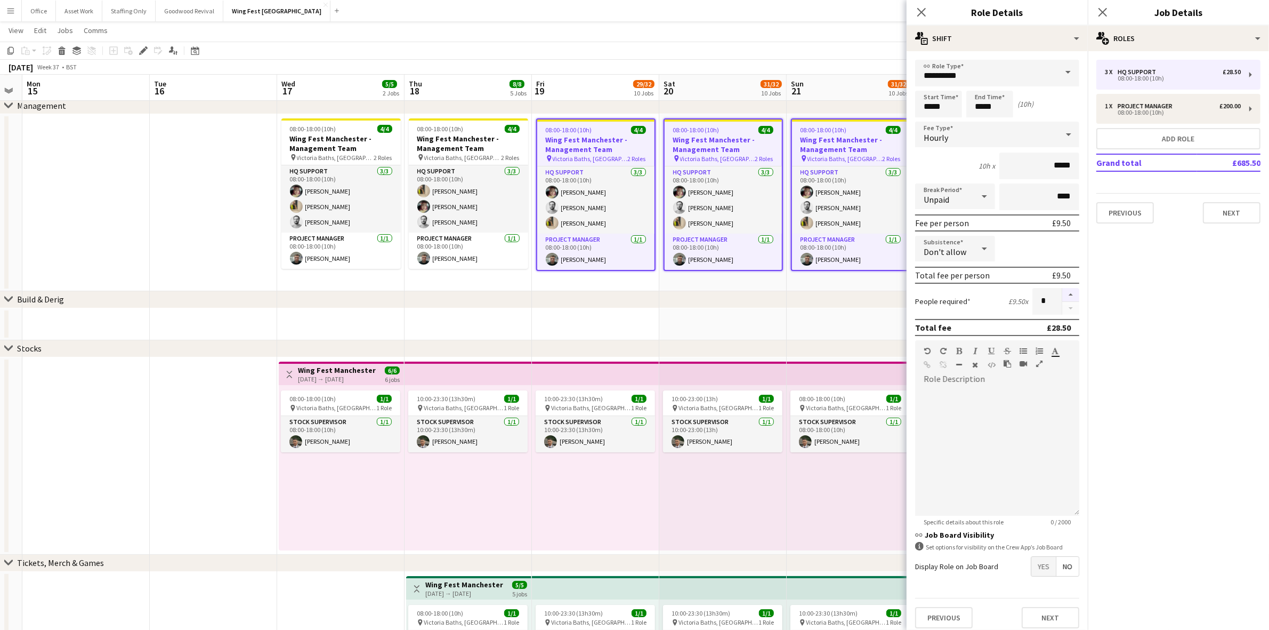
click at [1063, 292] on button "button" at bounding box center [1071, 295] width 17 height 14
type input "*"
click at [708, 296] on div "chevron-right Build & Derig" at bounding box center [634, 299] width 1269 height 17
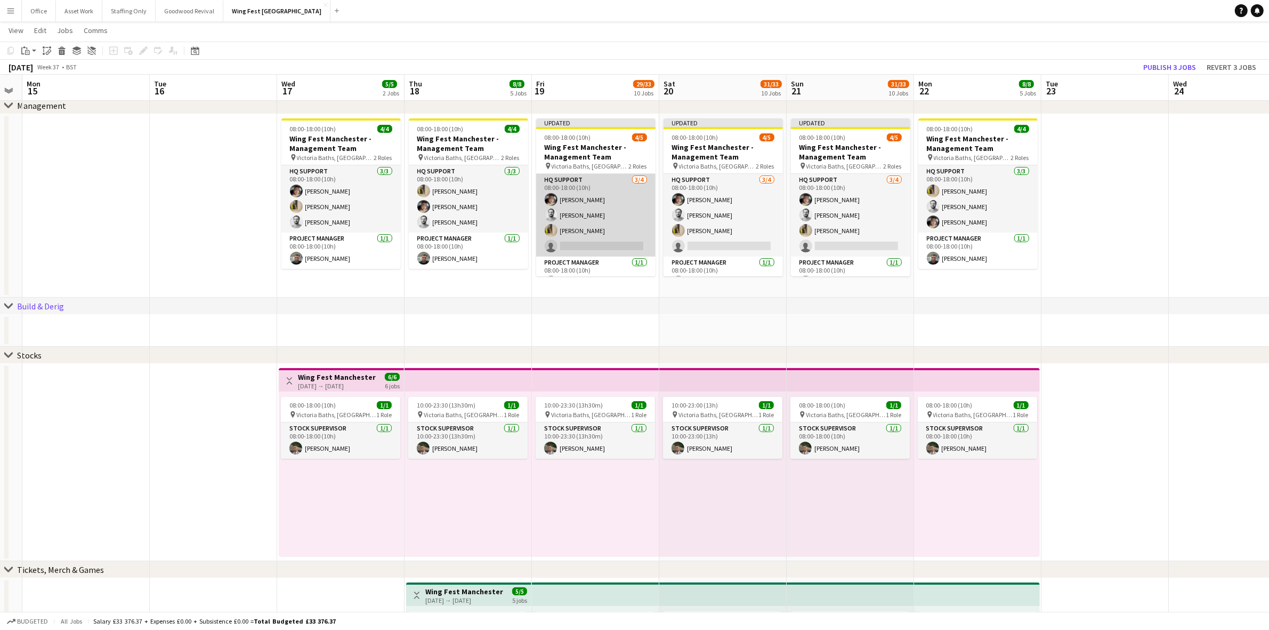
click at [604, 249] on app-card-role "HQ Support [DATE] 08:00-18:00 (10h) [PERSON_NAME] [PERSON_NAME] [PERSON_NAME] s…" at bounding box center [595, 215] width 119 height 83
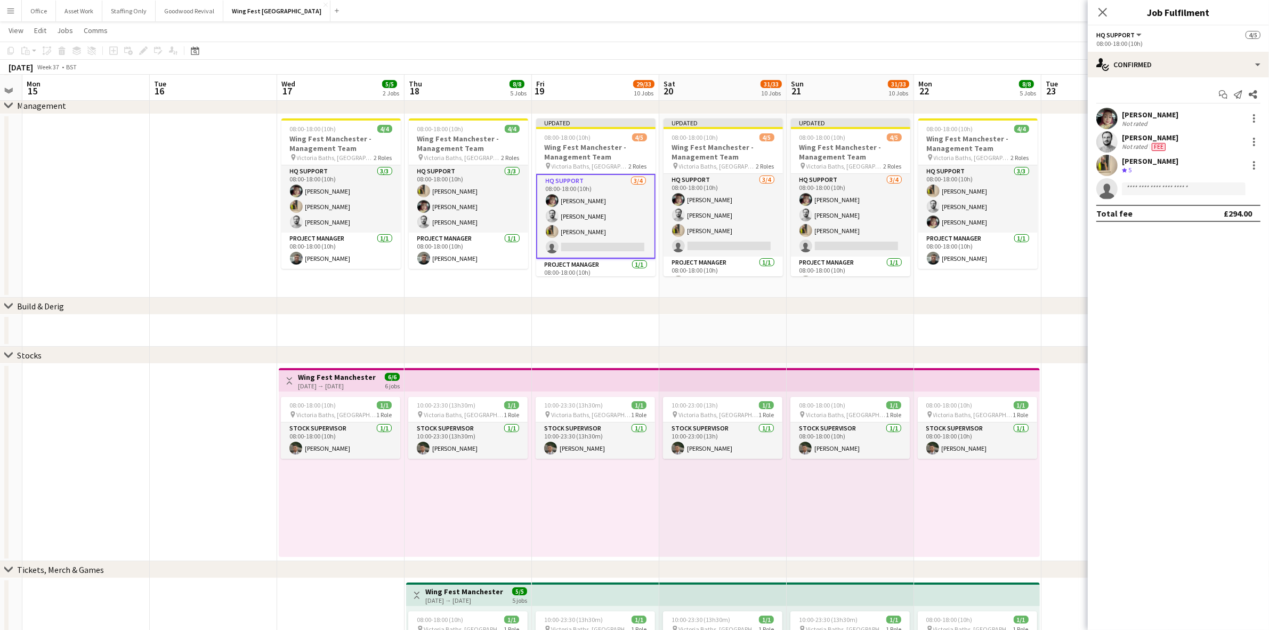
click at [606, 238] on app-card-role "HQ Support [DATE] 08:00-18:00 (10h) [PERSON_NAME] [PERSON_NAME] [PERSON_NAME] s…" at bounding box center [595, 216] width 119 height 85
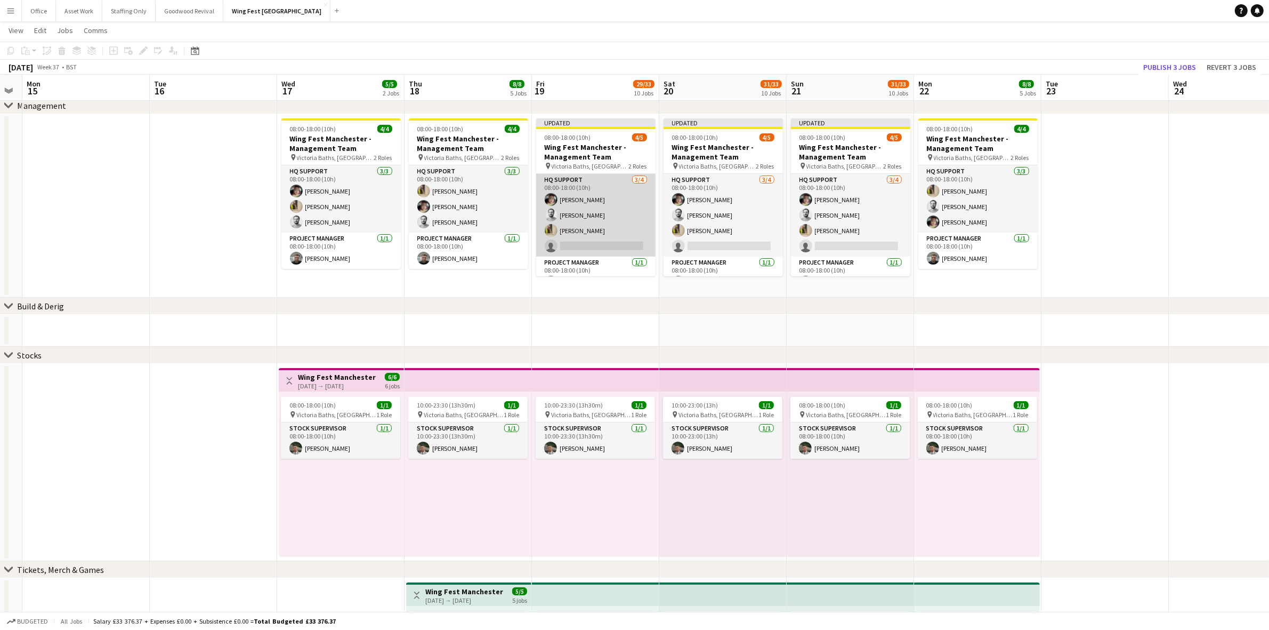
click at [569, 241] on app-card-role "HQ Support [DATE] 08:00-18:00 (10h) [PERSON_NAME] [PERSON_NAME] [PERSON_NAME] s…" at bounding box center [595, 215] width 119 height 83
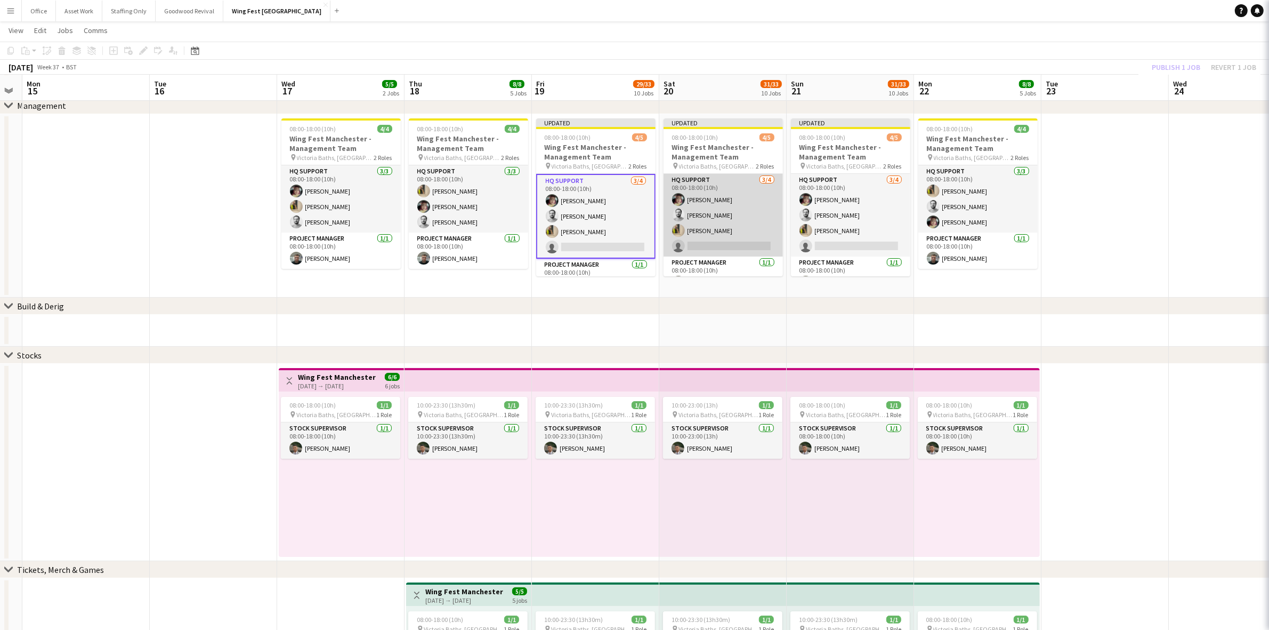
click at [702, 248] on app-card-role "HQ Support [DATE] 08:00-18:00 (10h) [PERSON_NAME] [PERSON_NAME] [PERSON_NAME] s…" at bounding box center [723, 215] width 119 height 83
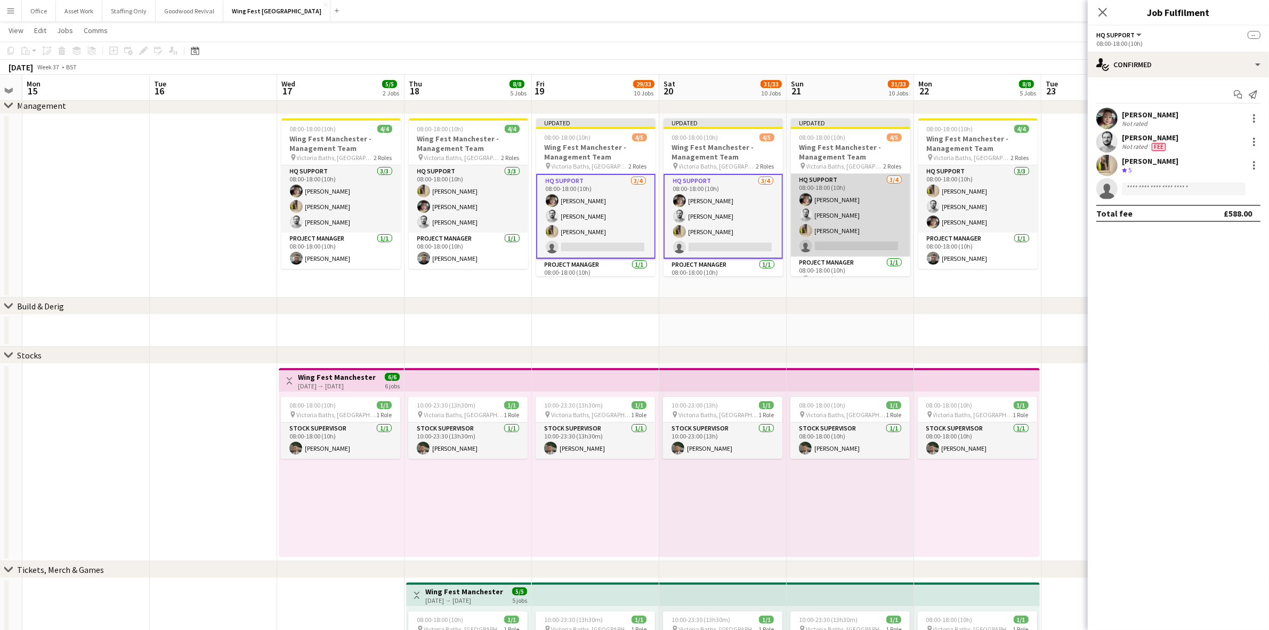
click at [843, 244] on app-card-role "HQ Support [DATE] 08:00-18:00 (10h) [PERSON_NAME] [PERSON_NAME] [PERSON_NAME] s…" at bounding box center [850, 215] width 119 height 83
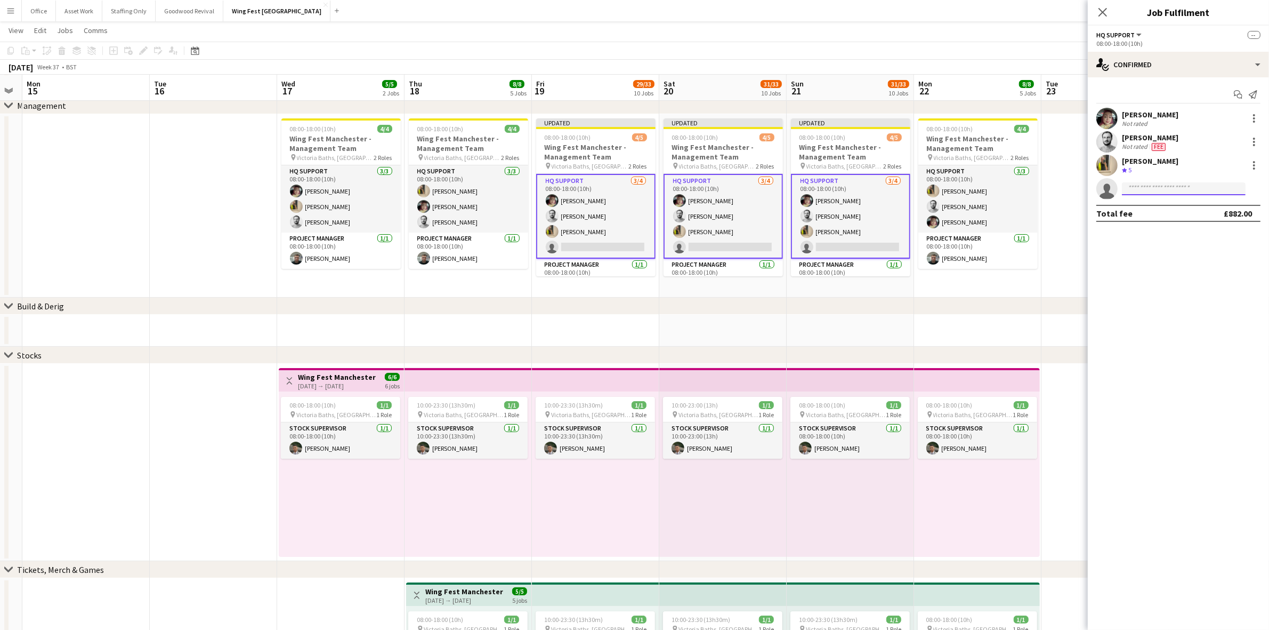
click at [1166, 191] on input at bounding box center [1184, 188] width 124 height 13
type input "*****"
click at [1160, 239] on span "[EMAIL_ADDRESS][DOMAIN_NAME]" at bounding box center [1184, 238] width 107 height 9
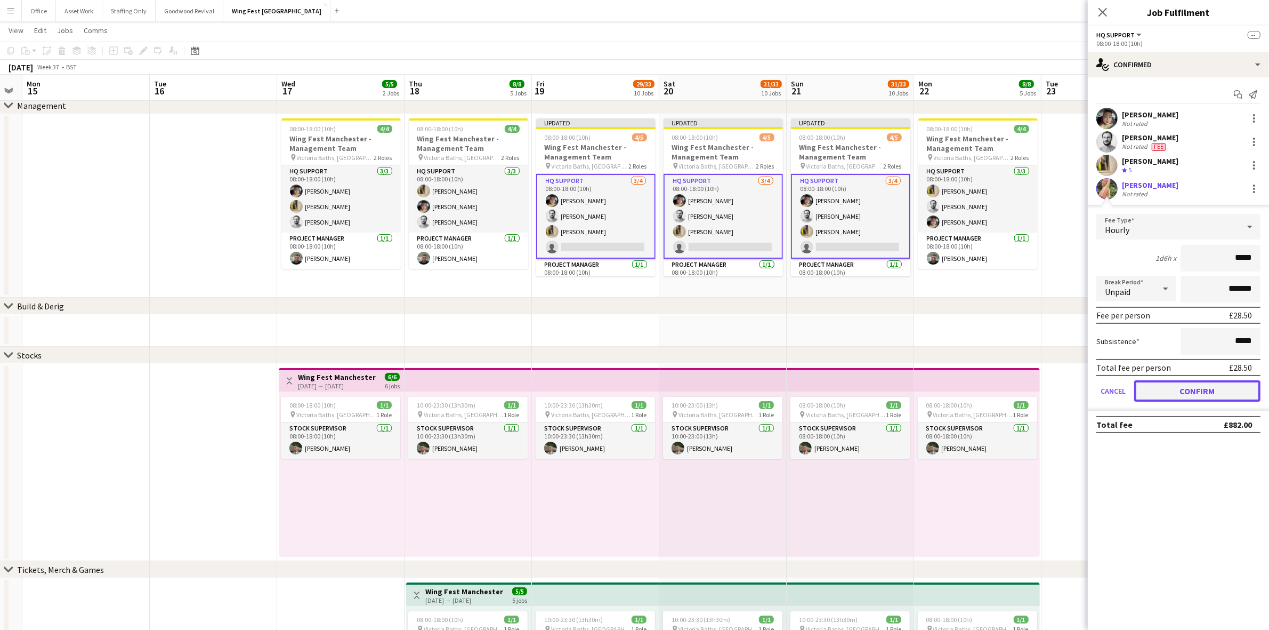
click at [1219, 389] on button "Confirm" at bounding box center [1198, 390] width 126 height 21
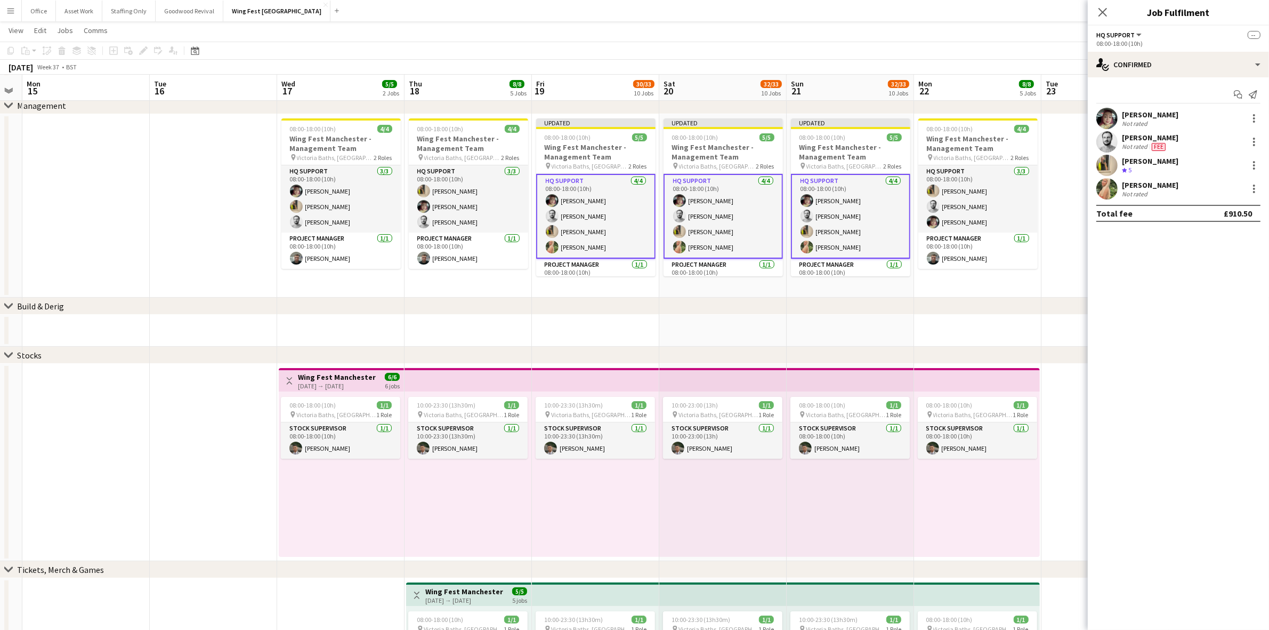
click at [959, 292] on app-date-cell "08:00-18:00 (10h) 4/4 Wing Fest Manchester - Management Team pin Victoria Baths…" at bounding box center [977, 205] width 127 height 183
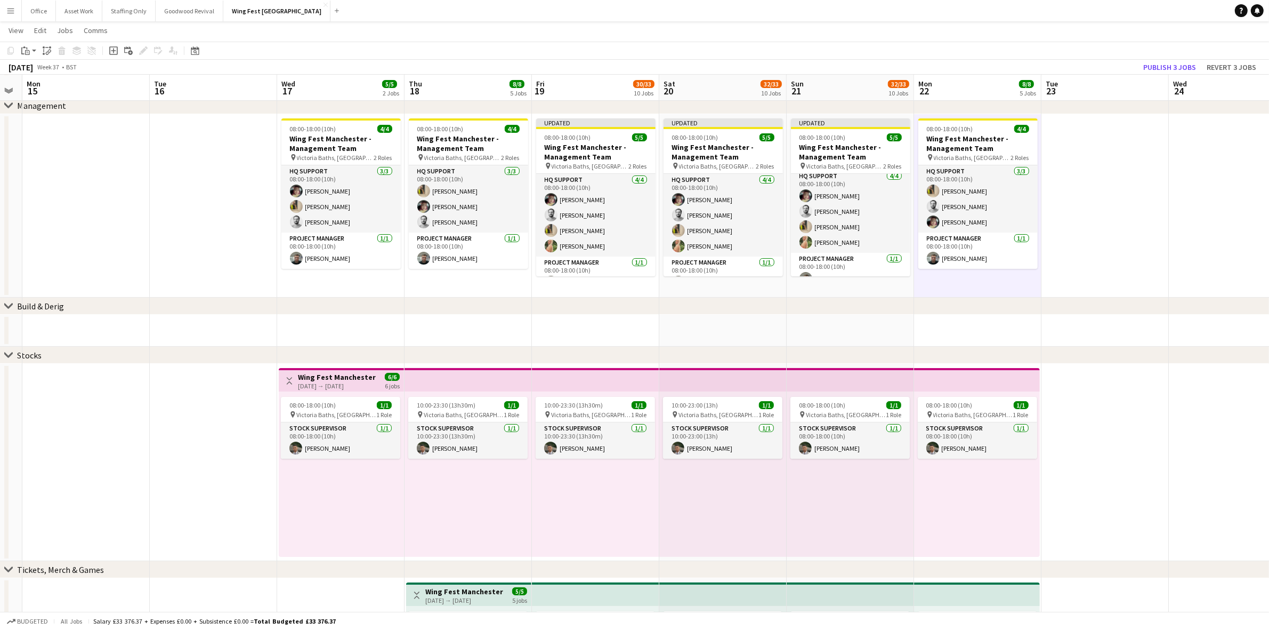
scroll to position [0, 0]
click at [1185, 67] on button "Publish 3 jobs" at bounding box center [1169, 67] width 61 height 14
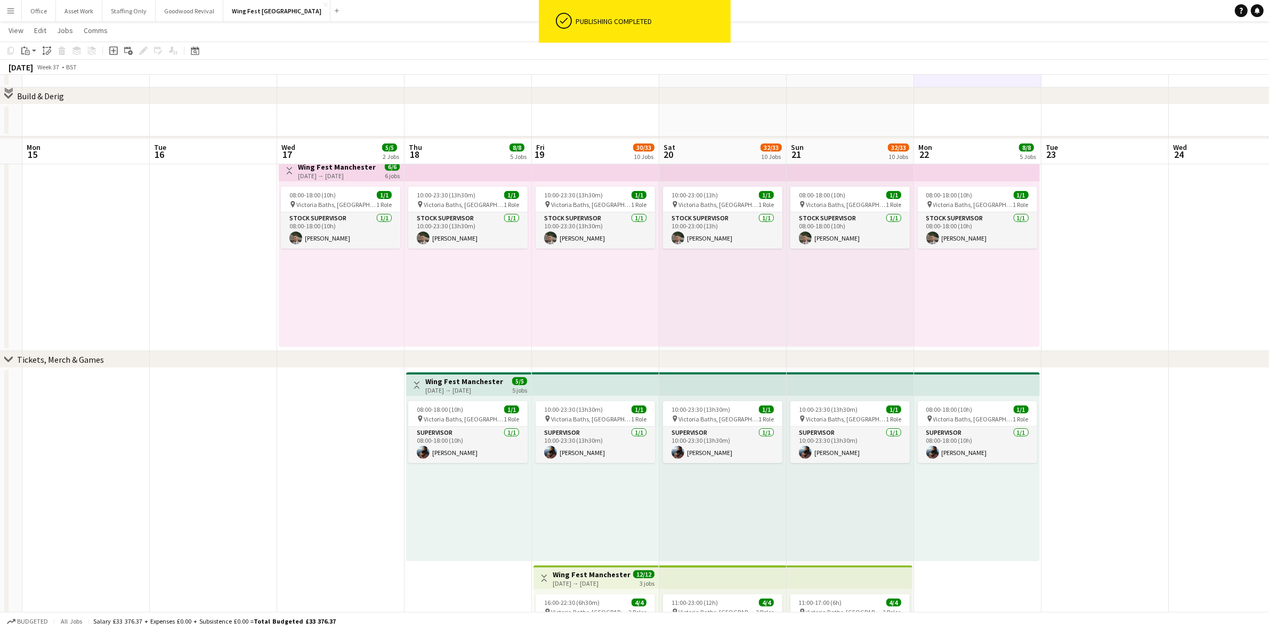
scroll to position [254, 0]
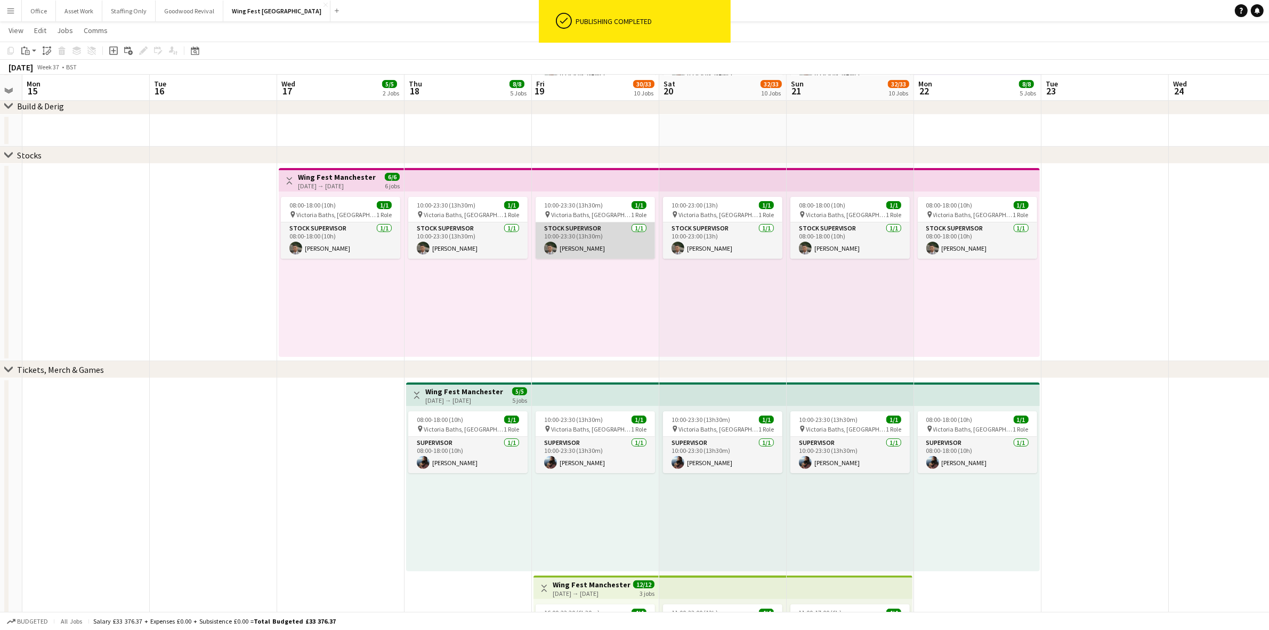
click at [588, 258] on app-card-role "Stock Supervisor [DATE] 10:00-23:30 (13h30m) [PERSON_NAME]" at bounding box center [595, 240] width 119 height 36
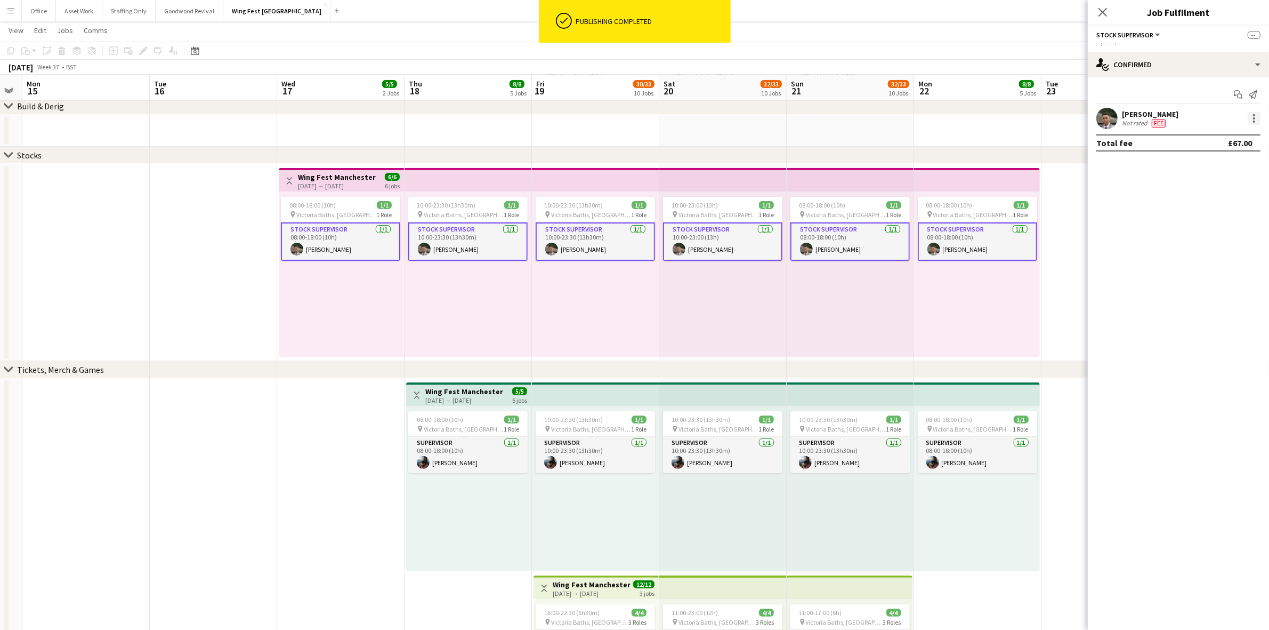
click at [1253, 120] on div at bounding box center [1254, 118] width 13 height 13
click at [1202, 216] on span "Remove" at bounding box center [1203, 214] width 32 height 9
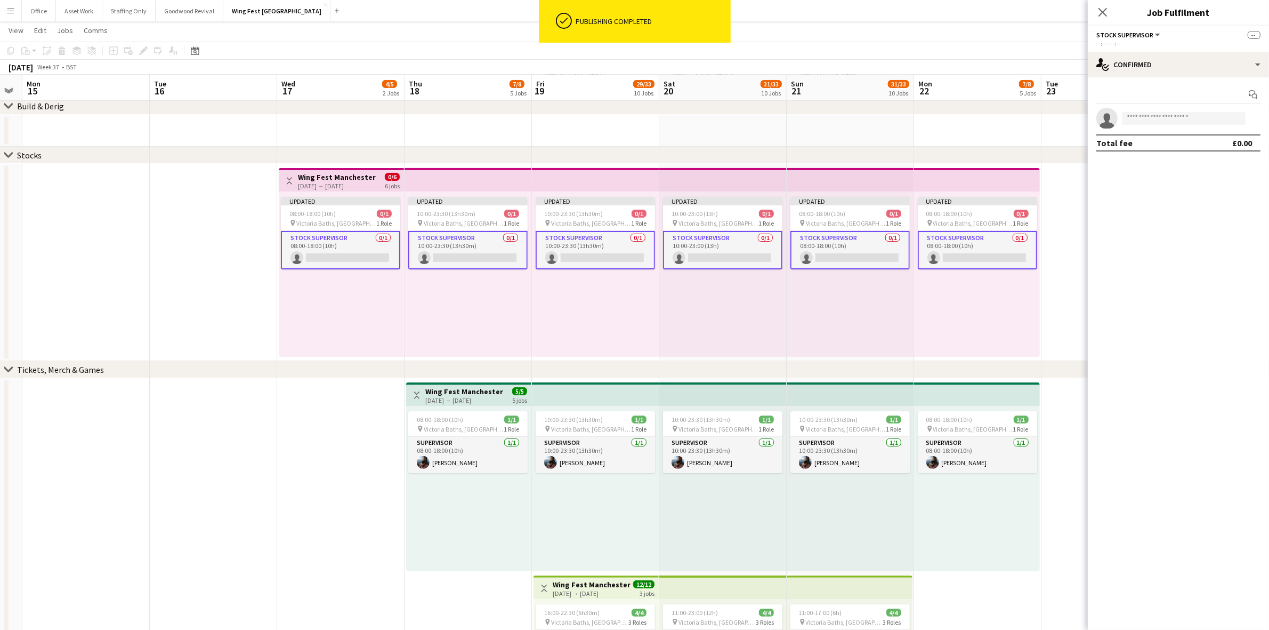
click at [1050, 225] on app-date-cell at bounding box center [1105, 262] width 127 height 197
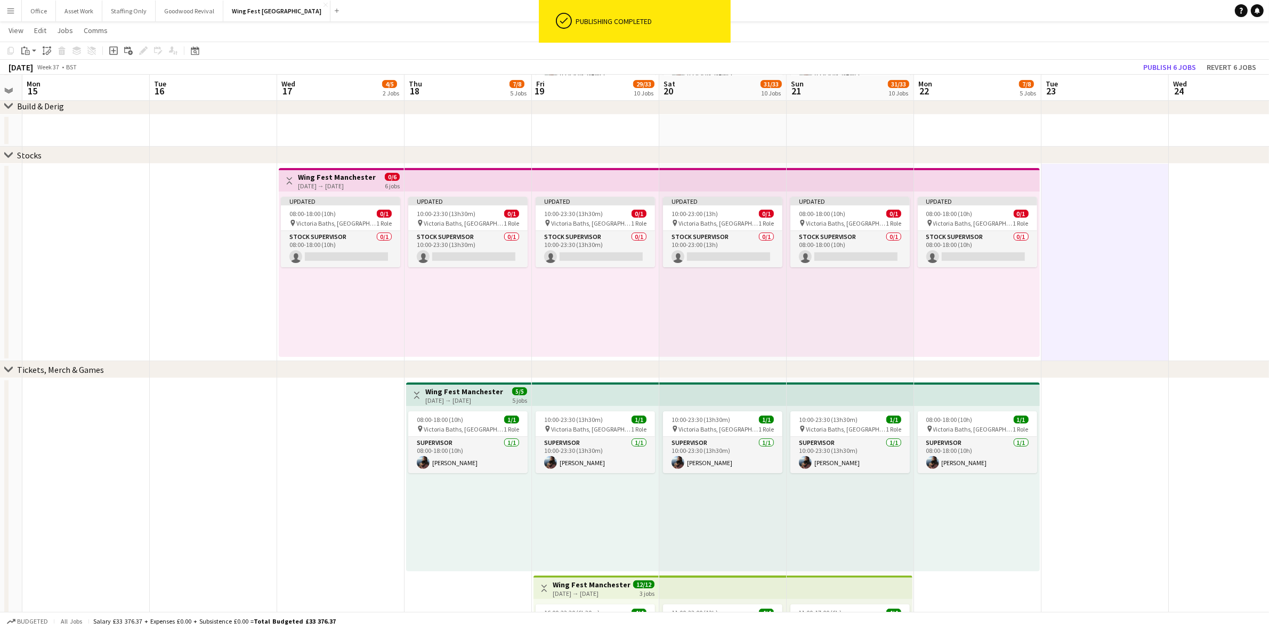
click at [979, 187] on app-top-bar at bounding box center [977, 179] width 126 height 23
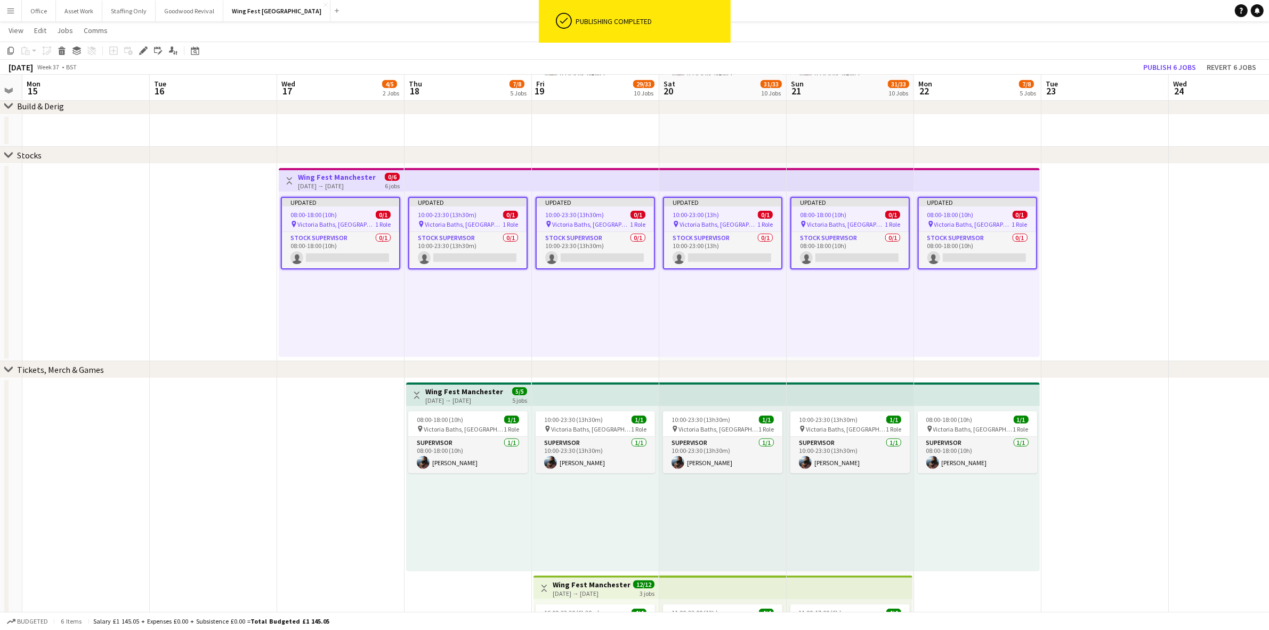
click at [963, 218] on app-job-card "Updated 08:00-18:00 (10h) 0/1 pin Victoria Baths, [GEOGRAPHIC_DATA], [GEOGRAPHI…" at bounding box center [977, 233] width 119 height 73
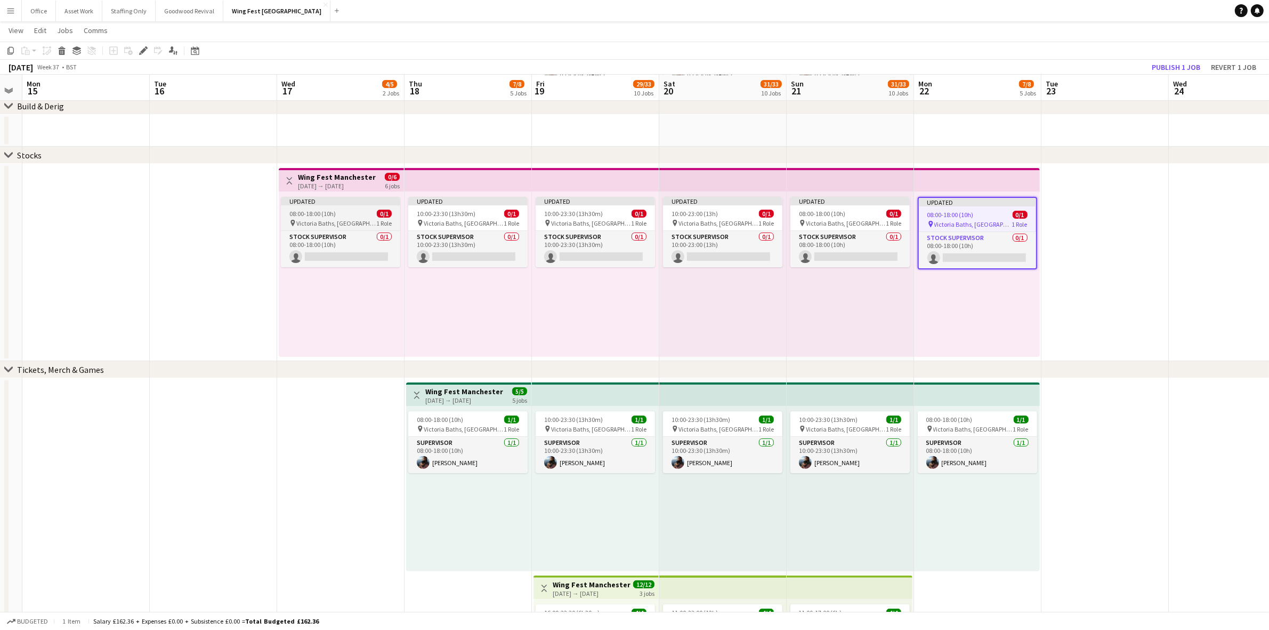
click at [332, 217] on app-job-card "Updated 08:00-18:00 (10h) 0/1 pin Victoria Baths, [GEOGRAPHIC_DATA], [GEOGRAPHI…" at bounding box center [340, 232] width 119 height 70
click at [1149, 321] on app-date-cell at bounding box center [1105, 262] width 127 height 197
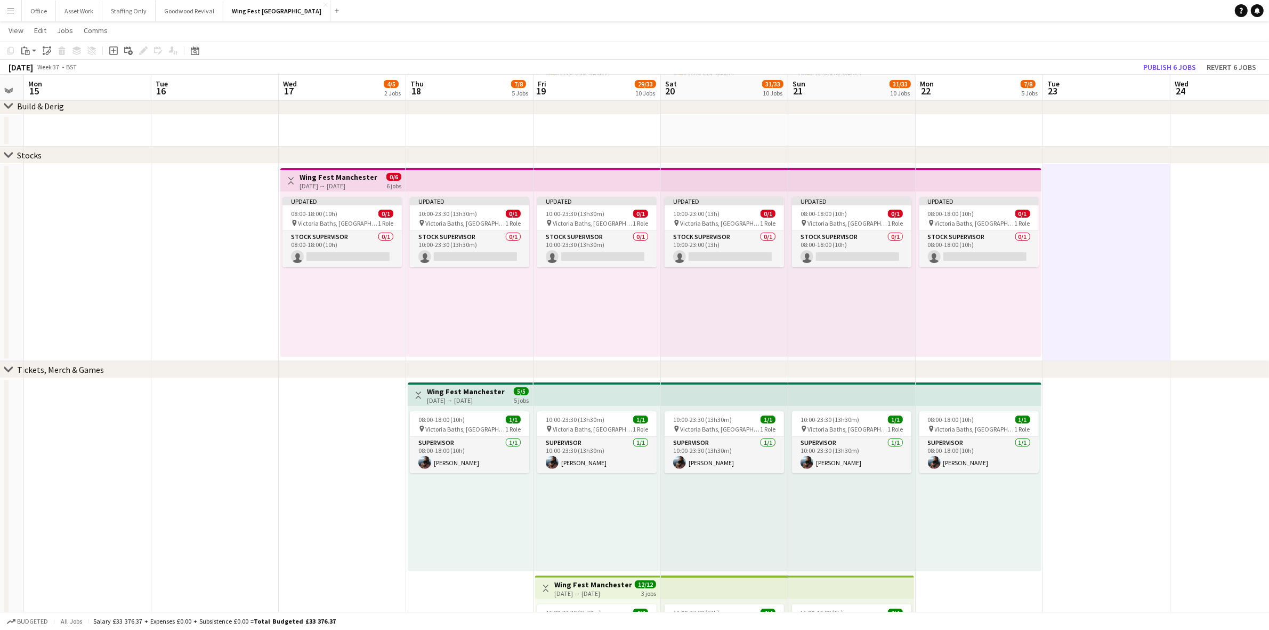
click at [1153, 191] on app-date-cell at bounding box center [1106, 262] width 127 height 197
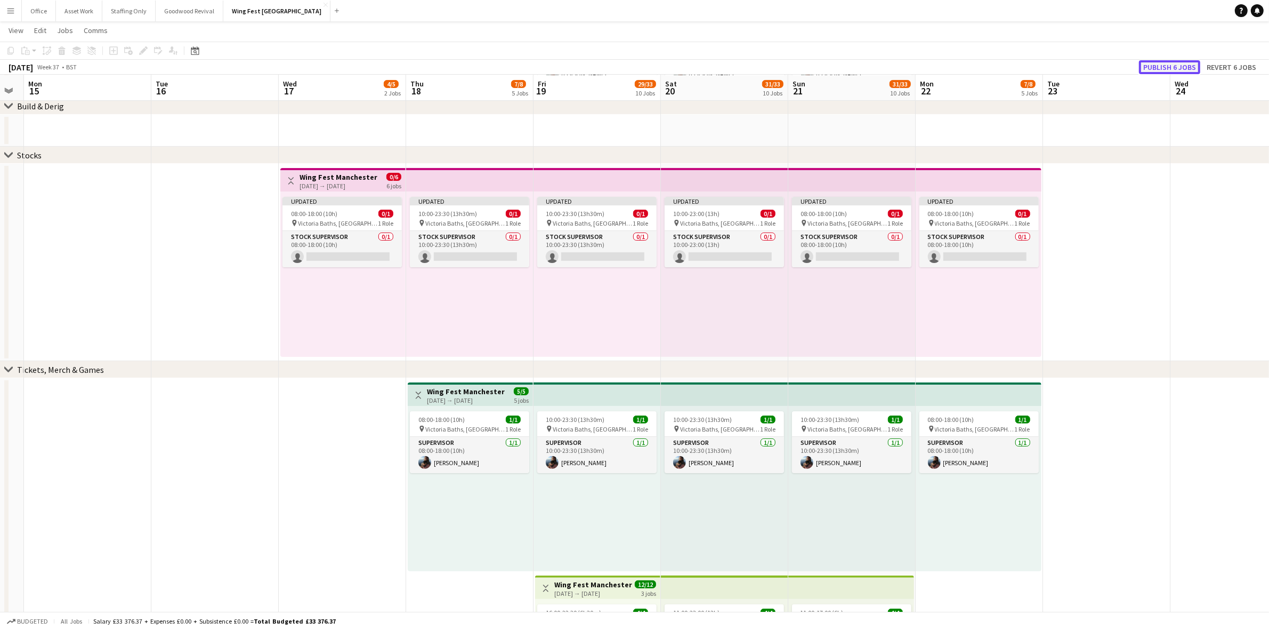
click at [1179, 62] on button "Publish 6 jobs" at bounding box center [1169, 67] width 61 height 14
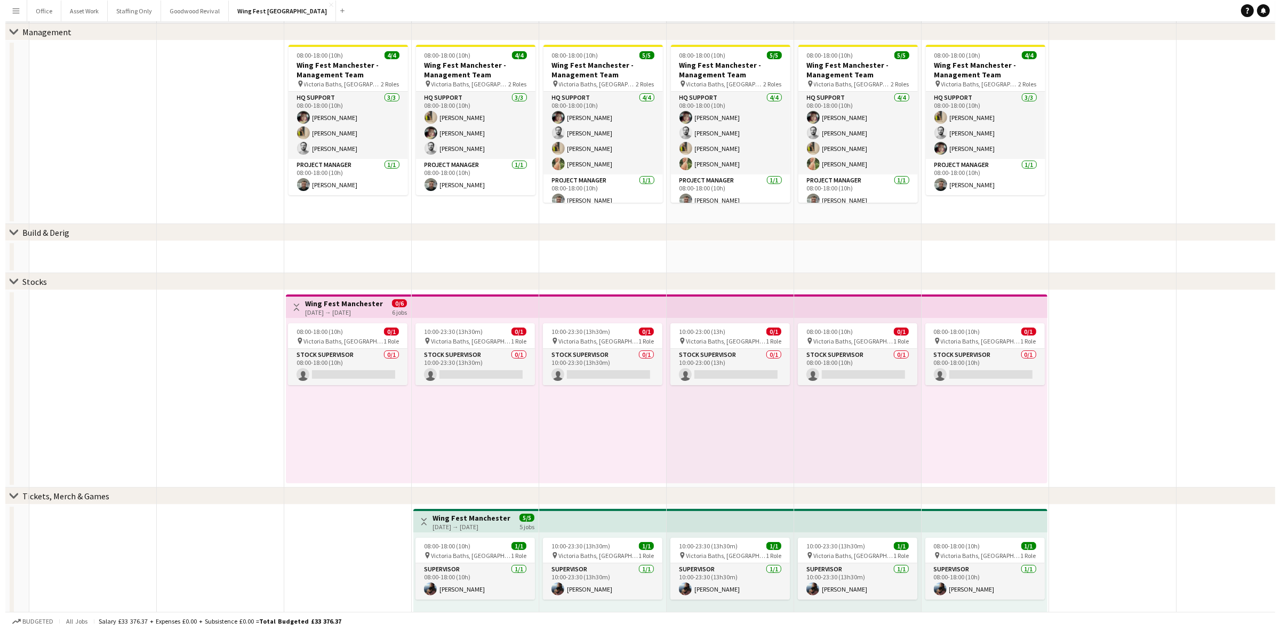
scroll to position [0, 0]
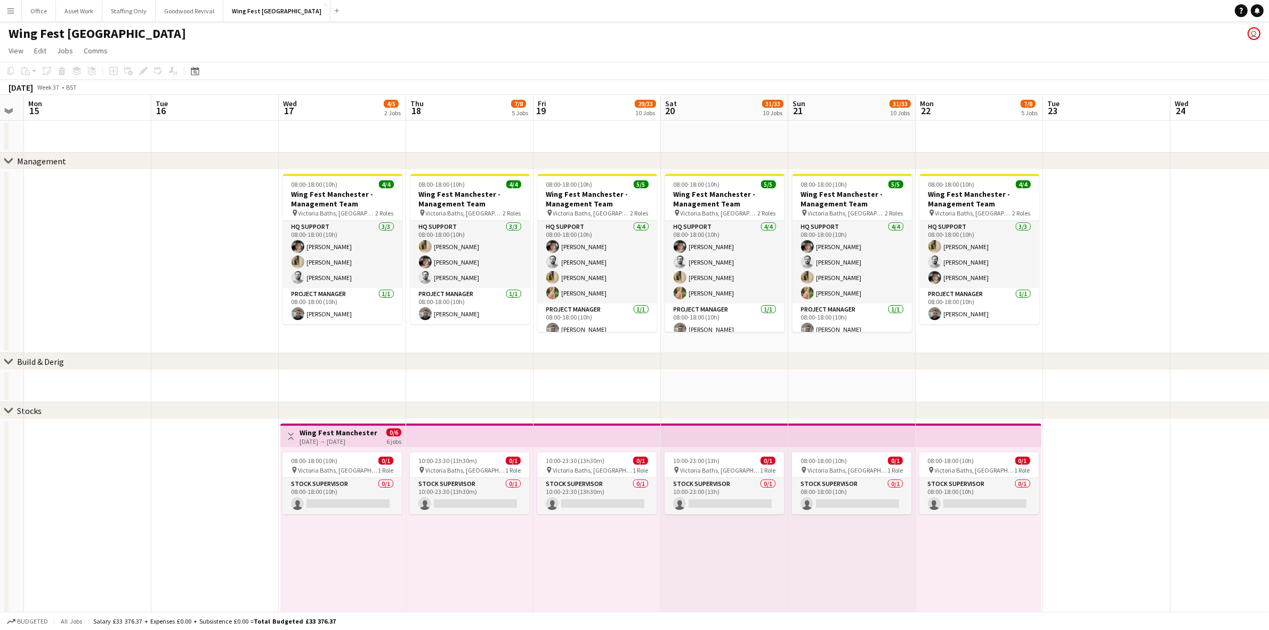
click at [11, 8] on app-icon "Menu" at bounding box center [10, 10] width 9 height 9
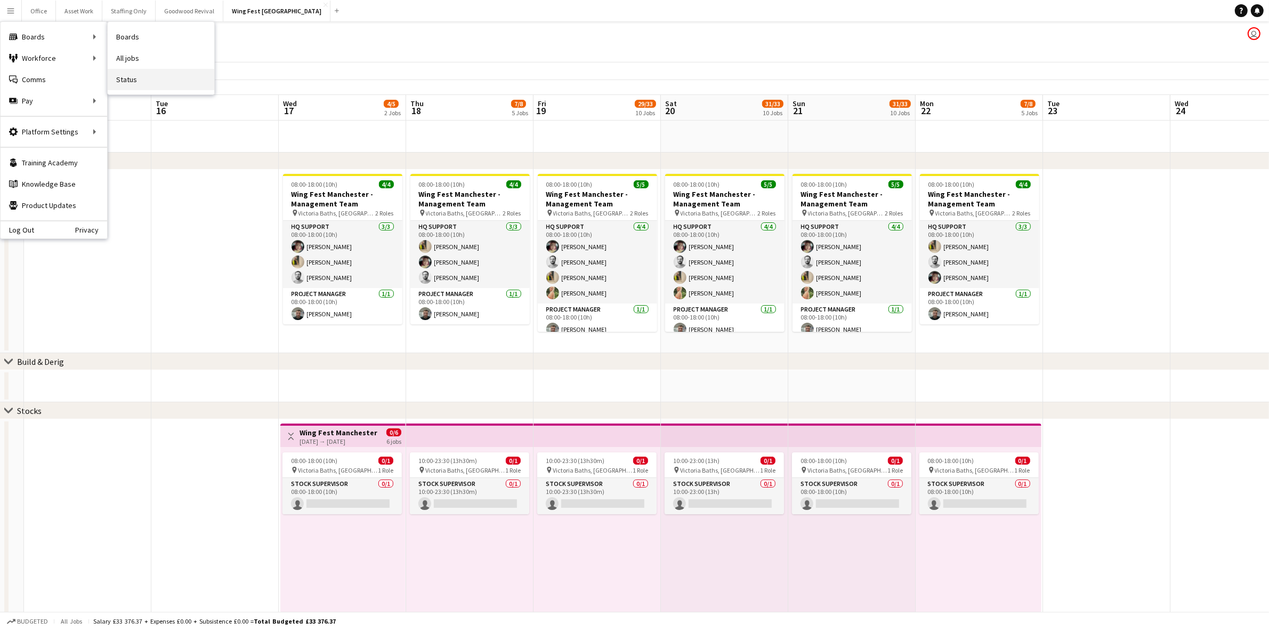
click at [140, 86] on link "Status" at bounding box center [161, 79] width 107 height 21
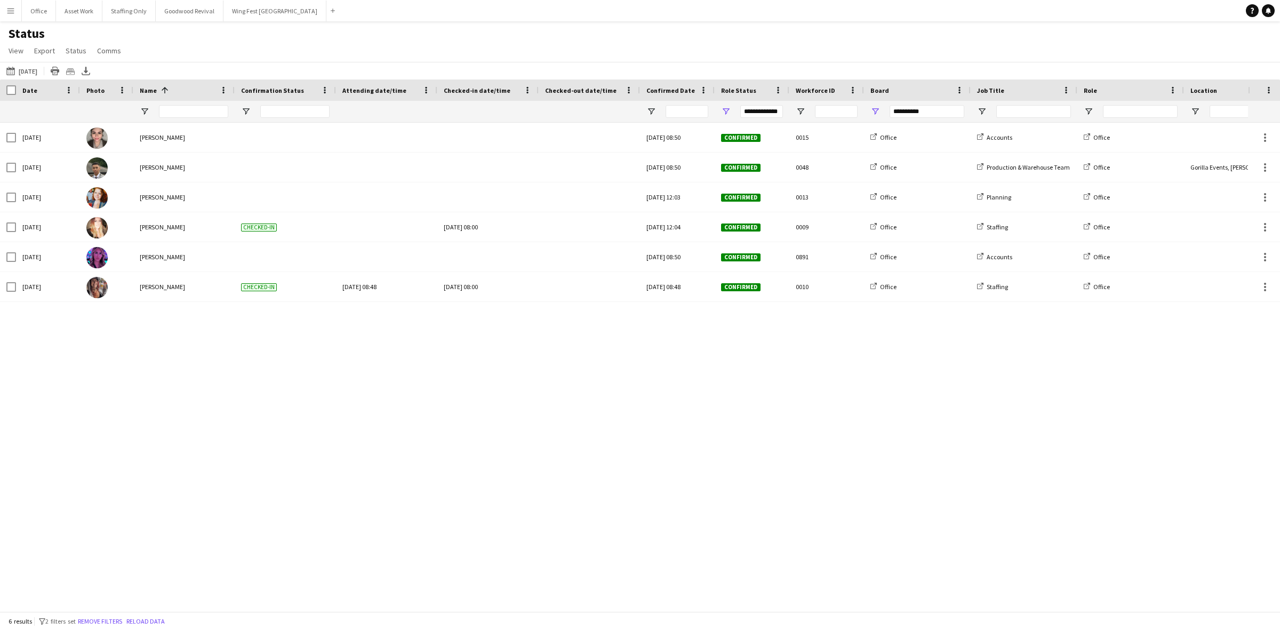
click at [7, 11] on app-icon "Menu" at bounding box center [10, 10] width 9 height 9
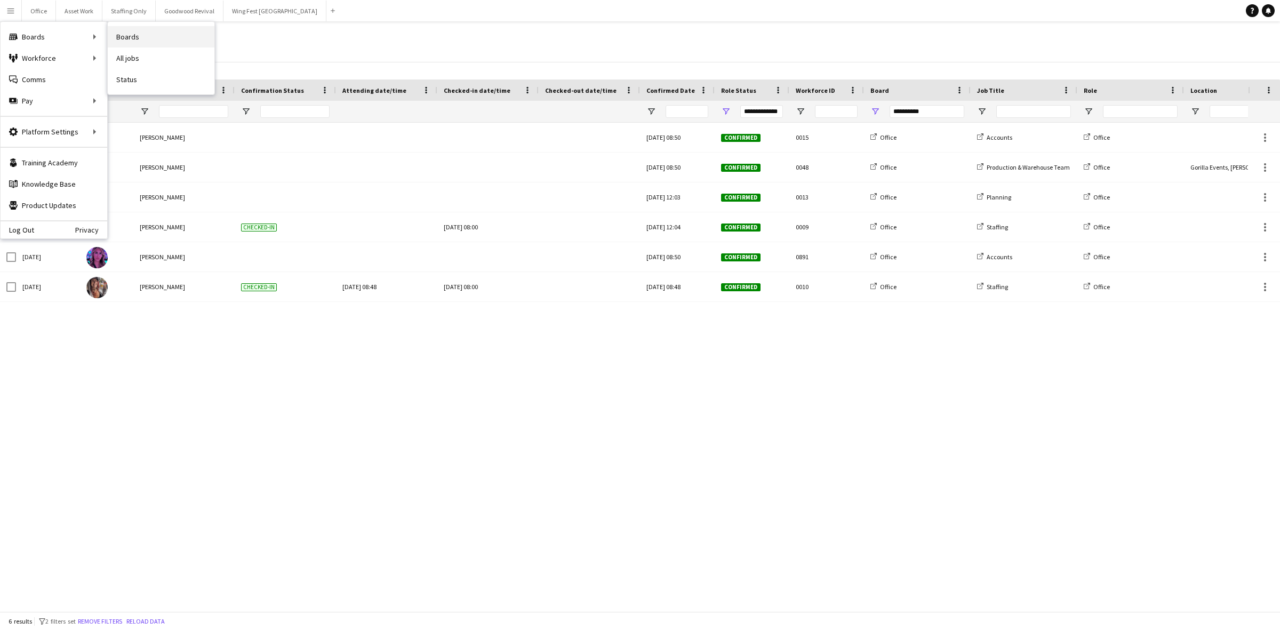
click at [134, 41] on link "Boards" at bounding box center [161, 36] width 107 height 21
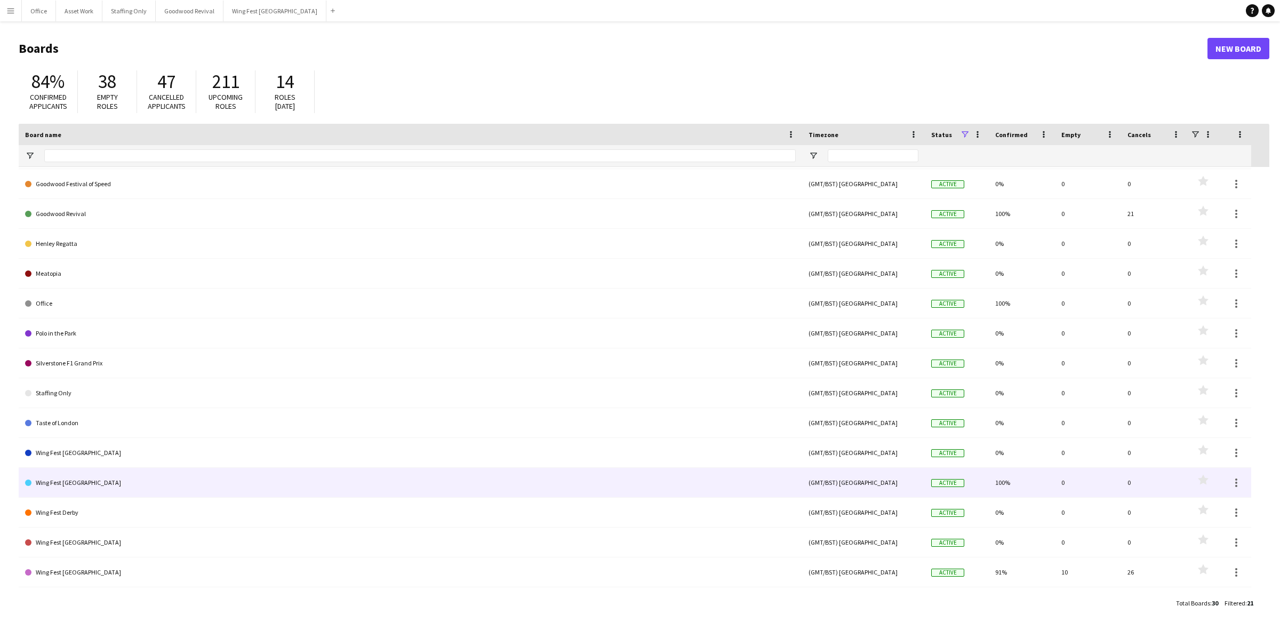
scroll to position [201, 0]
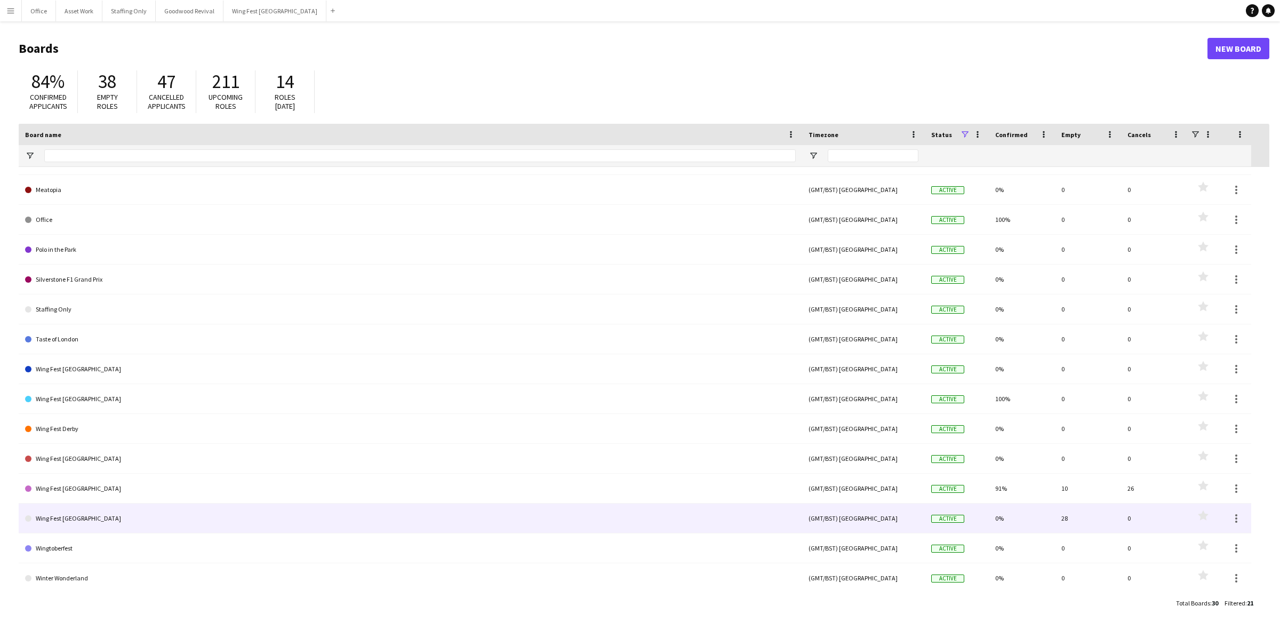
click at [112, 510] on link "Wing Fest [GEOGRAPHIC_DATA]" at bounding box center [410, 518] width 770 height 30
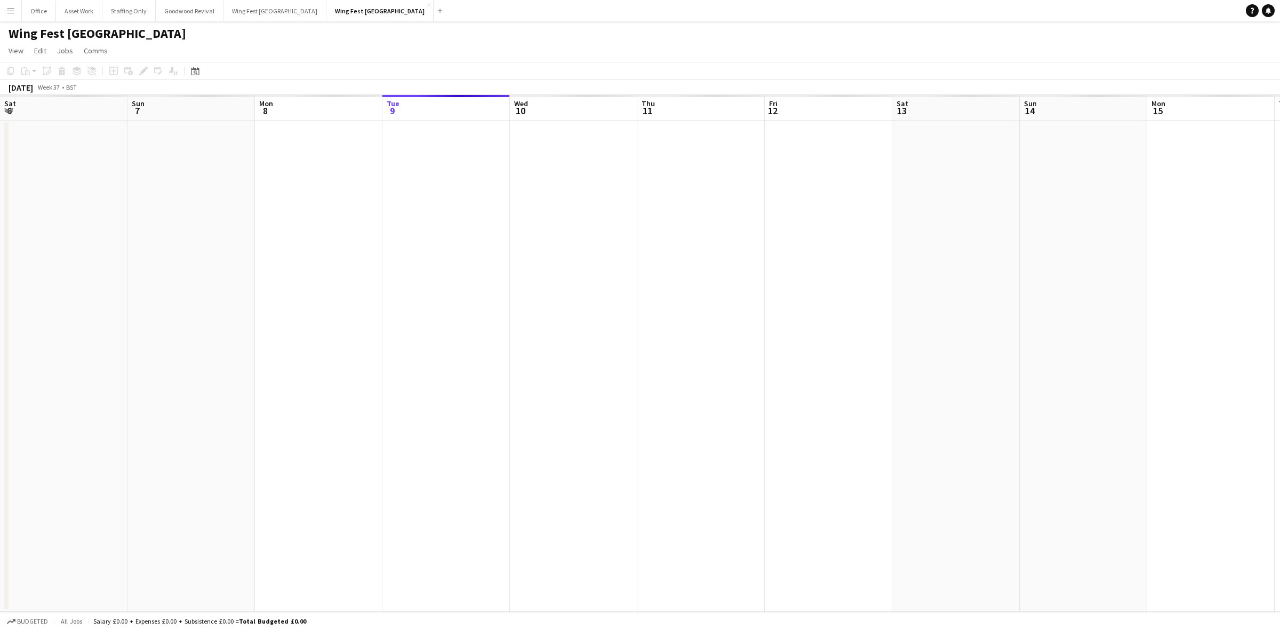
scroll to position [0, 254]
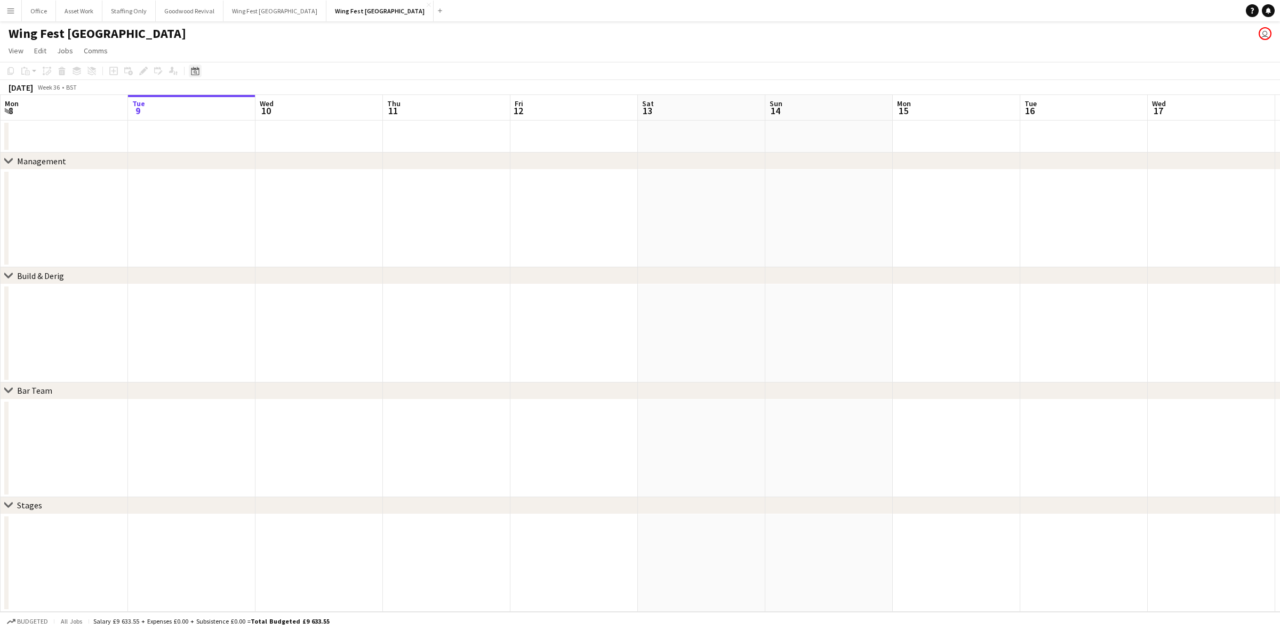
click at [197, 74] on icon "Date picker" at bounding box center [195, 71] width 9 height 9
click at [285, 106] on span "Next month" at bounding box center [280, 107] width 21 height 21
click at [259, 189] on button "17" at bounding box center [253, 190] width 14 height 14
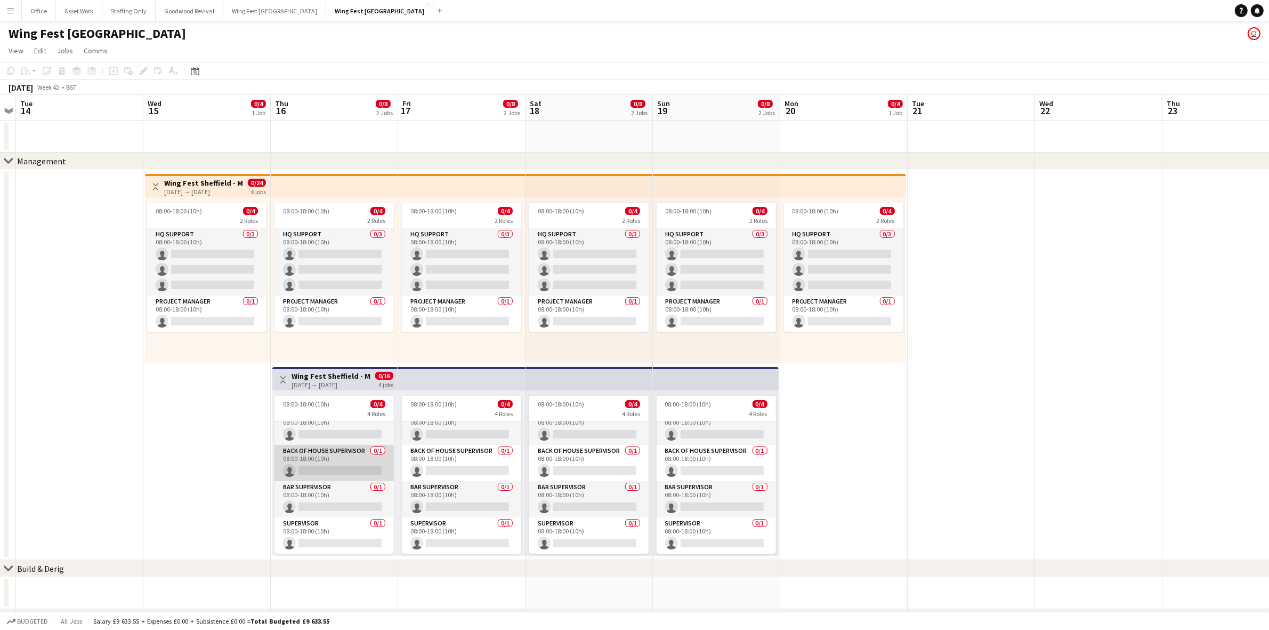
scroll to position [0, 0]
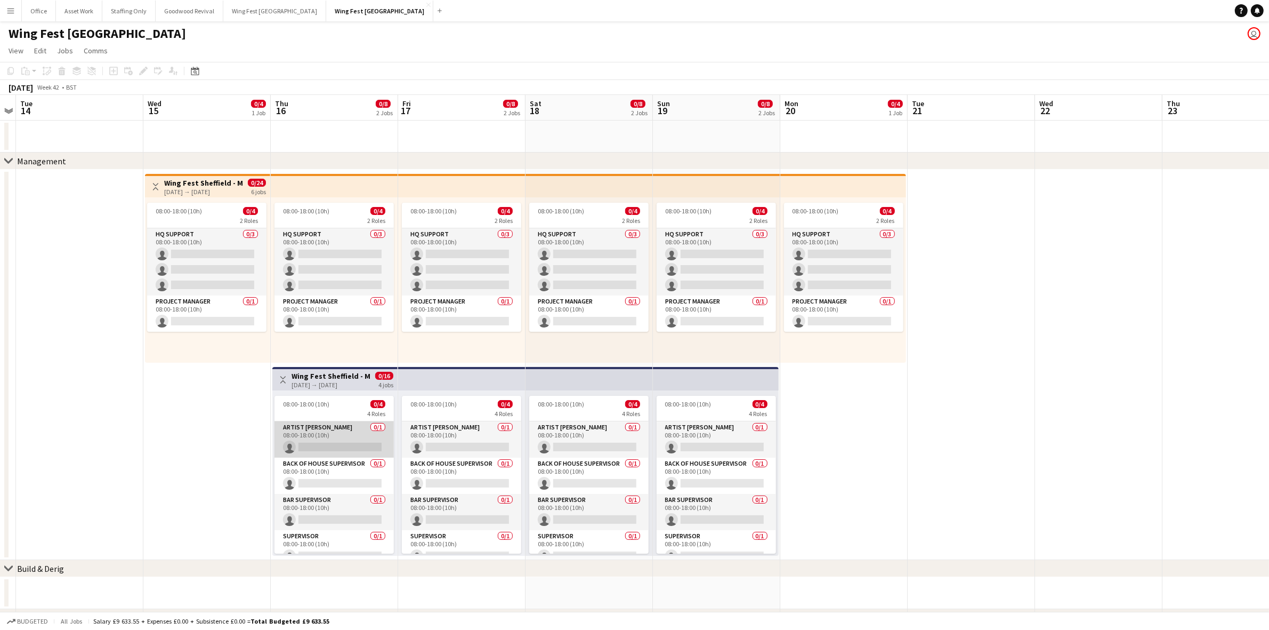
click at [332, 441] on app-card-role "Artist Liaison 0/1 08:00-18:00 (10h) single-neutral-actions" at bounding box center [334, 439] width 119 height 36
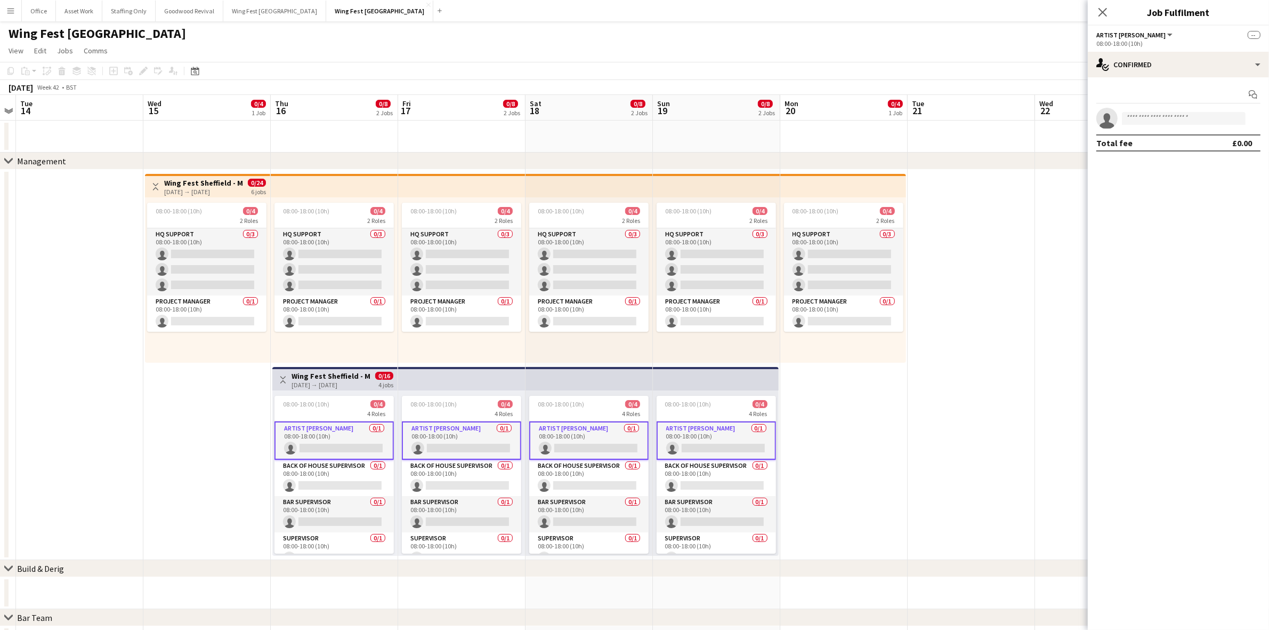
click at [1196, 109] on app-invite-slot "single-neutral-actions" at bounding box center [1178, 118] width 181 height 21
click at [1203, 116] on input at bounding box center [1184, 118] width 124 height 13
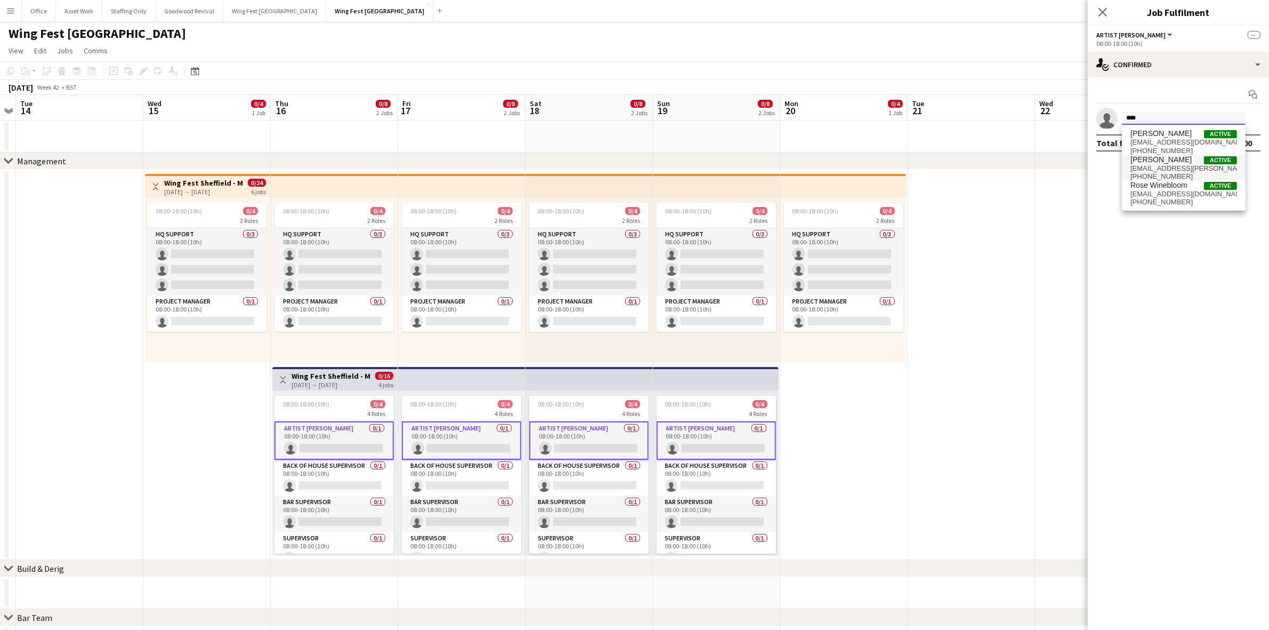
type input "****"
click at [1173, 166] on span "[EMAIL_ADDRESS][PERSON_NAME][PERSON_NAME][DOMAIN_NAME]" at bounding box center [1184, 168] width 107 height 9
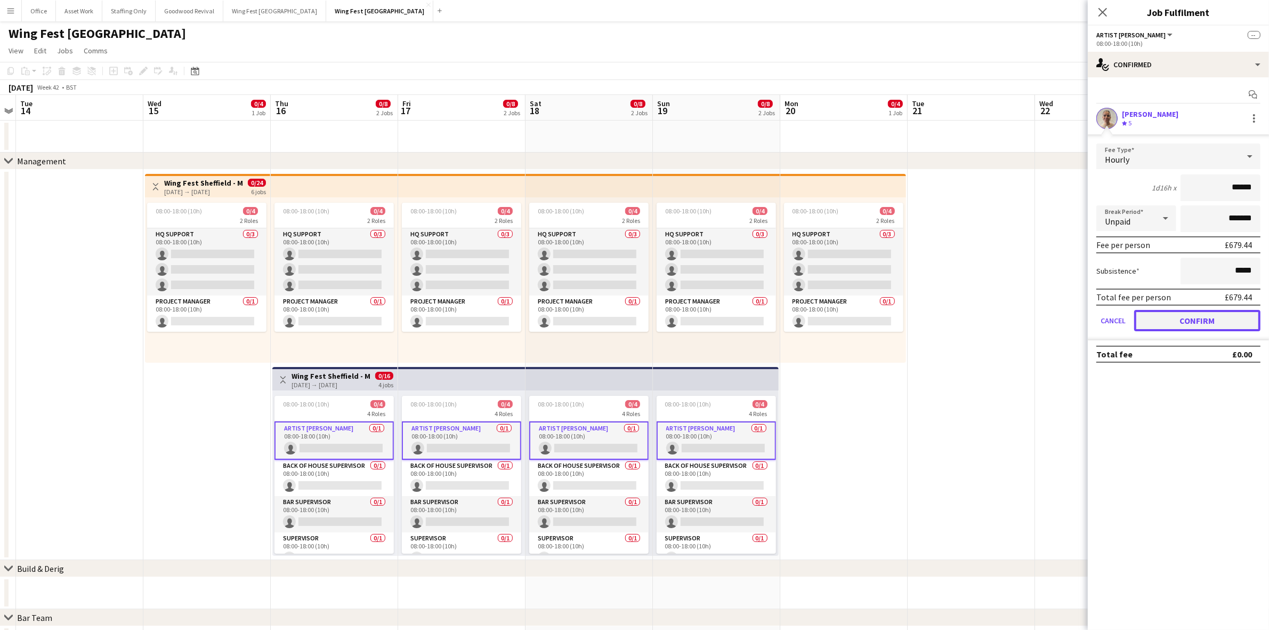
click at [1214, 320] on button "Confirm" at bounding box center [1198, 320] width 126 height 21
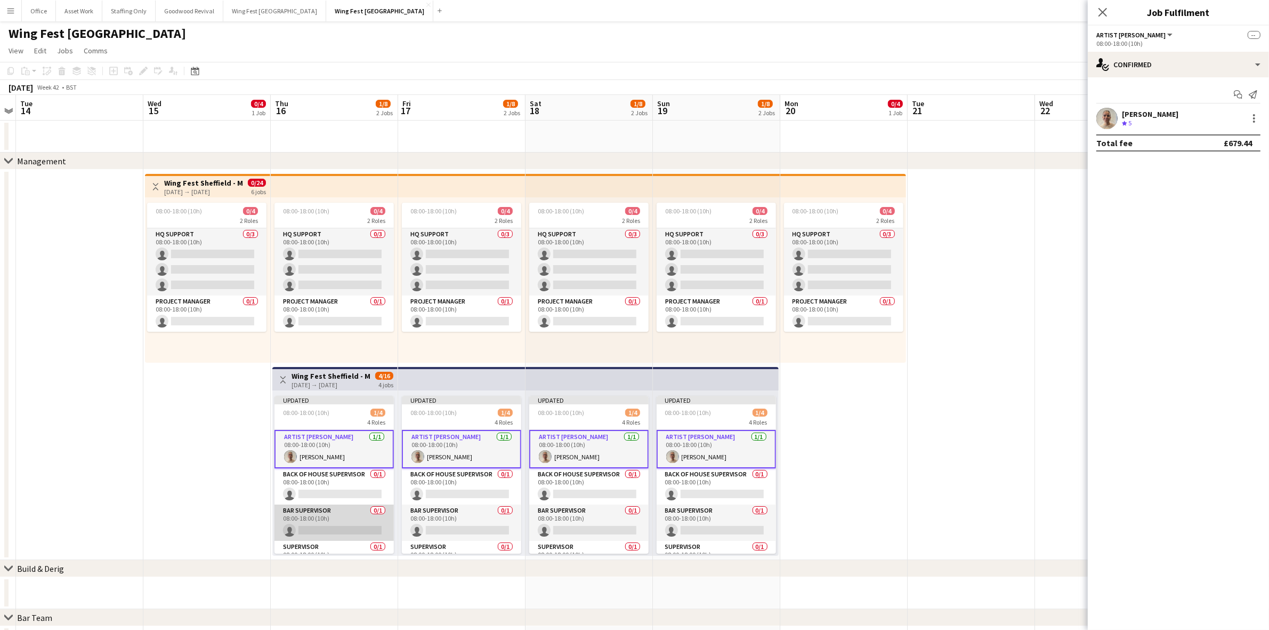
scroll to position [24, 0]
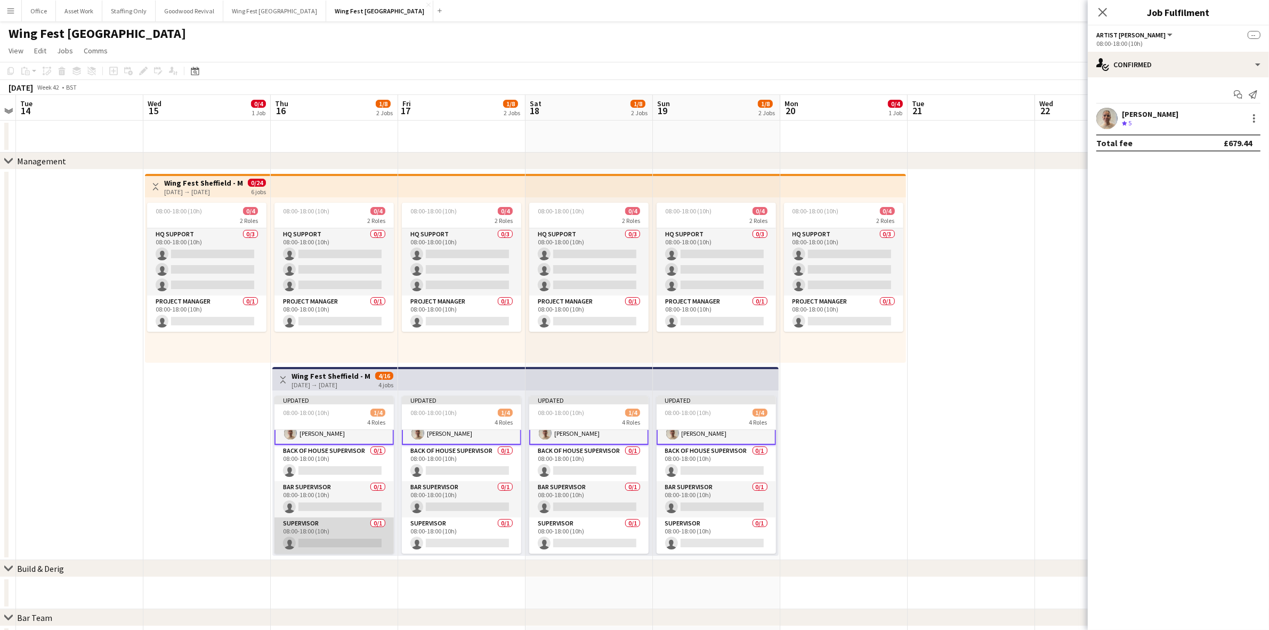
click at [336, 529] on app-card-role "Supervisor 0/1 08:00-18:00 (10h) single-neutral-actions" at bounding box center [334, 535] width 119 height 36
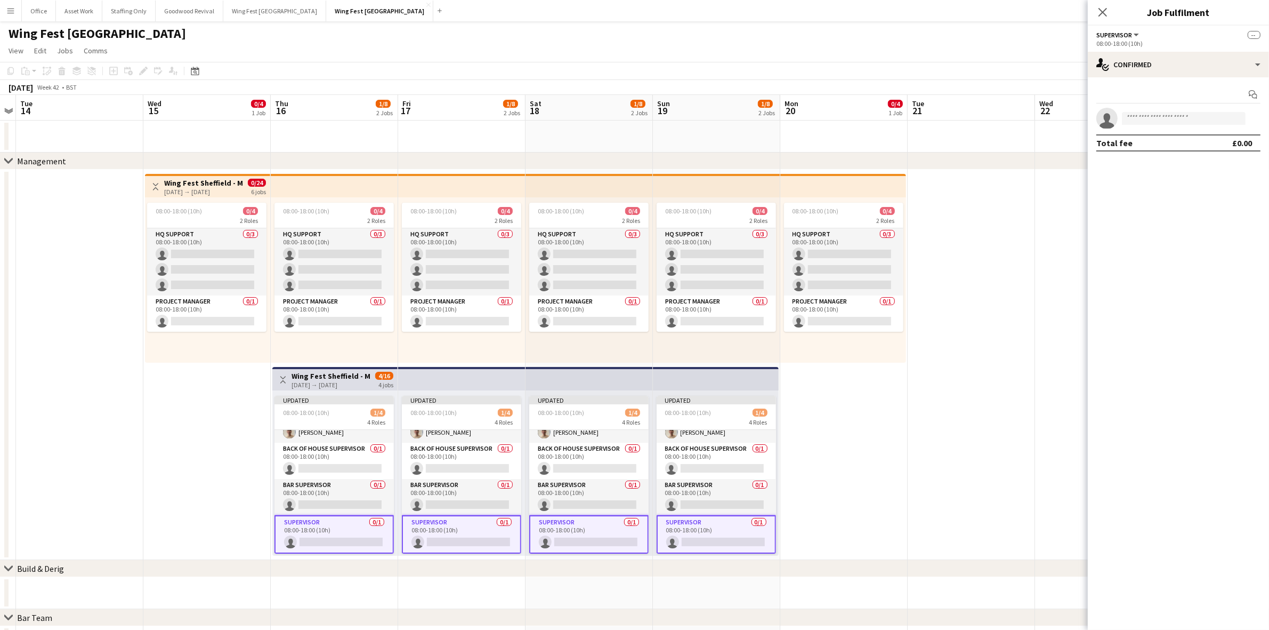
scroll to position [23, 0]
click at [1160, 117] on input at bounding box center [1184, 118] width 124 height 13
type input "*****"
click at [1151, 168] on span "[EMAIL_ADDRESS][DOMAIN_NAME]" at bounding box center [1184, 168] width 107 height 9
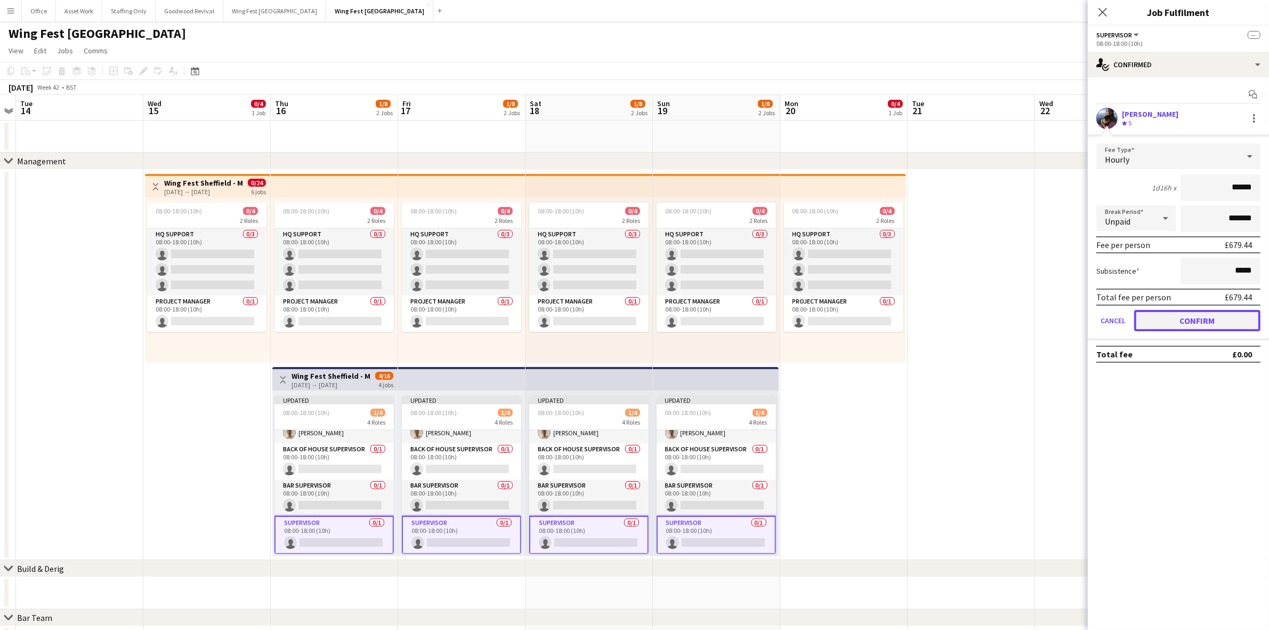
click at [1197, 313] on button "Confirm" at bounding box center [1198, 320] width 126 height 21
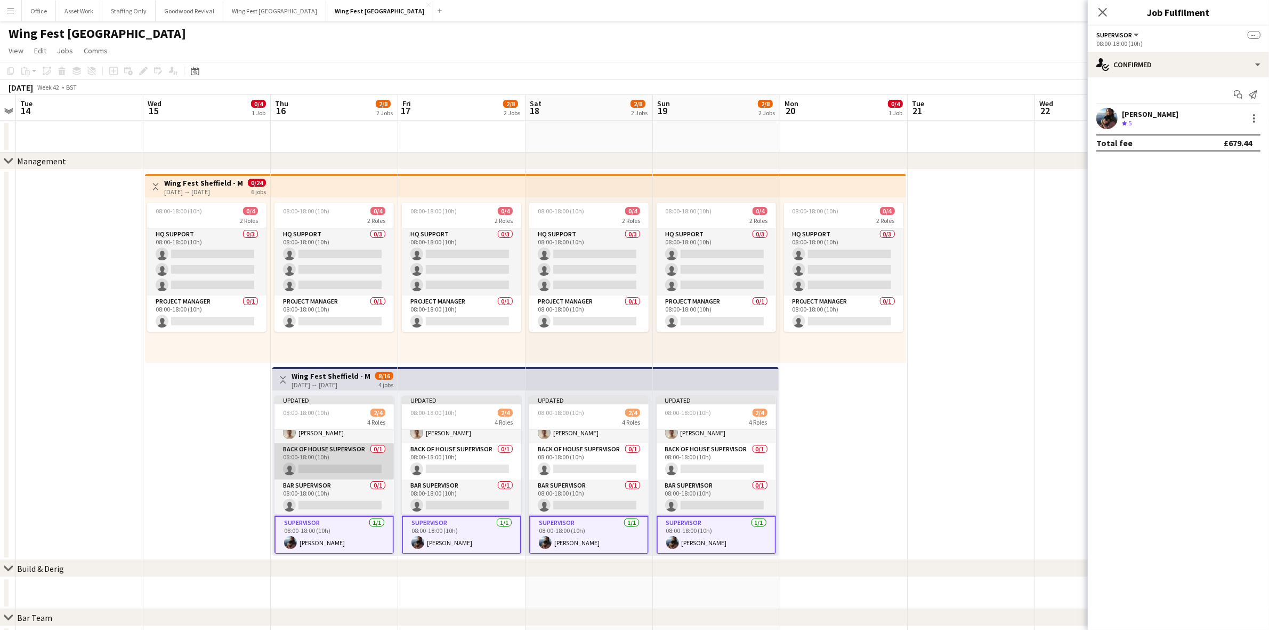
click at [334, 462] on app-card-role "Back of House Supervisor 0/1 08:00-18:00 (10h) single-neutral-actions" at bounding box center [334, 461] width 119 height 36
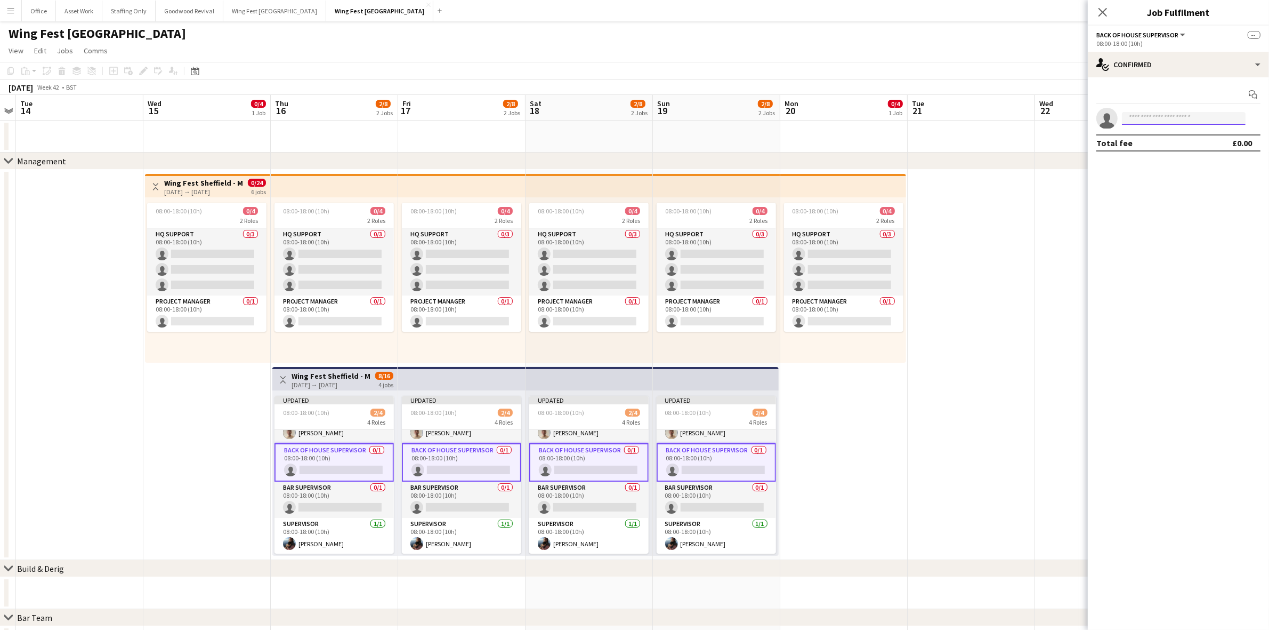
click at [1147, 120] on input at bounding box center [1184, 118] width 124 height 13
type input "****"
click at [1159, 138] on span "[EMAIL_ADDRESS][DOMAIN_NAME]" at bounding box center [1184, 142] width 107 height 9
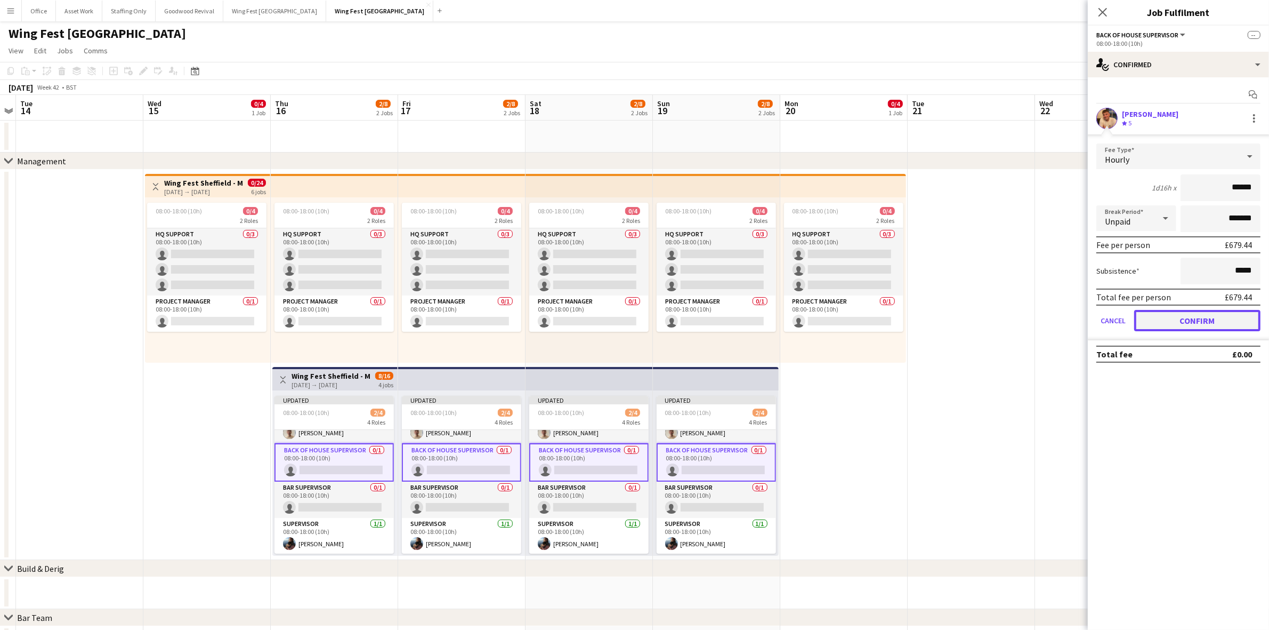
click at [1175, 318] on button "Confirm" at bounding box center [1198, 320] width 126 height 21
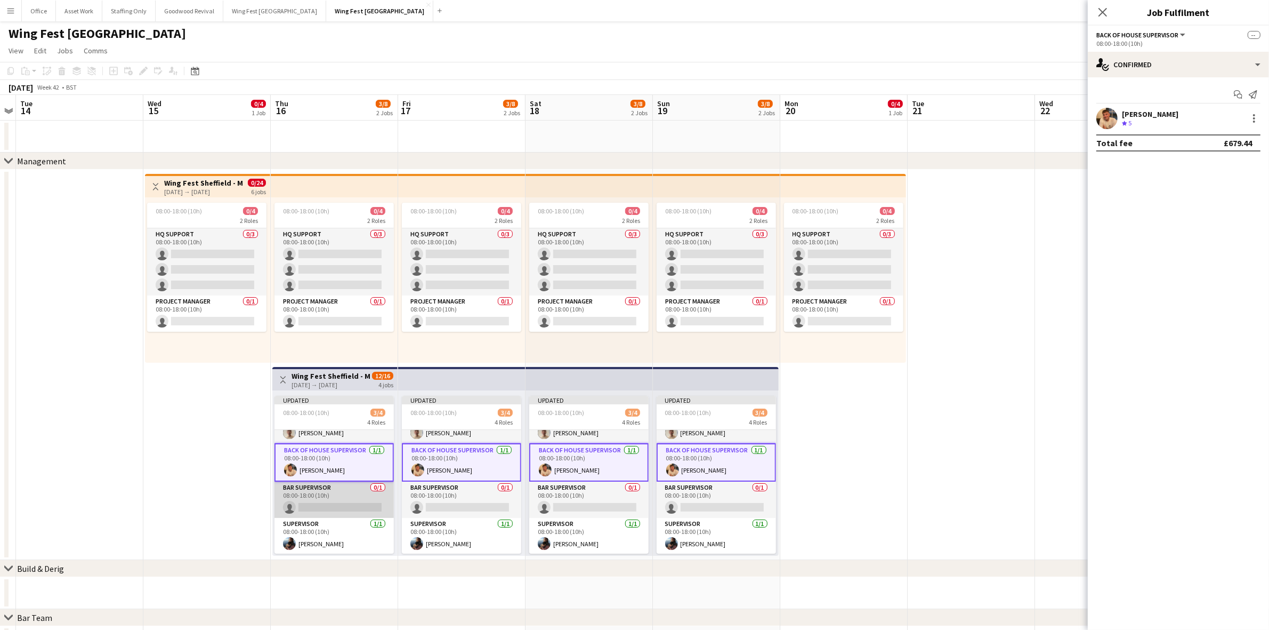
click at [326, 492] on app-card-role "Bar Supervisor 0/1 08:00-18:00 (10h) single-neutral-actions" at bounding box center [334, 499] width 119 height 36
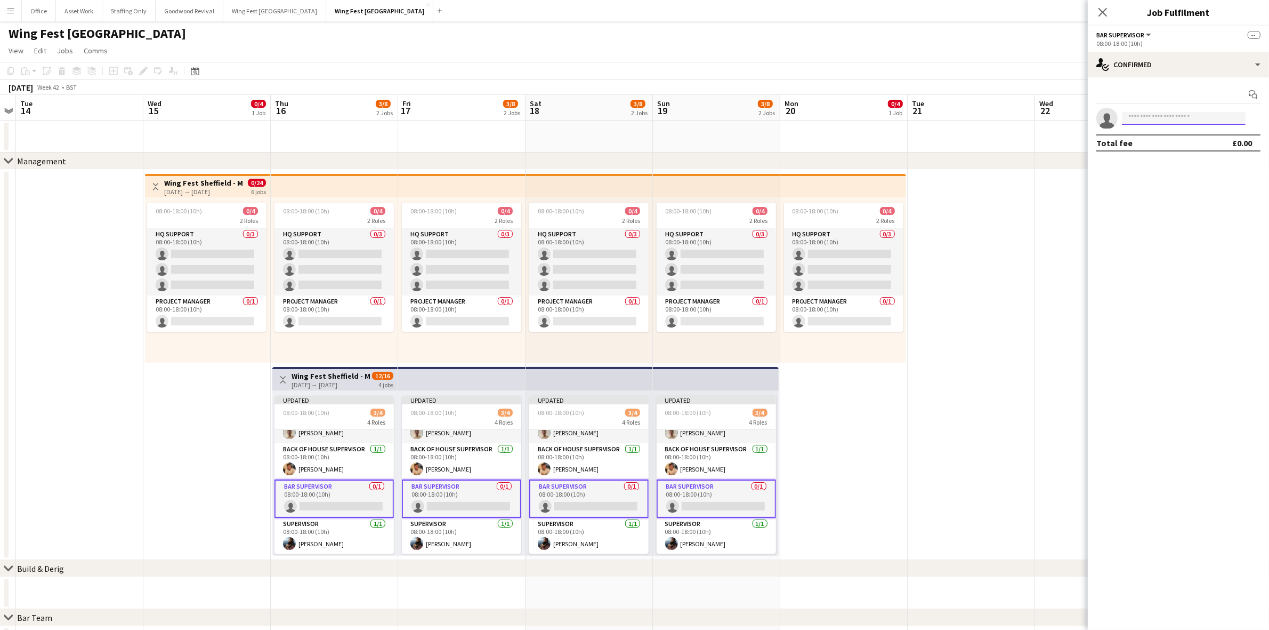
click at [1177, 116] on input at bounding box center [1184, 118] width 124 height 13
type input "****"
click at [1177, 139] on span "[EMAIL_ADDRESS][DOMAIN_NAME]" at bounding box center [1184, 142] width 107 height 9
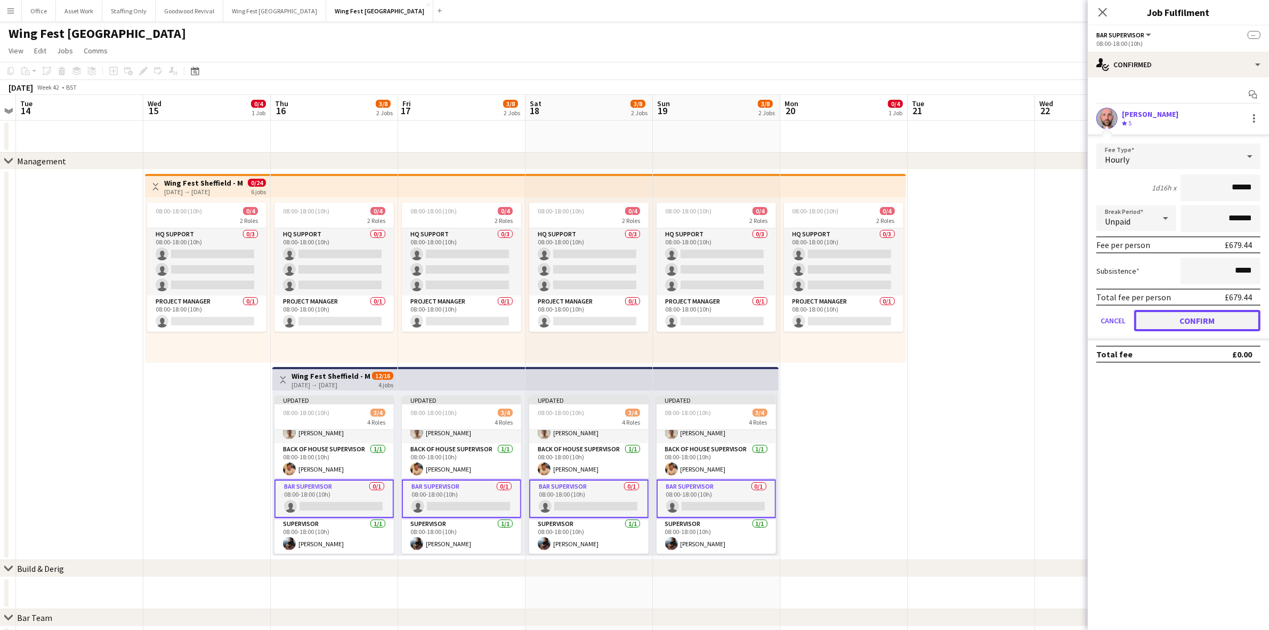
click at [1178, 318] on button "Confirm" at bounding box center [1198, 320] width 126 height 21
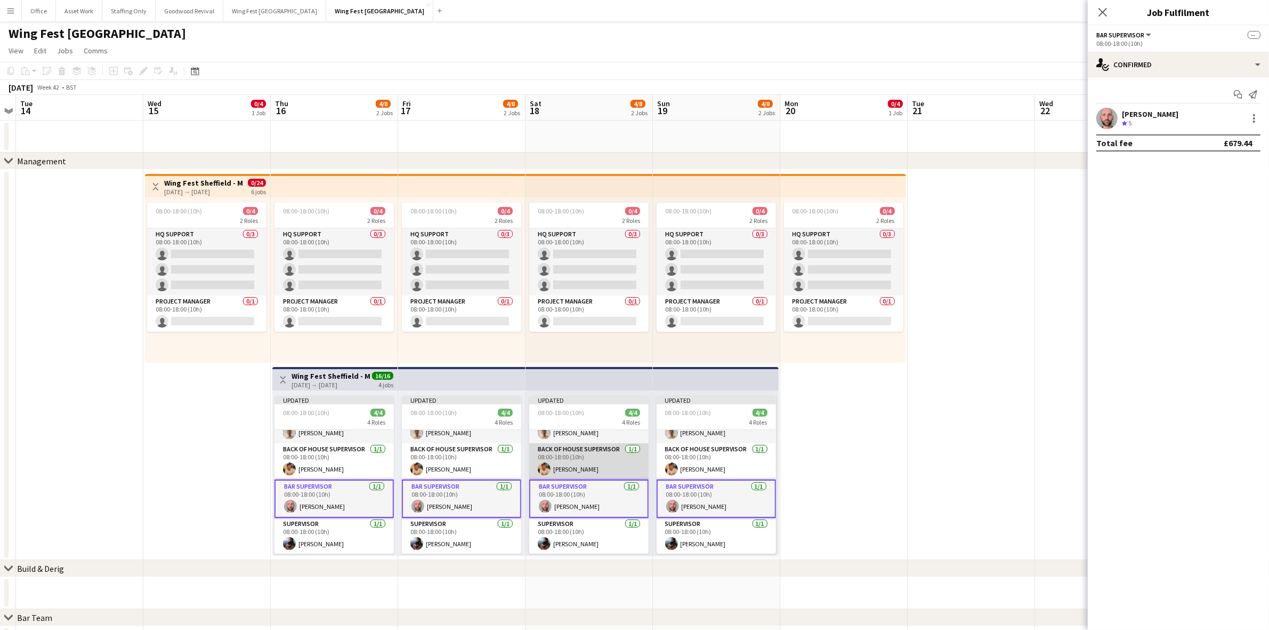
click at [574, 464] on app-card-role "Back of House Supervisor [DATE] 08:00-18:00 (10h) [PERSON_NAME]" at bounding box center [588, 461] width 119 height 36
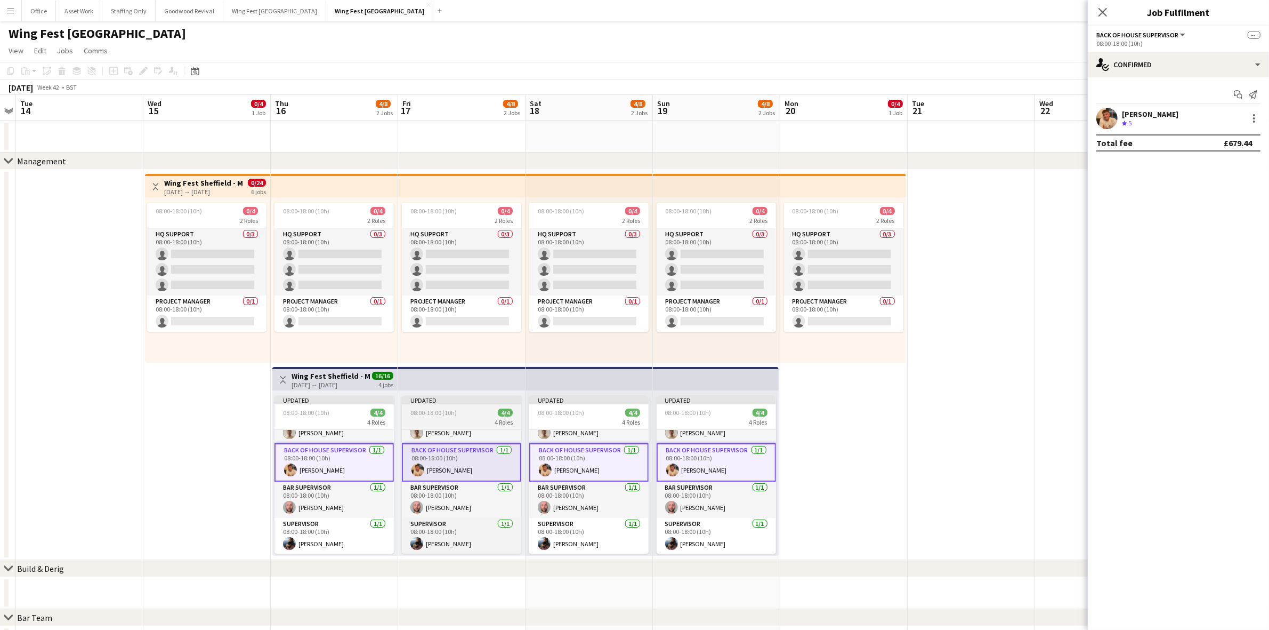
click at [448, 405] on app-job-card "Updated 08:00-18:00 (10h) 4/4 4 Roles Artist Liaison [DATE] 08:00-18:00 (10h) […" at bounding box center [461, 475] width 119 height 158
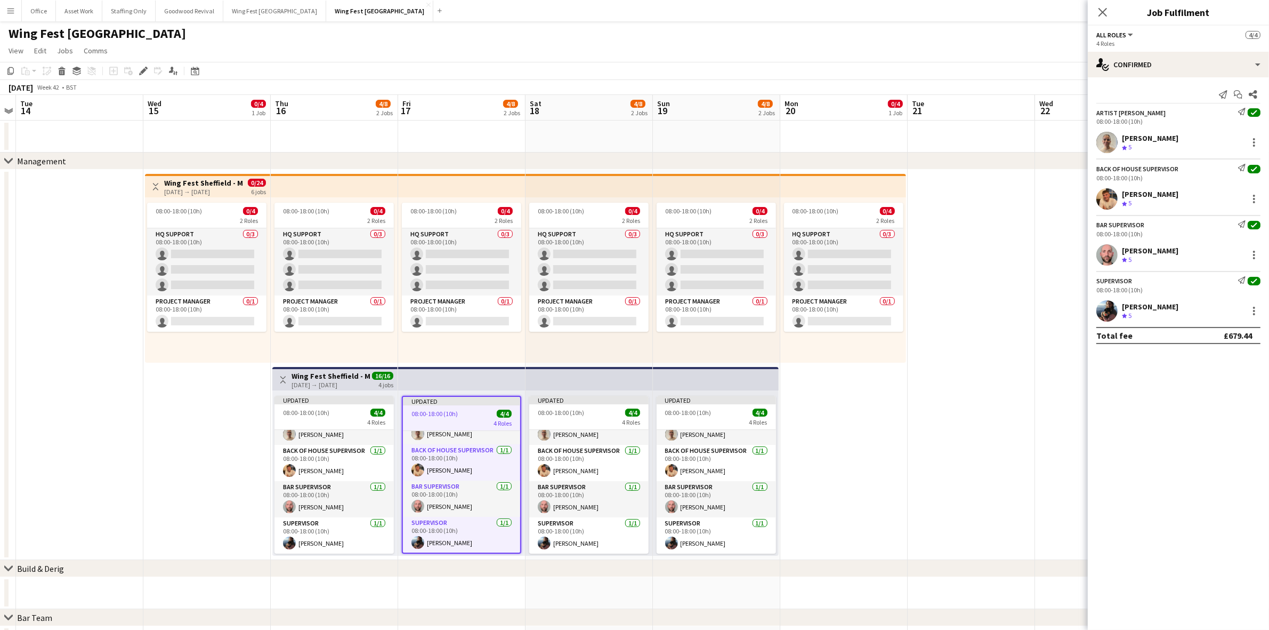
scroll to position [22, 0]
click at [143, 75] on div "Edit" at bounding box center [143, 71] width 13 height 13
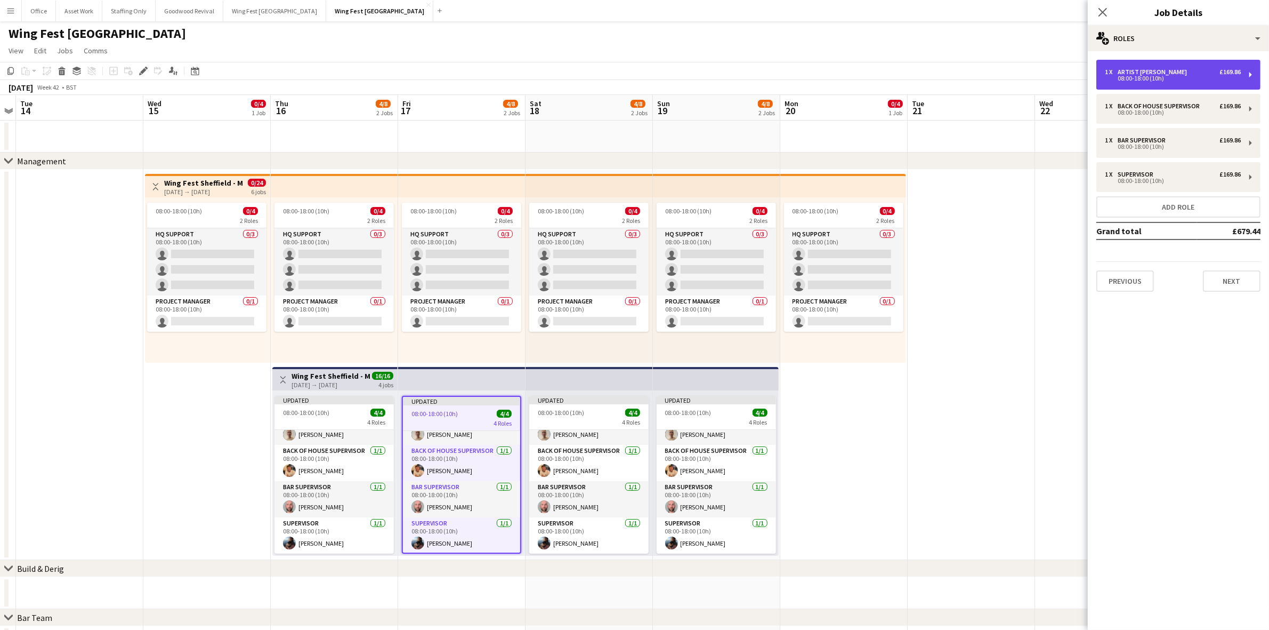
click at [1142, 78] on div "08:00-18:00 (10h)" at bounding box center [1173, 78] width 136 height 5
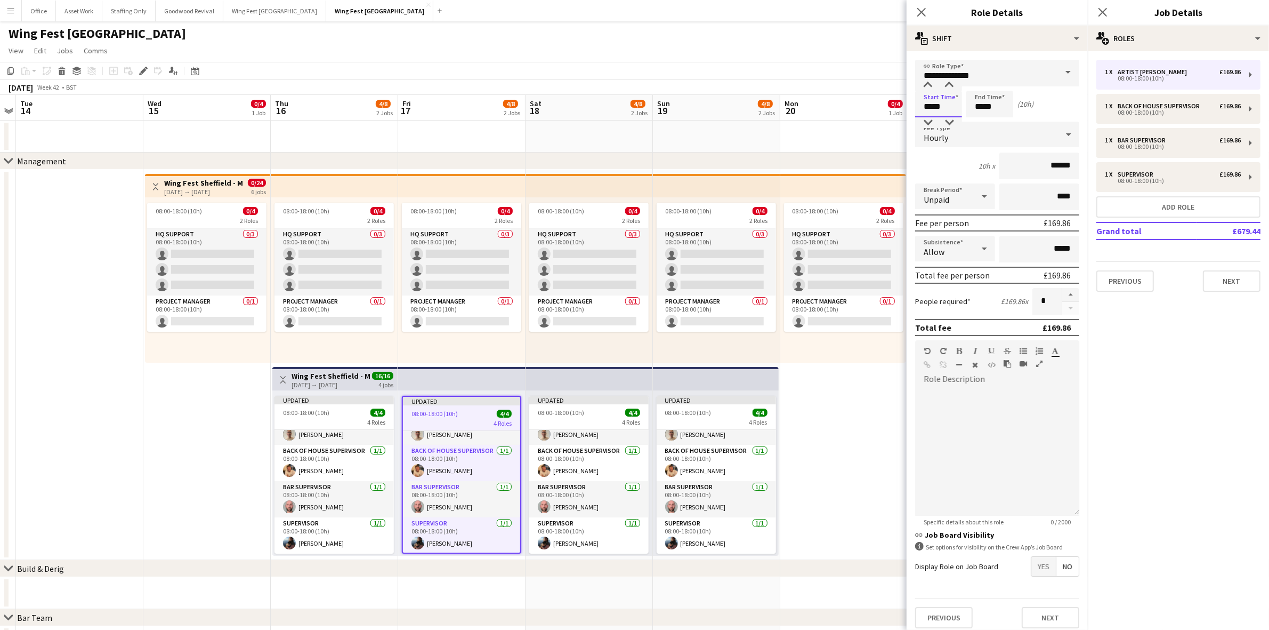
drag, startPoint x: 949, startPoint y: 108, endPoint x: 886, endPoint y: 104, distance: 63.6
click at [886, 104] on body "Menu Boards Boards Boards All jobs Status Workforce Workforce My Workforce Recr…" at bounding box center [634, 362] width 1269 height 725
type input "*****"
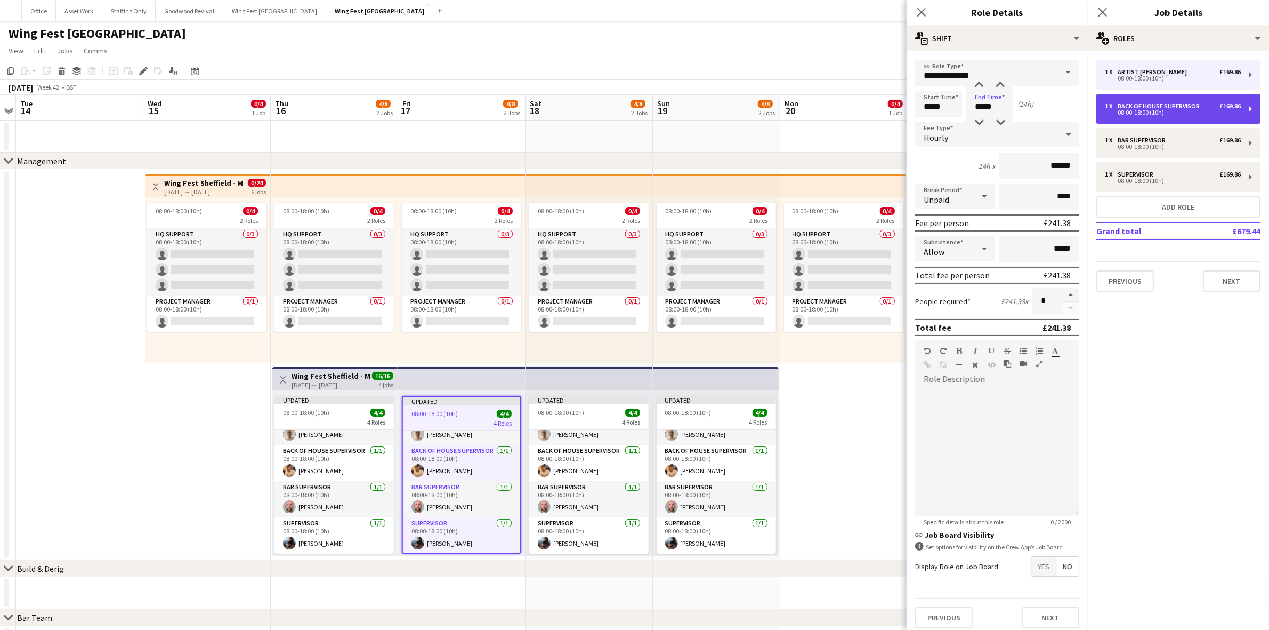
click at [1124, 110] on div "08:00-18:00 (10h)" at bounding box center [1173, 112] width 136 height 5
type input "**********"
type input "*****"
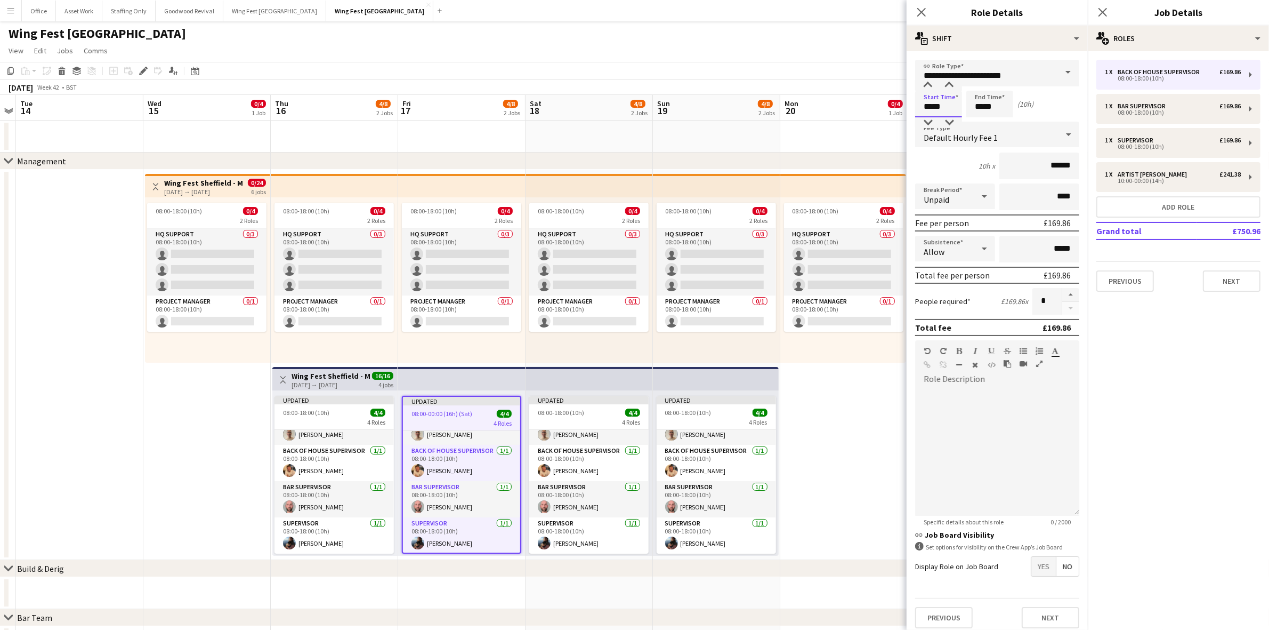
drag, startPoint x: 943, startPoint y: 110, endPoint x: 889, endPoint y: 102, distance: 53.9
click at [896, 104] on body "Menu Boards Boards Boards All jobs Status Workforce Workforce My Workforce Recr…" at bounding box center [634, 362] width 1269 height 725
type input "*****"
click at [1144, 147] on div "08:00-18:00 (10h)" at bounding box center [1173, 146] width 136 height 5
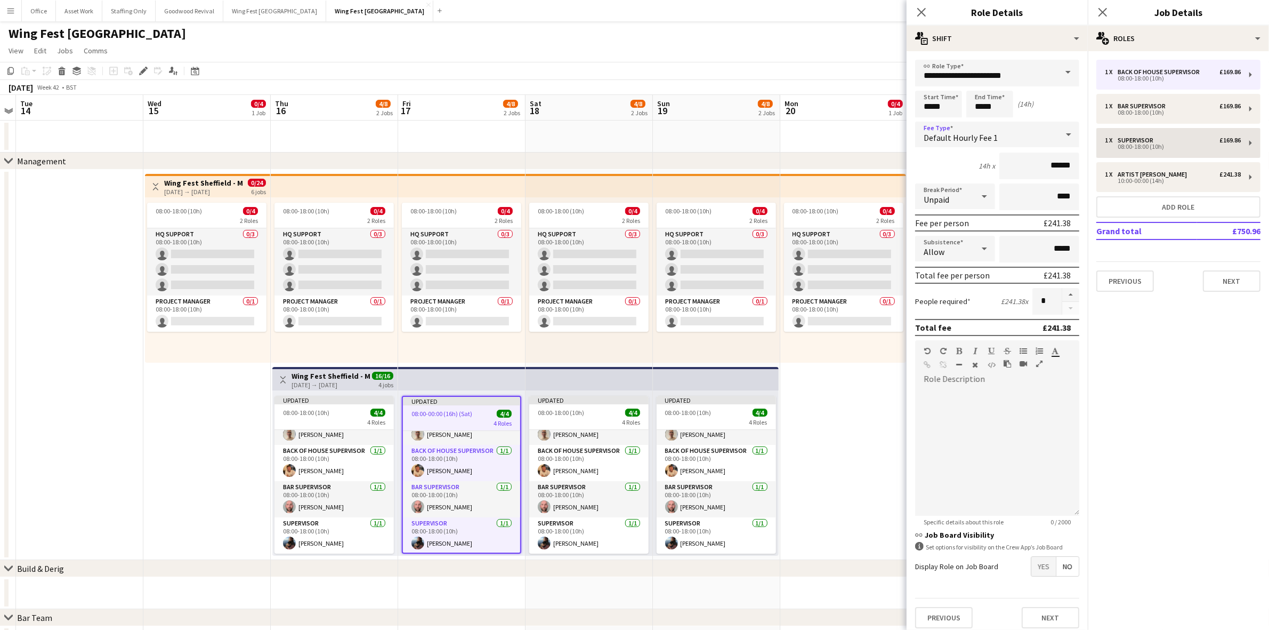
type input "**********"
type input "*****"
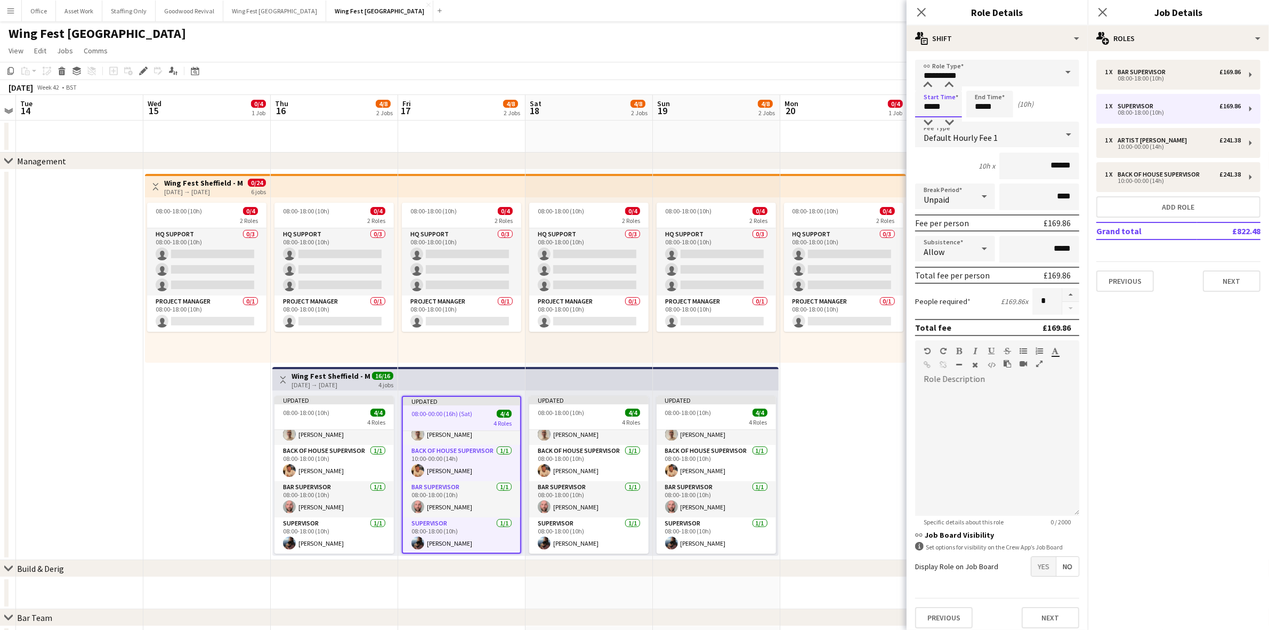
drag, startPoint x: 950, startPoint y: 105, endPoint x: 870, endPoint y: 93, distance: 80.8
click at [876, 101] on body "Menu Boards Boards Boards All jobs Status Workforce Workforce My Workforce Recr…" at bounding box center [634, 362] width 1269 height 725
type input "*****"
click at [1149, 73] on div "Bar Supervisor" at bounding box center [1144, 71] width 52 height 7
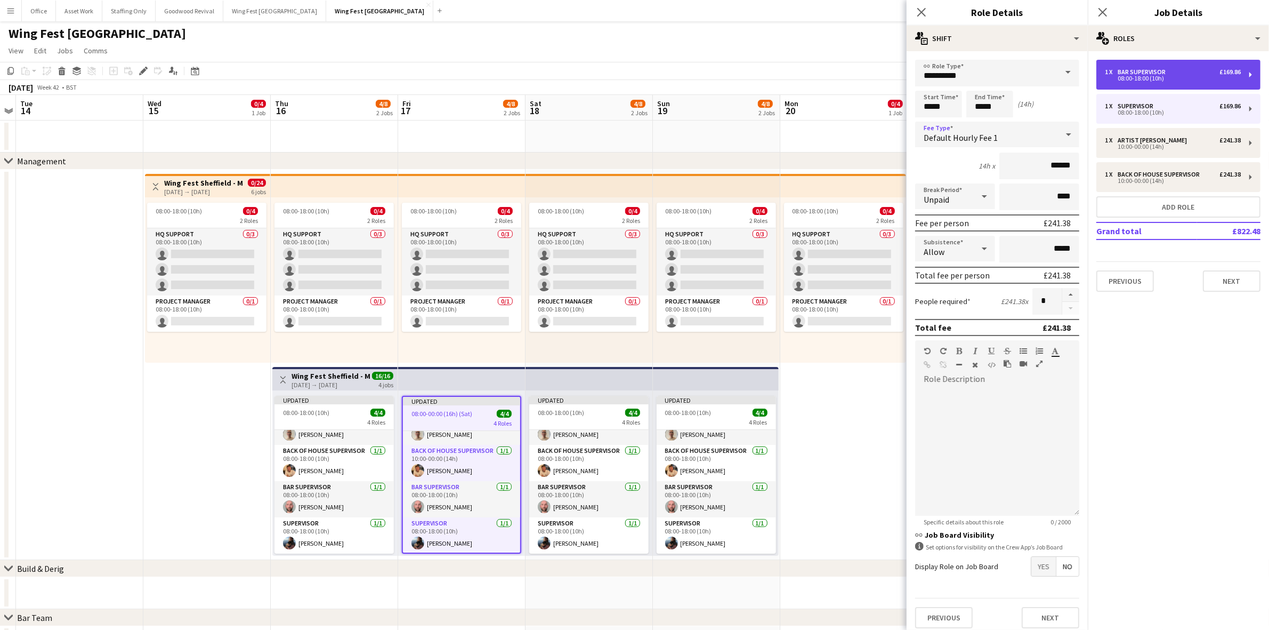
type input "**********"
type input "*****"
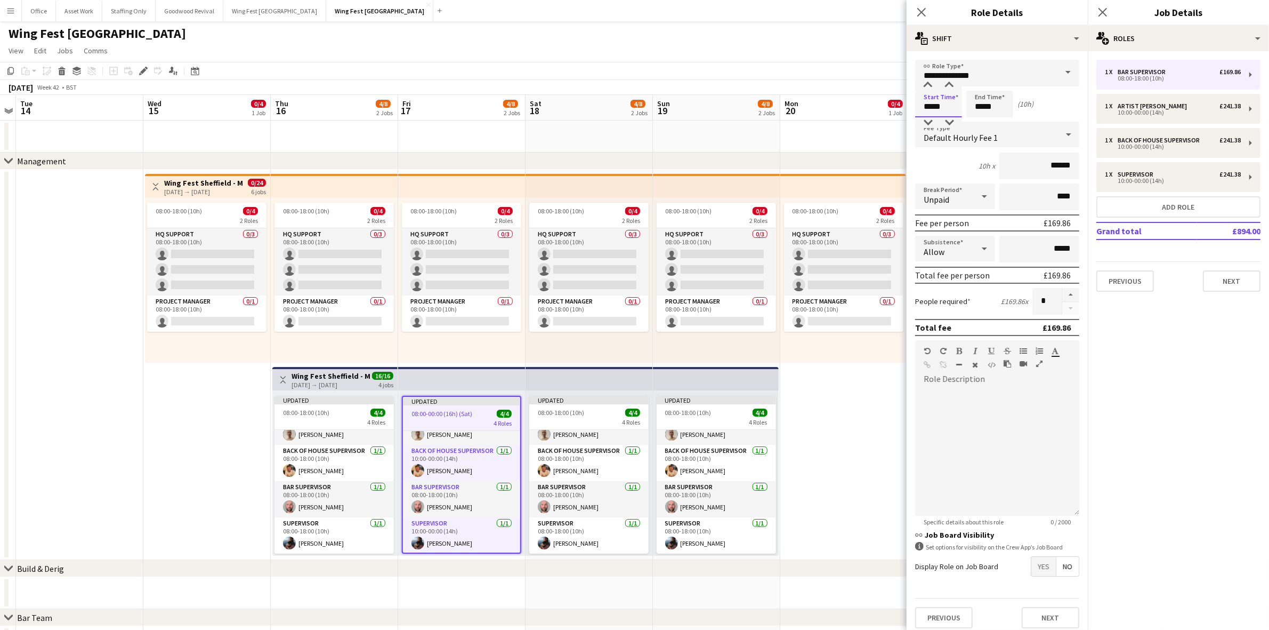
drag, startPoint x: 948, startPoint y: 105, endPoint x: 808, endPoint y: 93, distance: 140.7
click at [850, 98] on body "Menu Boards Boards Boards All jobs Status Workforce Workforce My Workforce Recr…" at bounding box center [634, 362] width 1269 height 725
type input "*****"
click at [574, 419] on div "4 Roles" at bounding box center [588, 421] width 119 height 9
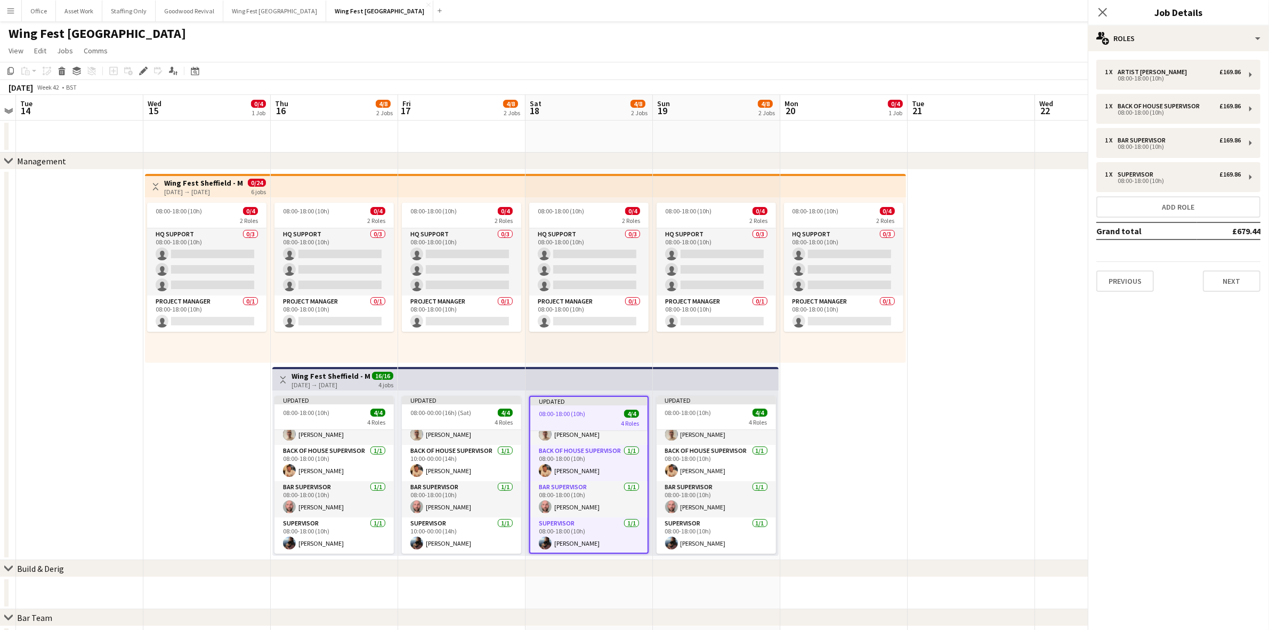
scroll to position [23, 0]
click at [1159, 74] on div "Artist [PERSON_NAME]" at bounding box center [1155, 71] width 74 height 7
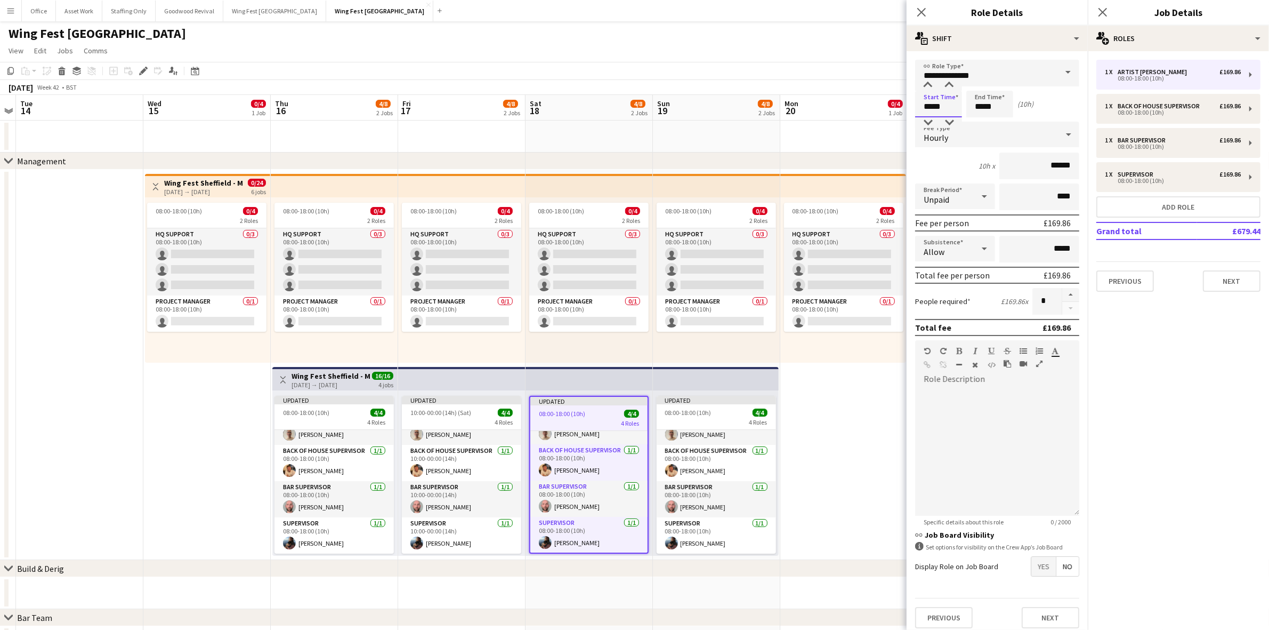
drag, startPoint x: 946, startPoint y: 109, endPoint x: 905, endPoint y: 107, distance: 41.7
click at [907, 107] on form "**********" at bounding box center [997, 348] width 181 height 577
type input "*****"
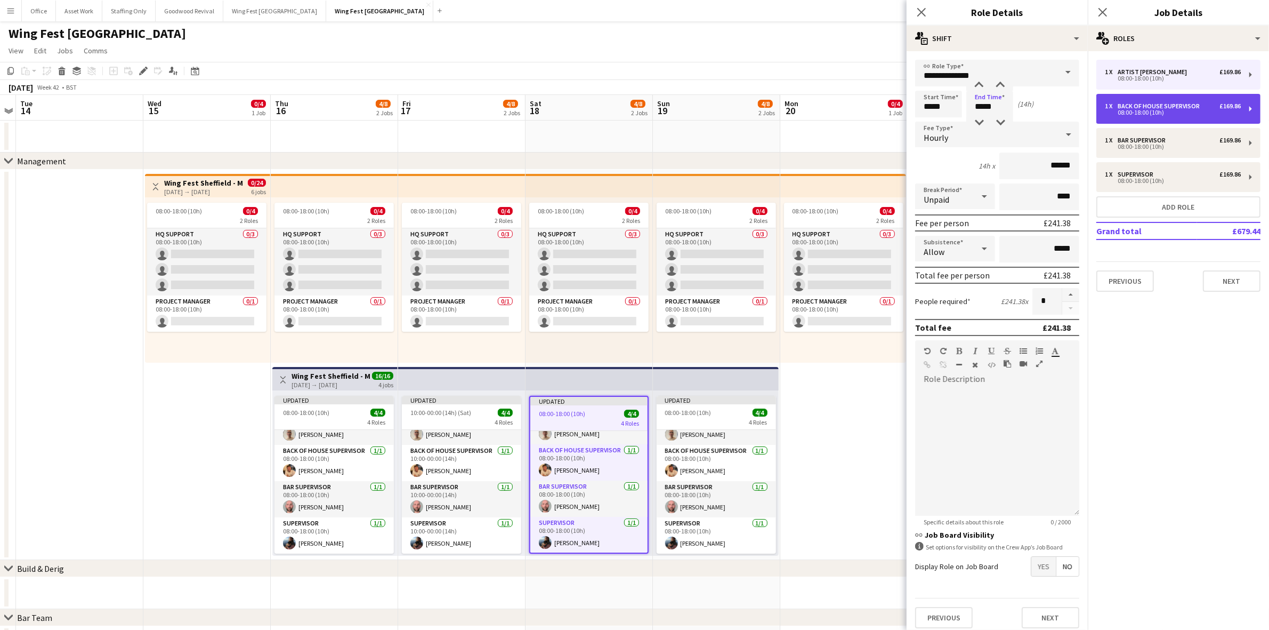
click at [1135, 106] on div "Back of House Supervisor" at bounding box center [1161, 105] width 86 height 7
type input "**********"
type input "*****"
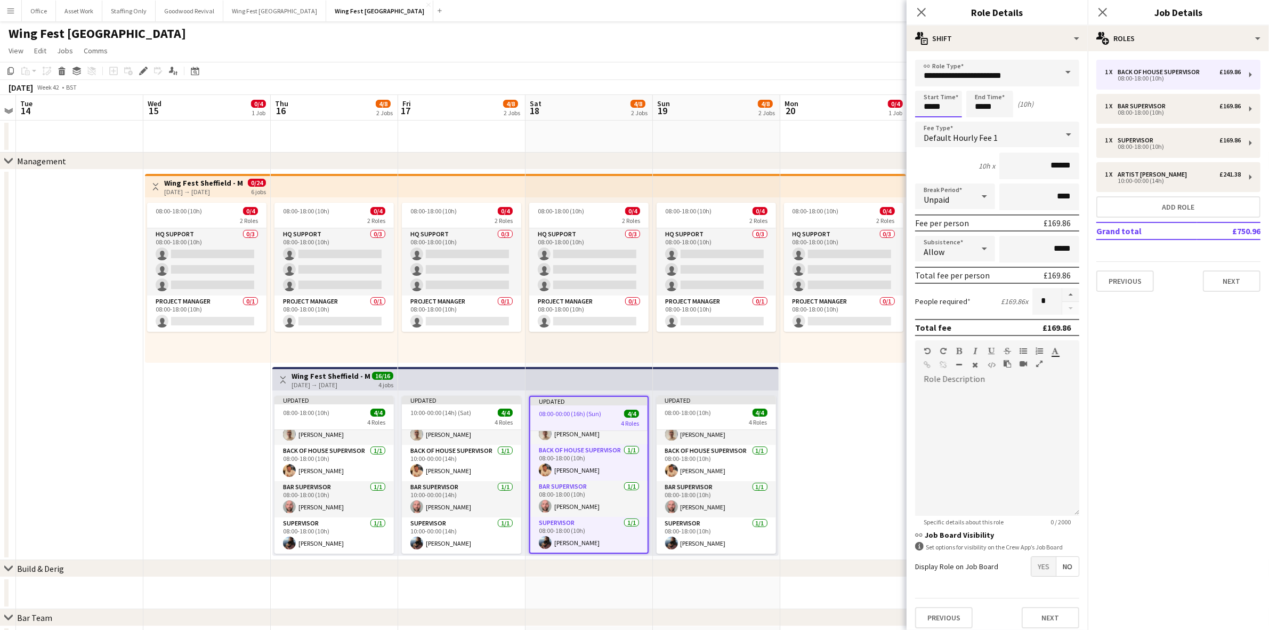
drag, startPoint x: 850, startPoint y: 102, endPoint x: 828, endPoint y: 102, distance: 22.4
click at [832, 102] on body "Menu Boards Boards Boards All jobs Status Workforce Workforce My Workforce Recr…" at bounding box center [634, 362] width 1269 height 725
type input "*****"
click at [1128, 136] on div "Supervisor" at bounding box center [1138, 139] width 40 height 7
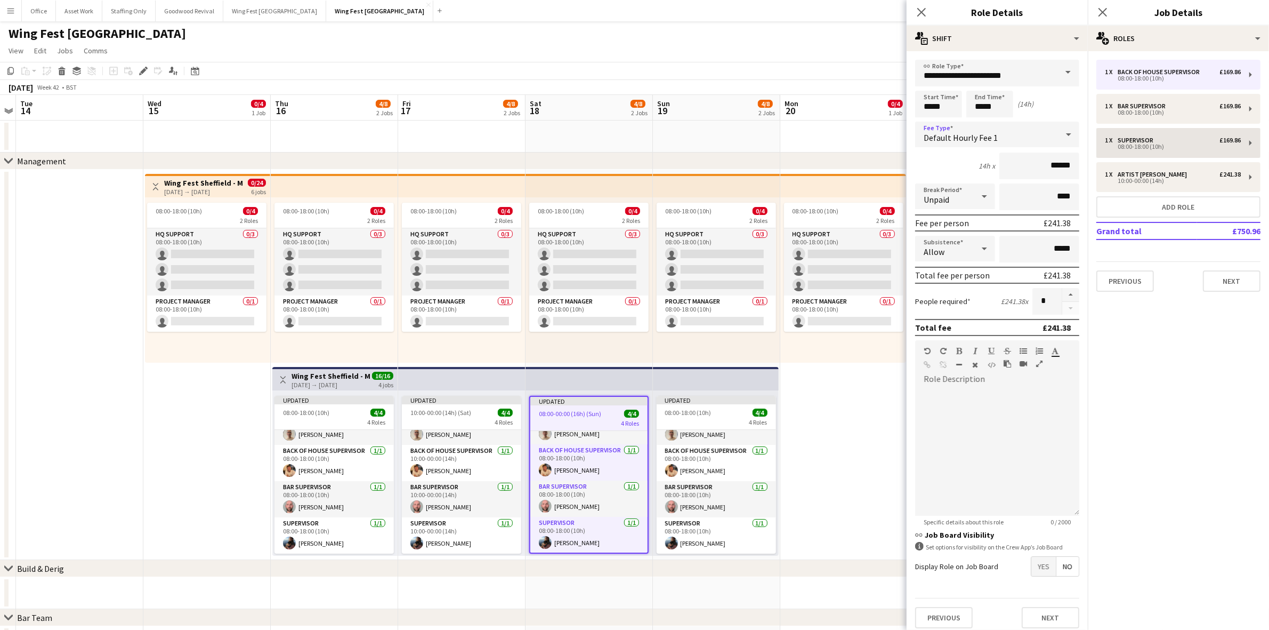
type input "**********"
type input "*****"
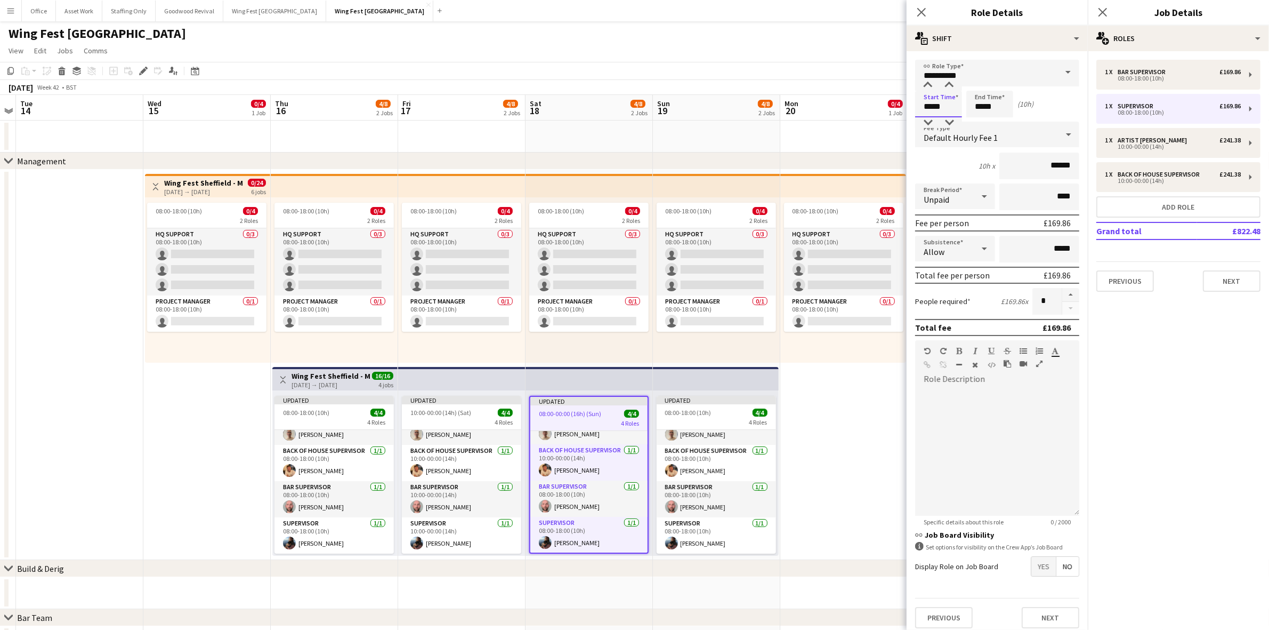
drag, startPoint x: 947, startPoint y: 107, endPoint x: 869, endPoint y: 106, distance: 78.4
click at [872, 106] on body "Menu Boards Boards Boards All jobs Status Workforce Workforce My Workforce Recr…" at bounding box center [634, 362] width 1269 height 725
type input "*****"
click at [1141, 71] on div "Bar Supervisor" at bounding box center [1144, 71] width 52 height 7
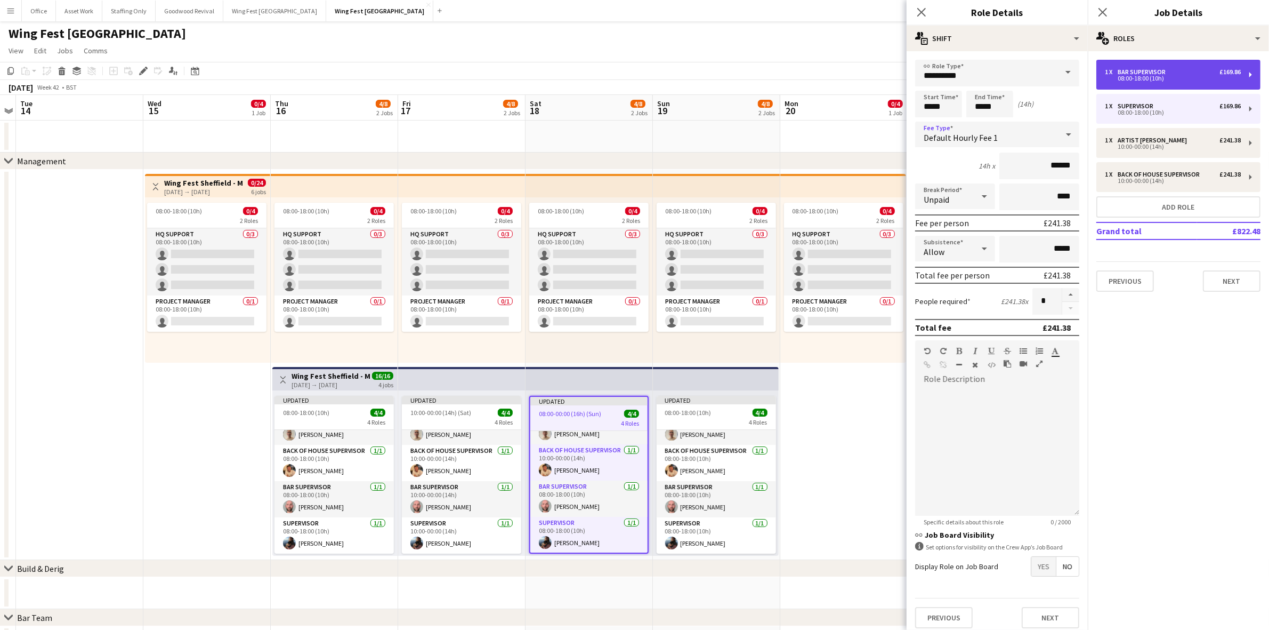
type input "**********"
type input "*****"
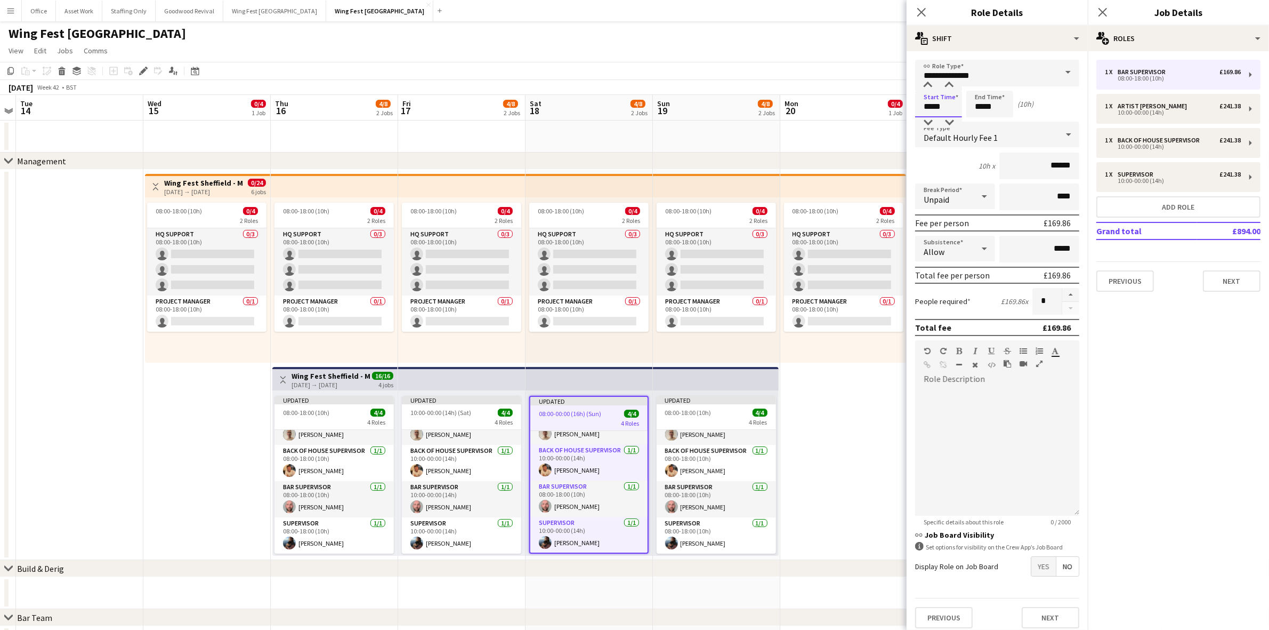
drag, startPoint x: 919, startPoint y: 106, endPoint x: 839, endPoint y: 102, distance: 80.0
click at [861, 101] on body "Menu Boards Boards Boards All jobs Status Workforce Workforce My Workforce Recr…" at bounding box center [634, 362] width 1269 height 725
type input "*****"
click at [2, 9] on button "Menu" at bounding box center [10, 10] width 21 height 21
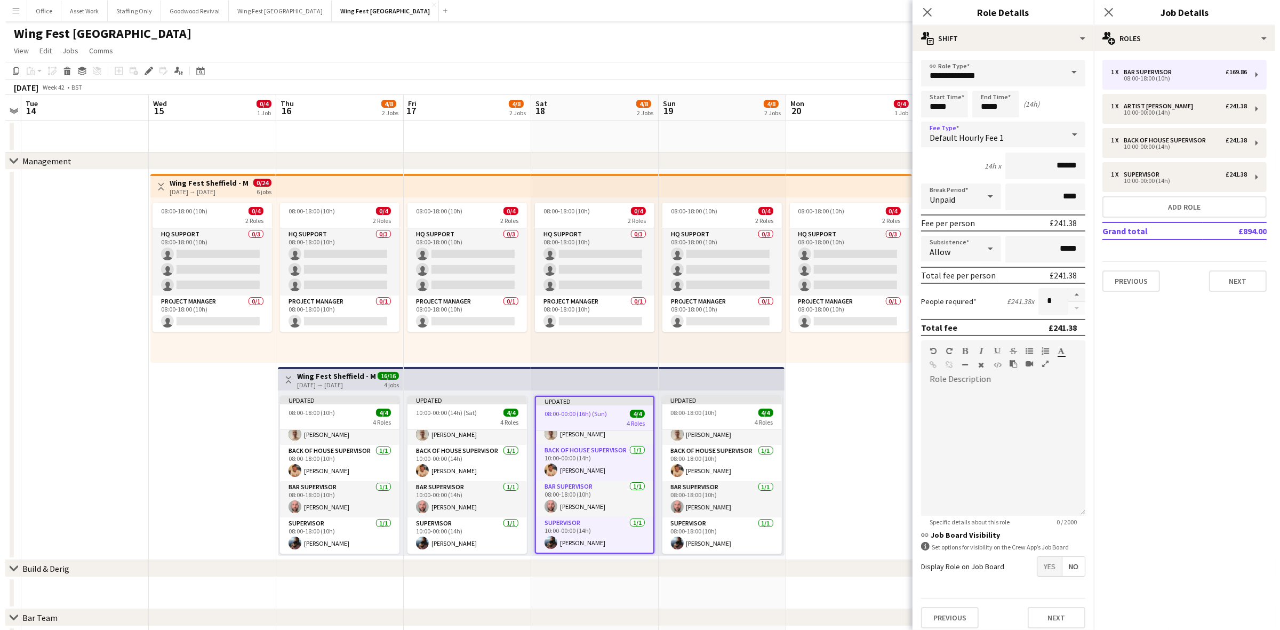
scroll to position [22, 0]
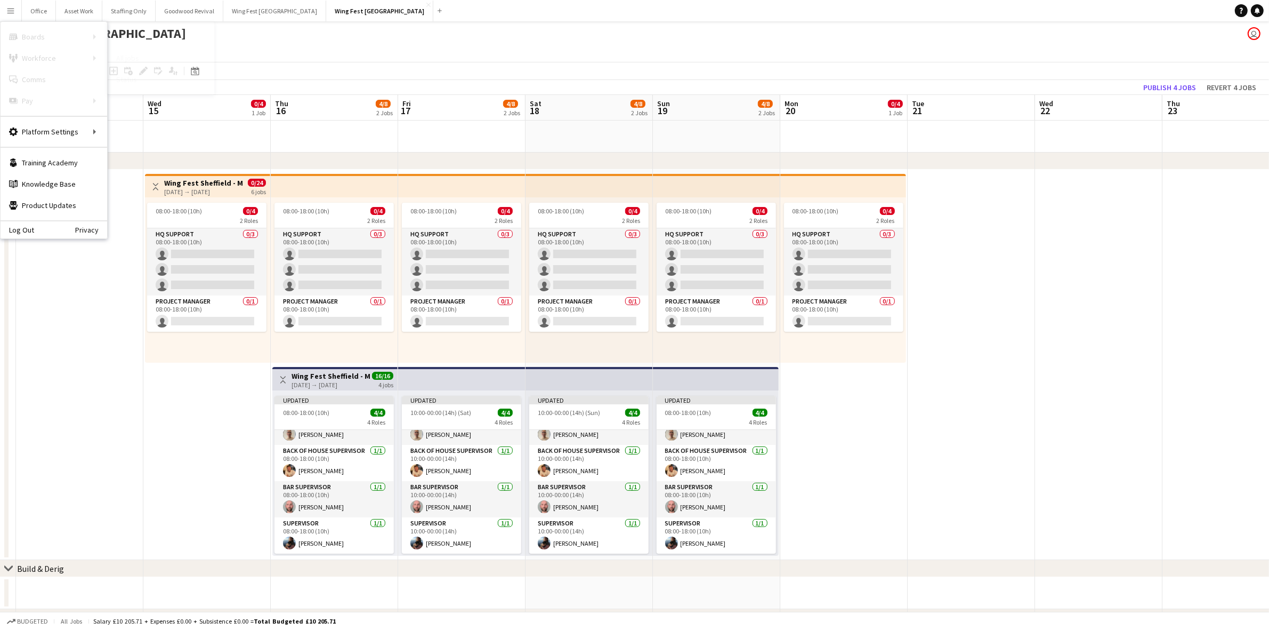
click at [147, 38] on link "Boards" at bounding box center [161, 36] width 107 height 21
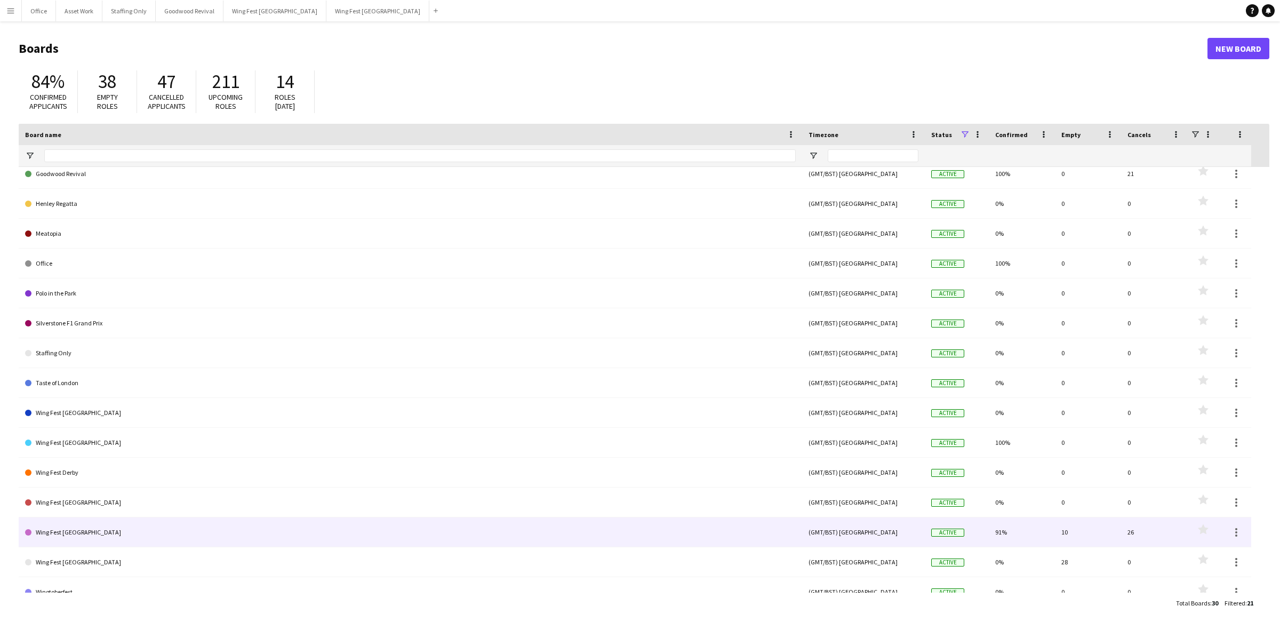
scroll to position [200, 0]
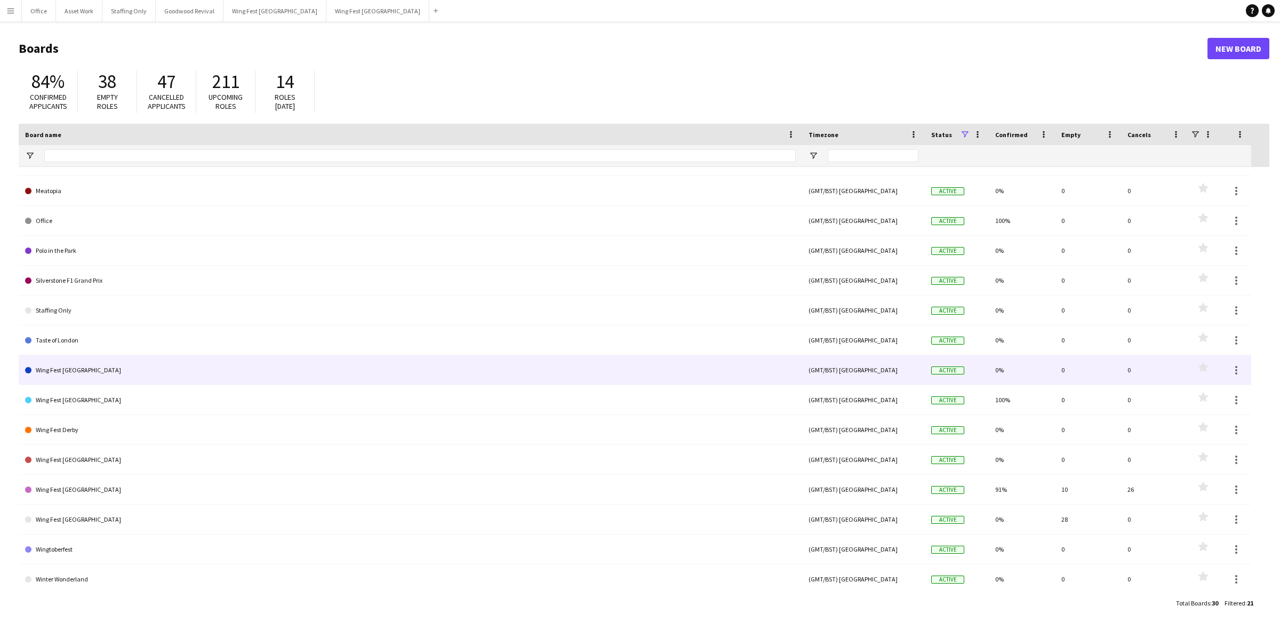
click at [94, 372] on link "Wing Fest [GEOGRAPHIC_DATA]" at bounding box center [410, 370] width 770 height 30
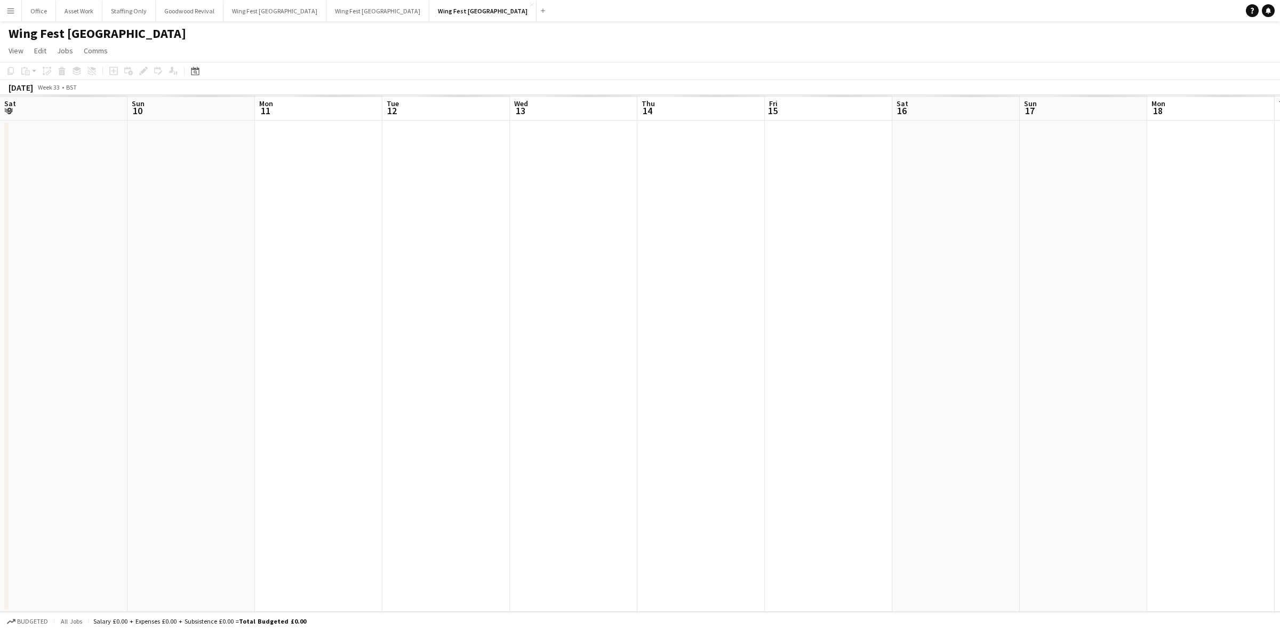
scroll to position [0, 366]
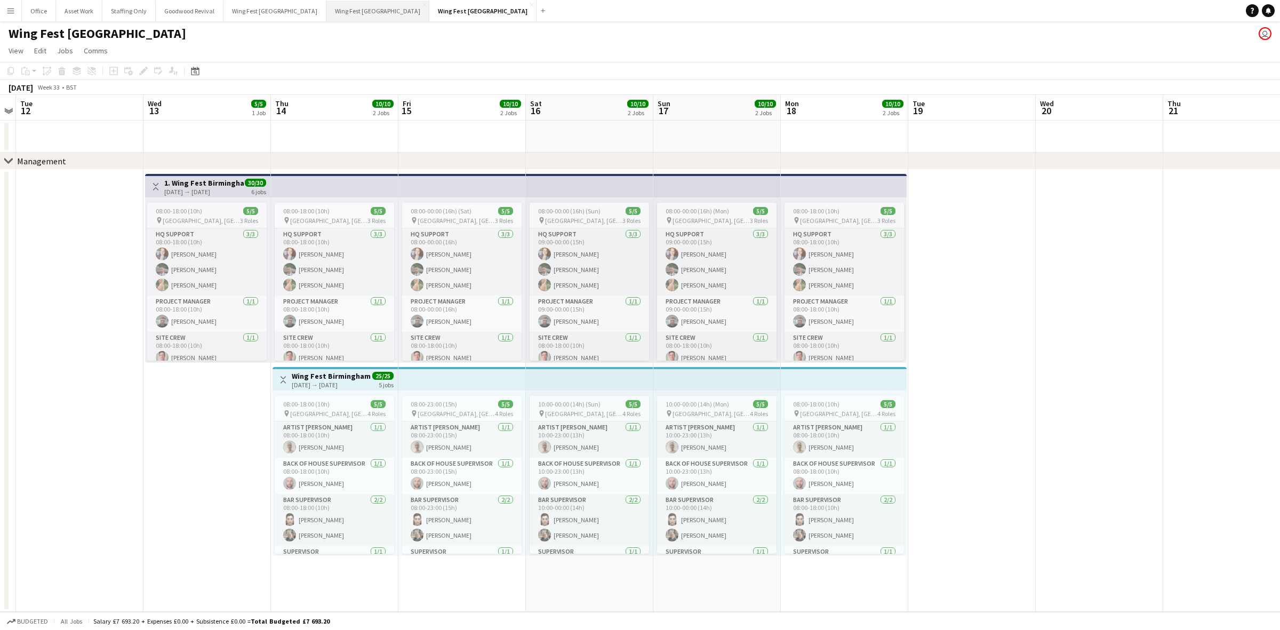
click at [332, 12] on button "Wing Fest Sheffield Close" at bounding box center [377, 11] width 103 height 21
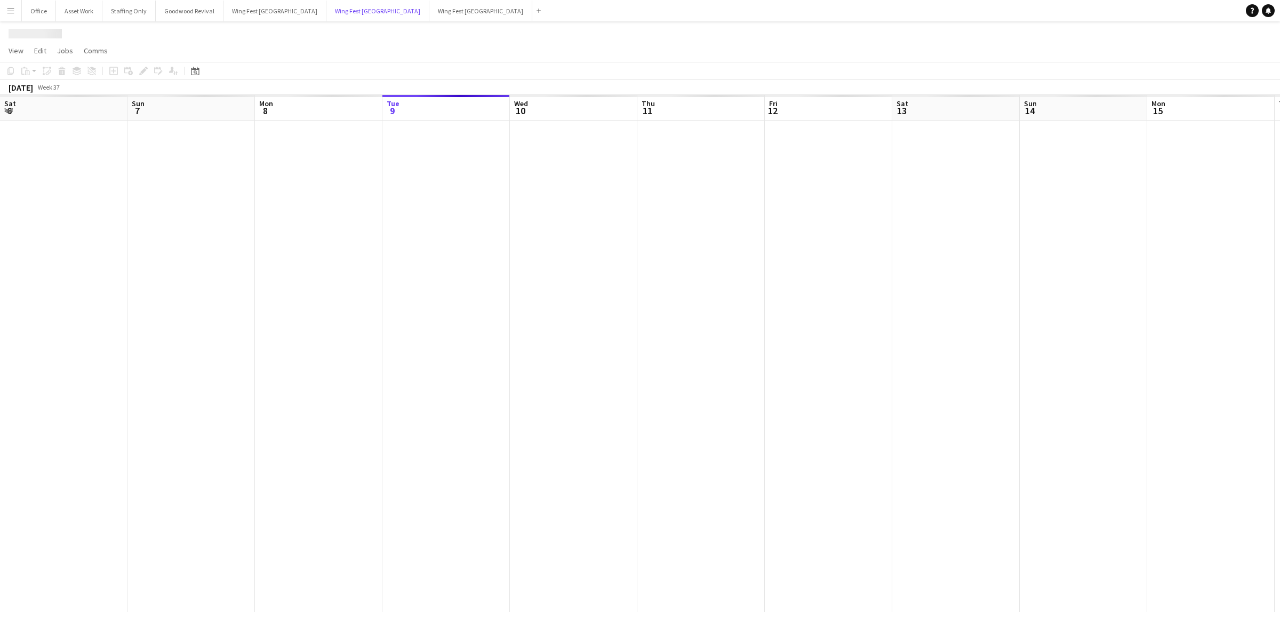
scroll to position [0, 254]
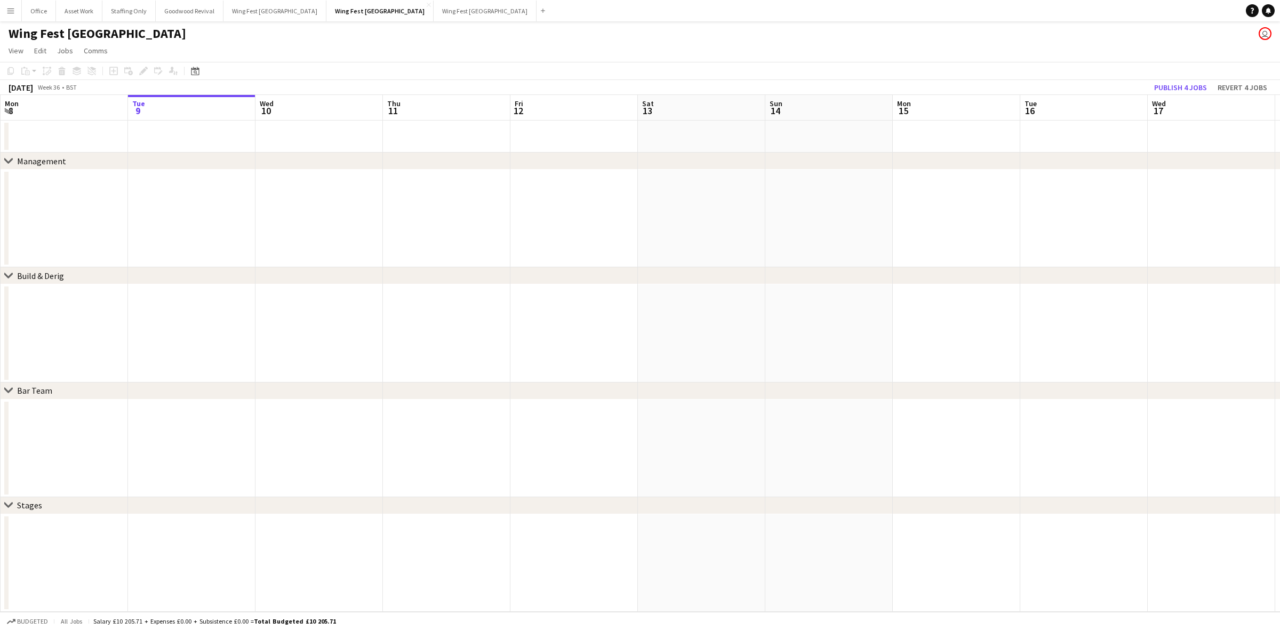
click at [78, 33] on h1 "Wing Fest [GEOGRAPHIC_DATA]" at bounding box center [98, 34] width 178 height 16
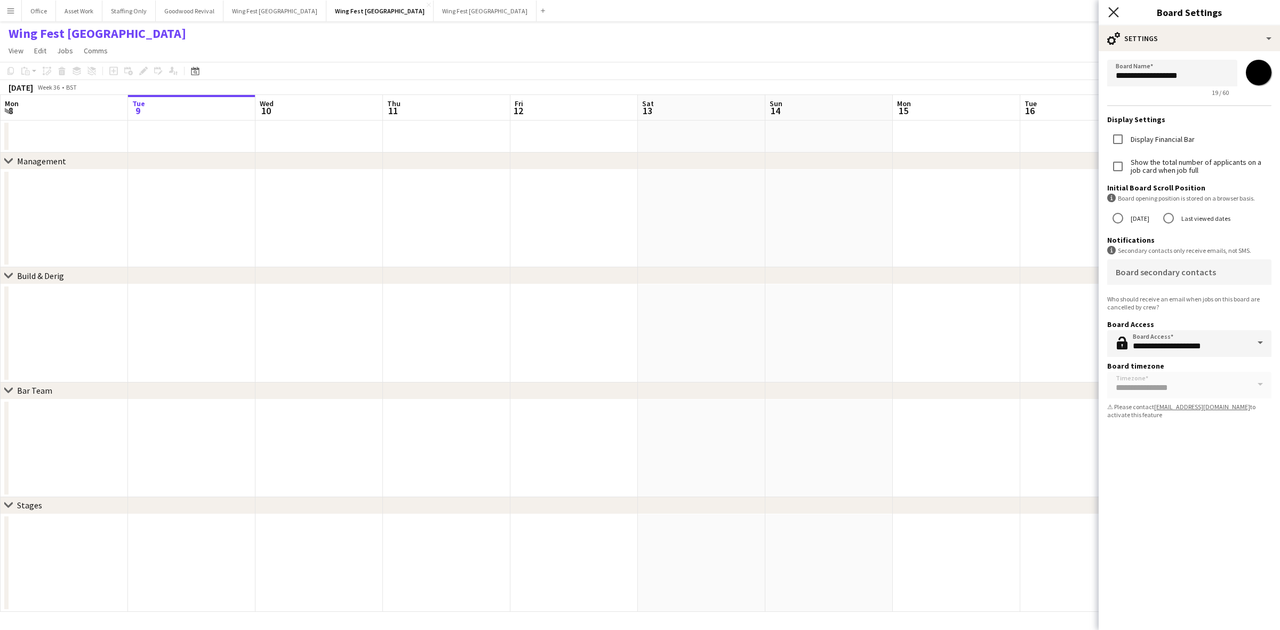
click at [1112, 7] on icon "Close pop-in" at bounding box center [1113, 12] width 10 height 10
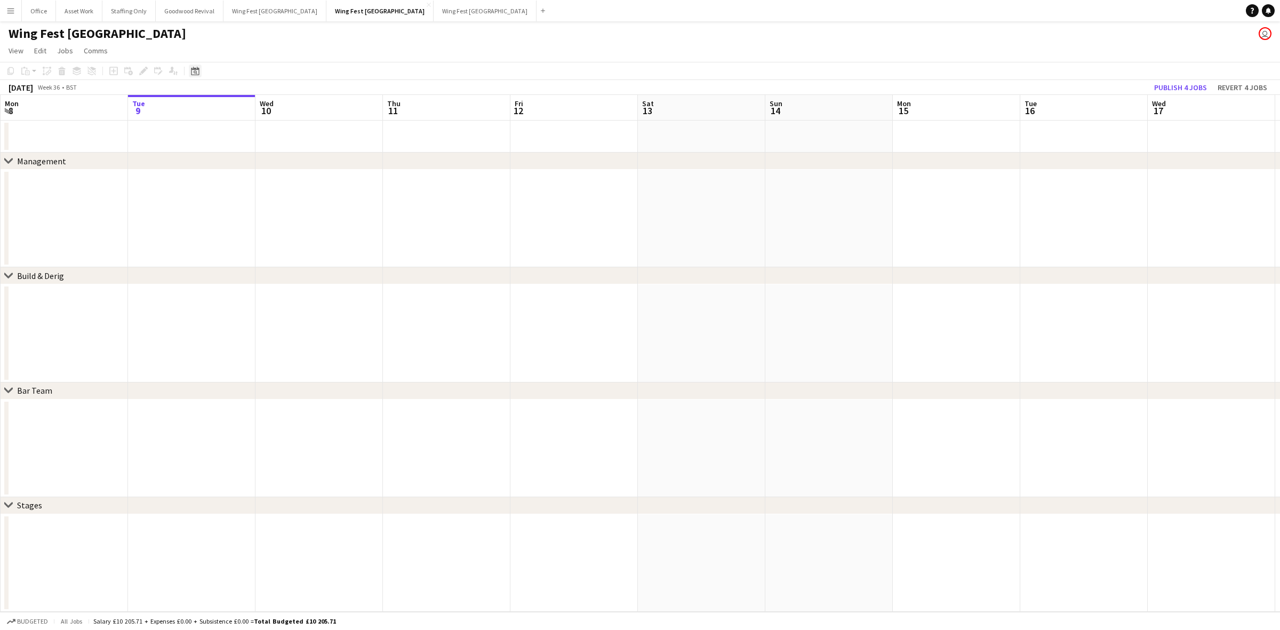
click at [191, 69] on icon "Date picker" at bounding box center [195, 71] width 9 height 9
click at [283, 107] on span "Next month" at bounding box center [280, 107] width 21 height 21
click at [255, 190] on span "17" at bounding box center [252, 190] width 13 height 13
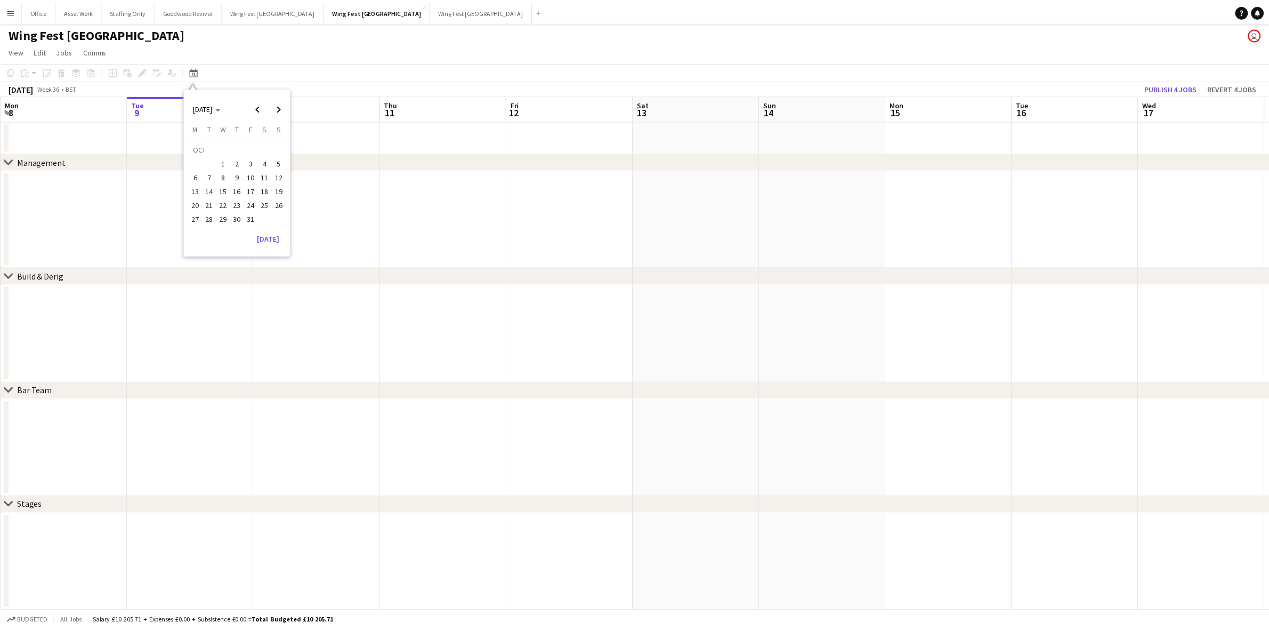
scroll to position [0, 366]
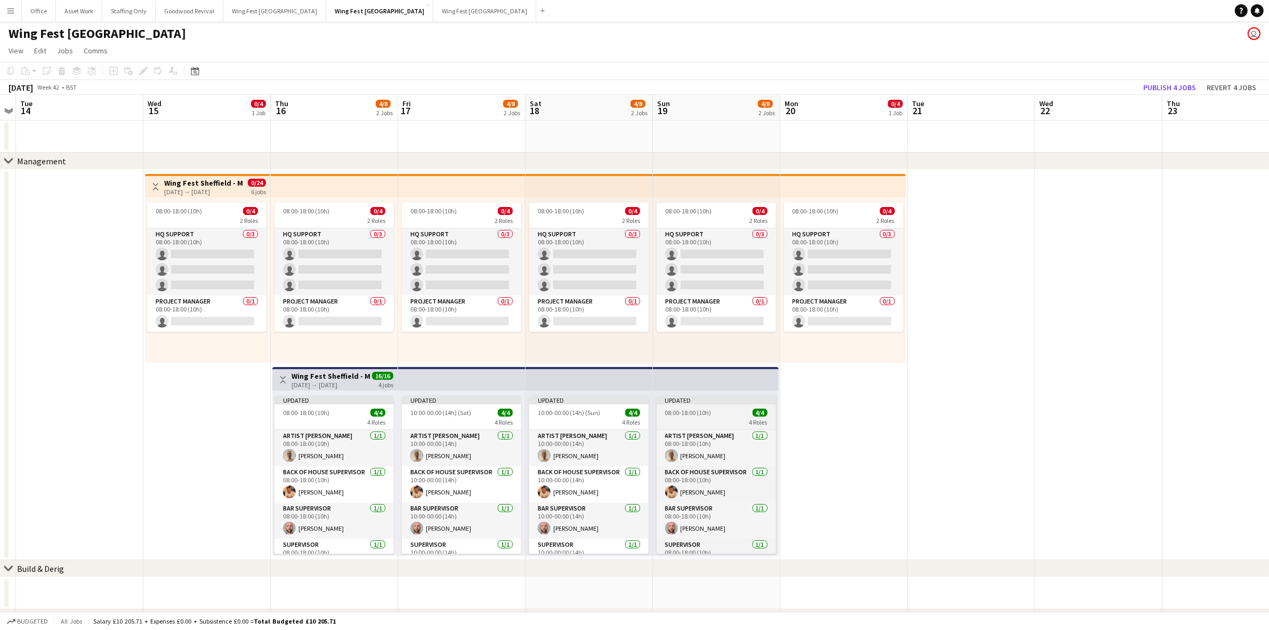
click at [697, 407] on app-job-card "Updated 08:00-18:00 (10h) 4/4 4 Roles Artist Liaison [DATE] 08:00-18:00 (10h) […" at bounding box center [716, 475] width 119 height 158
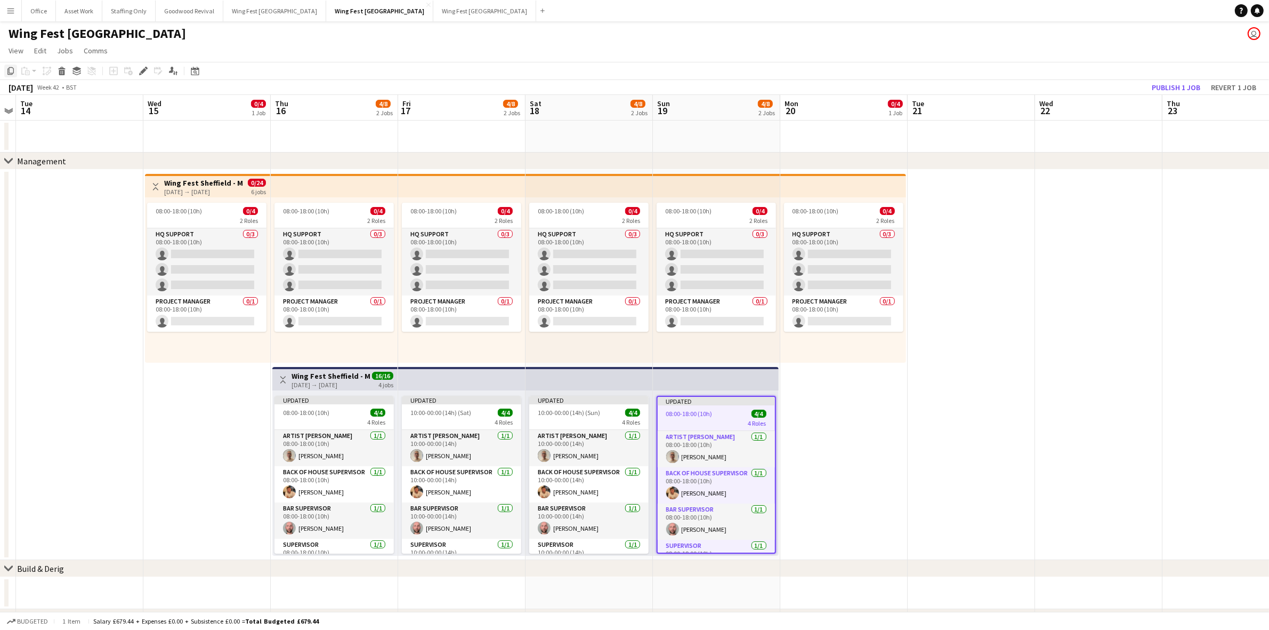
click at [7, 69] on icon "Copy" at bounding box center [10, 71] width 9 height 9
click at [818, 395] on app-date-cell "08:00-18:00 (10h) 0/4 2 Roles HQ Support 0/3 08:00-18:00 (10h) single-neutral-a…" at bounding box center [844, 365] width 127 height 390
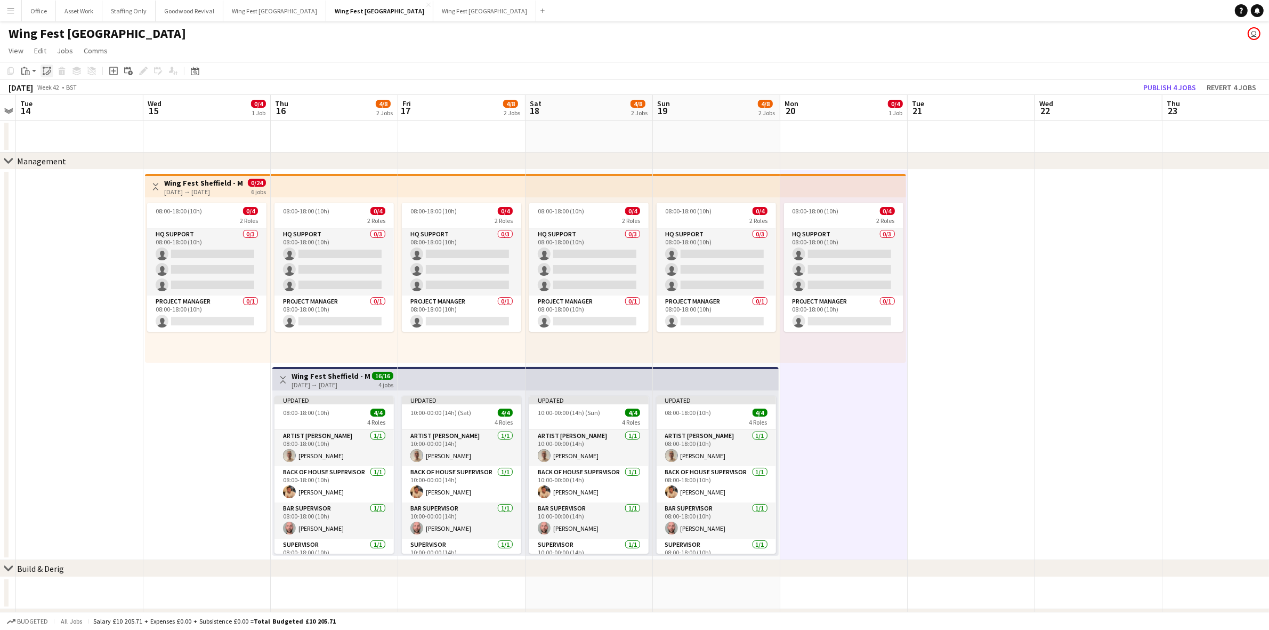
click at [43, 70] on icon at bounding box center [43, 70] width 1 height 3
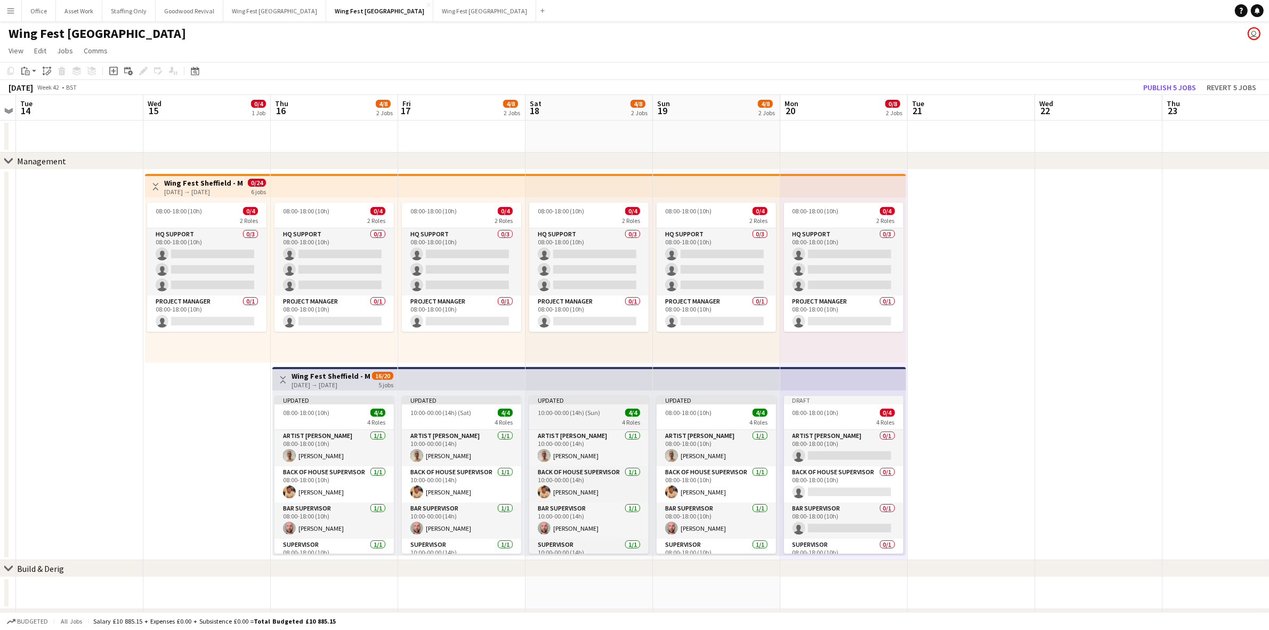
click at [566, 411] on span "10:00-00:00 (14h) (Sun)" at bounding box center [569, 412] width 62 height 8
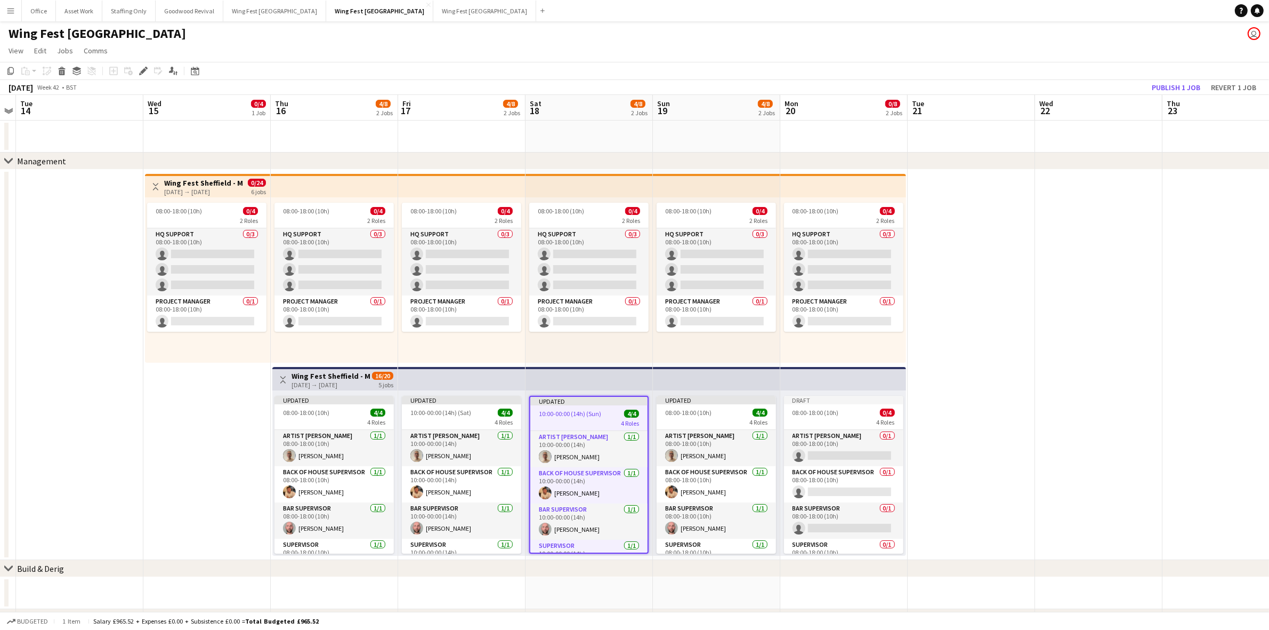
click at [141, 71] on icon at bounding box center [143, 71] width 6 height 6
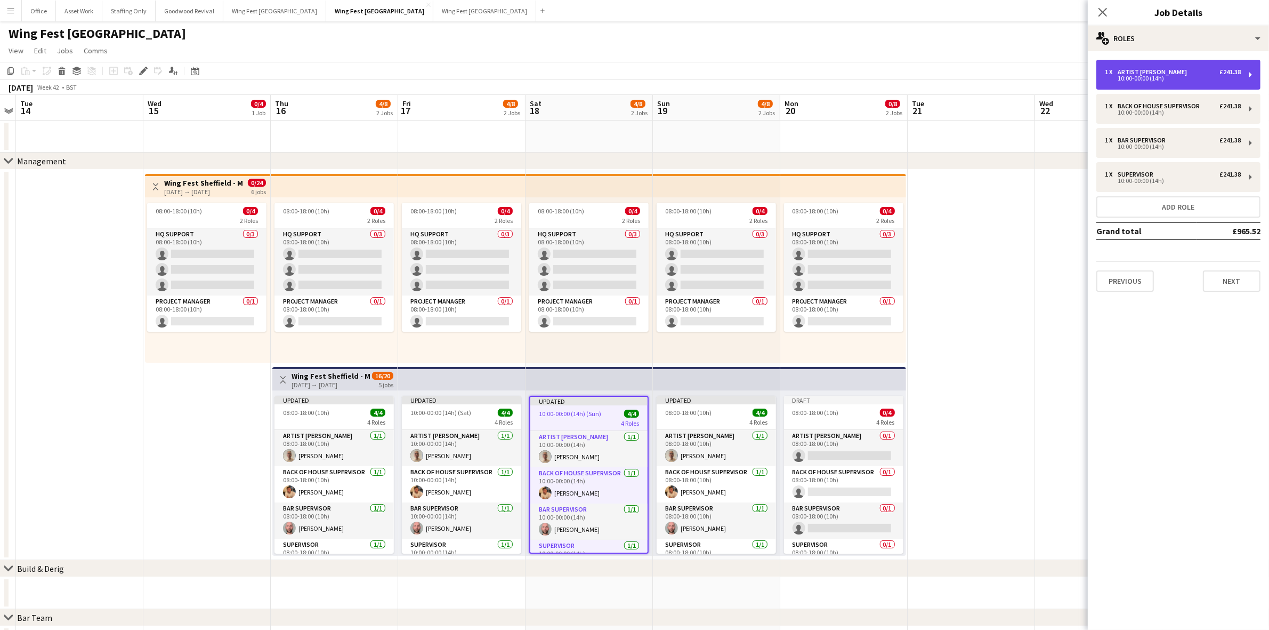
click at [1181, 75] on div "1 x Artist [PERSON_NAME] £241.38" at bounding box center [1173, 71] width 136 height 7
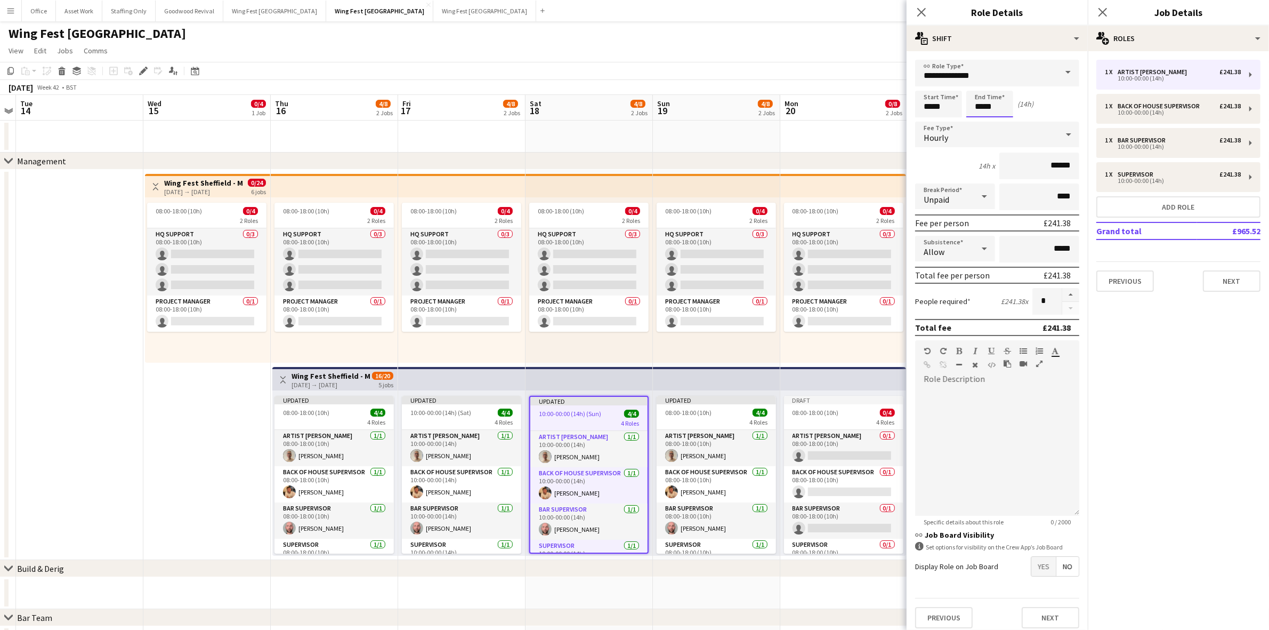
drag, startPoint x: 999, startPoint y: 107, endPoint x: 958, endPoint y: 102, distance: 41.4
click at [960, 102] on div "Start Time ***** End Time ***** (14h)" at bounding box center [997, 104] width 164 height 27
type input "*****"
click at [1136, 106] on div "Back of House Supervisor" at bounding box center [1161, 105] width 86 height 7
type input "**********"
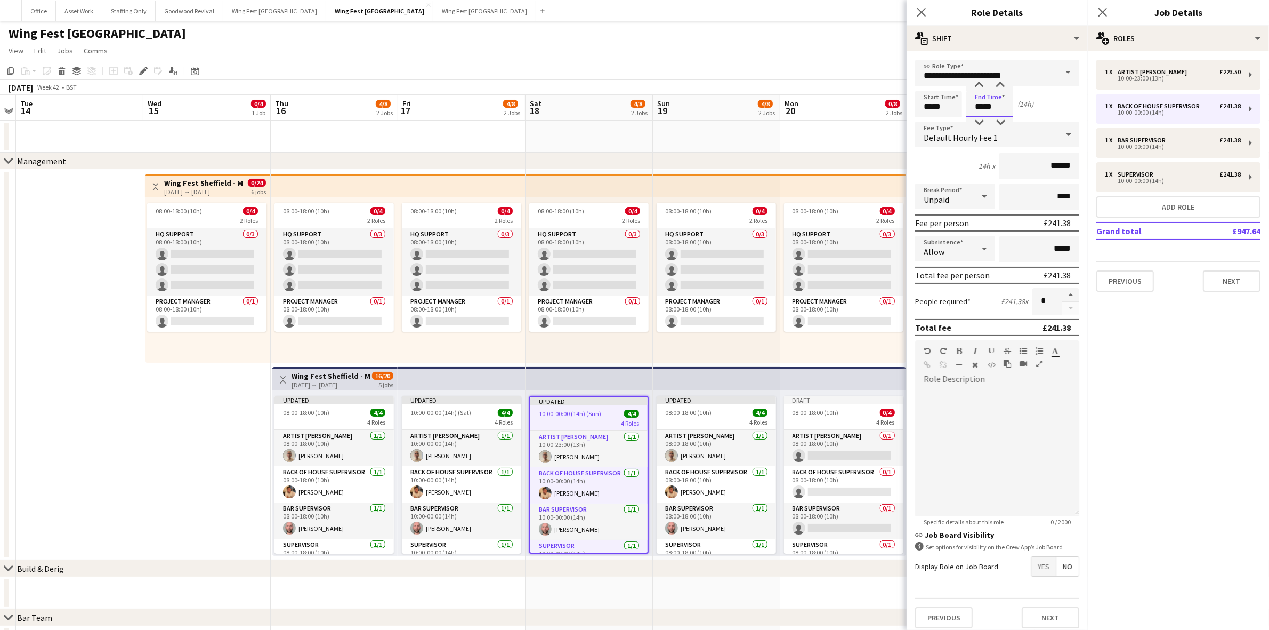
drag, startPoint x: 999, startPoint y: 105, endPoint x: 963, endPoint y: 107, distance: 35.2
click at [968, 107] on input "*****" at bounding box center [990, 104] width 47 height 27
type input "*****"
click at [1184, 136] on div "1 x Bar Supervisor £241.38" at bounding box center [1173, 139] width 136 height 7
type input "**********"
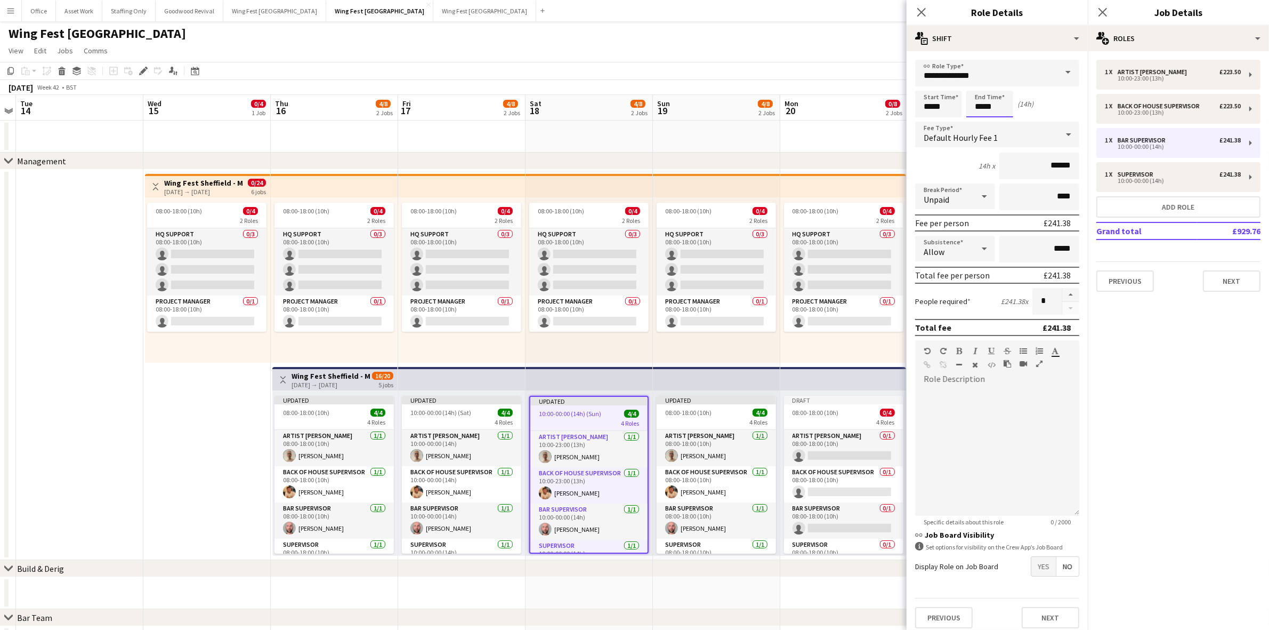
drag, startPoint x: 999, startPoint y: 108, endPoint x: 955, endPoint y: 104, distance: 43.8
click at [970, 106] on input "*****" at bounding box center [990, 104] width 47 height 27
type input "*****"
click at [1150, 173] on div "Supervisor" at bounding box center [1138, 174] width 40 height 7
type input "**********"
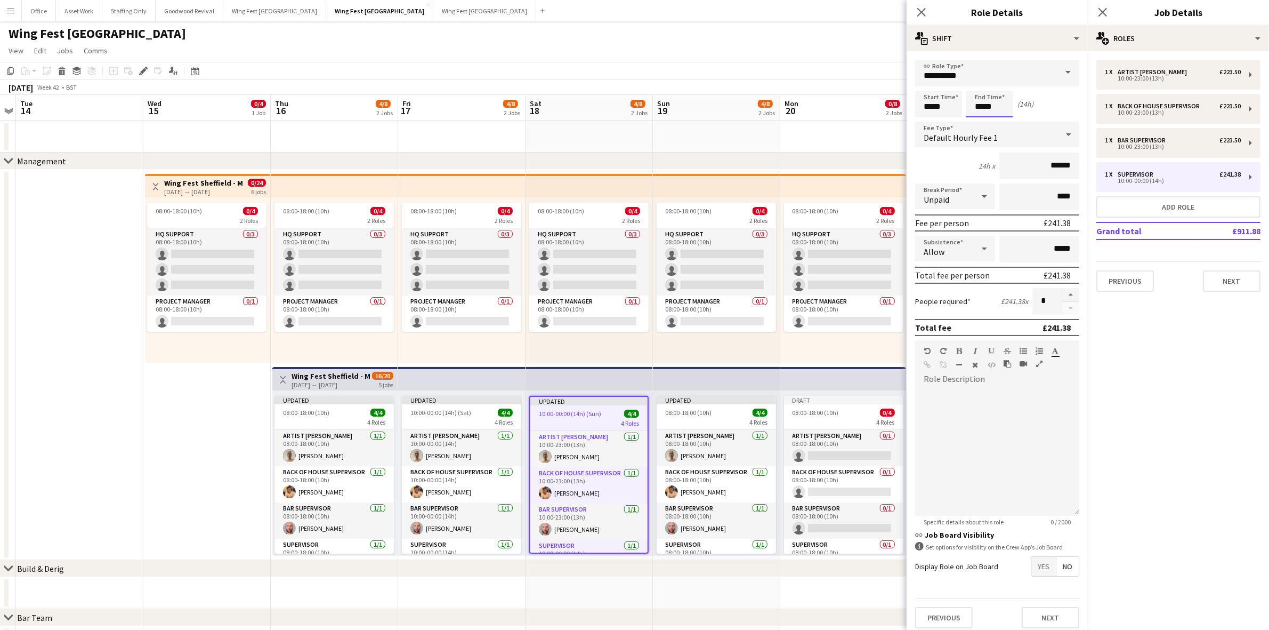
drag, startPoint x: 995, startPoint y: 109, endPoint x: 945, endPoint y: 106, distance: 50.8
click at [949, 106] on div "Start Time ***** End Time ***** (14h)" at bounding box center [997, 104] width 164 height 27
type input "*****"
click at [689, 417] on div "4 Roles" at bounding box center [716, 421] width 119 height 9
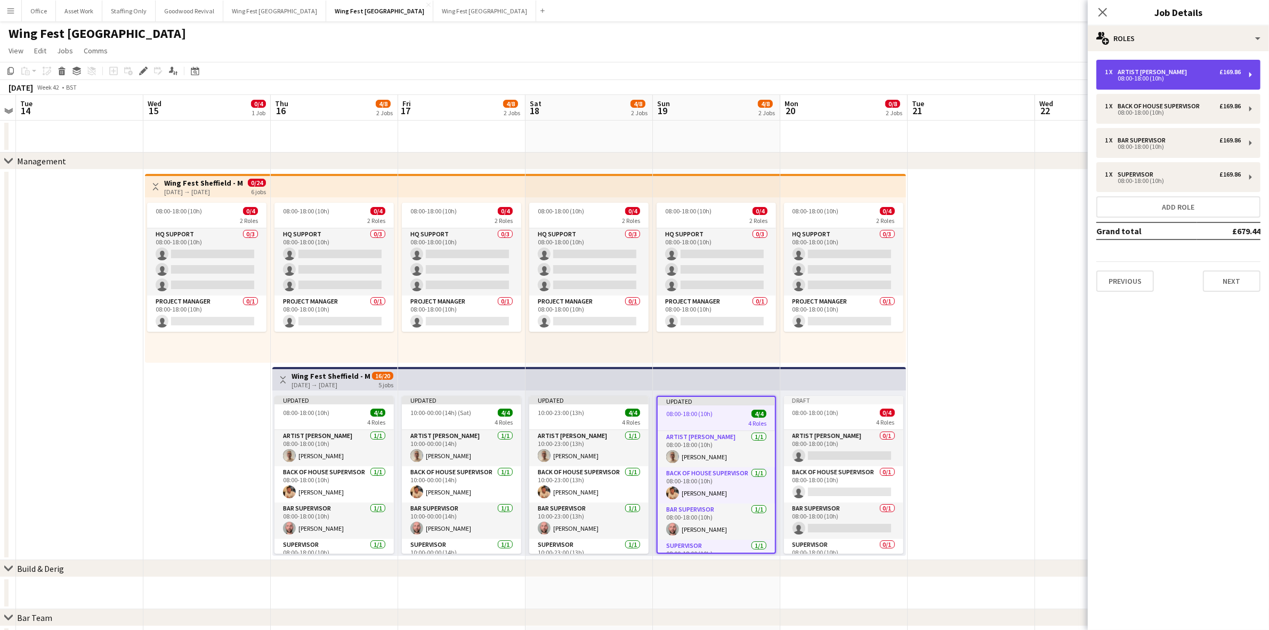
click at [1165, 84] on div "1 x Artist Liaison £169.86 08:00-18:00 (10h)" at bounding box center [1179, 75] width 164 height 30
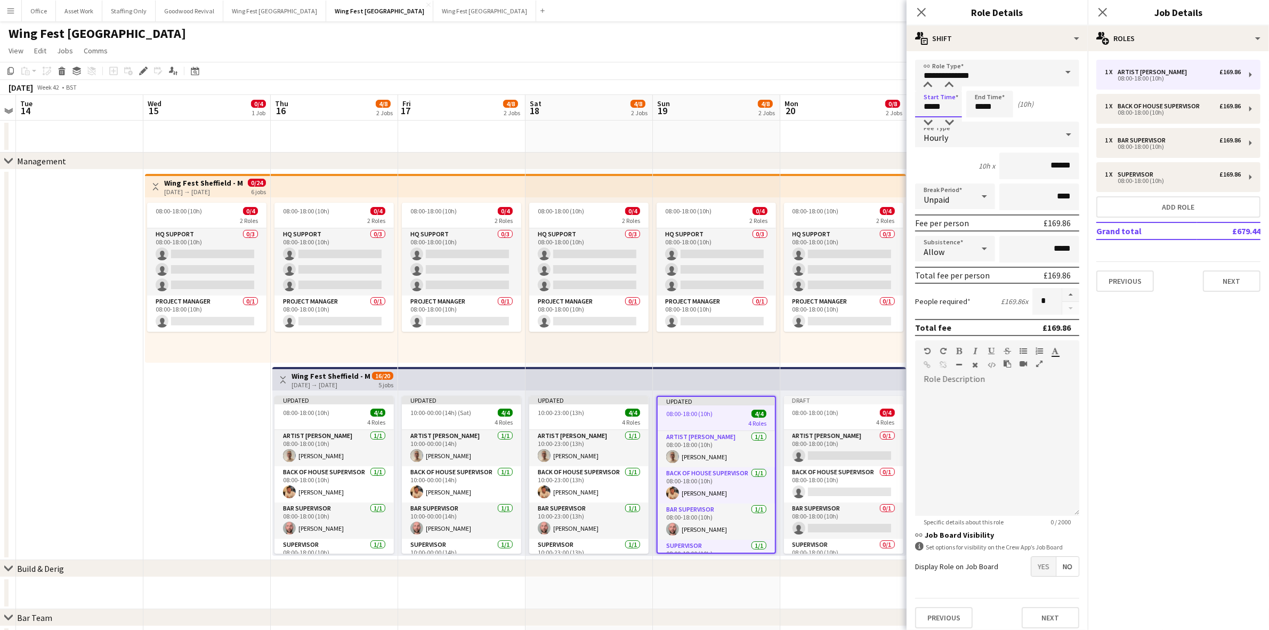
drag, startPoint x: 945, startPoint y: 104, endPoint x: 884, endPoint y: 100, distance: 61.4
click at [884, 100] on body "Menu Boards Boards Boards All jobs Status Workforce Workforce My Workforce Recr…" at bounding box center [634, 362] width 1269 height 725
type input "*****"
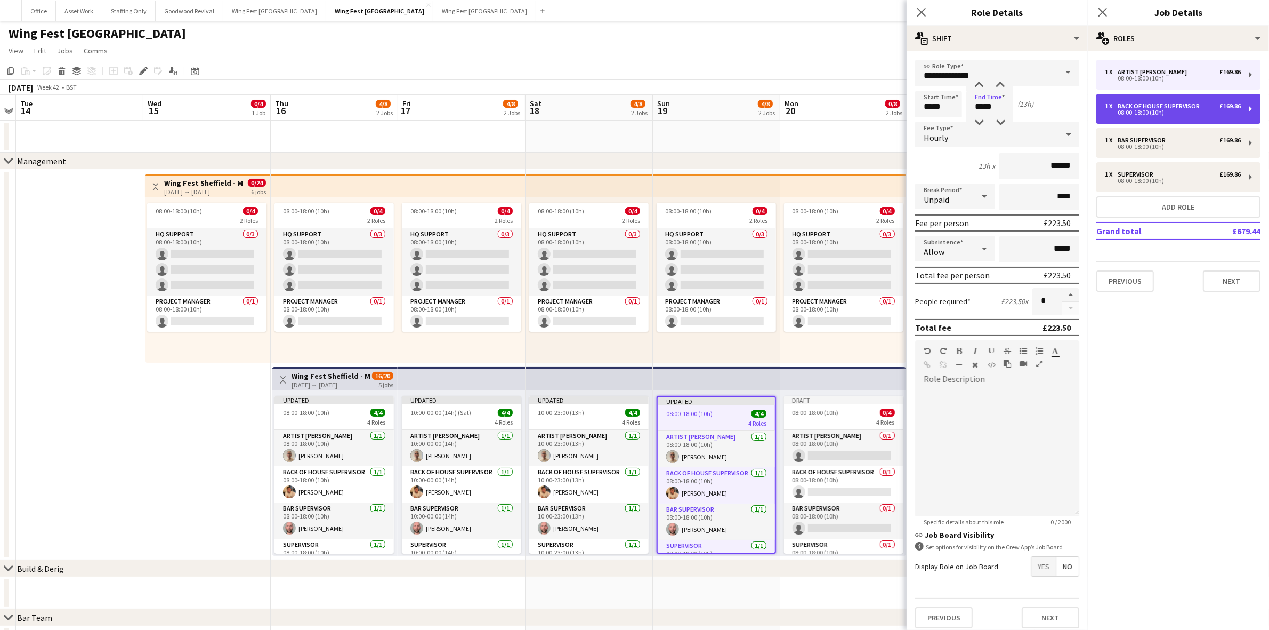
click at [1133, 107] on div "Back of House Supervisor" at bounding box center [1161, 105] width 86 height 7
type input "**********"
type input "*****"
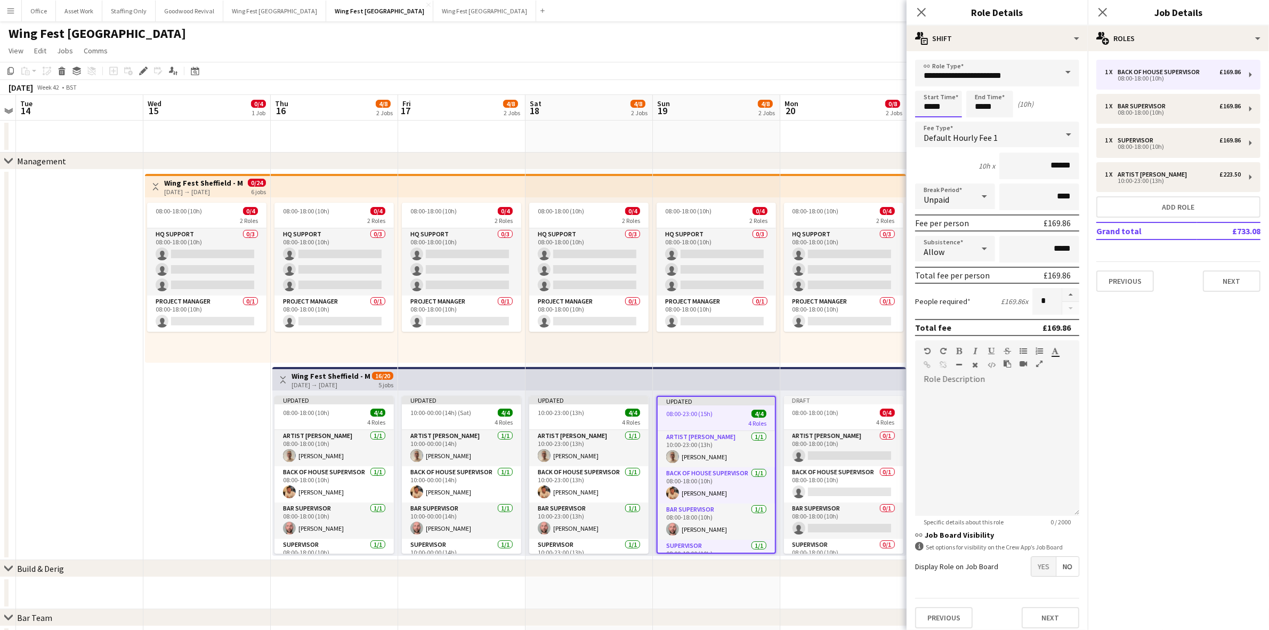
drag, startPoint x: 952, startPoint y: 108, endPoint x: 876, endPoint y: 91, distance: 78.1
click at [878, 100] on body "Menu Boards Boards Boards All jobs Status Workforce Workforce My Workforce Recr…" at bounding box center [634, 362] width 1269 height 725
type input "*****"
click at [1155, 149] on div "08:00-18:00 (10h)" at bounding box center [1173, 146] width 136 height 5
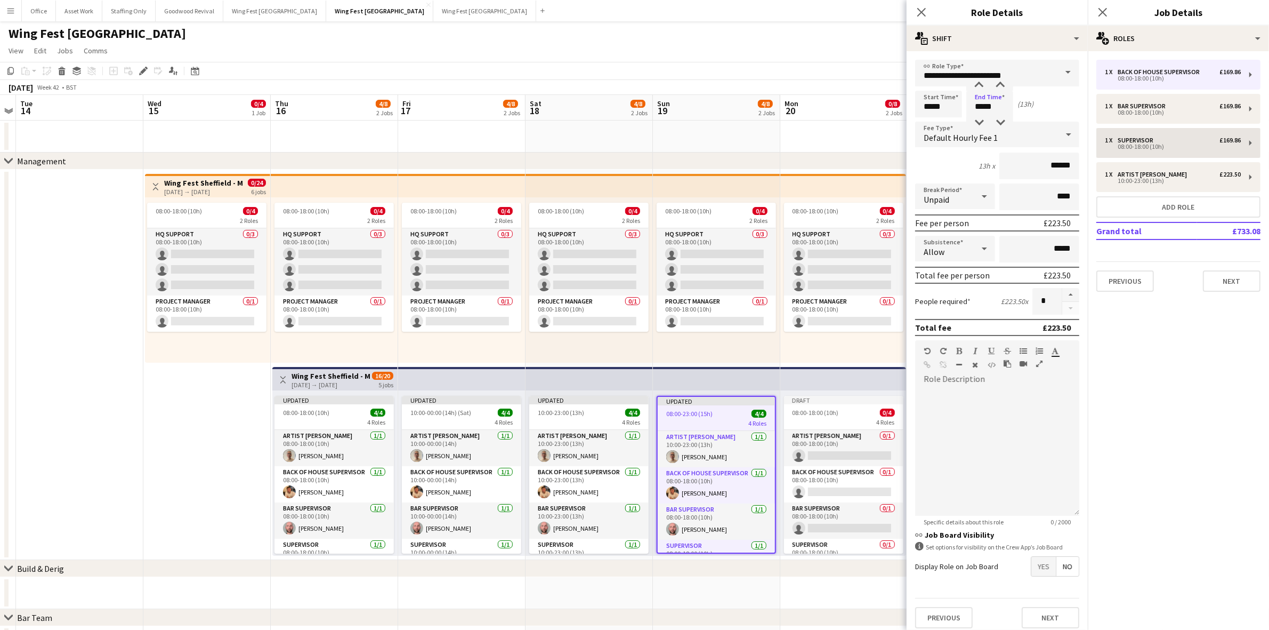
type input "**********"
type input "*****"
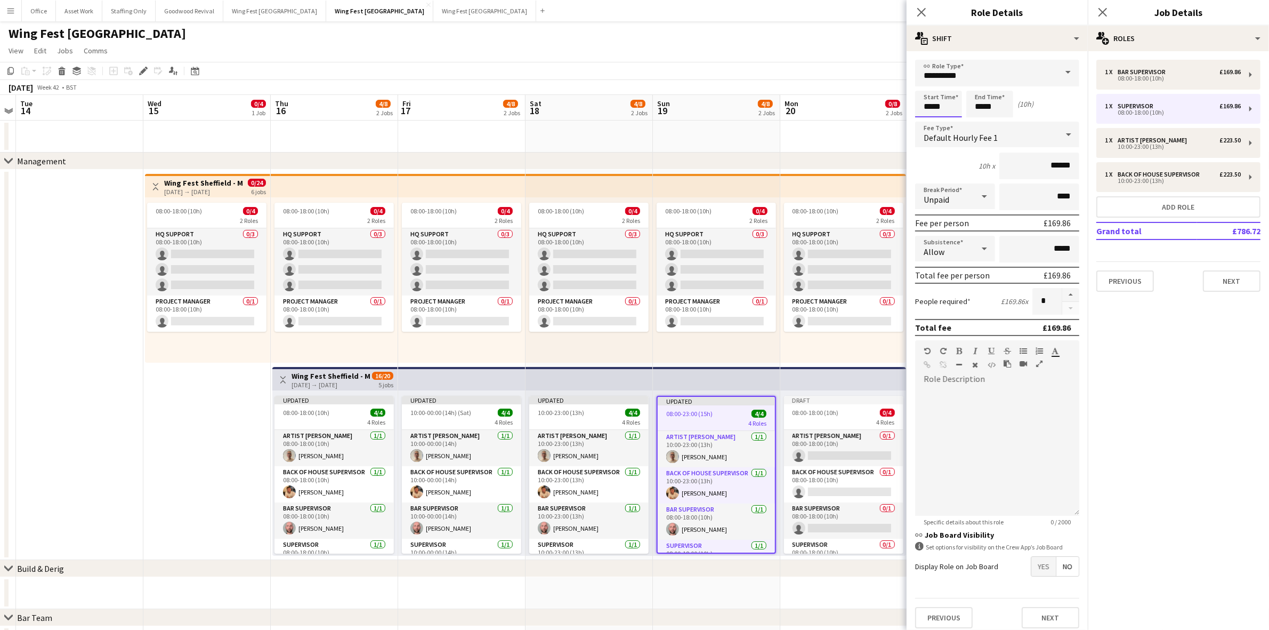
drag, startPoint x: 946, startPoint y: 108, endPoint x: 883, endPoint y: 99, distance: 63.5
click at [885, 99] on body "Menu Boards Boards Boards All jobs Status Workforce Workforce My Workforce Recr…" at bounding box center [634, 362] width 1269 height 725
type input "*****"
click at [1163, 168] on div "1 x Back of House Supervisor £223.50 10:00-23:00 (13h)" at bounding box center [1179, 177] width 164 height 30
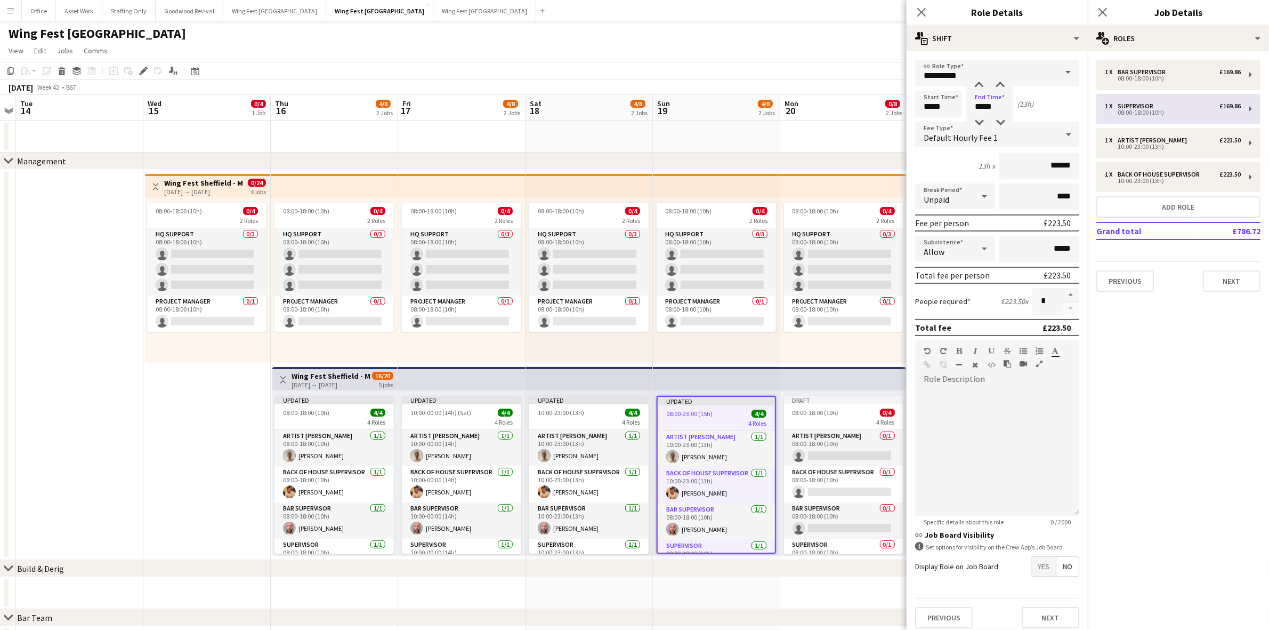
type input "**********"
type input "*****"
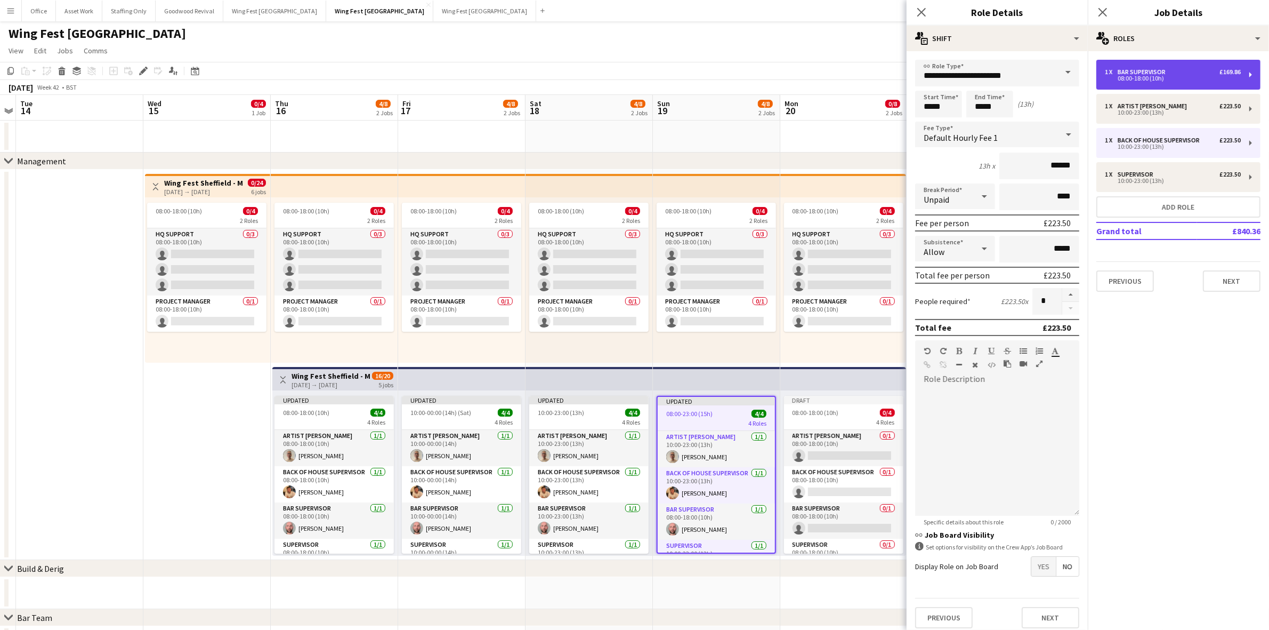
click at [1147, 83] on div "1 x Bar Supervisor £169.86 08:00-18:00 (10h)" at bounding box center [1179, 75] width 164 height 30
type input "**********"
type input "*****"
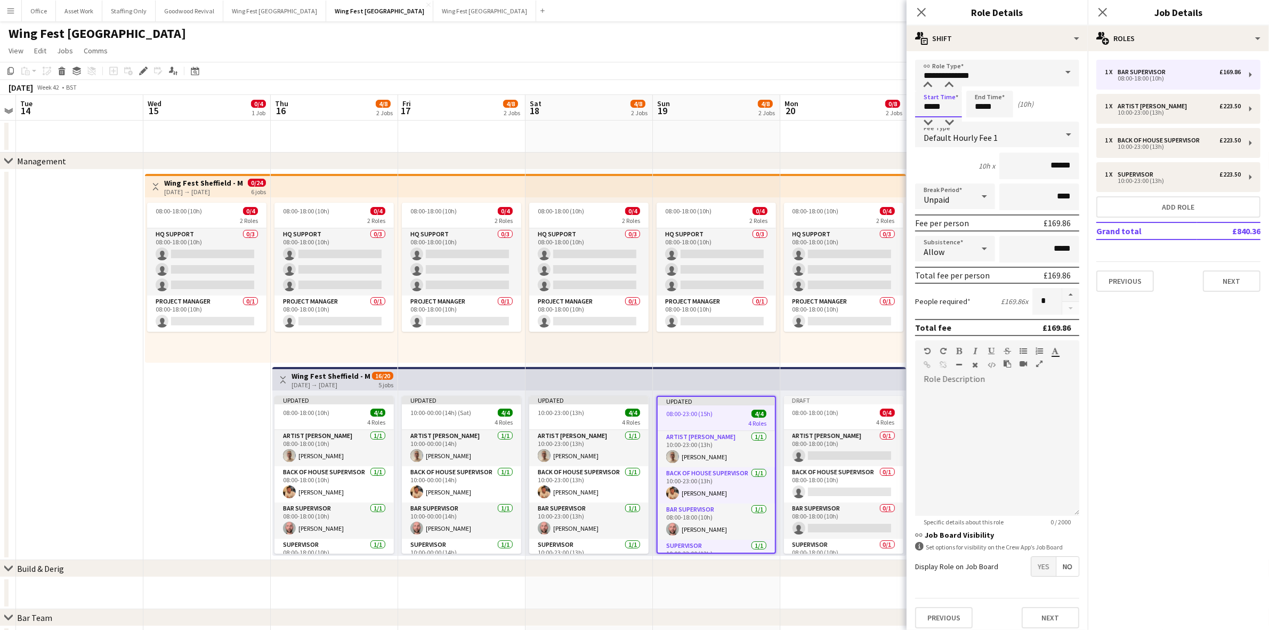
drag, startPoint x: 946, startPoint y: 107, endPoint x: 897, endPoint y: 108, distance: 49.1
click at [910, 108] on form "**********" at bounding box center [997, 348] width 181 height 577
type input "*****"
click at [923, 10] on icon "Close pop-in" at bounding box center [921, 12] width 10 height 10
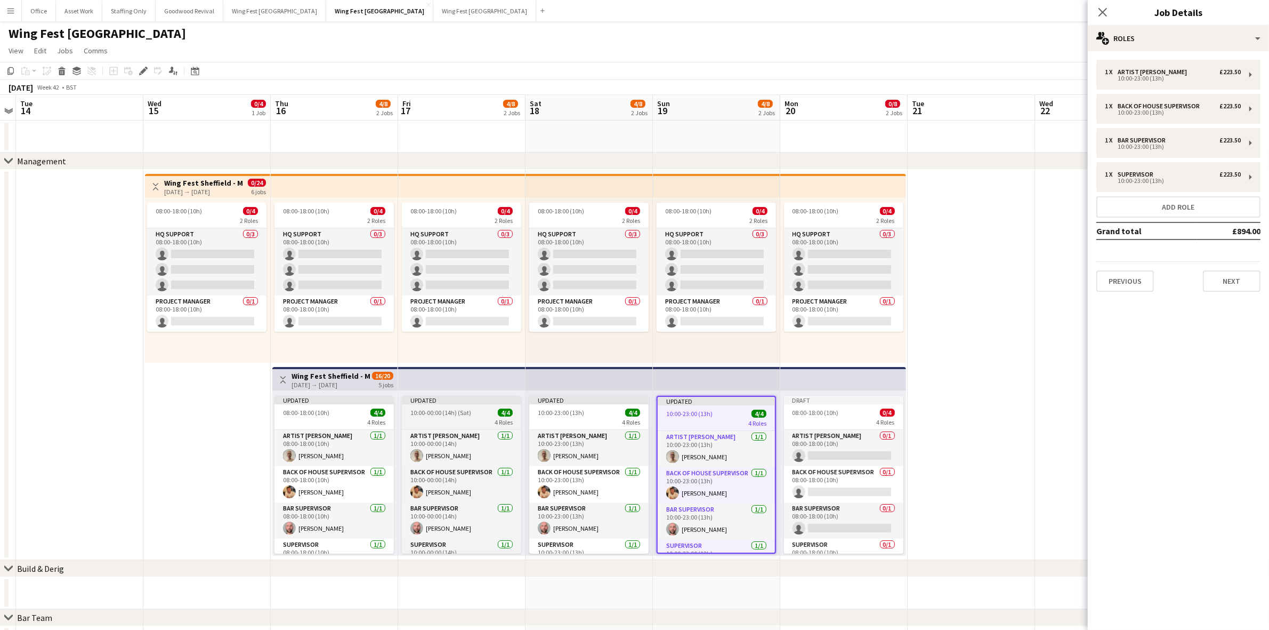
click at [484, 412] on div "10:00-00:00 (14h) (Sat) 4/4" at bounding box center [461, 412] width 119 height 8
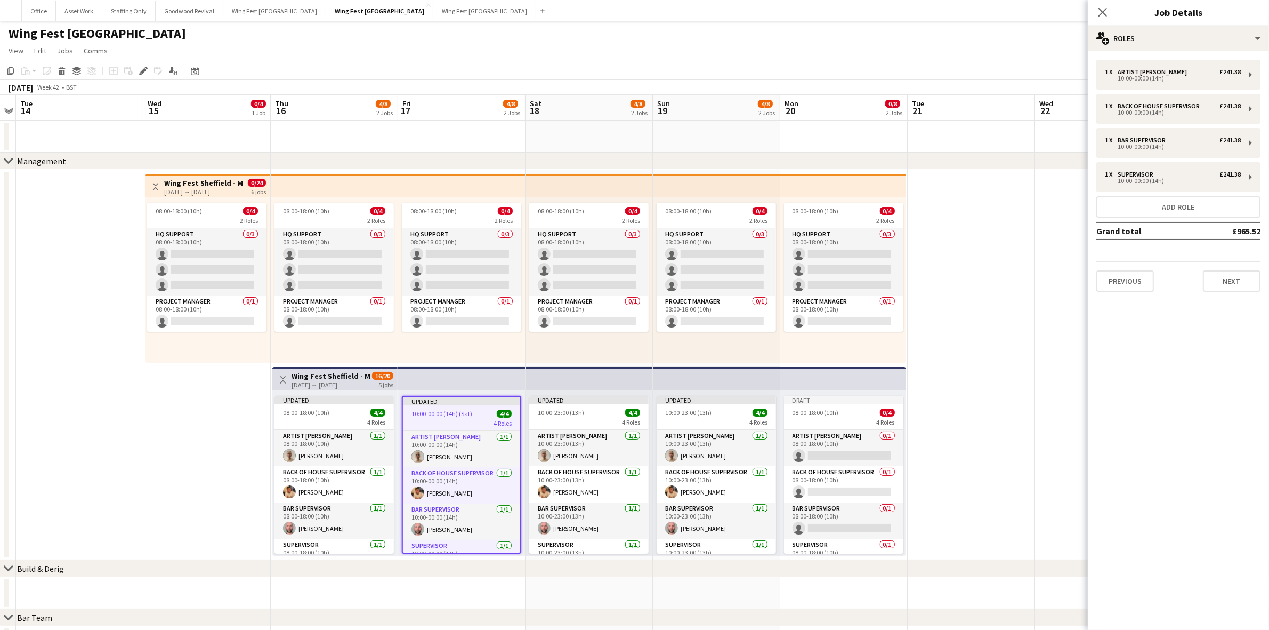
click at [436, 407] on app-job-card "Updated 10:00-00:00 (14h) (Sat) 4/4 4 Roles Artist Liaison [DATE] 10:00-00:00 (…" at bounding box center [461, 475] width 119 height 158
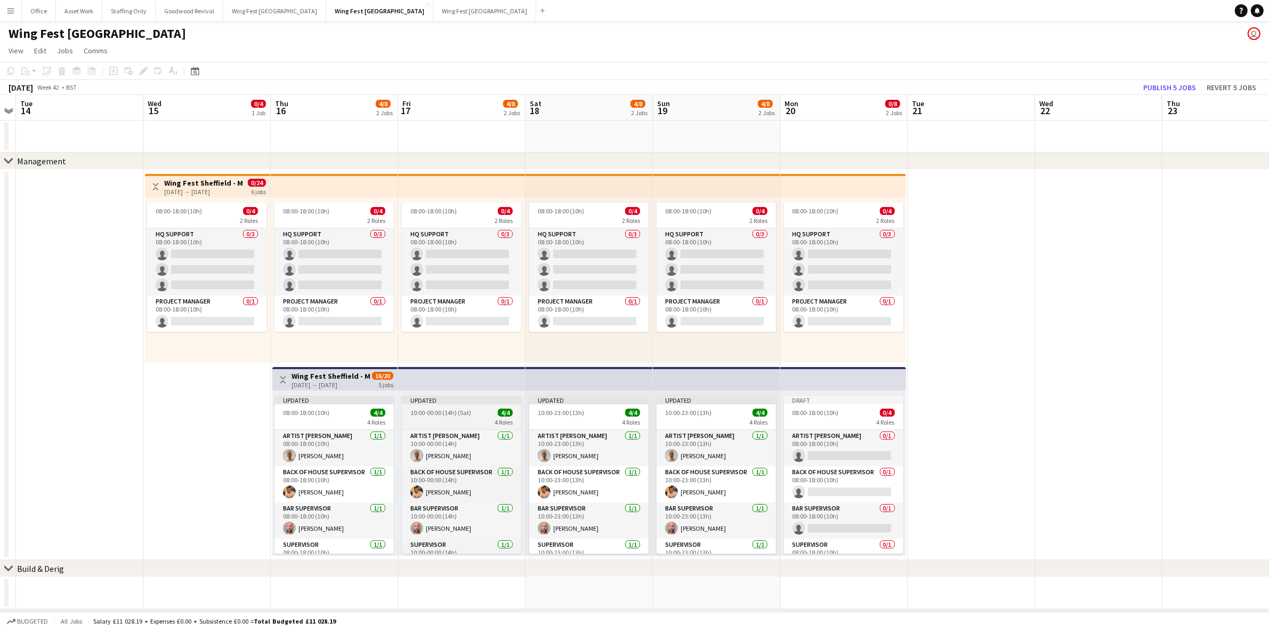
click at [436, 407] on app-job-card "Updated 10:00-00:00 (14h) (Sat) 4/4 4 Roles Artist Liaison [DATE] 10:00-00:00 (…" at bounding box center [461, 475] width 119 height 158
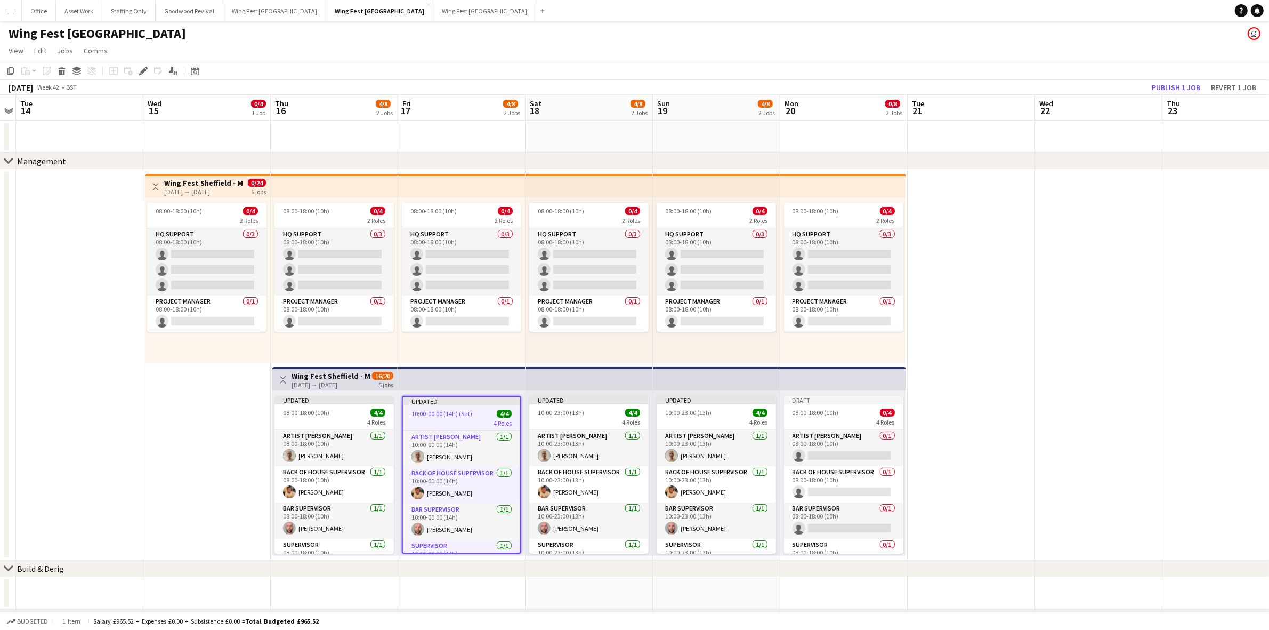
click at [142, 70] on icon "Edit" at bounding box center [143, 71] width 9 height 9
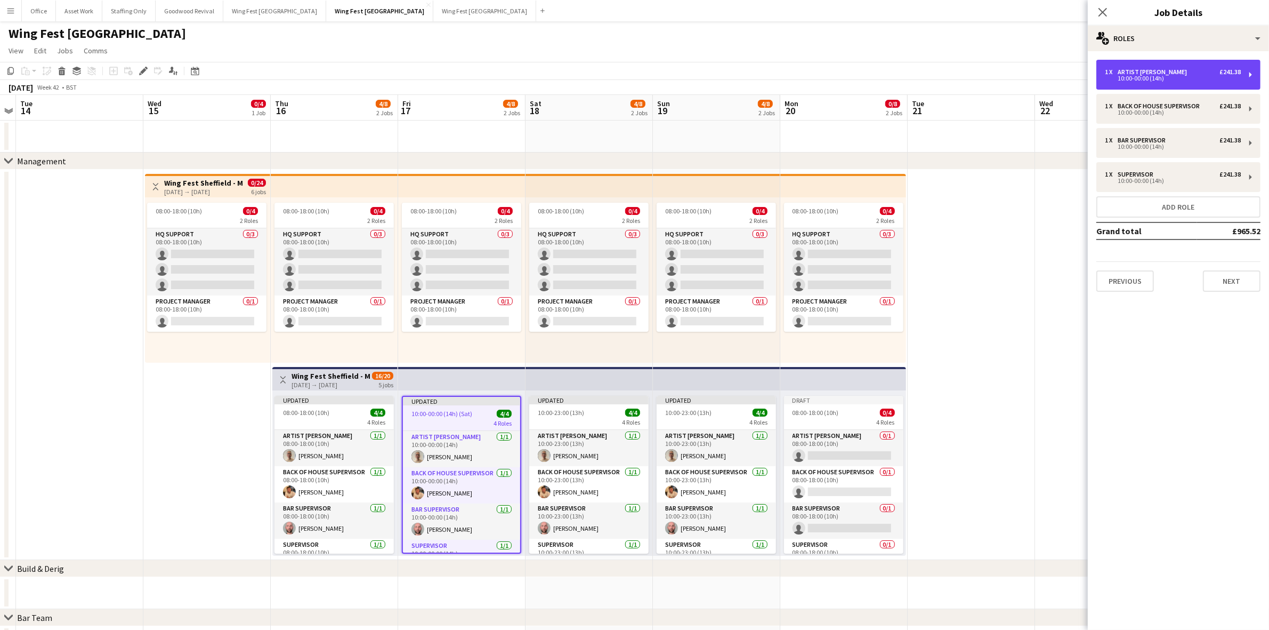
click at [1156, 77] on div "10:00-00:00 (14h)" at bounding box center [1173, 78] width 136 height 5
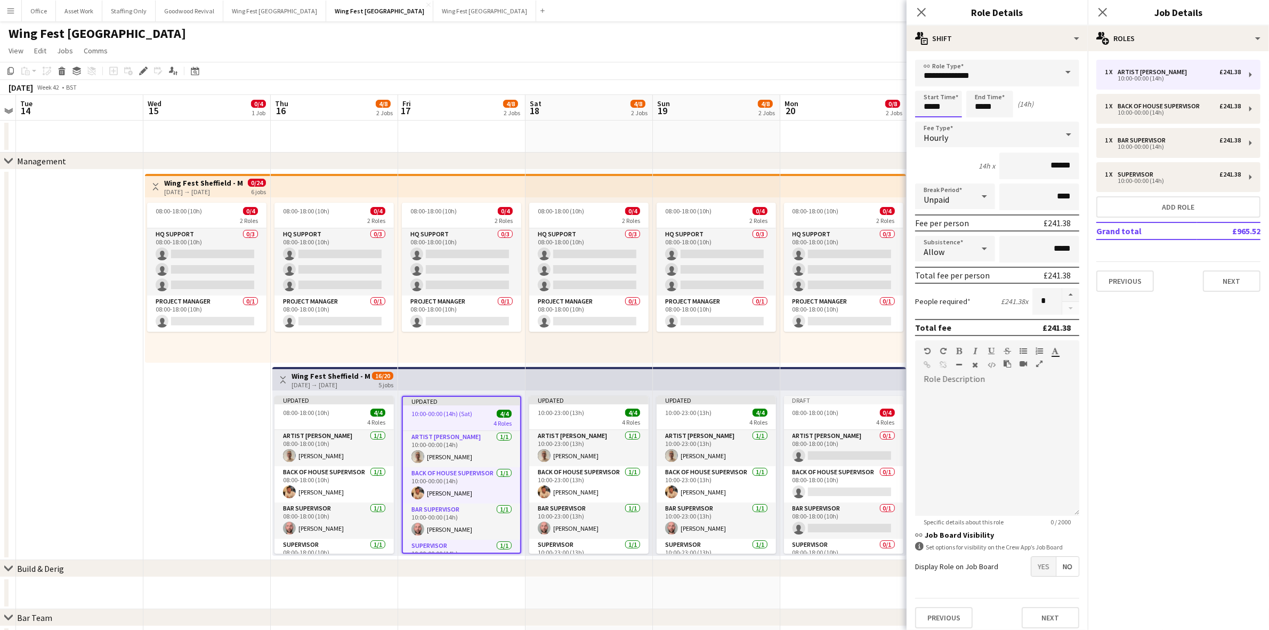
drag, startPoint x: 946, startPoint y: 107, endPoint x: 819, endPoint y: 101, distance: 127.0
click at [857, 102] on body "Menu Boards Boards Boards All jobs Status Workforce Workforce My Workforce Recr…" at bounding box center [634, 362] width 1269 height 725
type input "*****"
click at [1128, 107] on div "Back of House Supervisor" at bounding box center [1161, 105] width 86 height 7
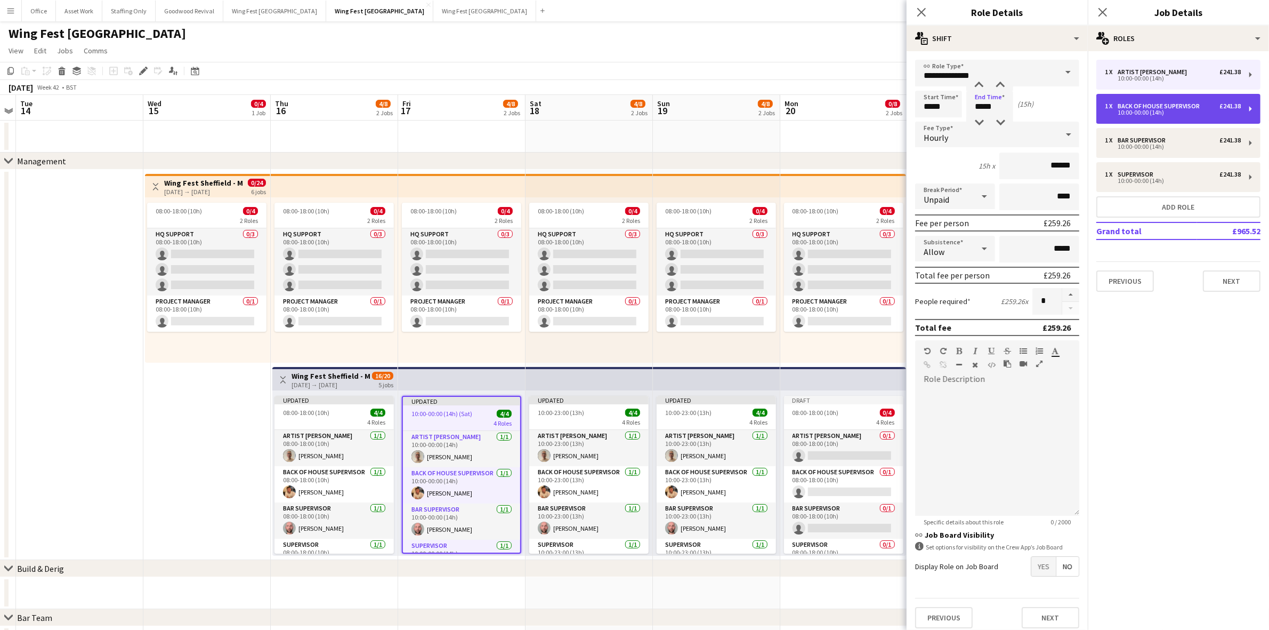
type input "**********"
type input "*****"
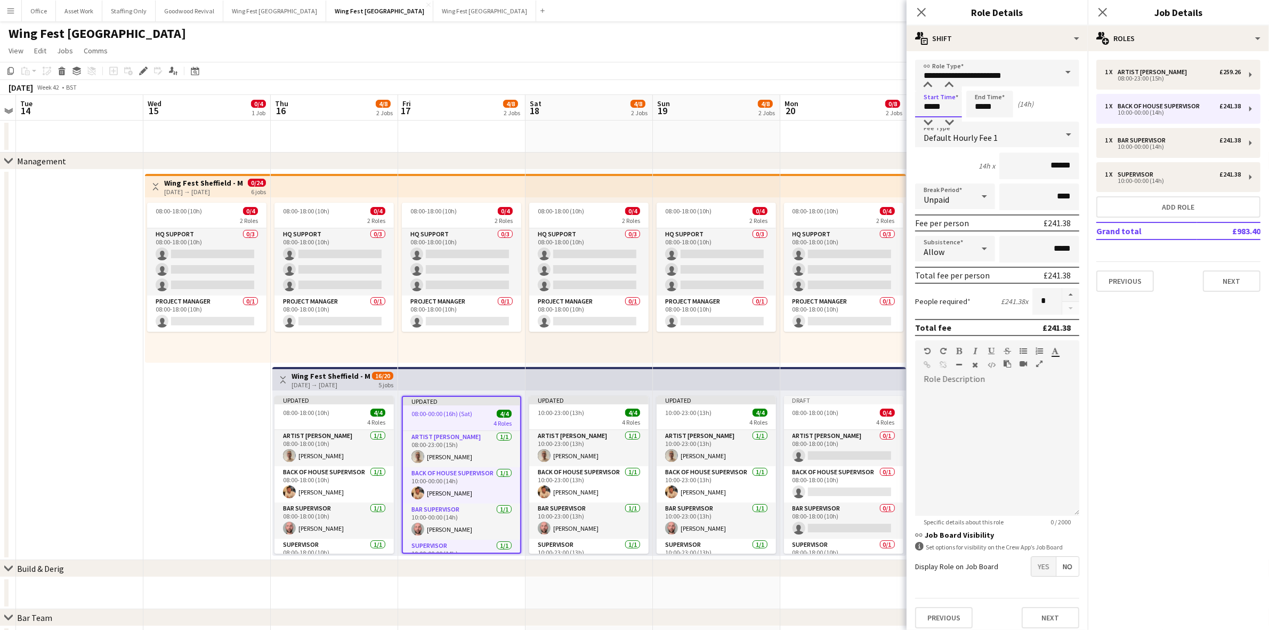
drag, startPoint x: 914, startPoint y: 103, endPoint x: 856, endPoint y: 93, distance: 59.4
click at [880, 102] on body "Menu Boards Boards Boards All jobs Status Workforce Workforce My Workforce Recr…" at bounding box center [634, 362] width 1269 height 725
type input "*****"
click at [1167, 148] on div "10:00-00:00 (14h)" at bounding box center [1173, 146] width 136 height 5
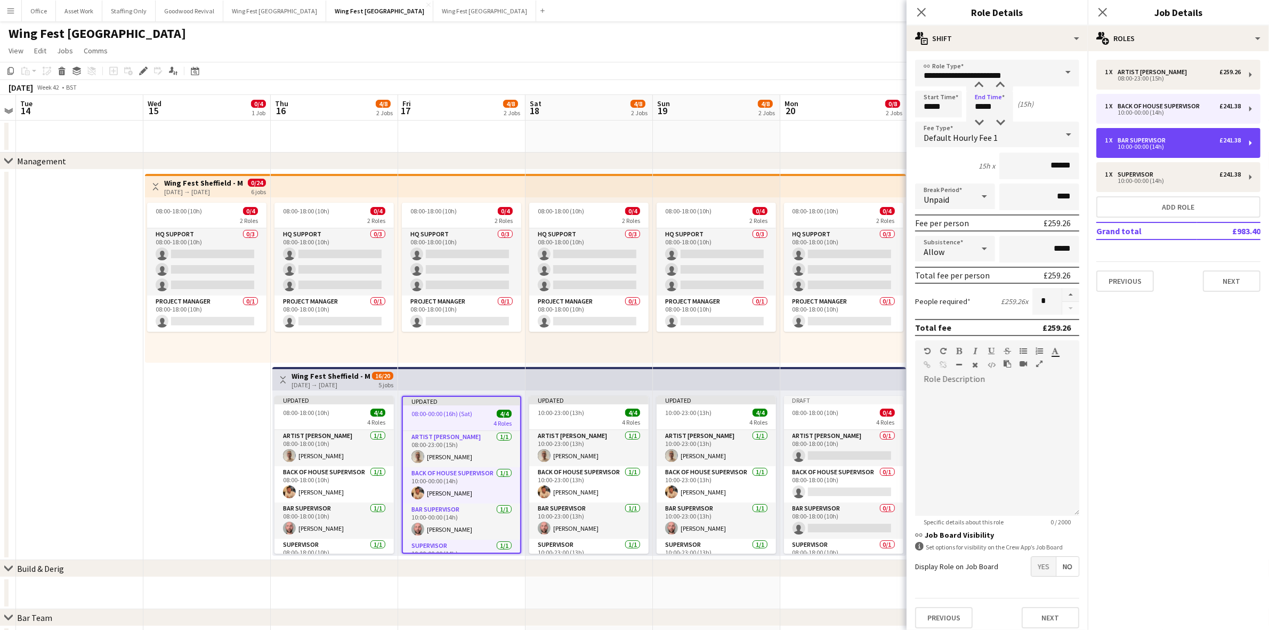
type input "**********"
type input "*****"
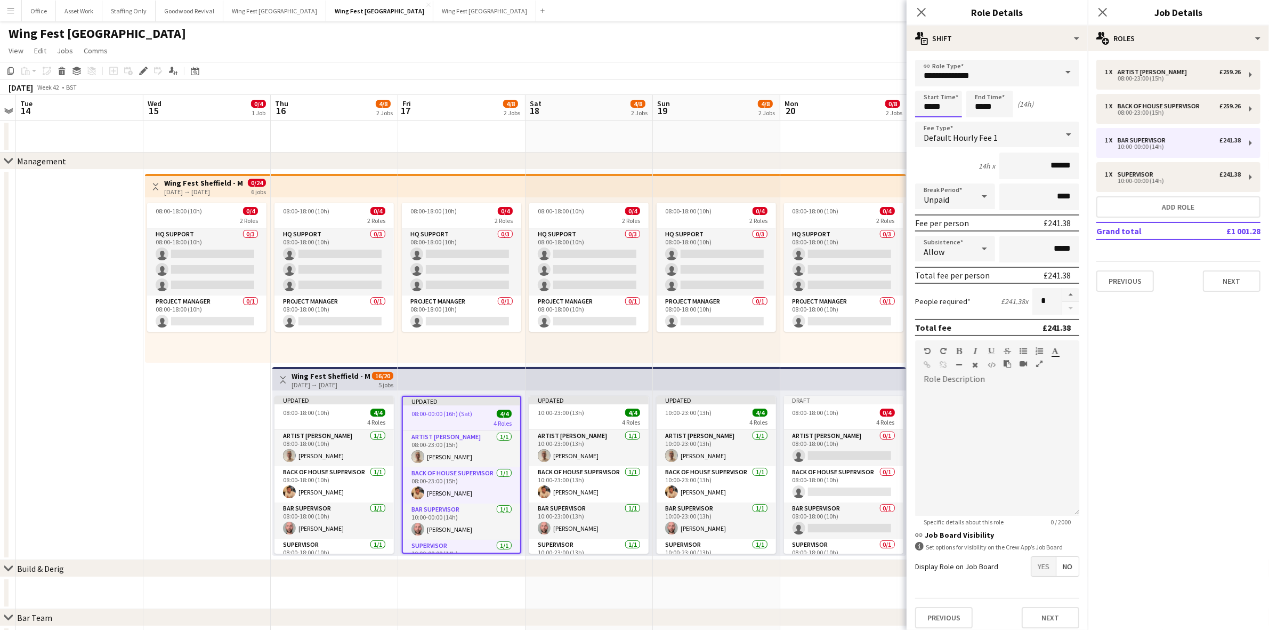
drag, startPoint x: 953, startPoint y: 109, endPoint x: 835, endPoint y: 104, distance: 118.5
click at [844, 106] on body "Menu Boards Boards Boards All jobs Status Workforce Workforce My Workforce Recr…" at bounding box center [634, 362] width 1269 height 725
type input "*****"
click at [1117, 179] on div "10:00-00:00 (14h)" at bounding box center [1173, 180] width 136 height 5
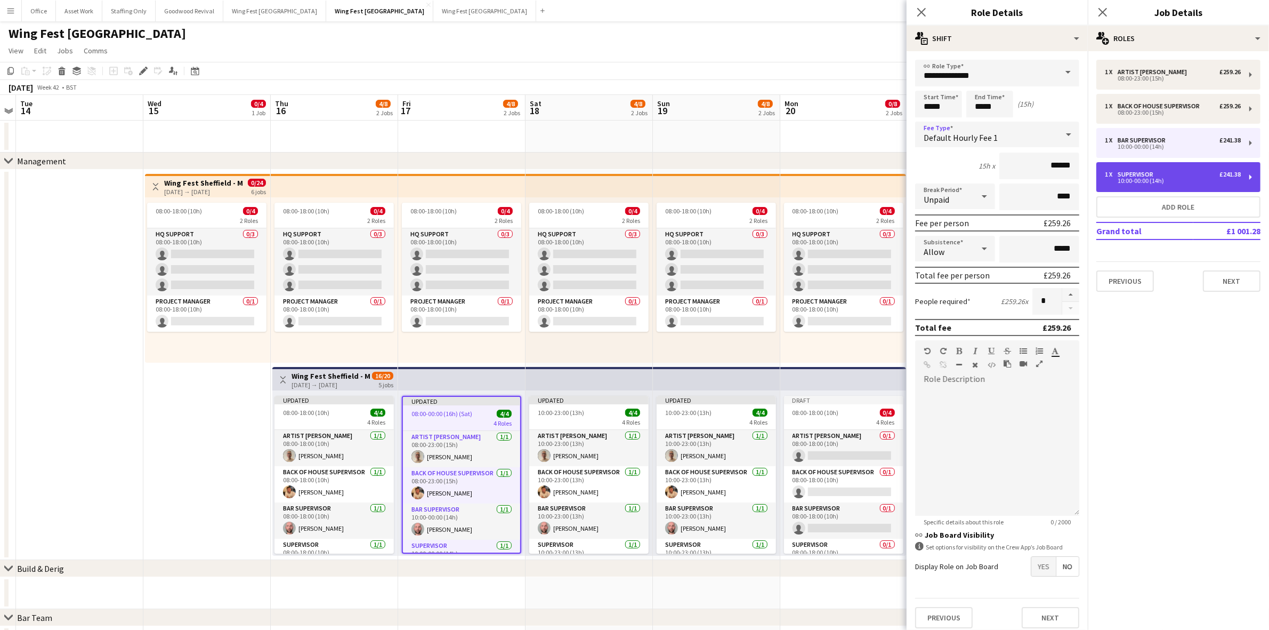
type input "**********"
type input "*****"
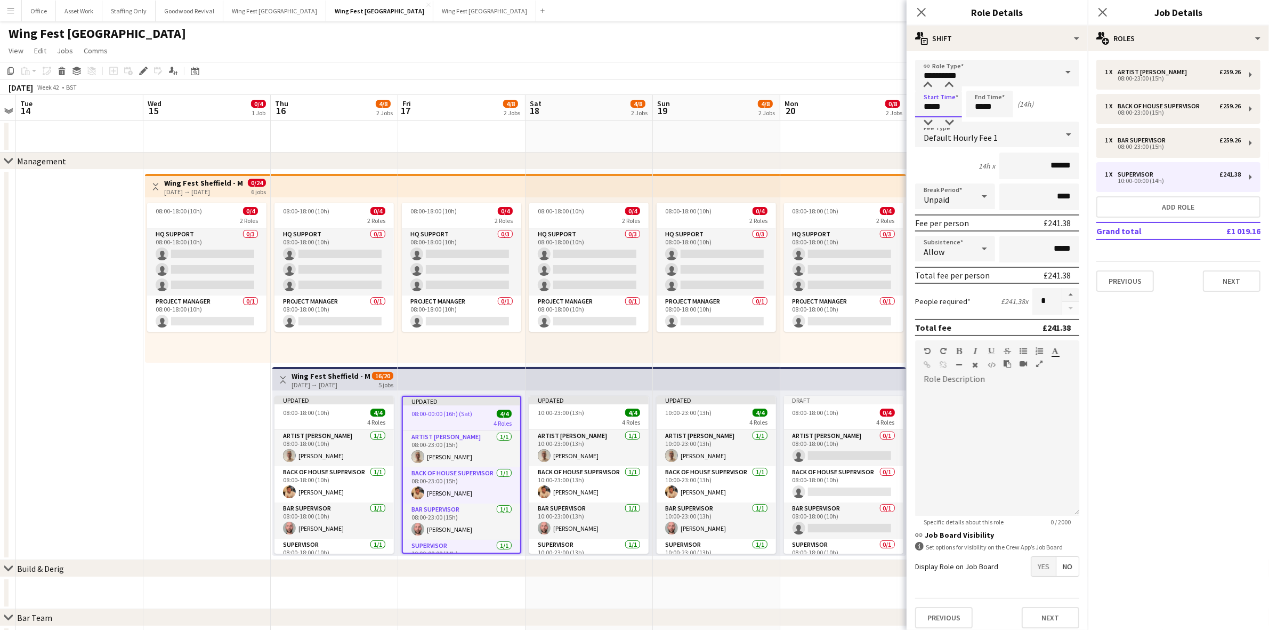
drag, startPoint x: 944, startPoint y: 106, endPoint x: 873, endPoint y: 93, distance: 72.0
click at [876, 94] on body "Menu Boards Boards Boards All jobs Status Workforce Workforce My Workforce Recr…" at bounding box center [634, 362] width 1269 height 725
type input "*****"
click at [1105, 11] on icon "Close pop-in" at bounding box center [1103, 12] width 10 height 10
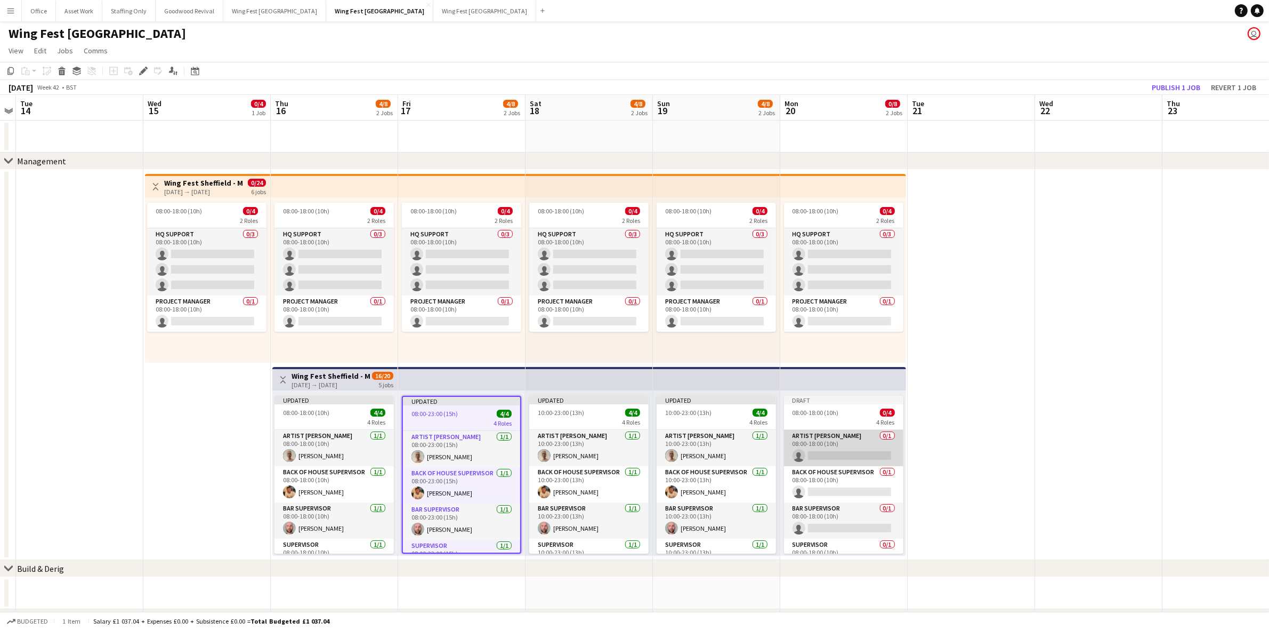
click at [820, 443] on app-card-role "Artist Liaison 0/1 08:00-18:00 (10h) single-neutral-actions" at bounding box center [843, 448] width 119 height 36
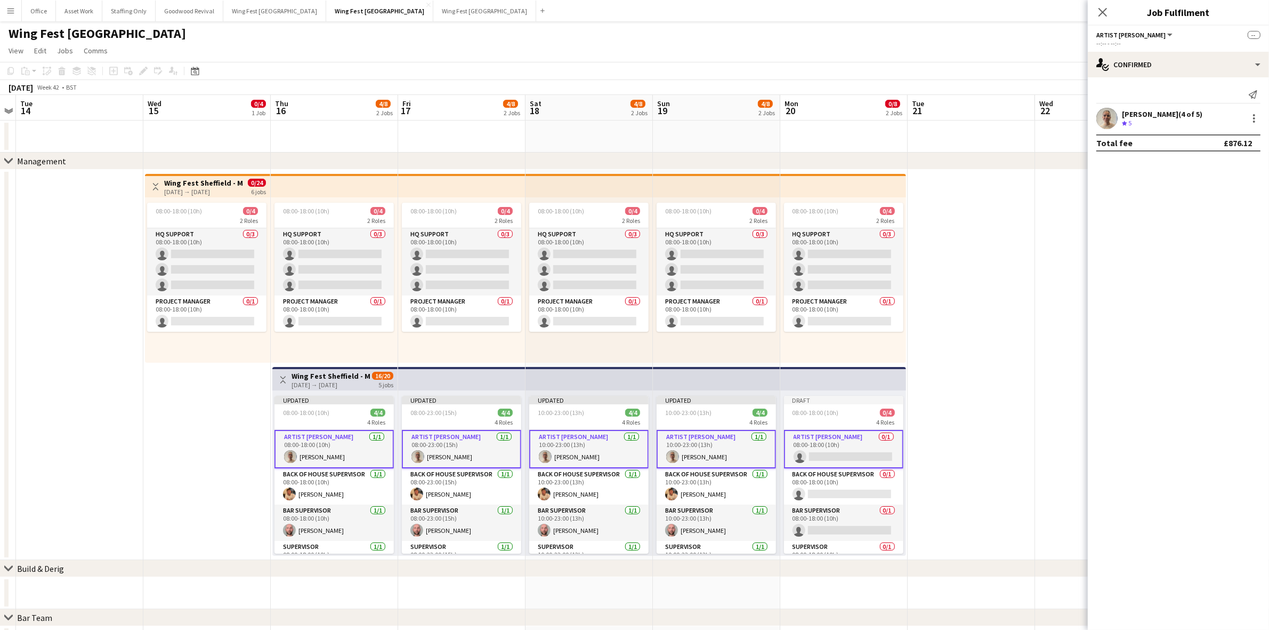
click at [830, 452] on app-card-role "Artist Liaison 0/1 08:00-18:00 (10h) single-neutral-actions" at bounding box center [843, 449] width 119 height 38
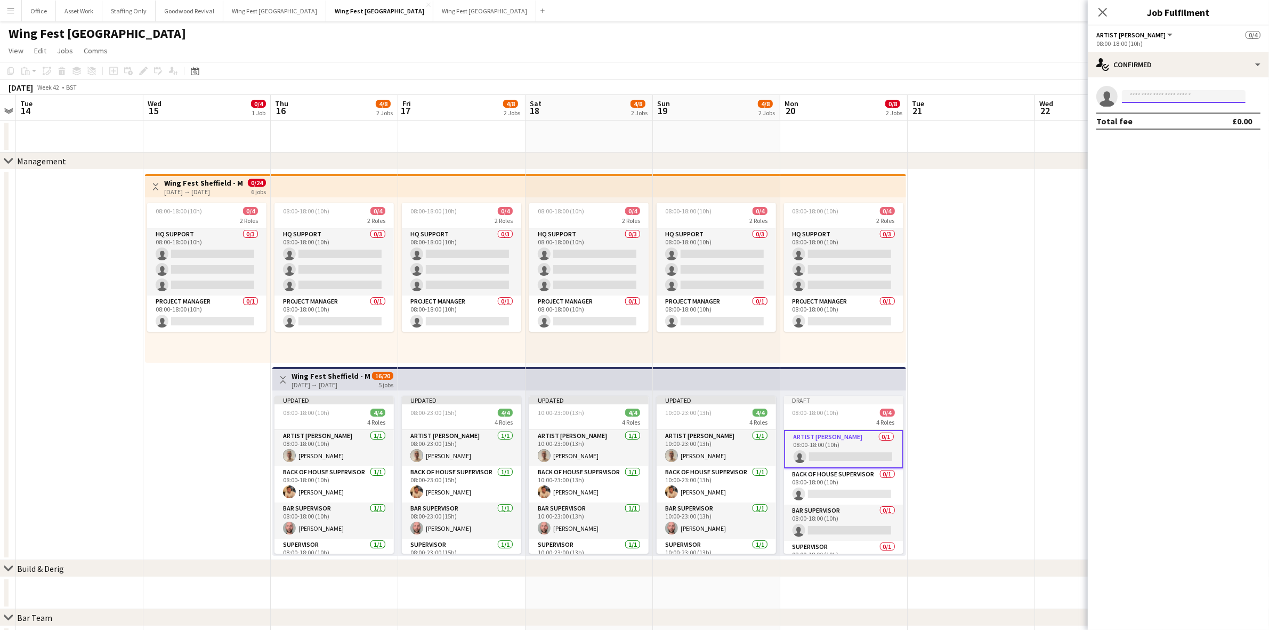
click at [1137, 96] on input at bounding box center [1184, 96] width 124 height 13
type input "*******"
click at [1154, 118] on span "[EMAIL_ADDRESS][PERSON_NAME][PERSON_NAME][DOMAIN_NAME]" at bounding box center [1184, 120] width 107 height 9
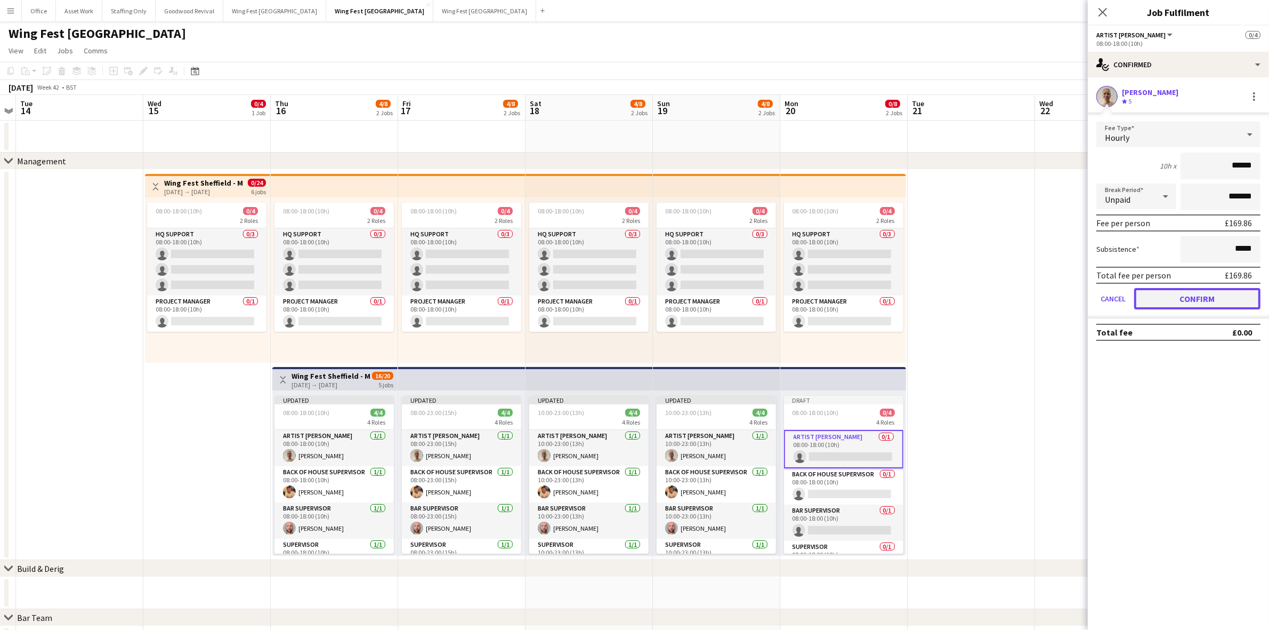
click at [1197, 304] on button "Confirm" at bounding box center [1198, 298] width 126 height 21
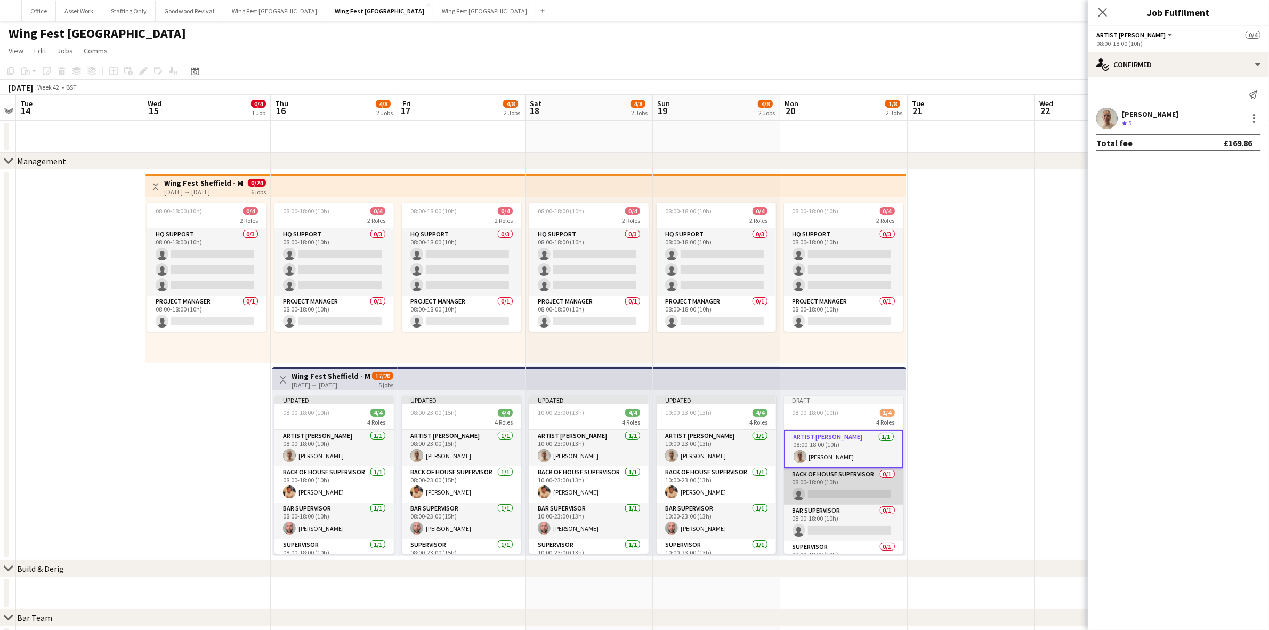
click at [811, 482] on app-card-role "Back of House Supervisor 0/1 08:00-18:00 (10h) single-neutral-actions" at bounding box center [843, 486] width 119 height 36
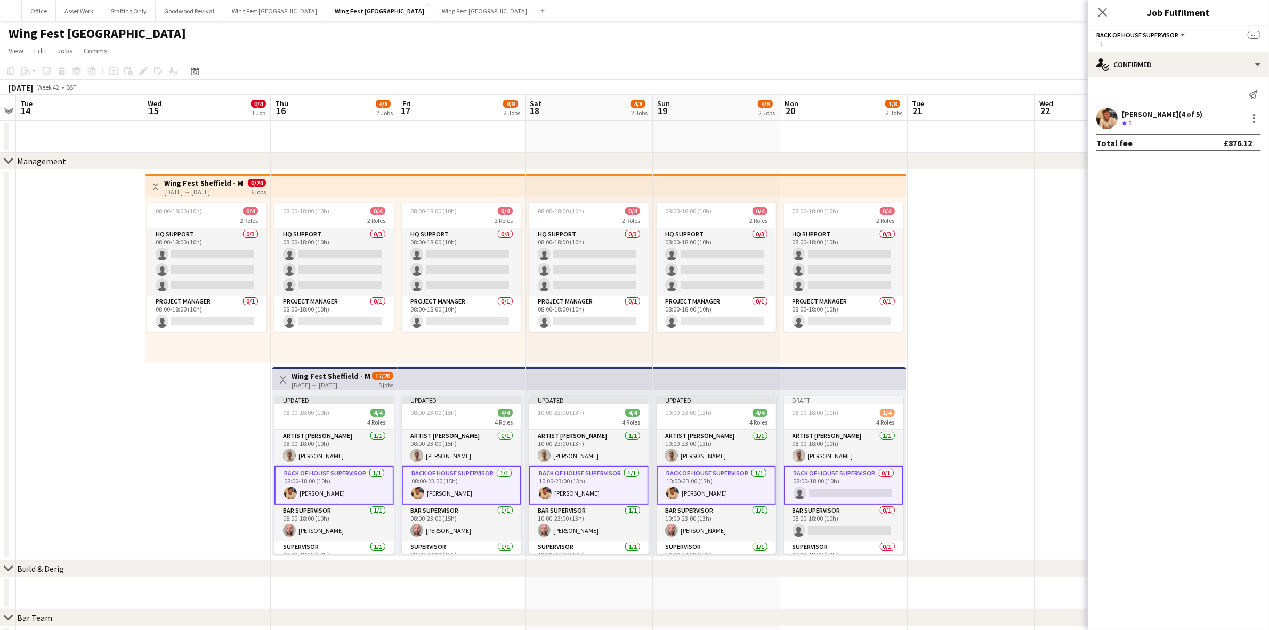
click at [838, 482] on app-card-role "Back of House Supervisor 0/1 08:00-18:00 (10h) single-neutral-actions" at bounding box center [843, 485] width 119 height 38
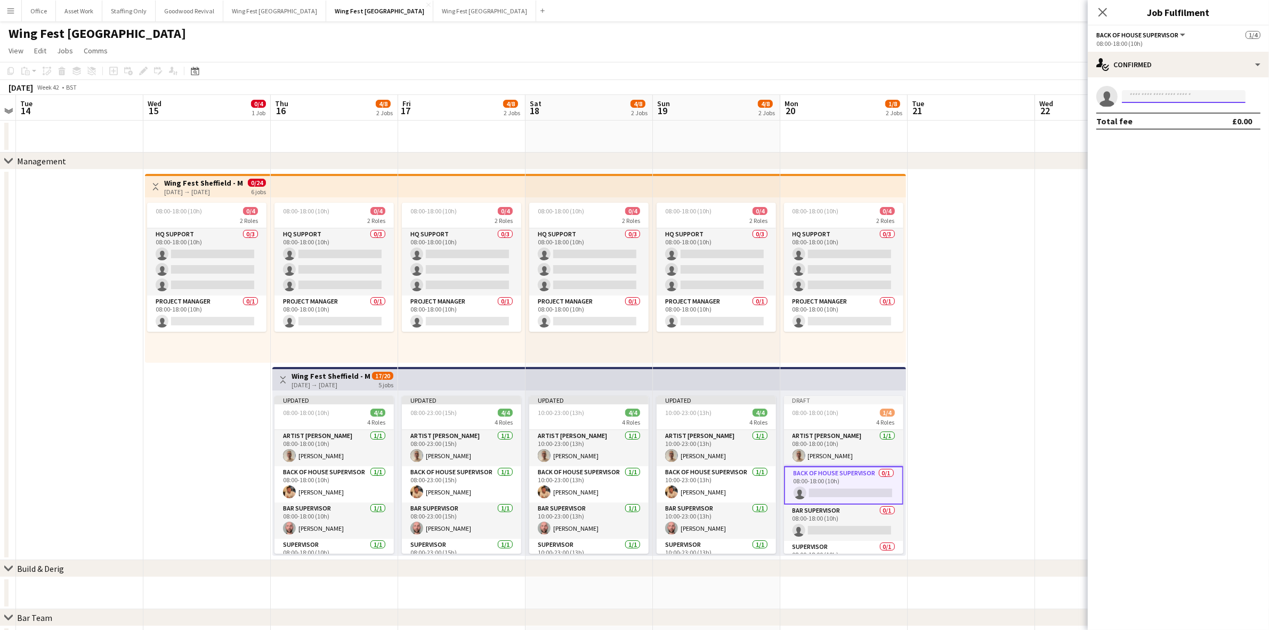
click at [1141, 97] on input at bounding box center [1184, 96] width 124 height 13
type input "****"
click at [1154, 120] on span "[EMAIL_ADDRESS][DOMAIN_NAME]" at bounding box center [1184, 120] width 107 height 9
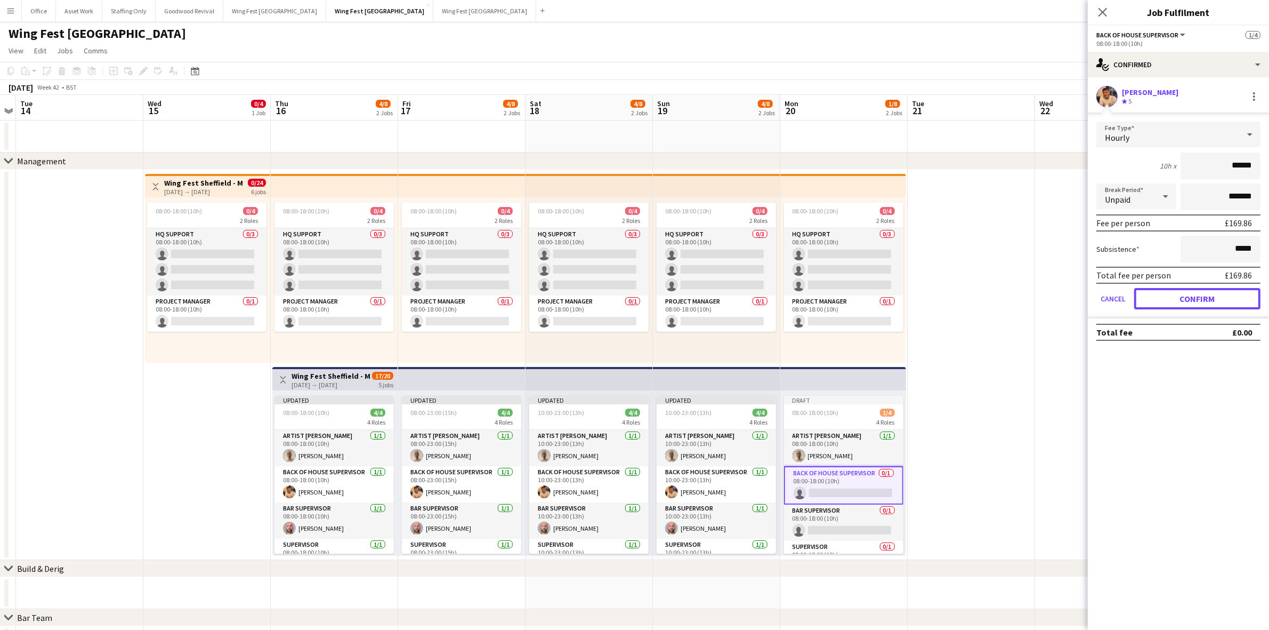
click at [1197, 288] on button "Confirm" at bounding box center [1198, 298] width 126 height 21
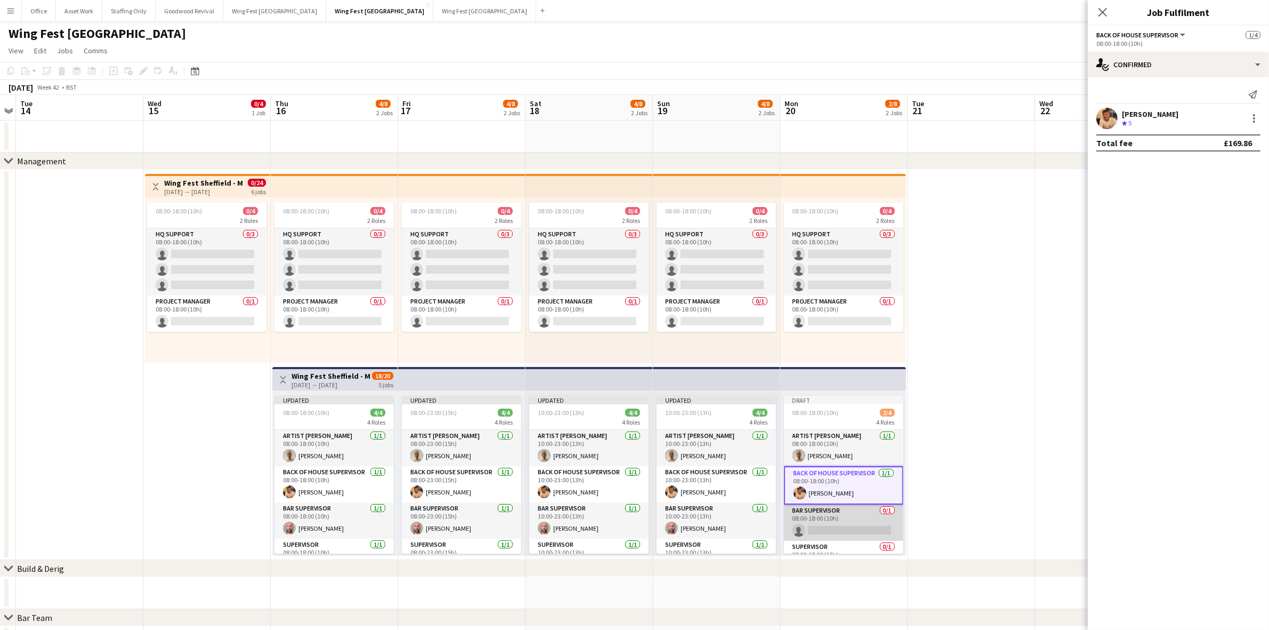
click at [820, 509] on app-card-role "Bar Supervisor 0/1 08:00-18:00 (10h) single-neutral-actions" at bounding box center [843, 522] width 119 height 36
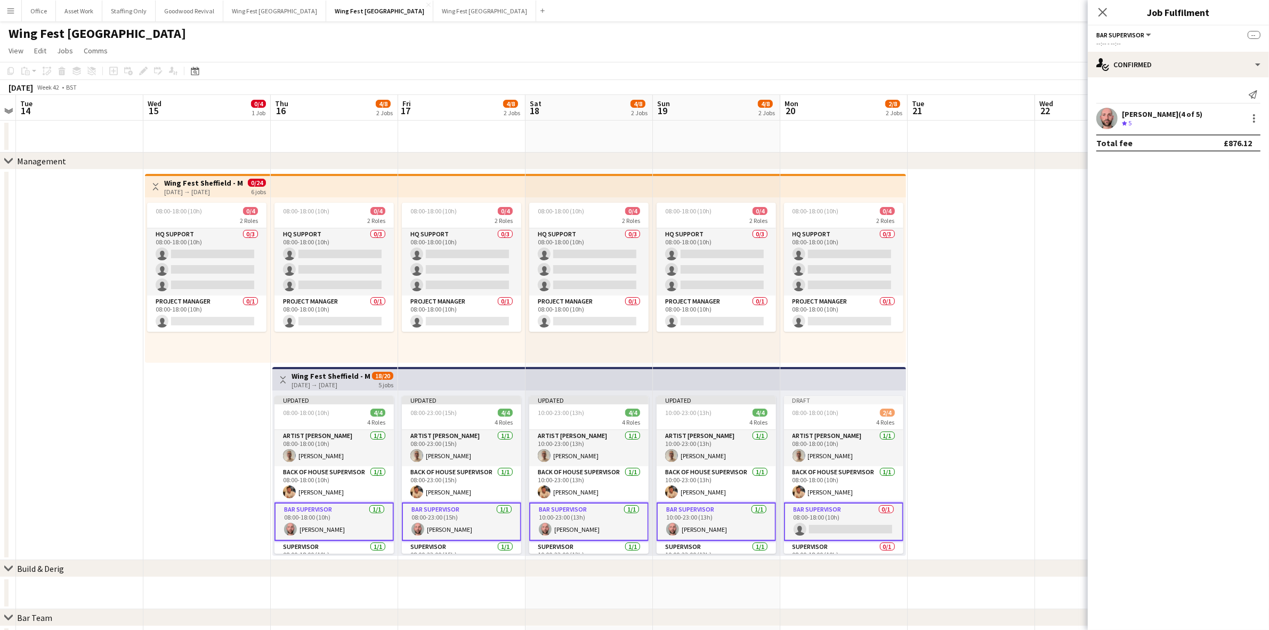
click at [827, 514] on app-card-role "Bar Supervisor 0/1 08:00-18:00 (10h) single-neutral-actions" at bounding box center [843, 521] width 119 height 38
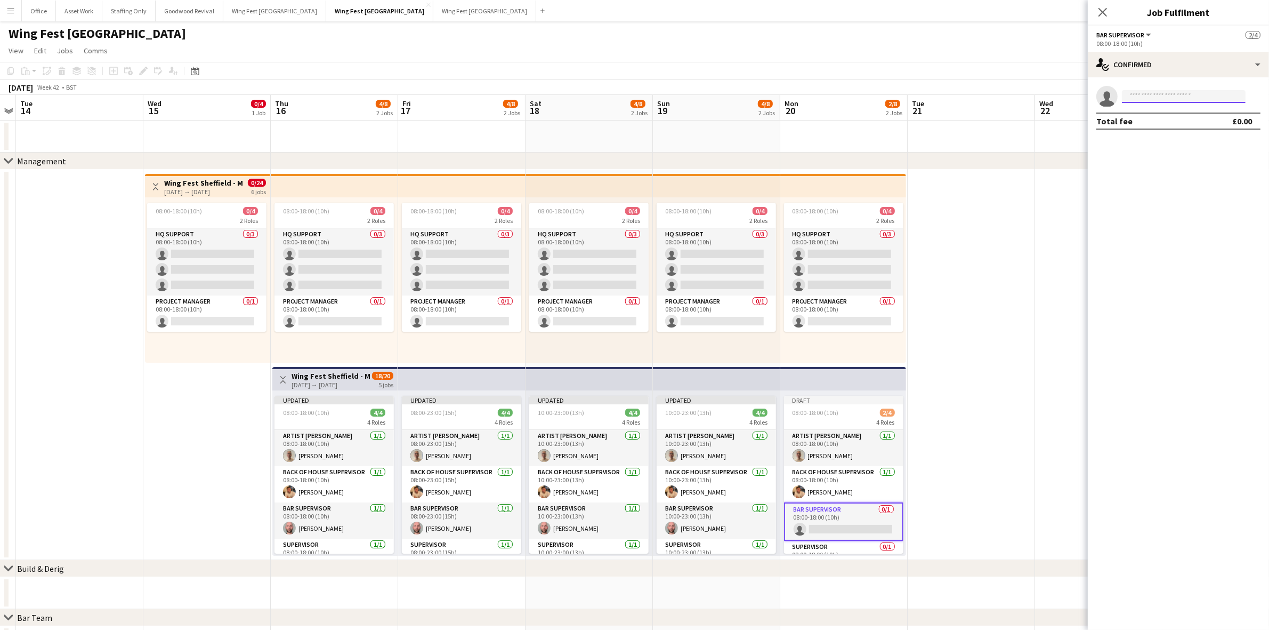
click at [1174, 94] on input at bounding box center [1184, 96] width 124 height 13
type input "****"
click at [1175, 118] on span "[EMAIL_ADDRESS][DOMAIN_NAME]" at bounding box center [1184, 120] width 107 height 9
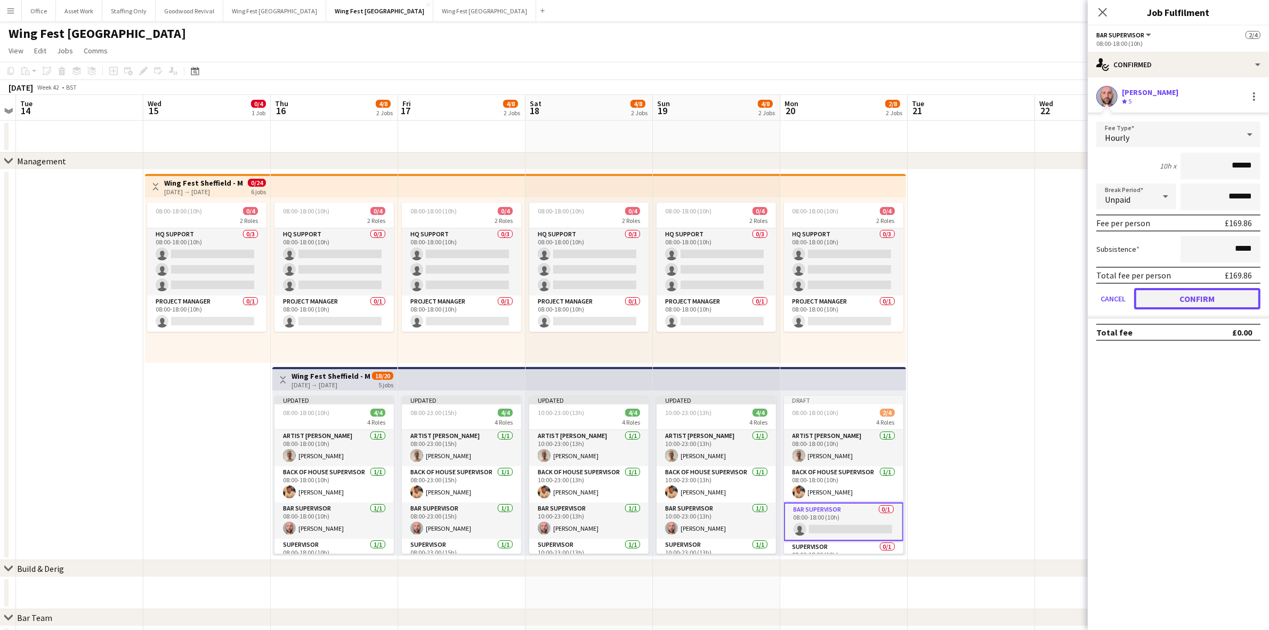
click at [1180, 302] on button "Confirm" at bounding box center [1198, 298] width 126 height 21
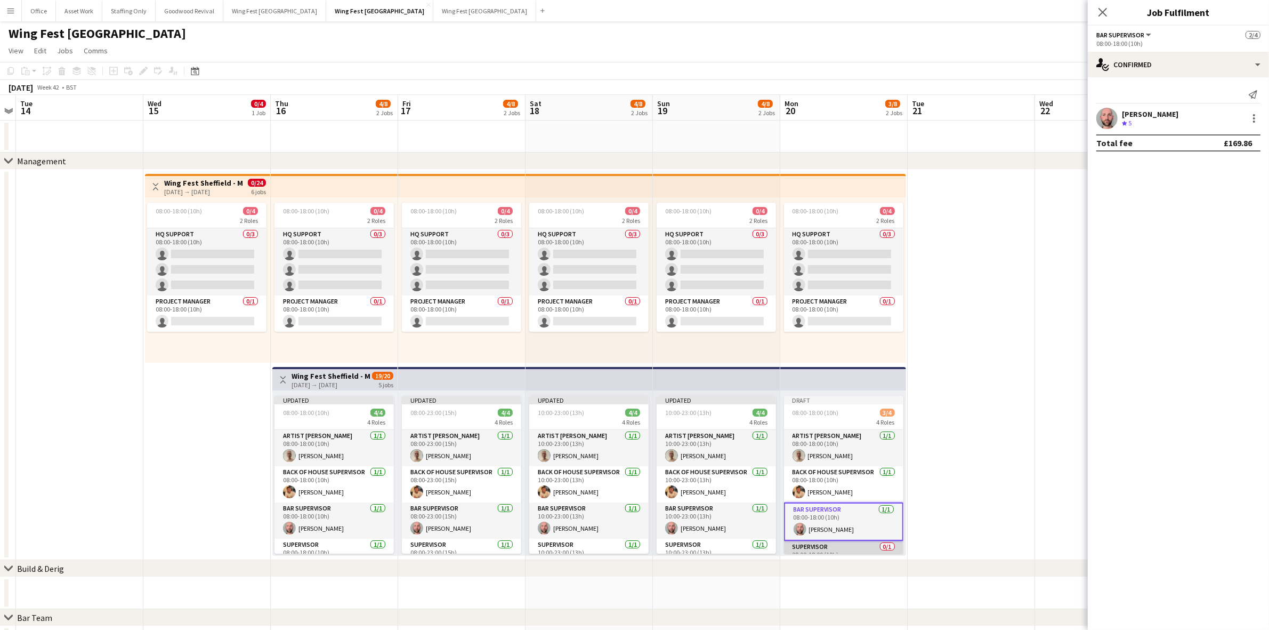
click at [844, 545] on app-card-role "Supervisor 0/1 08:00-18:00 (10h) single-neutral-actions" at bounding box center [843, 559] width 119 height 36
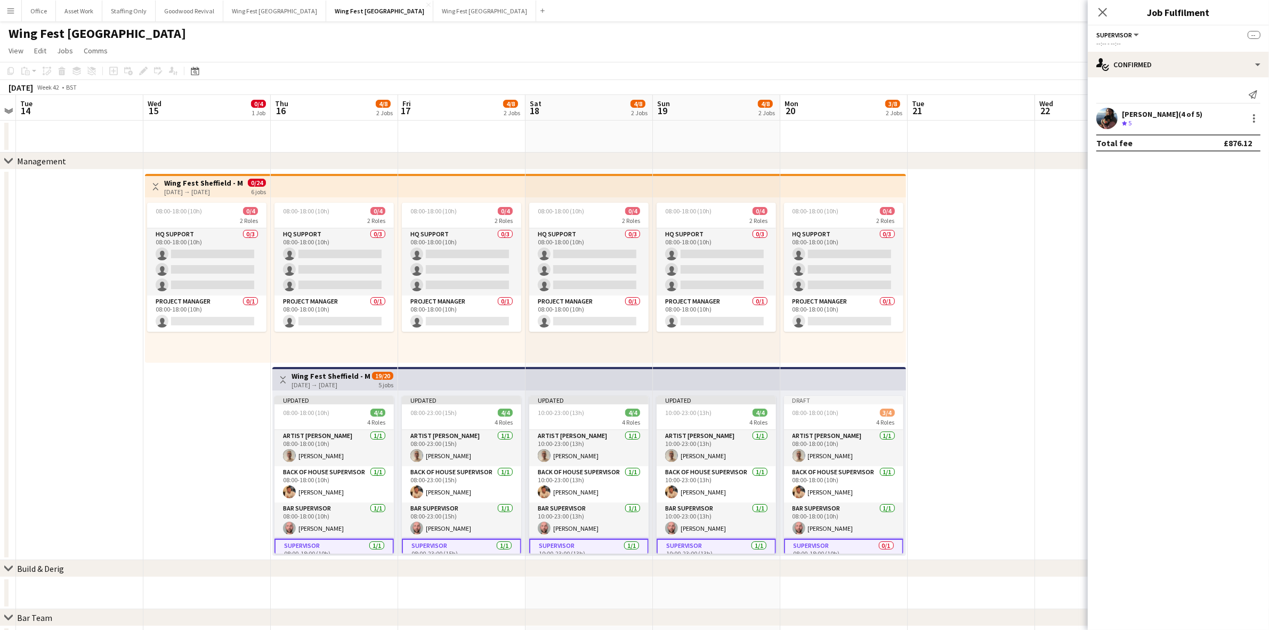
click at [833, 550] on app-card-role "Supervisor 0/1 08:00-18:00 (10h) single-neutral-actions" at bounding box center [843, 557] width 119 height 38
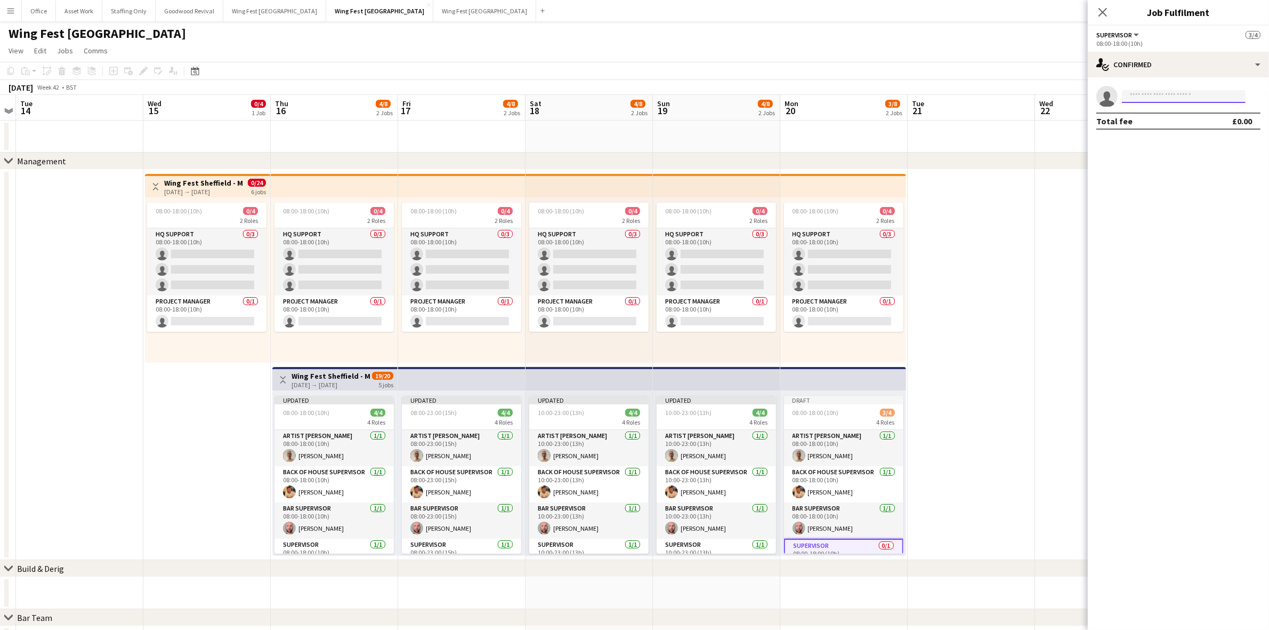
click at [1174, 91] on input at bounding box center [1184, 96] width 124 height 13
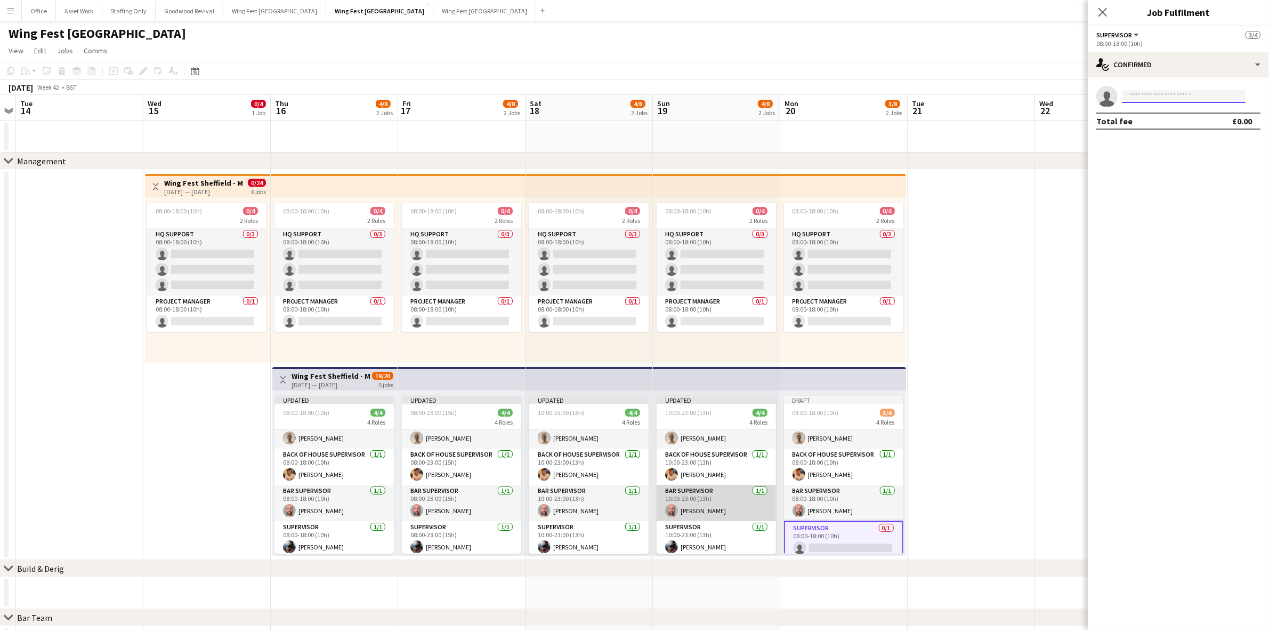
scroll to position [22, 0]
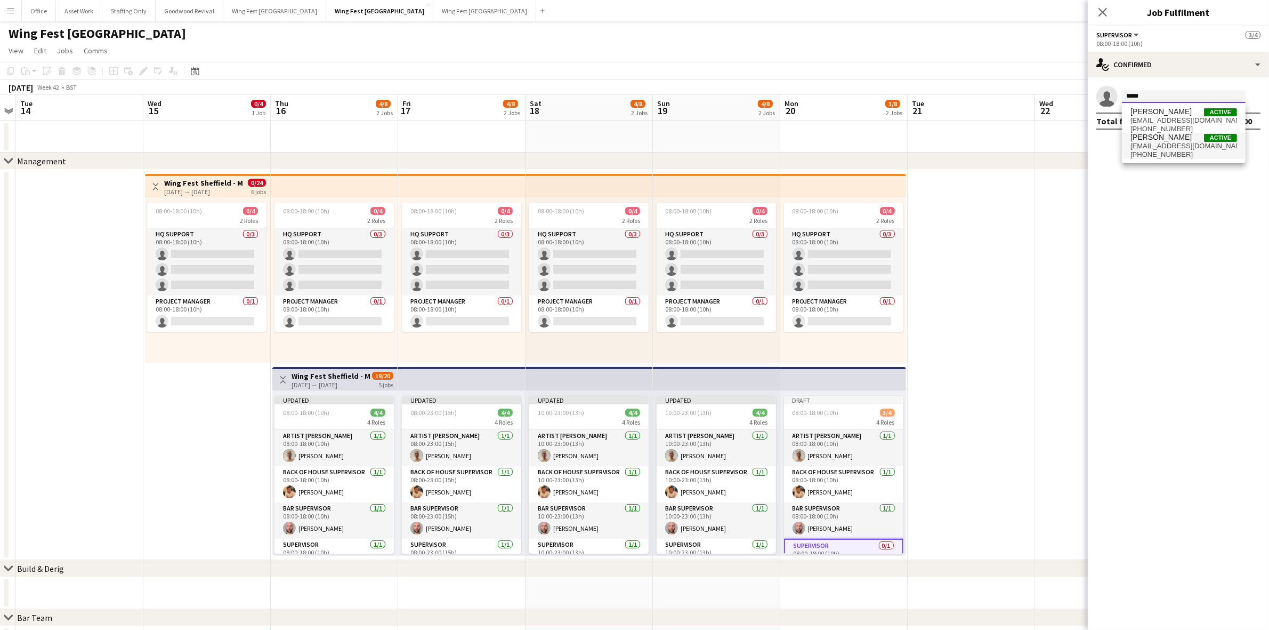
type input "*****"
click at [1154, 153] on span "[PHONE_NUMBER]" at bounding box center [1184, 154] width 107 height 9
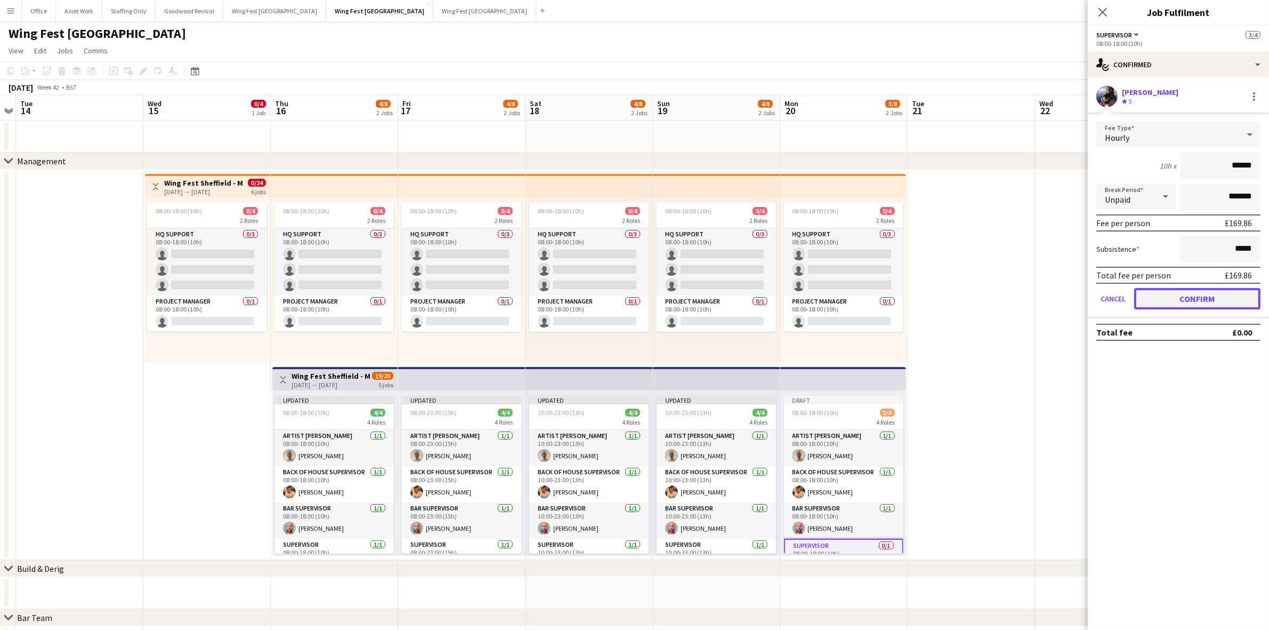
click at [1213, 292] on button "Confirm" at bounding box center [1198, 298] width 126 height 21
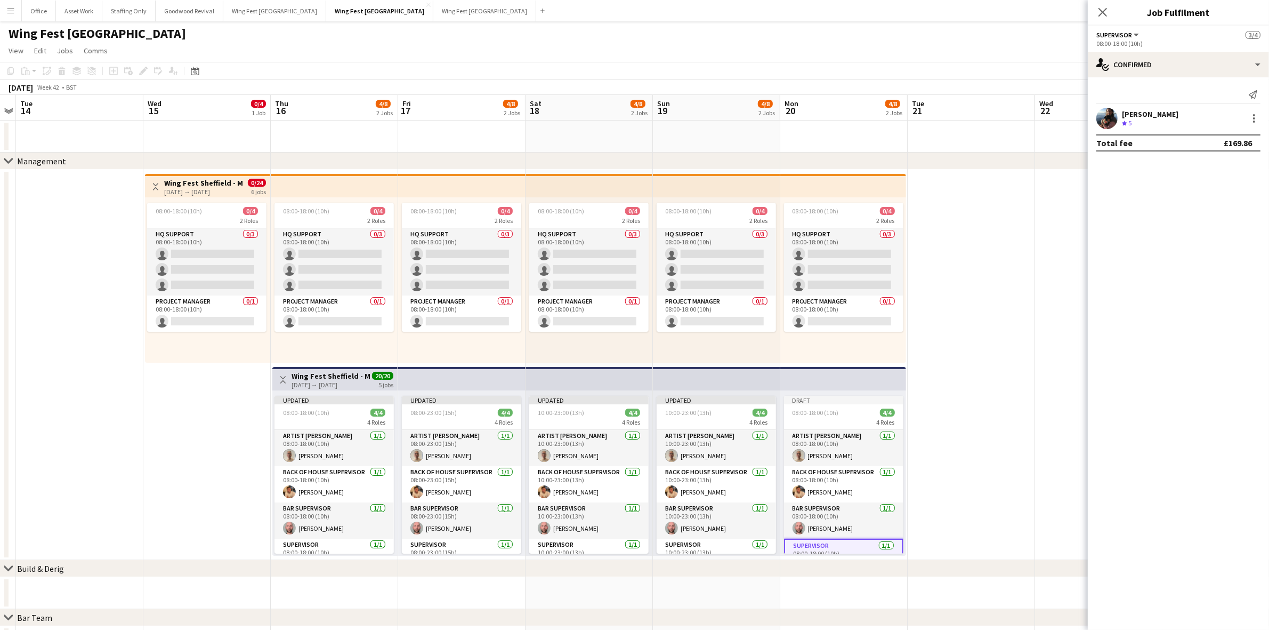
click at [1016, 455] on app-date-cell at bounding box center [971, 365] width 127 height 390
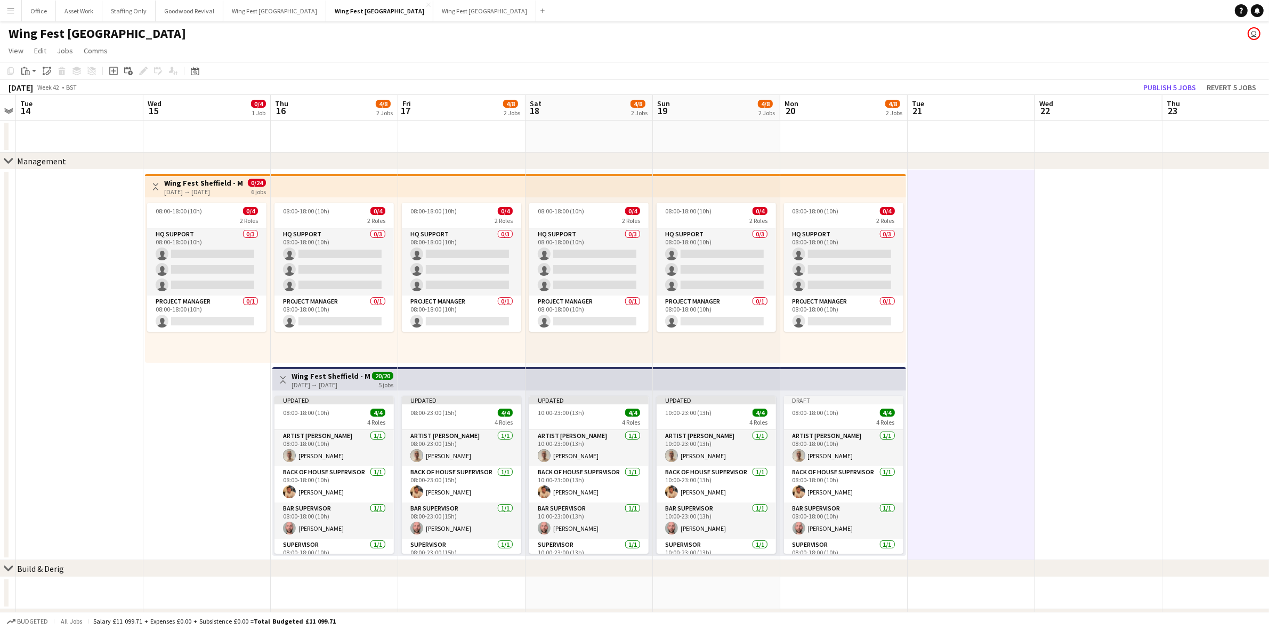
drag, startPoint x: 1150, startPoint y: 211, endPoint x: 1173, endPoint y: 115, distance: 98.1
click at [1150, 211] on app-date-cell at bounding box center [1098, 365] width 127 height 390
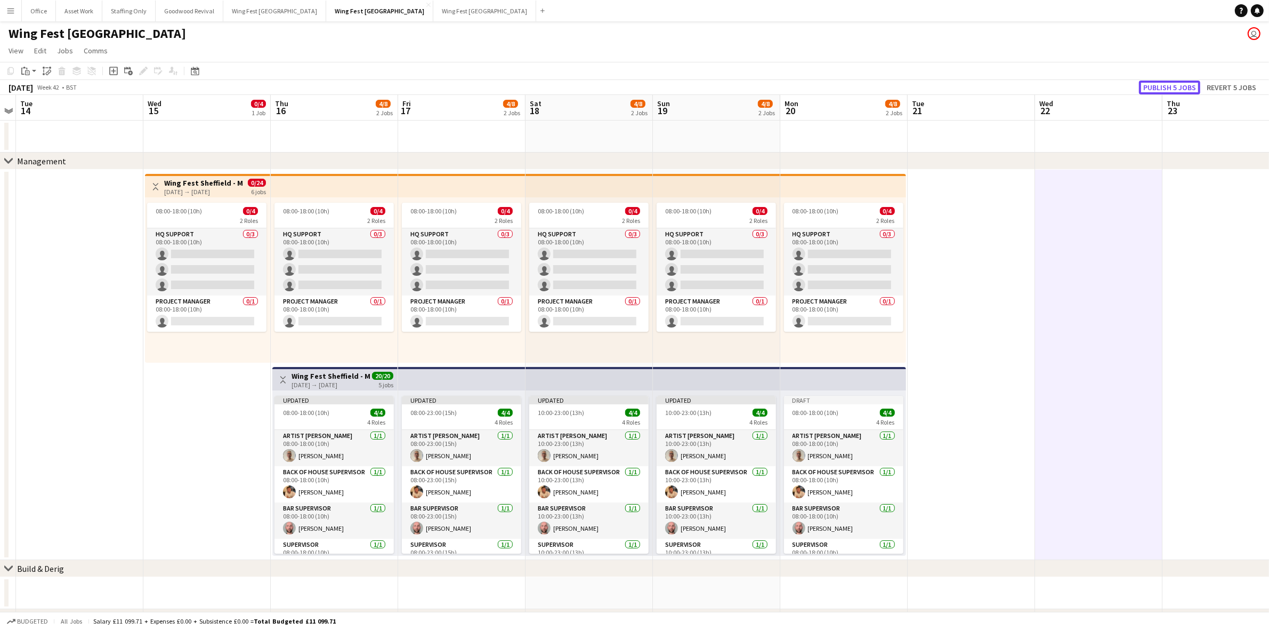
click at [1176, 81] on button "Publish 5 jobs" at bounding box center [1169, 88] width 61 height 14
click at [1038, 400] on app-date-cell at bounding box center [1098, 365] width 127 height 390
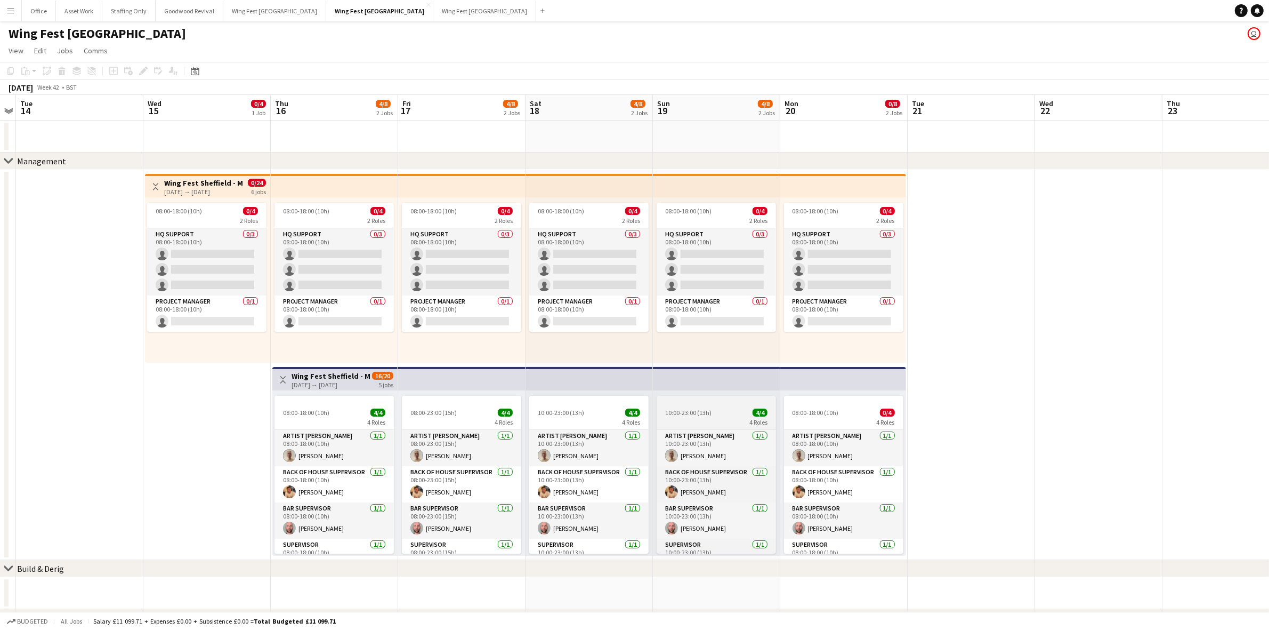
click at [698, 406] on app-job-card "10:00-23:00 (13h) 4/4 4 Roles Artist Liaison [DATE] 10:00-23:00 (13h) [PERSON_N…" at bounding box center [716, 475] width 119 height 158
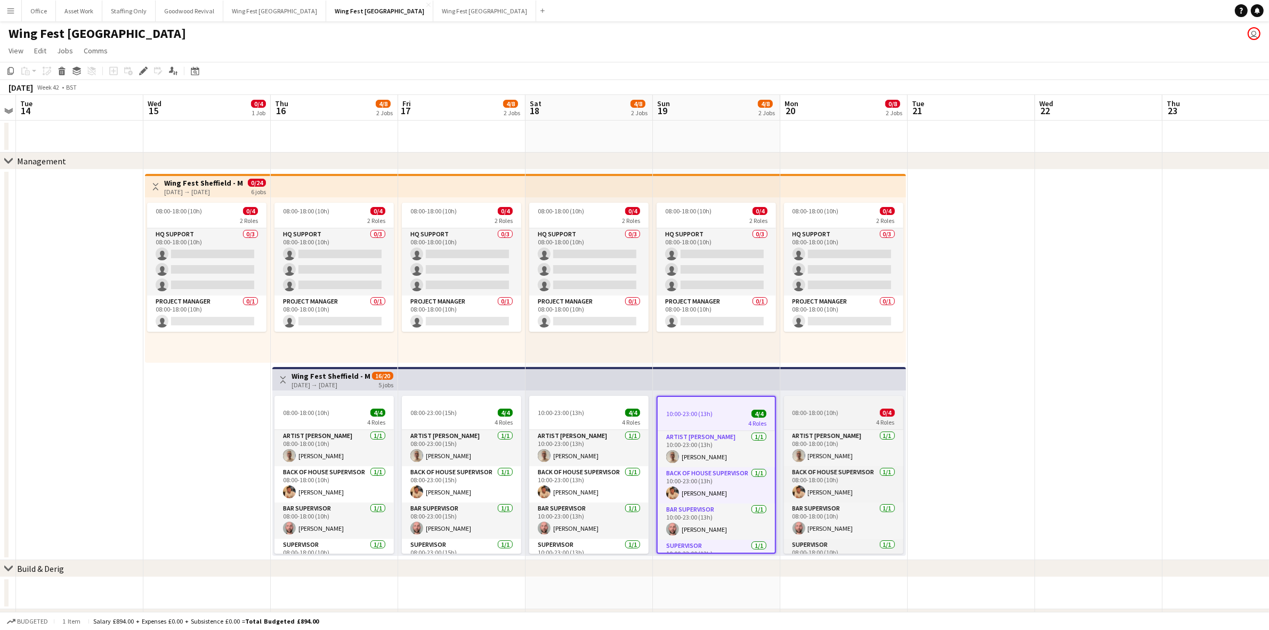
click at [858, 414] on div "08:00-18:00 (10h) 0/4" at bounding box center [843, 412] width 119 height 8
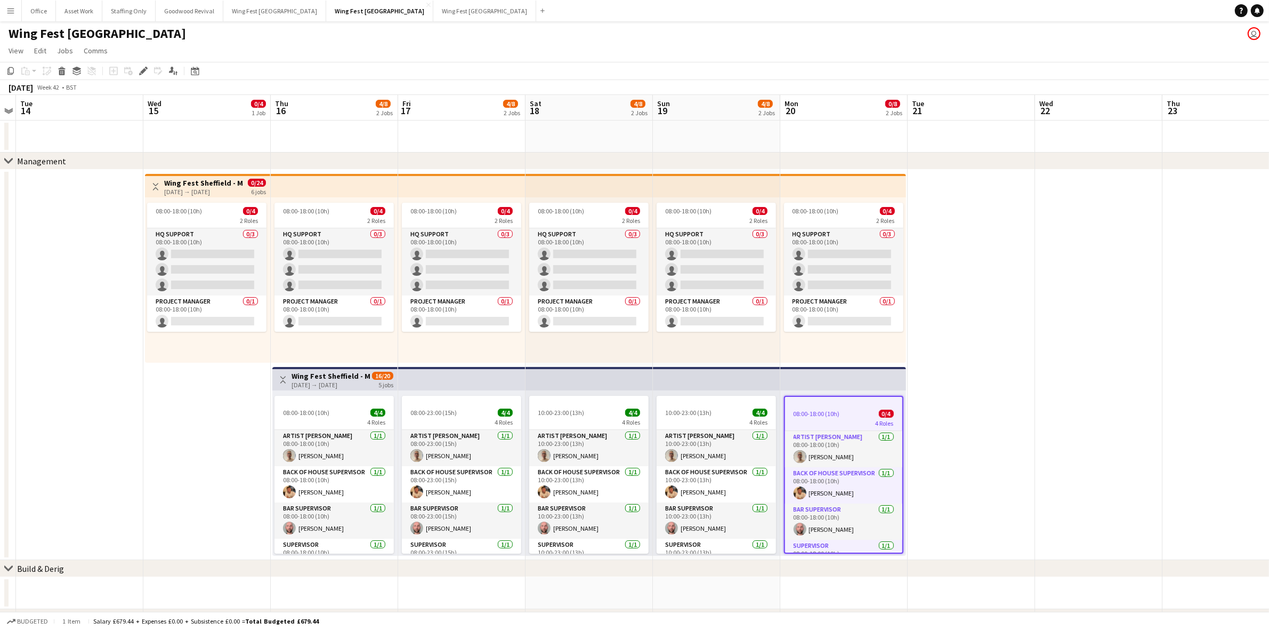
click at [993, 393] on app-date-cell at bounding box center [971, 365] width 127 height 390
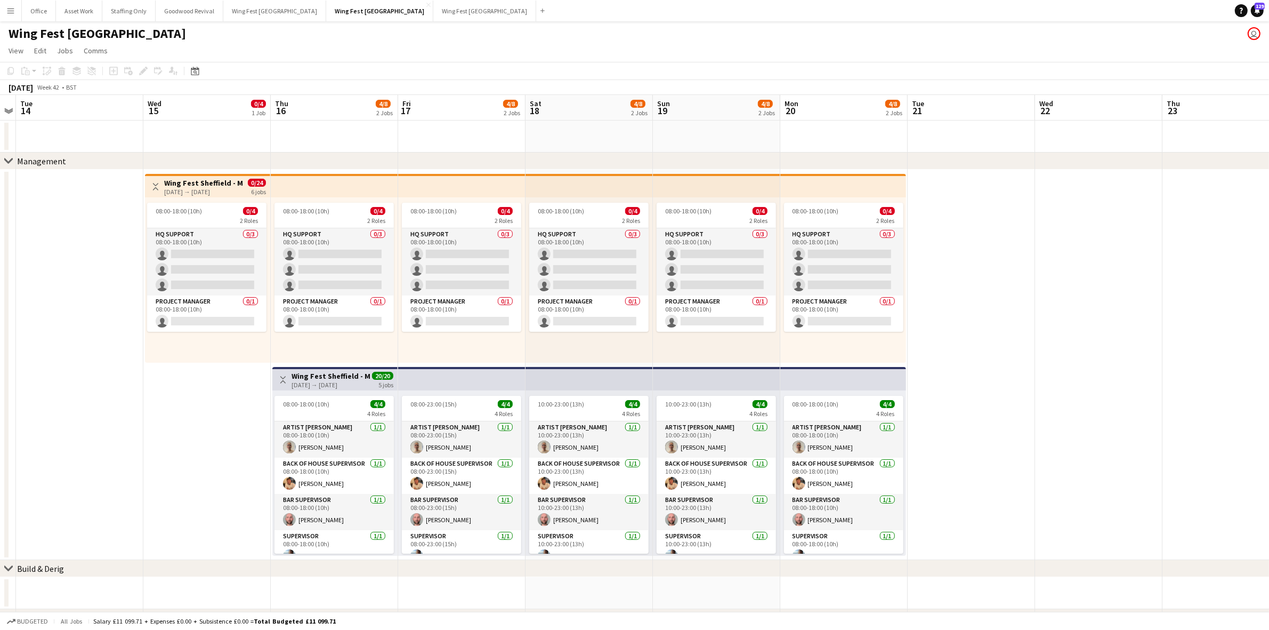
click at [198, 315] on app-card-role "Project Manager 0/1 08:00-18:00 (10h) single-neutral-actions" at bounding box center [206, 313] width 119 height 36
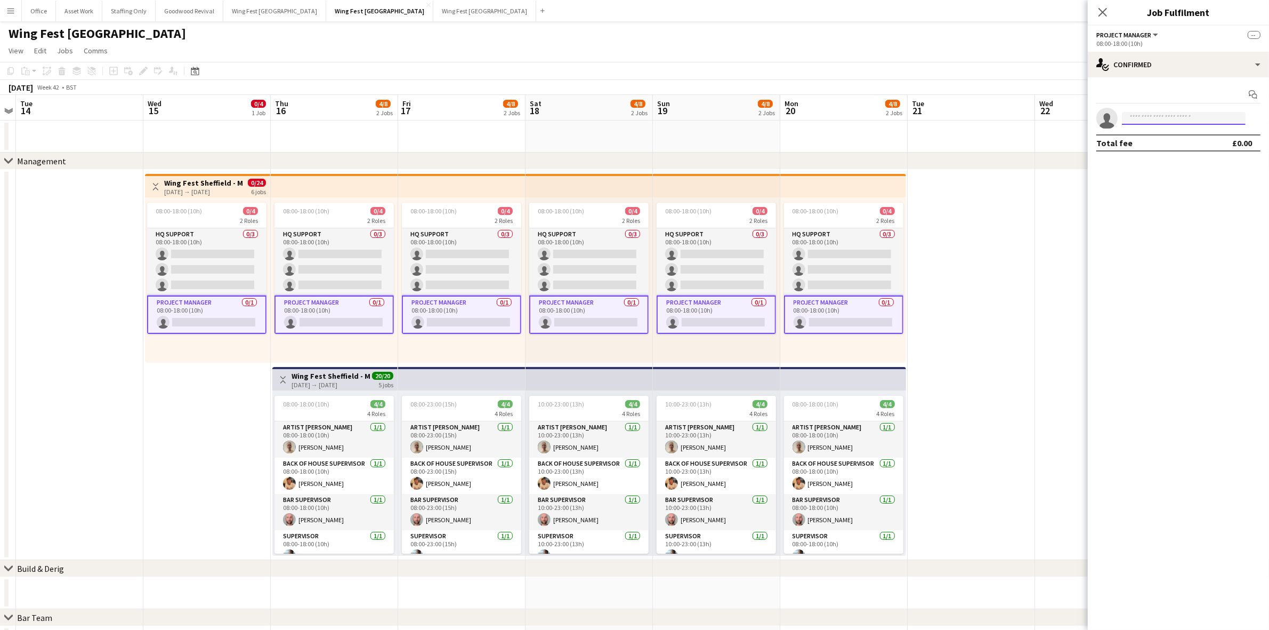
click at [1137, 113] on input at bounding box center [1184, 118] width 124 height 13
type input "***"
click at [1169, 143] on span "declan.norwood@gorilla-events.co.uk" at bounding box center [1184, 142] width 107 height 9
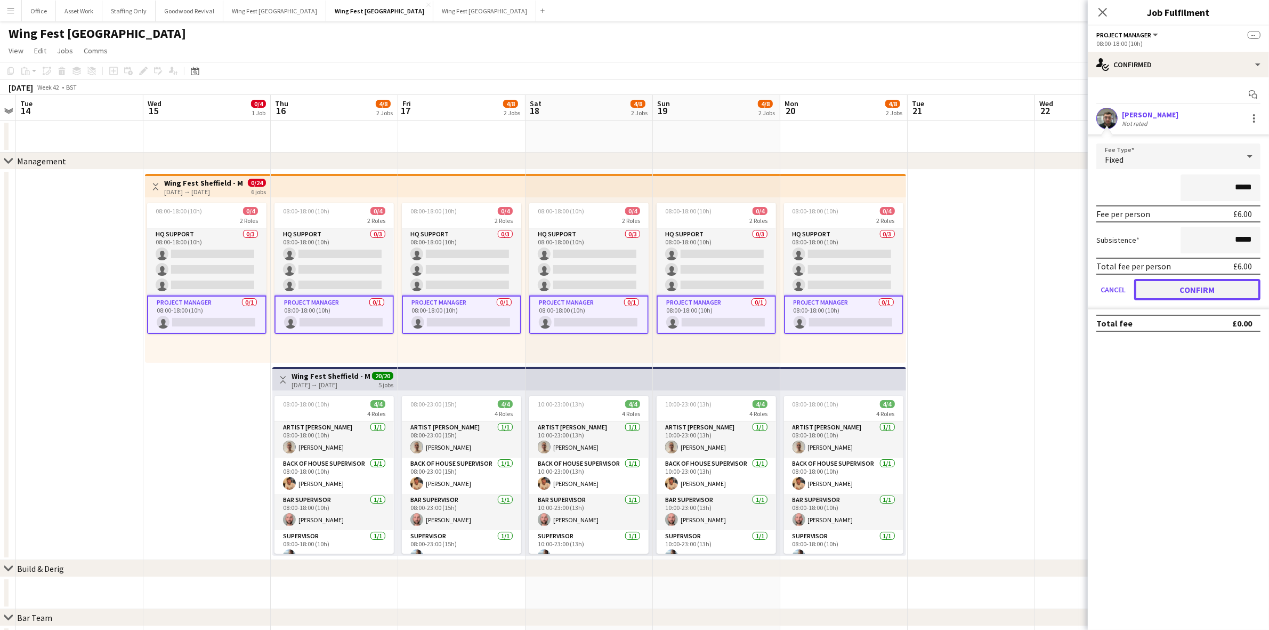
click at [1209, 284] on button "Confirm" at bounding box center [1198, 289] width 126 height 21
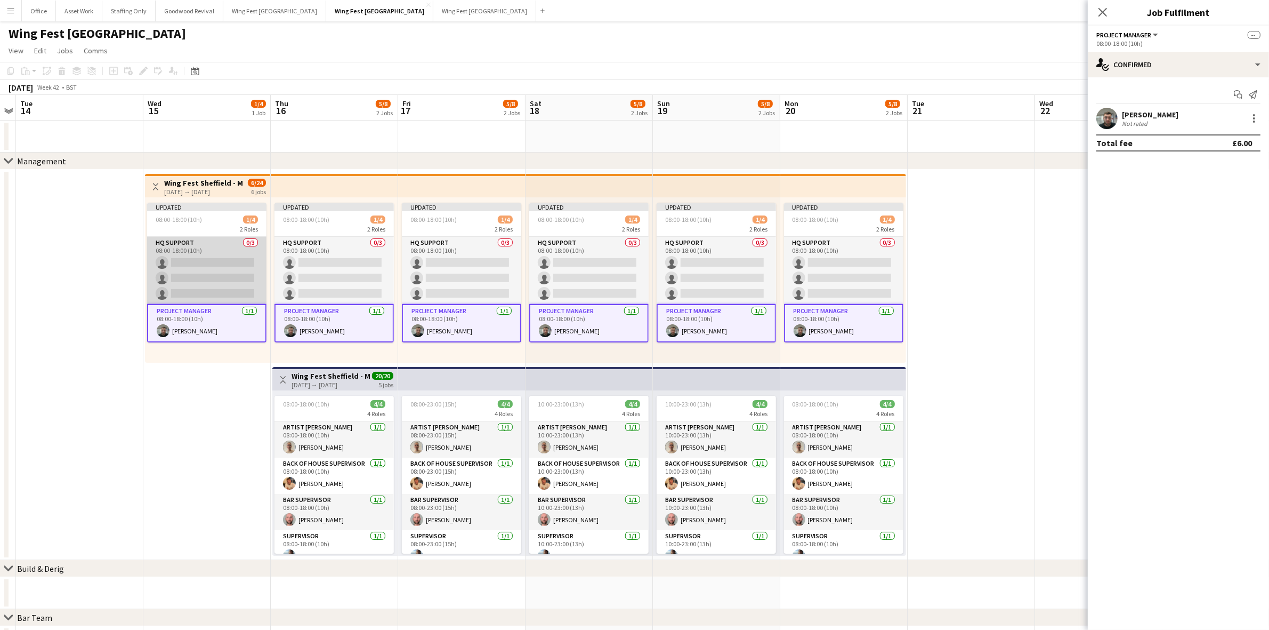
click at [207, 253] on app-card-role "HQ Support 0/3 08:00-18:00 (10h) single-neutral-actions single-neutral-actions …" at bounding box center [206, 270] width 119 height 67
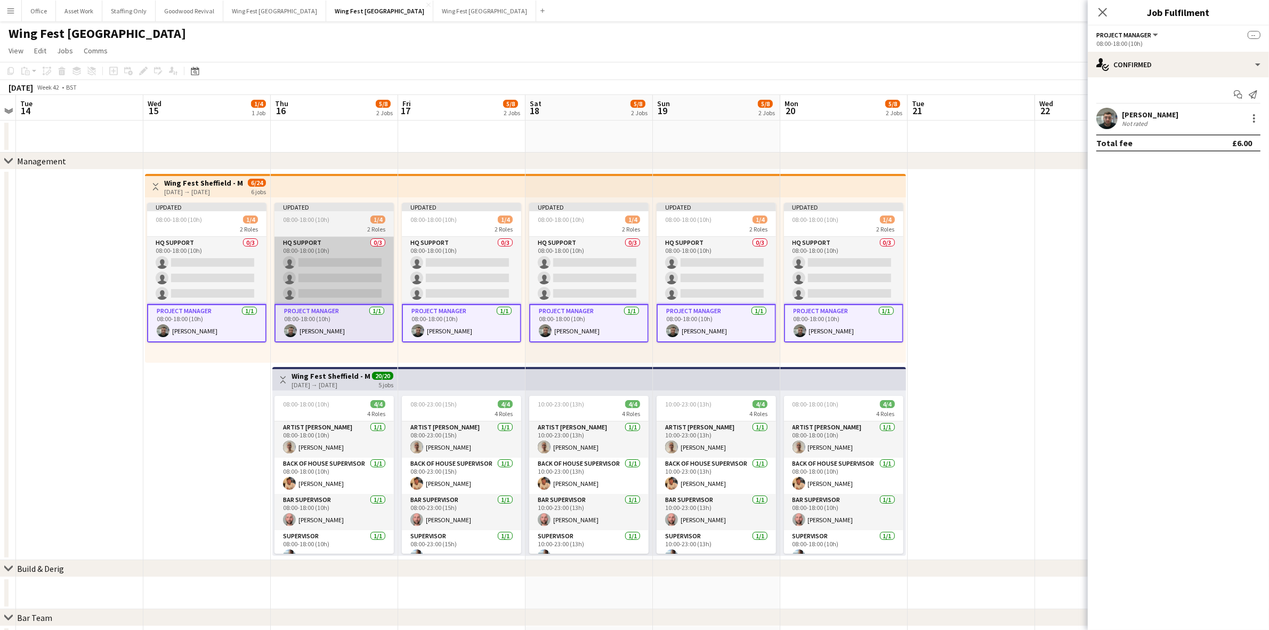
scroll to position [0, 368]
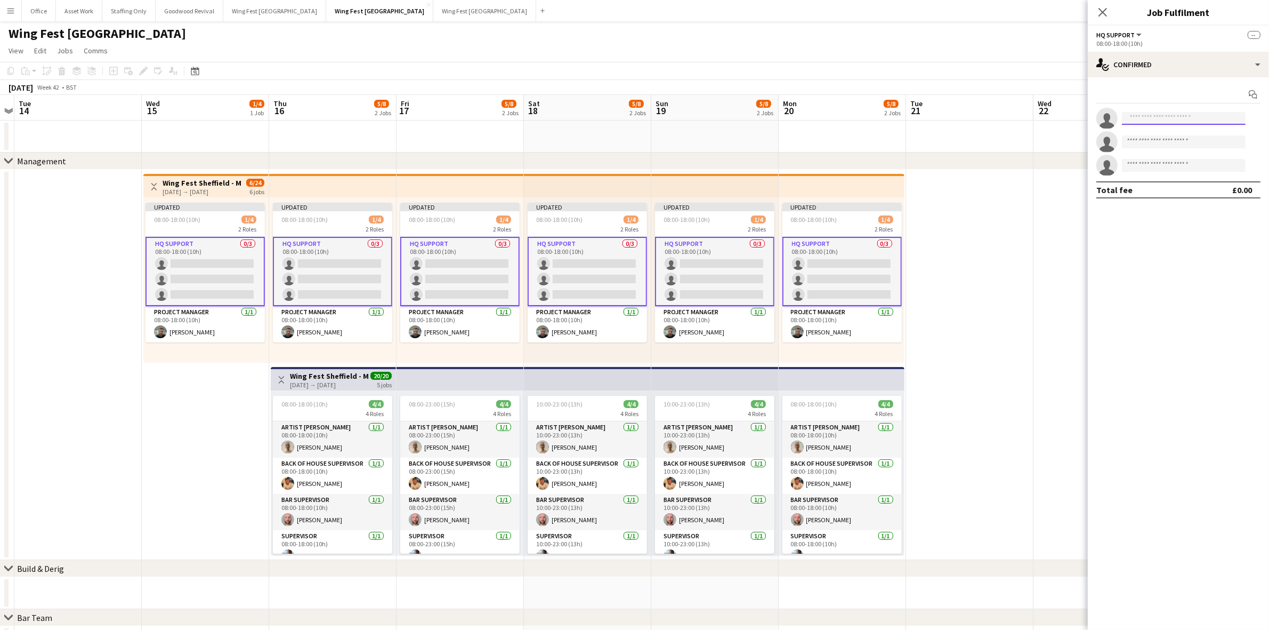
click at [1149, 118] on input at bounding box center [1184, 118] width 124 height 13
type input "****"
click at [1172, 139] on span "kelsiestewart4@gmail.com" at bounding box center [1184, 142] width 107 height 9
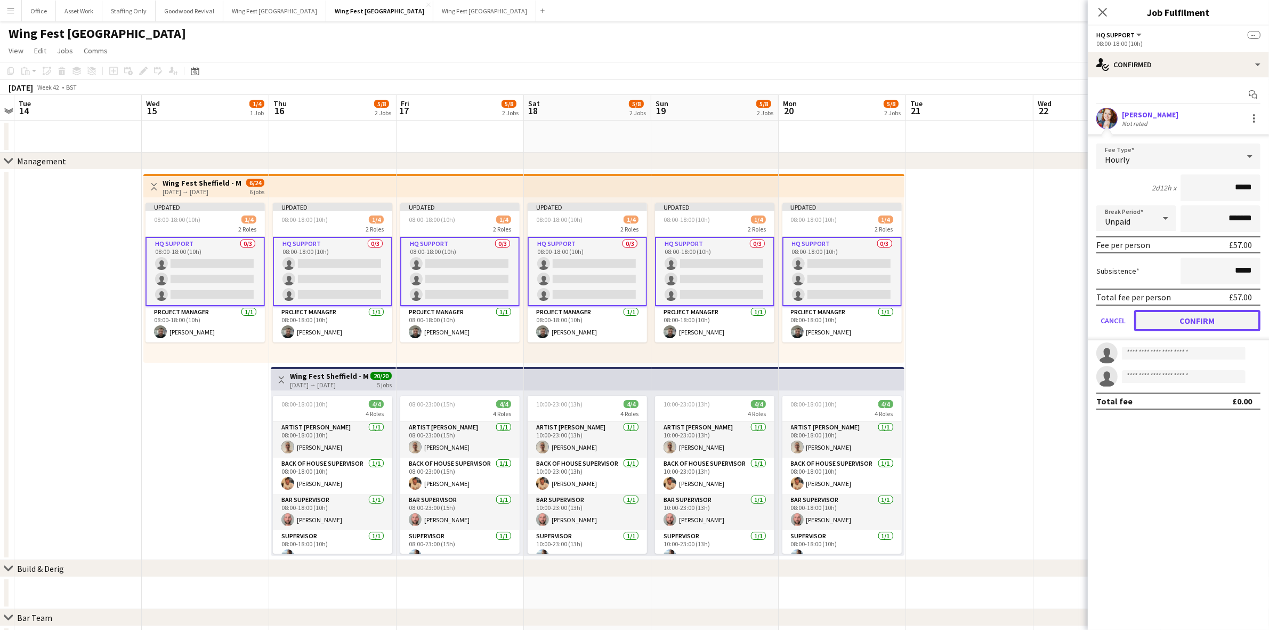
click at [1229, 318] on button "Confirm" at bounding box center [1198, 320] width 126 height 21
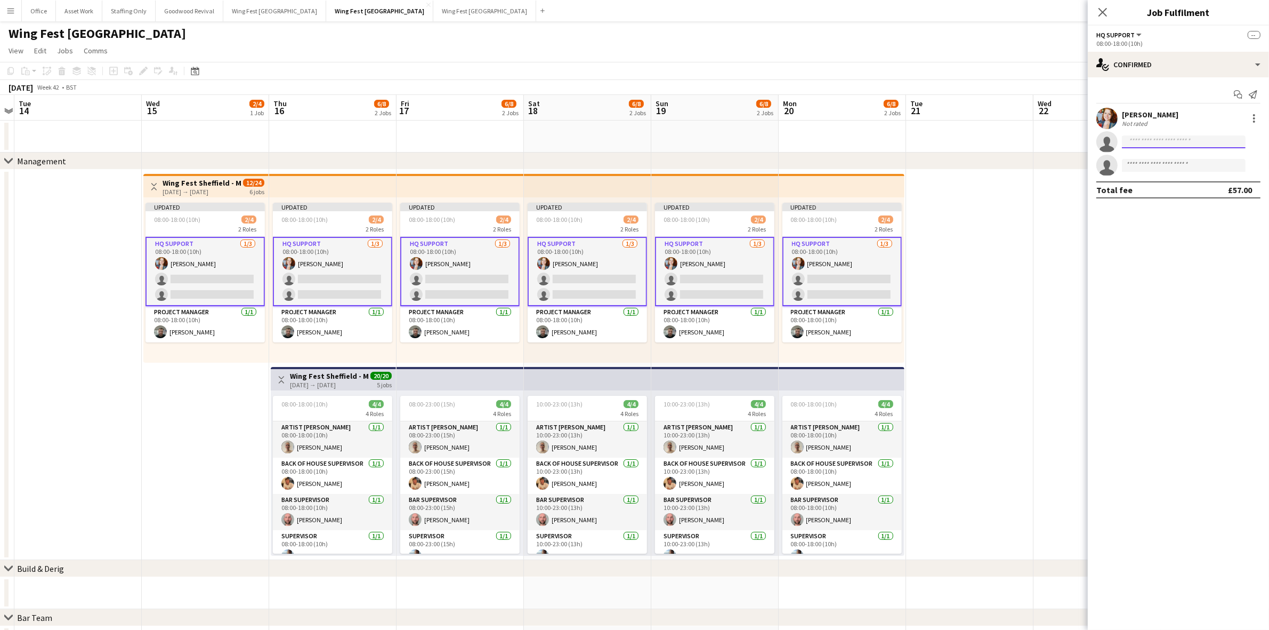
click at [1152, 136] on input at bounding box center [1184, 141] width 124 height 13
type input "********"
click at [1165, 159] on span "[PERSON_NAME]" at bounding box center [1161, 156] width 61 height 9
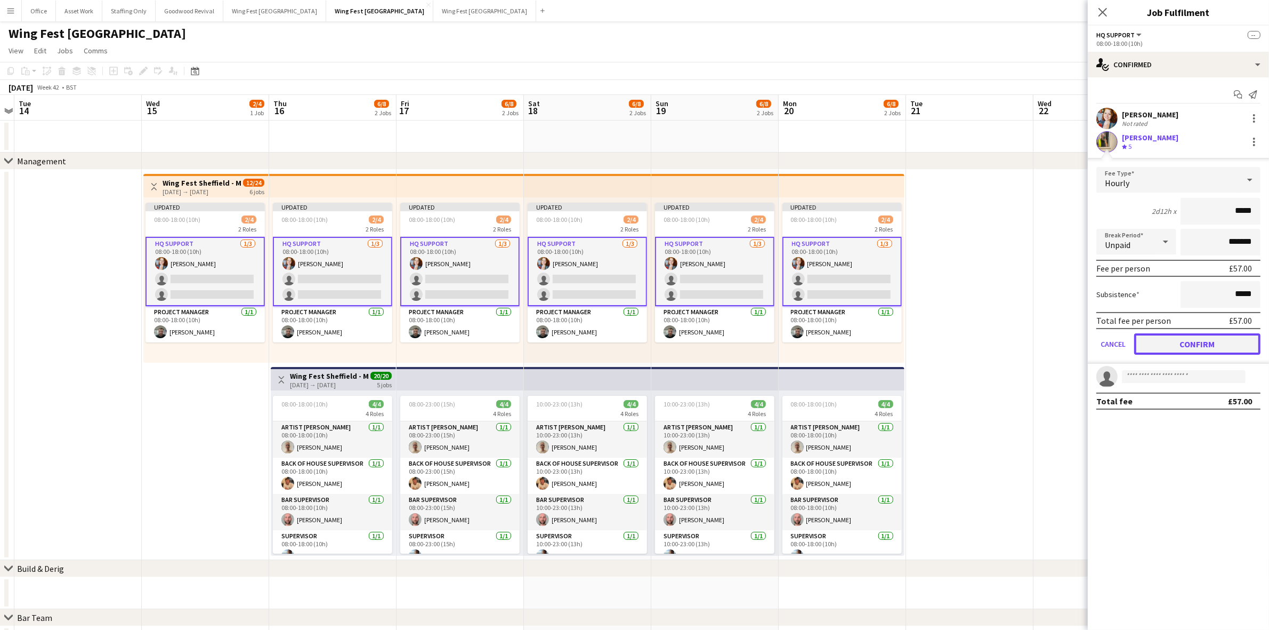
click at [1219, 333] on button "Confirm" at bounding box center [1198, 343] width 126 height 21
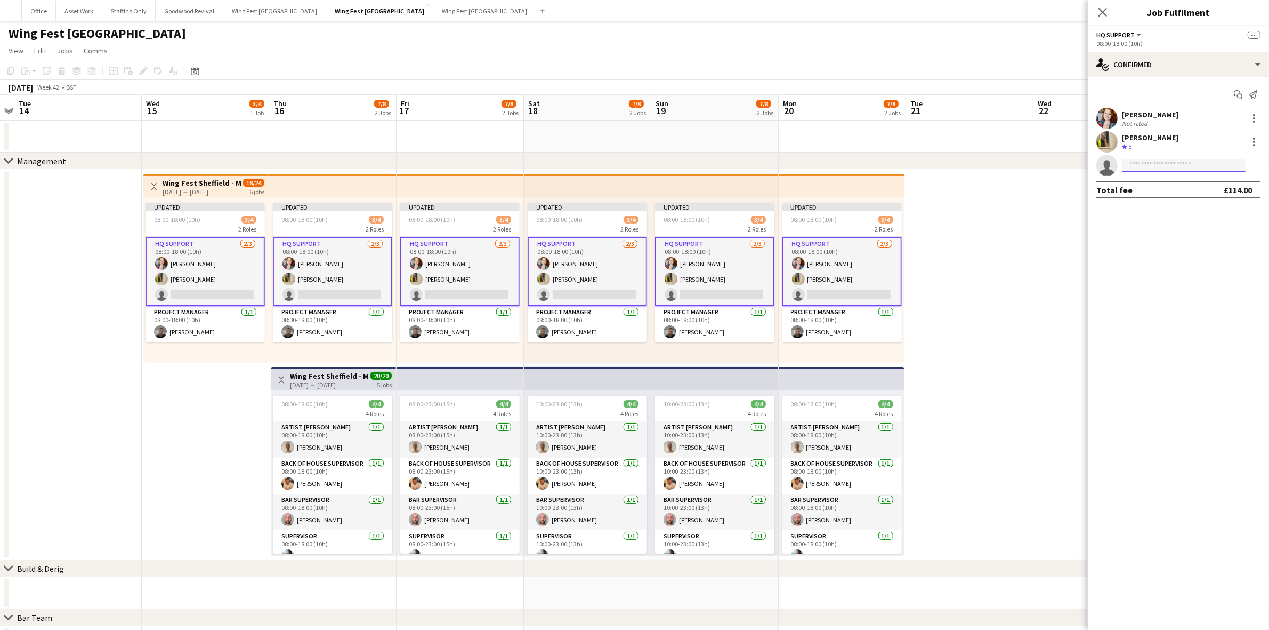
click at [1149, 164] on input at bounding box center [1184, 165] width 124 height 13
type input "*****"
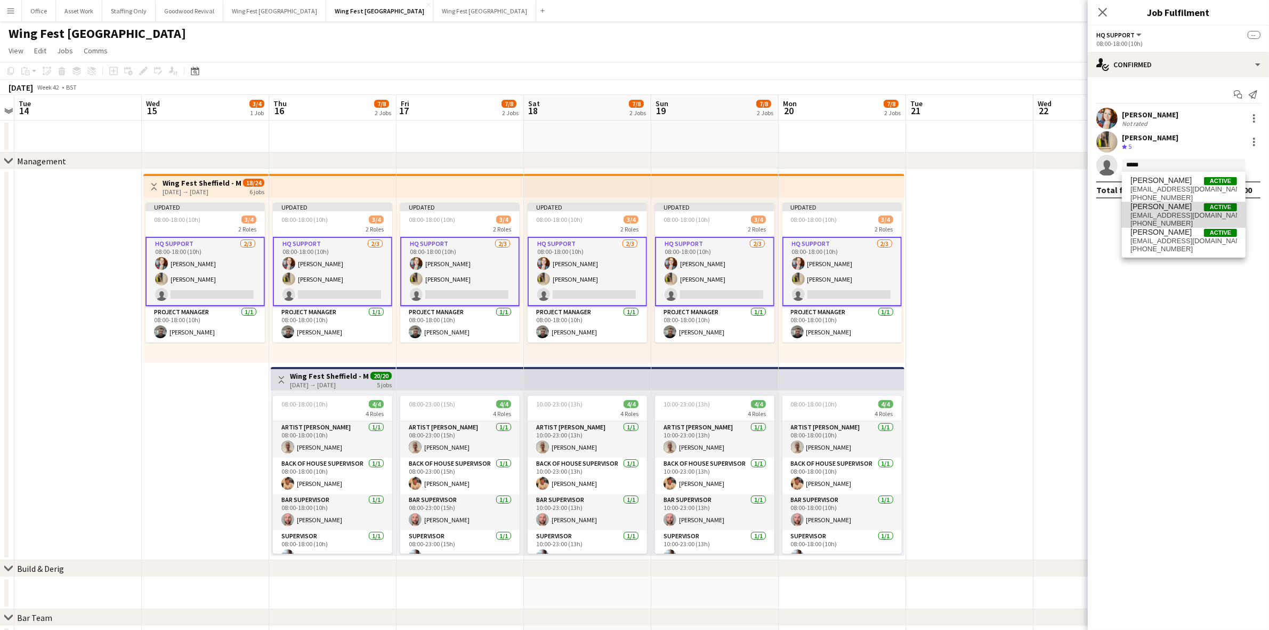
click at [1162, 220] on span "[PHONE_NUMBER]" at bounding box center [1184, 223] width 107 height 9
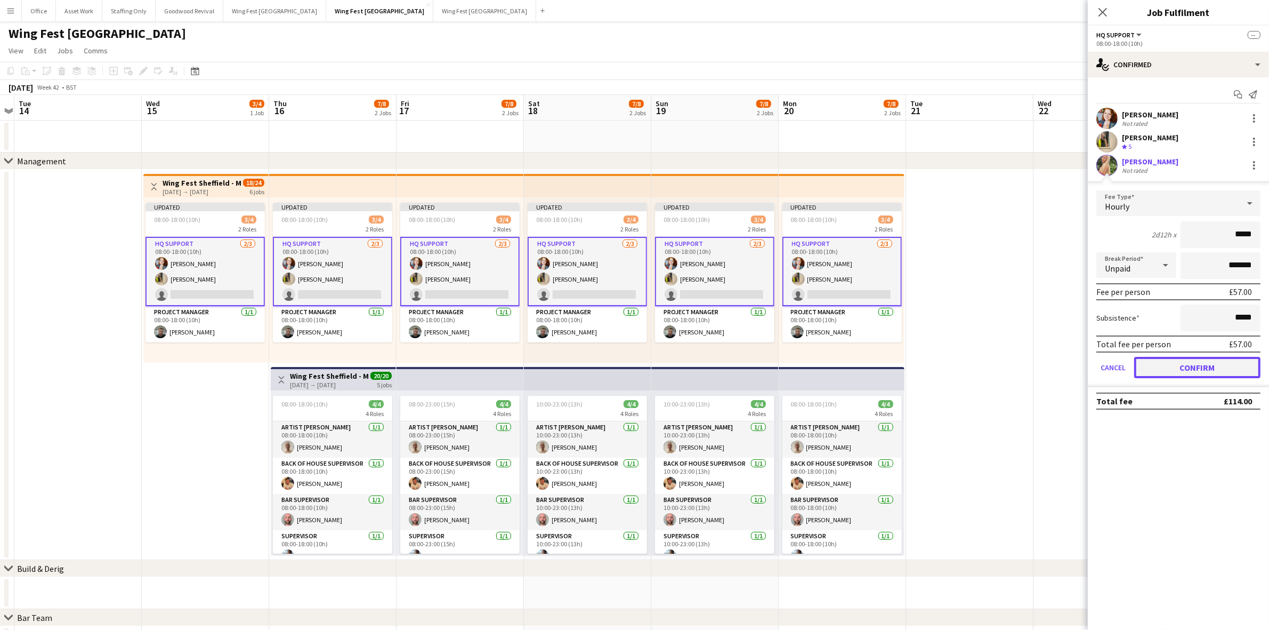
click at [1185, 371] on button "Confirm" at bounding box center [1198, 367] width 126 height 21
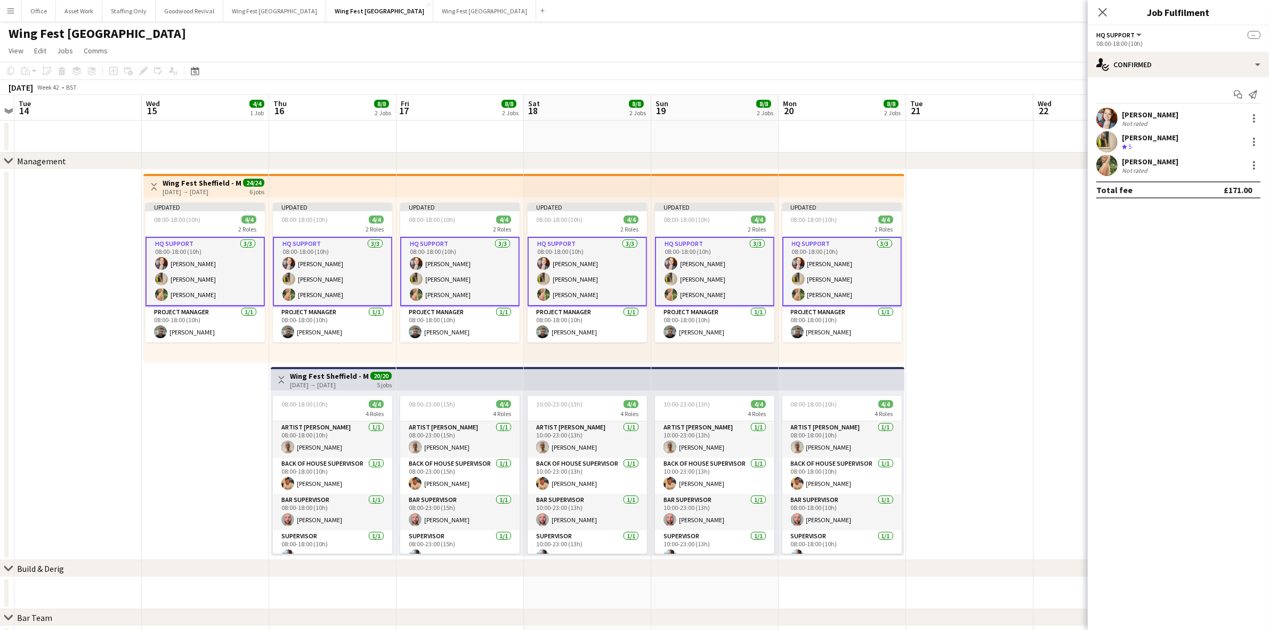
click at [945, 203] on app-date-cell at bounding box center [969, 365] width 127 height 390
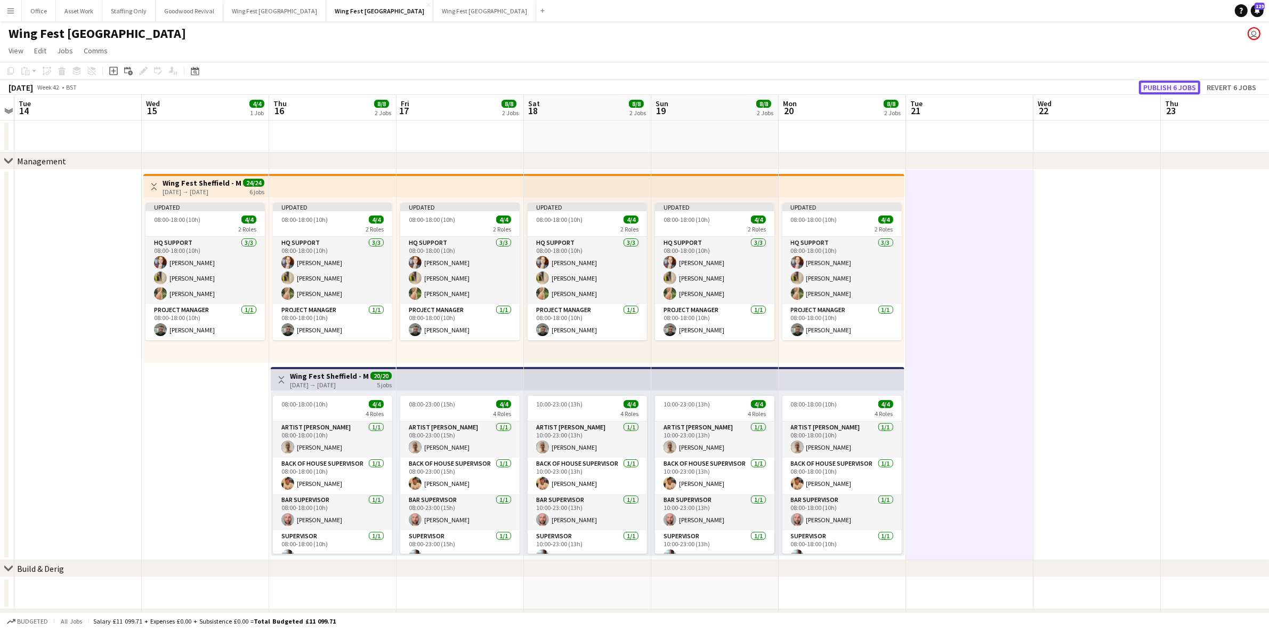
click at [1157, 88] on button "Publish 6 jobs" at bounding box center [1169, 88] width 61 height 14
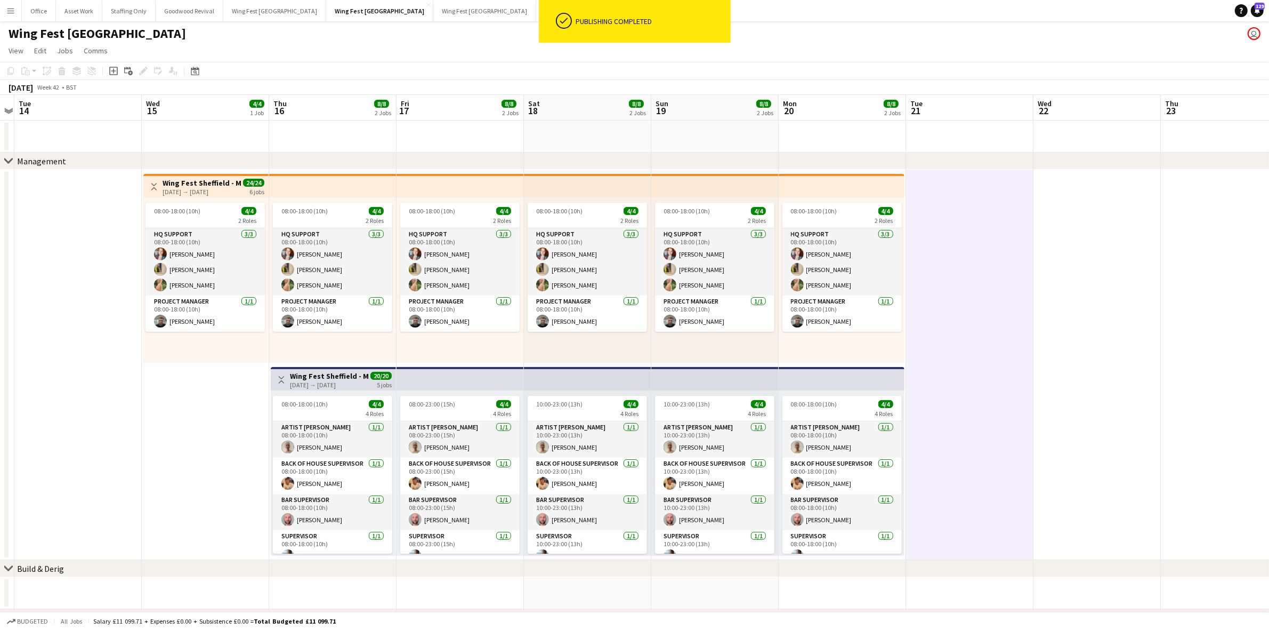
click at [299, 375] on h3 "Wing Fest Sheffield - Management Team" at bounding box center [329, 376] width 79 height 10
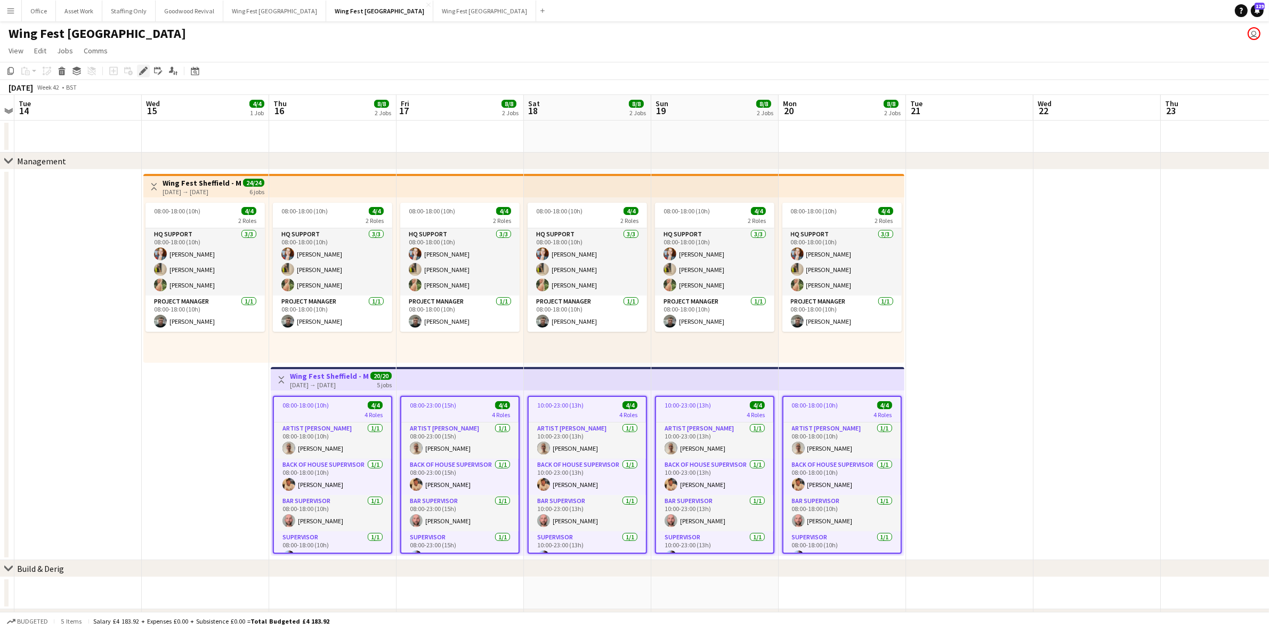
click at [140, 66] on div "Edit" at bounding box center [143, 71] width 13 height 13
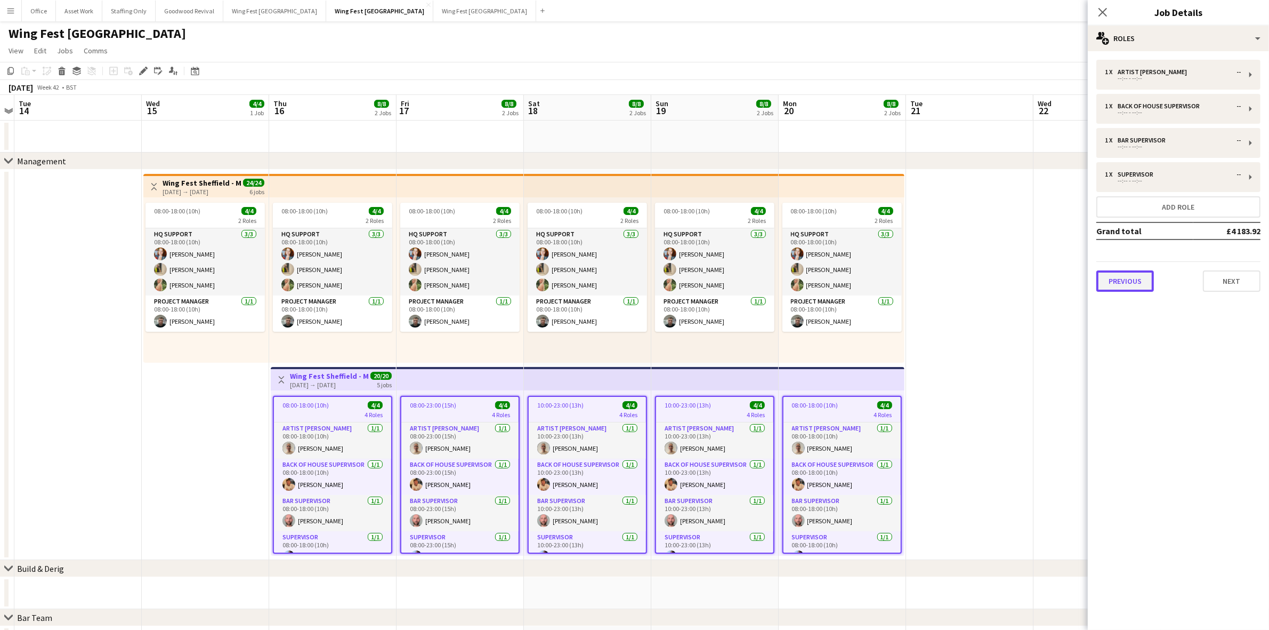
click at [1119, 282] on button "Previous" at bounding box center [1126, 280] width 58 height 21
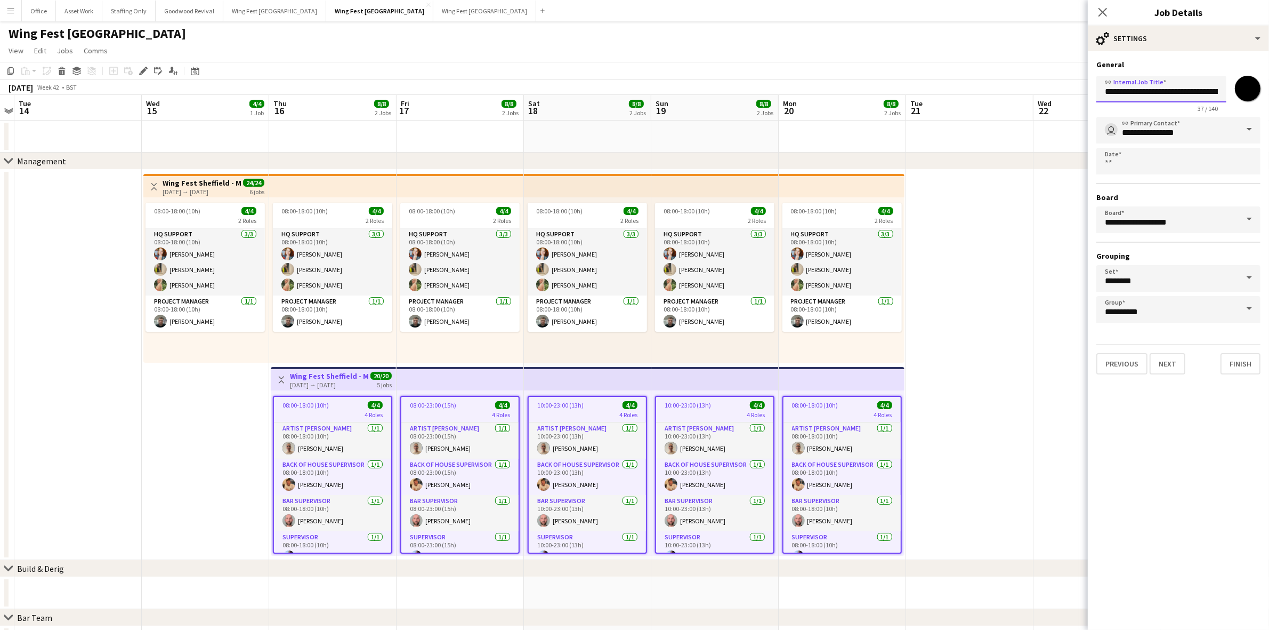
scroll to position [0, 28]
drag, startPoint x: 1188, startPoint y: 90, endPoint x: 1253, endPoint y: 85, distance: 65.2
click at [1253, 85] on div "**********" at bounding box center [1179, 91] width 164 height 41
click at [1104, 9] on icon "Close pop-in" at bounding box center [1103, 12] width 10 height 10
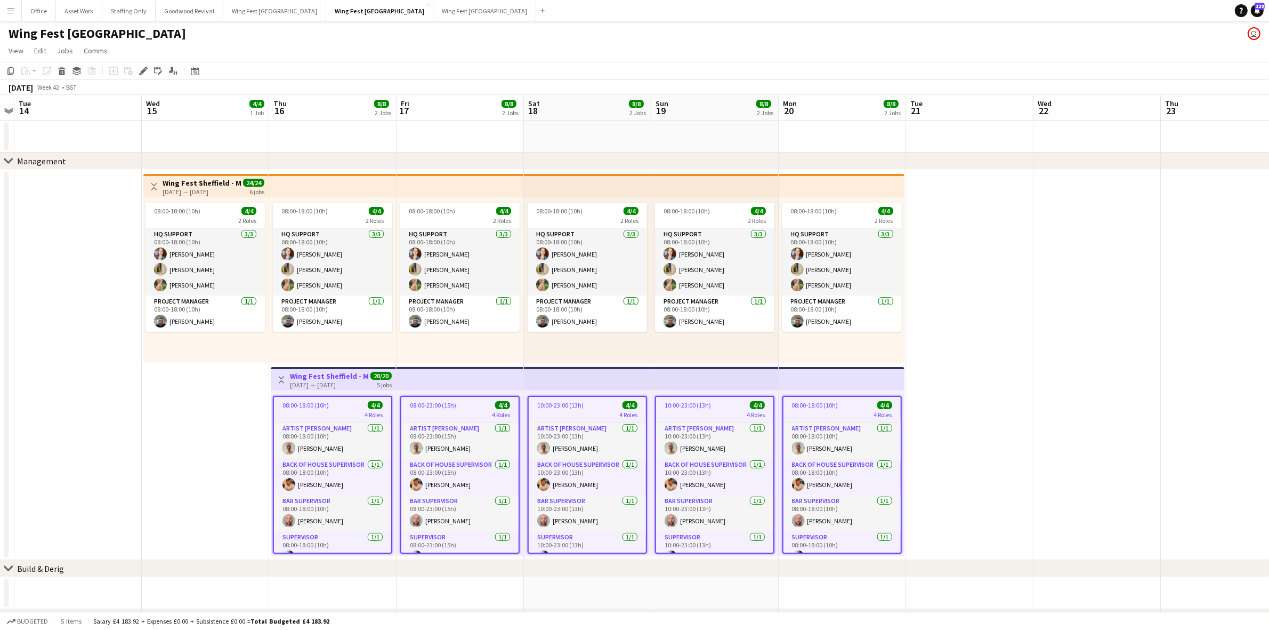
click at [1056, 391] on app-date-cell at bounding box center [1097, 365] width 127 height 390
